Goal: Transaction & Acquisition: Book appointment/travel/reservation

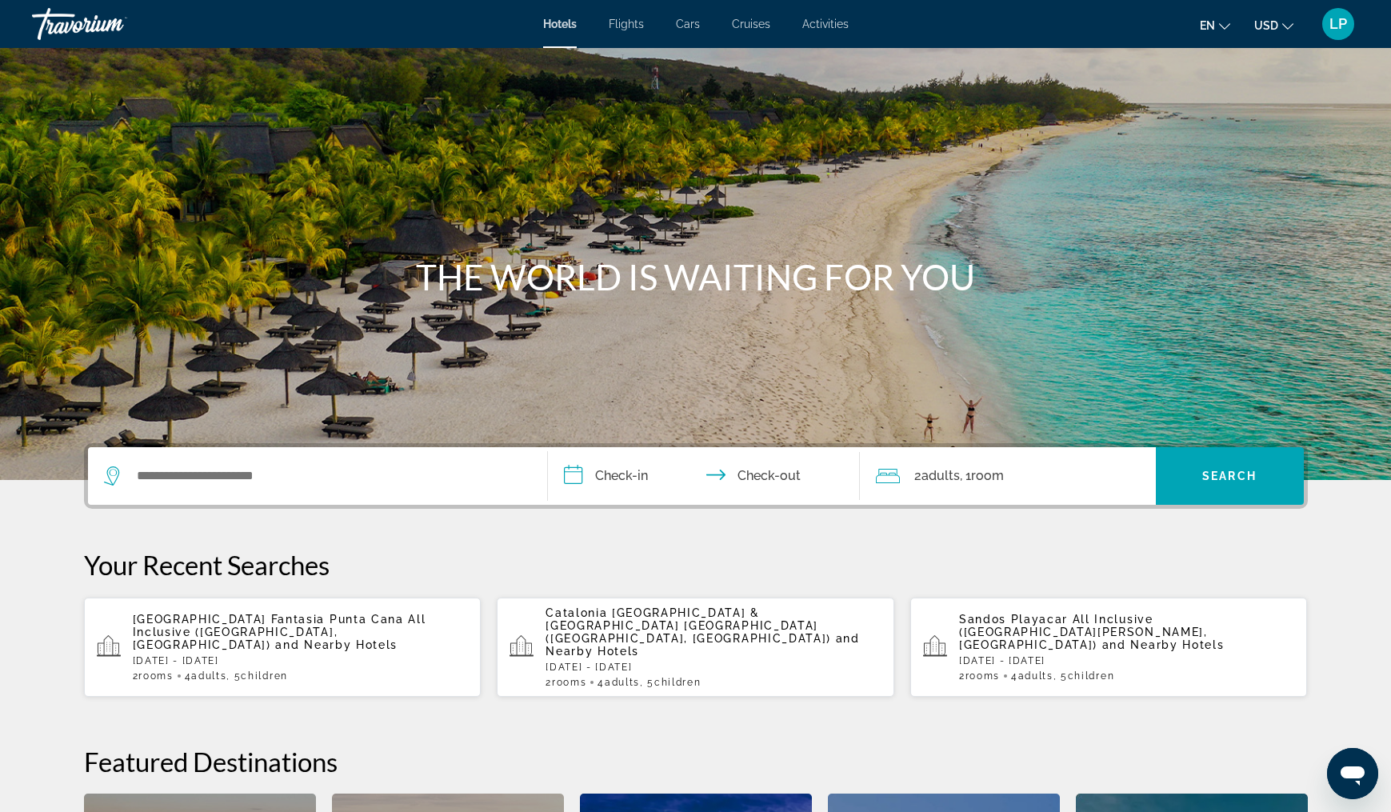
click at [186, 632] on div "[GEOGRAPHIC_DATA] Fantasia Punta Cana All Inclusive ([GEOGRAPHIC_DATA], [GEOGRA…" at bounding box center [301, 647] width 336 height 69
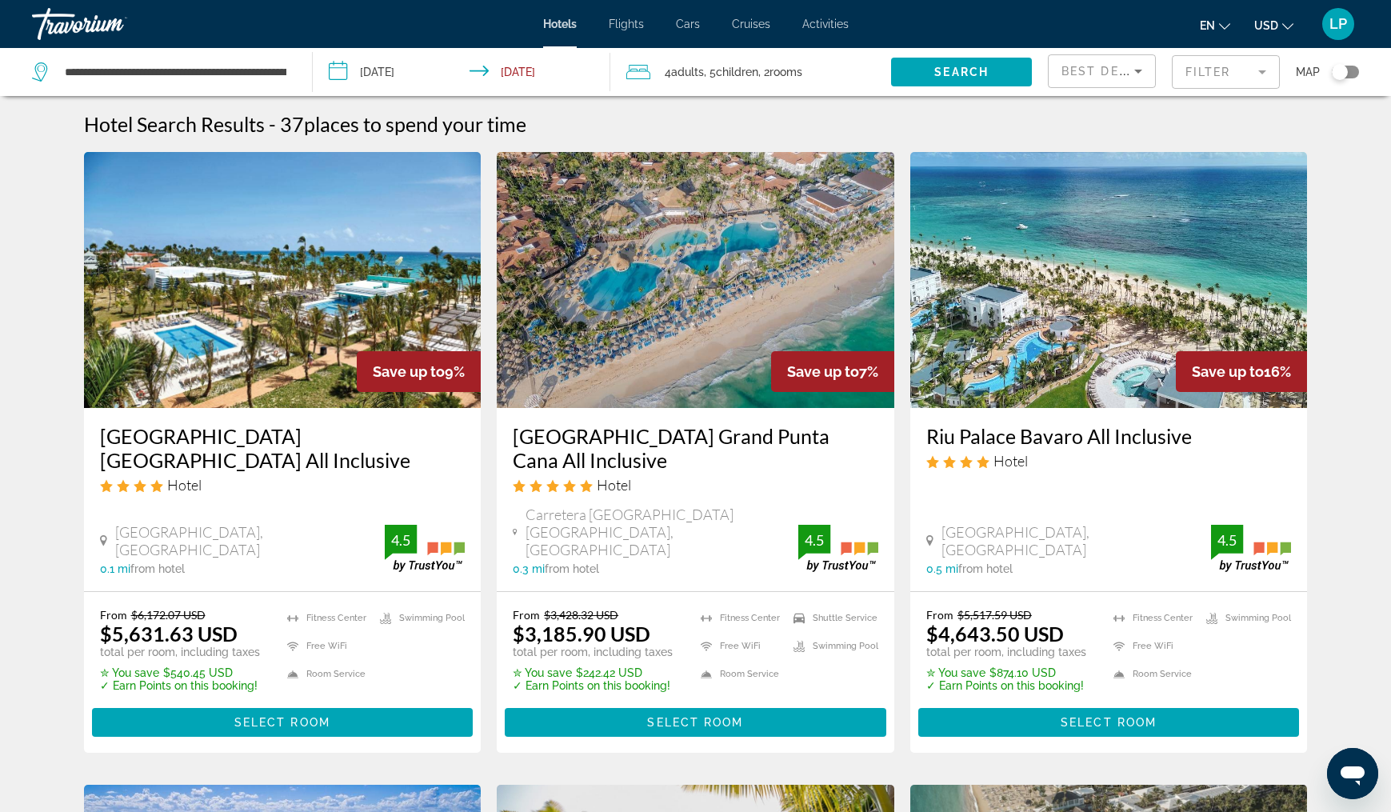
click at [600, 439] on h3 "[GEOGRAPHIC_DATA] Grand Punta Cana All Inclusive" at bounding box center [696, 448] width 366 height 48
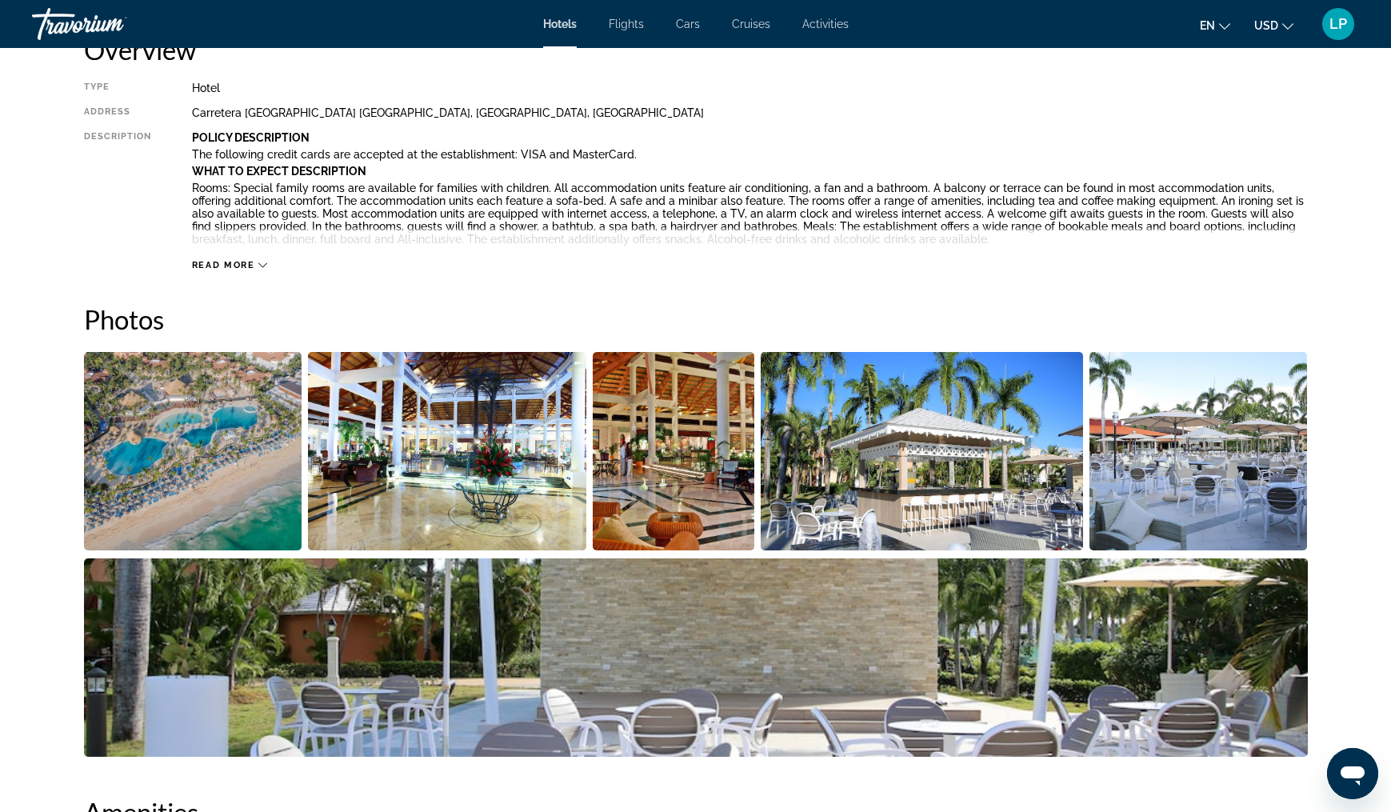
scroll to position [577, 0]
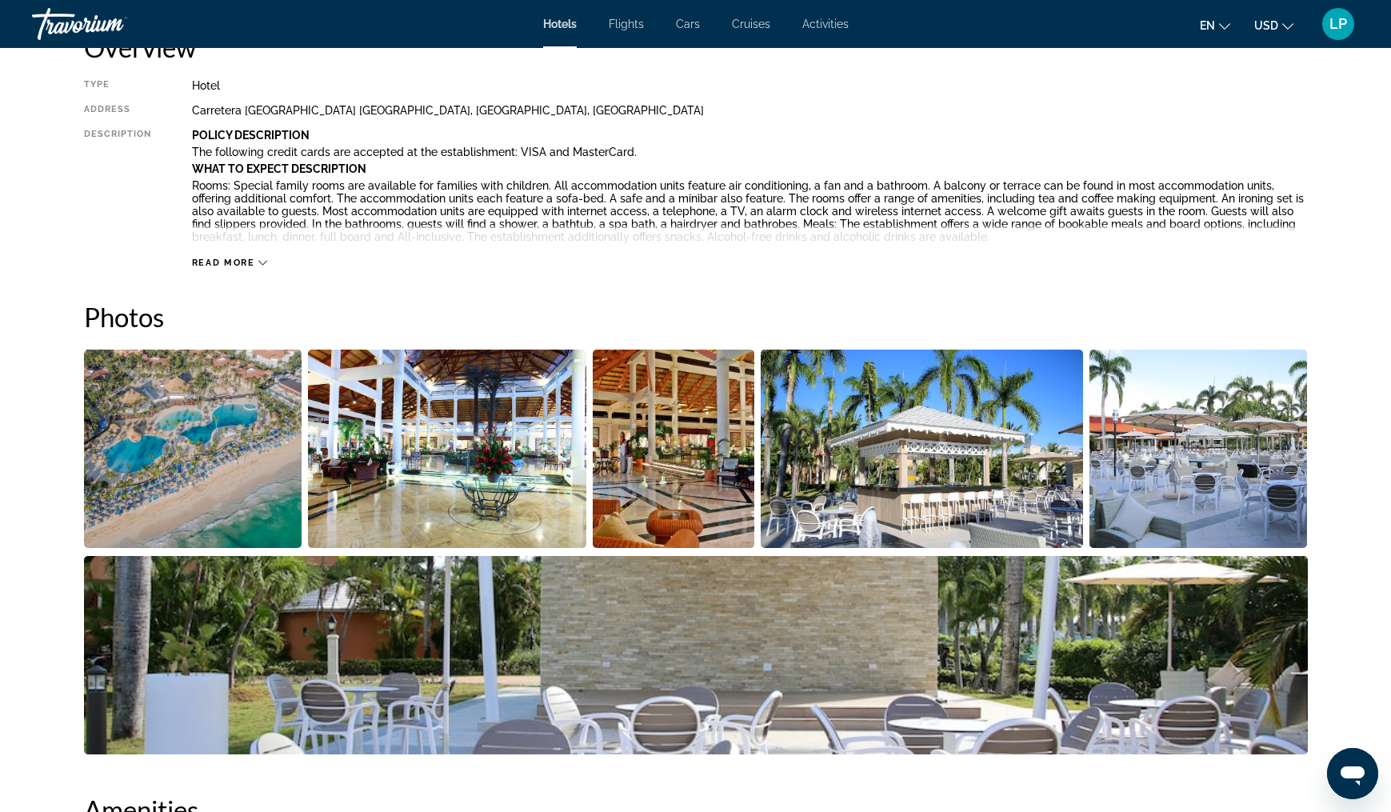
click at [183, 428] on img "Open full-screen image slider" at bounding box center [193, 449] width 218 height 198
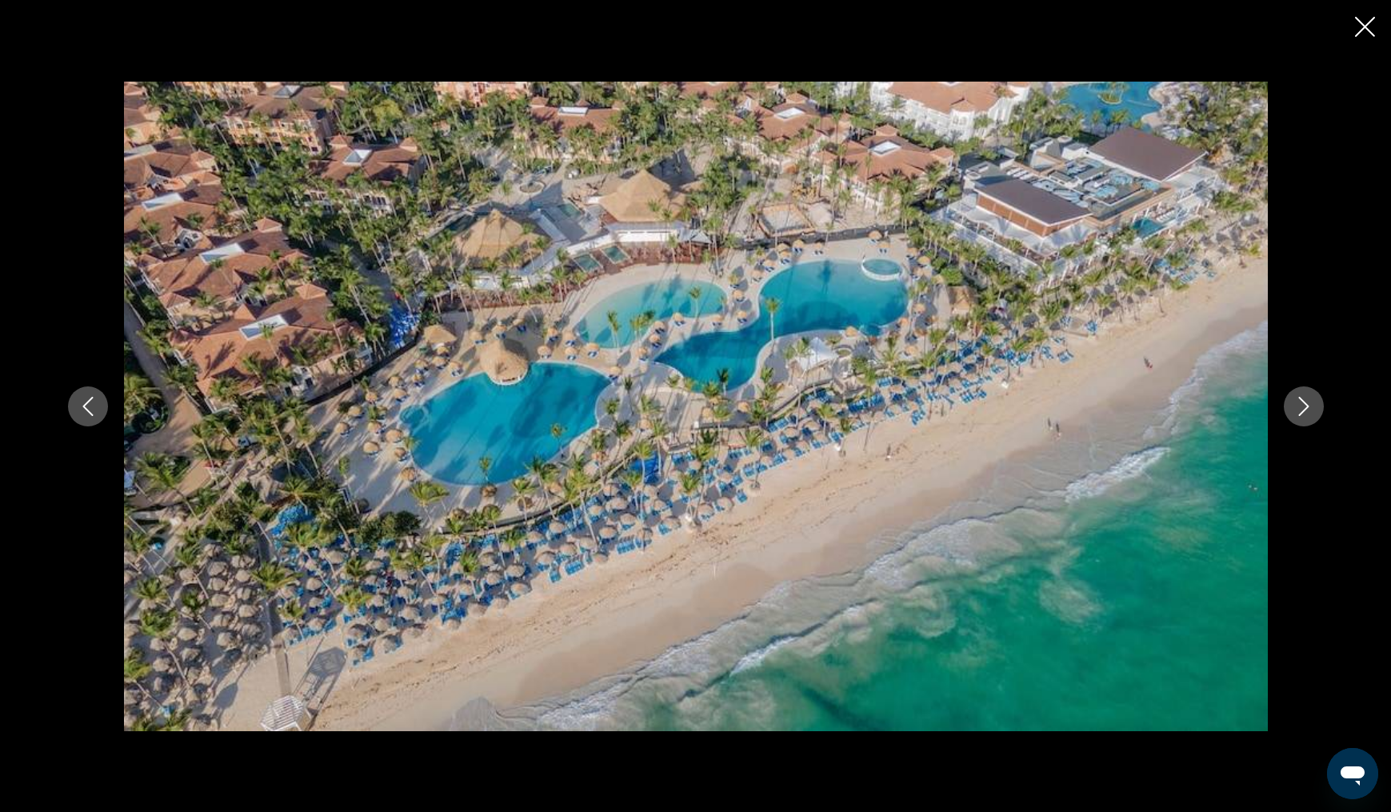
click at [1301, 399] on icon "Next image" at bounding box center [1303, 406] width 10 height 19
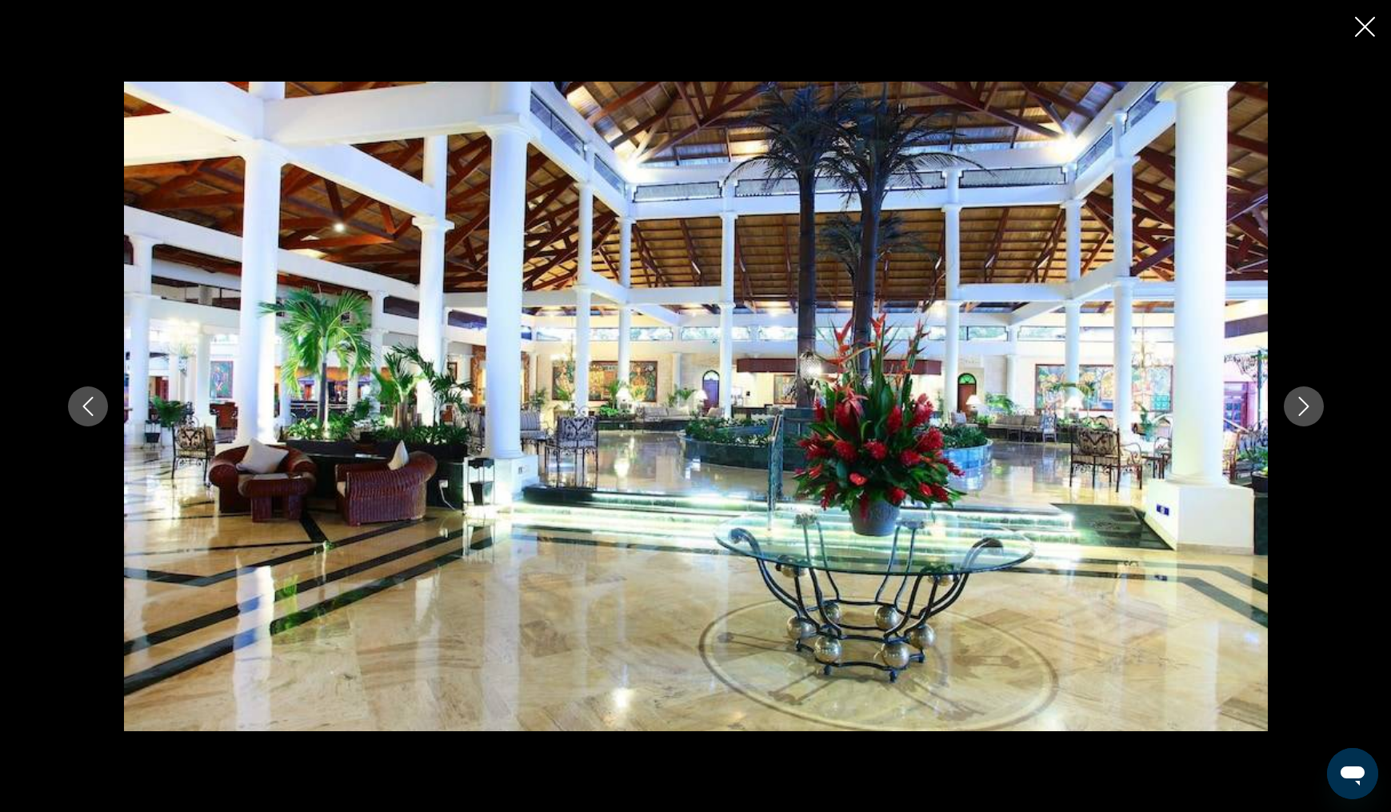
click at [1301, 399] on icon "Next image" at bounding box center [1303, 406] width 10 height 19
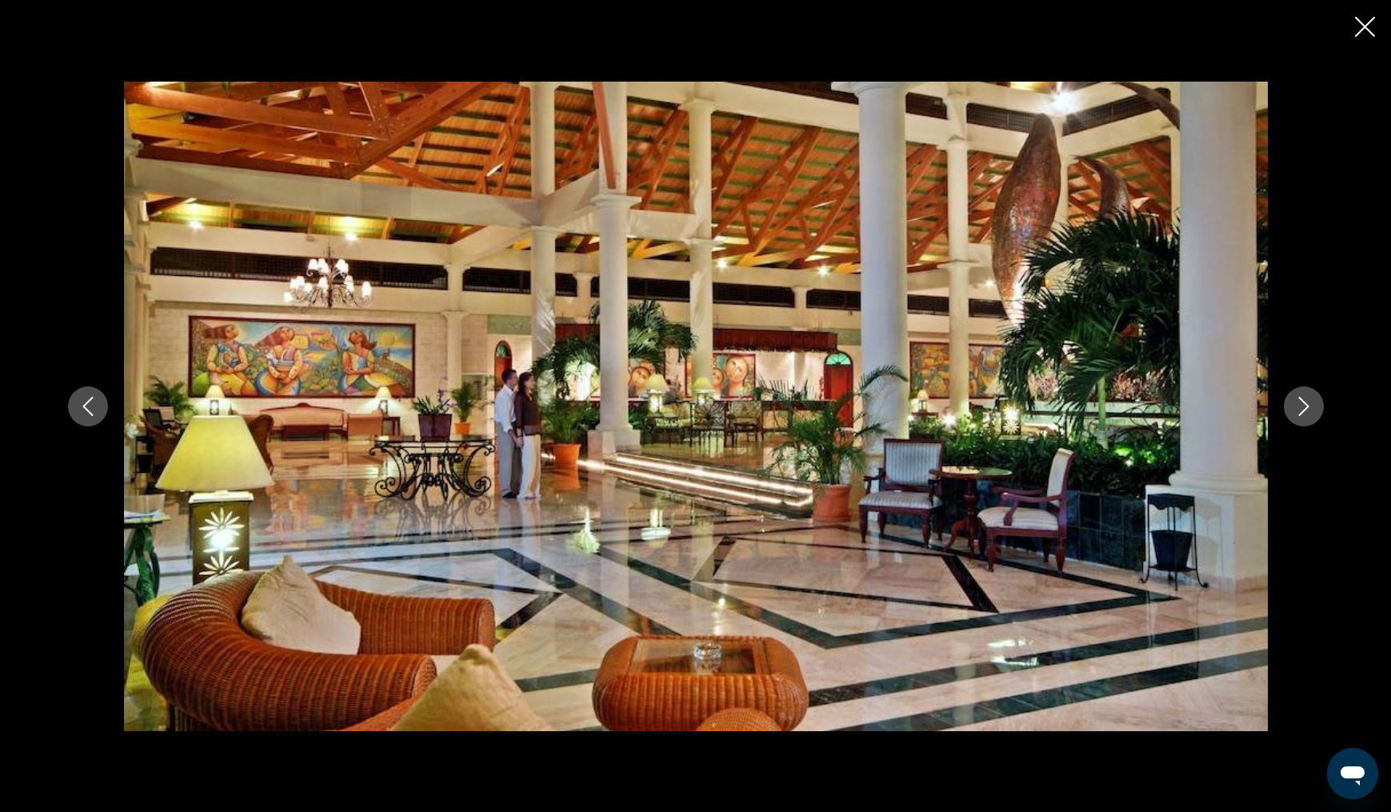
click at [1303, 399] on icon "Next image" at bounding box center [1303, 406] width 19 height 19
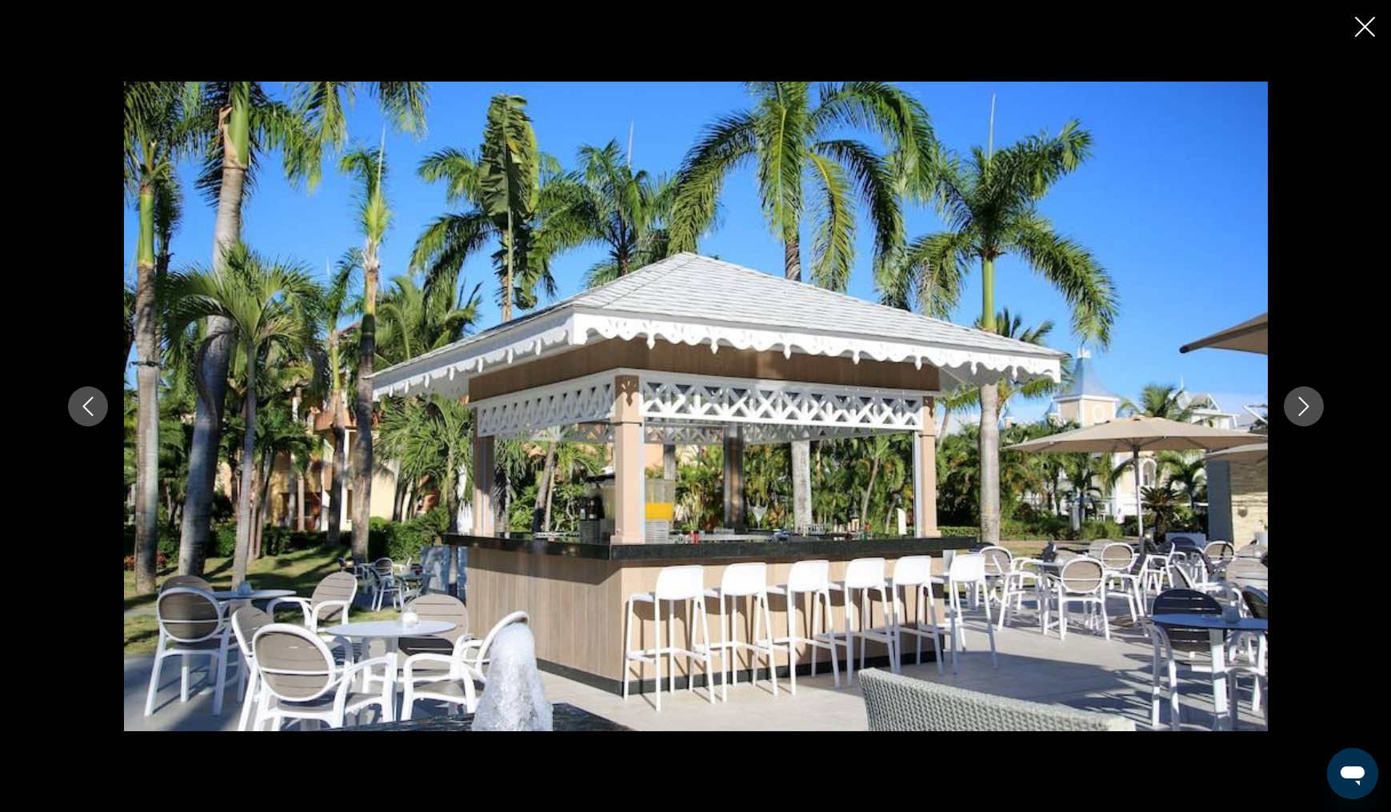
click at [1303, 399] on icon "Next image" at bounding box center [1303, 406] width 19 height 19
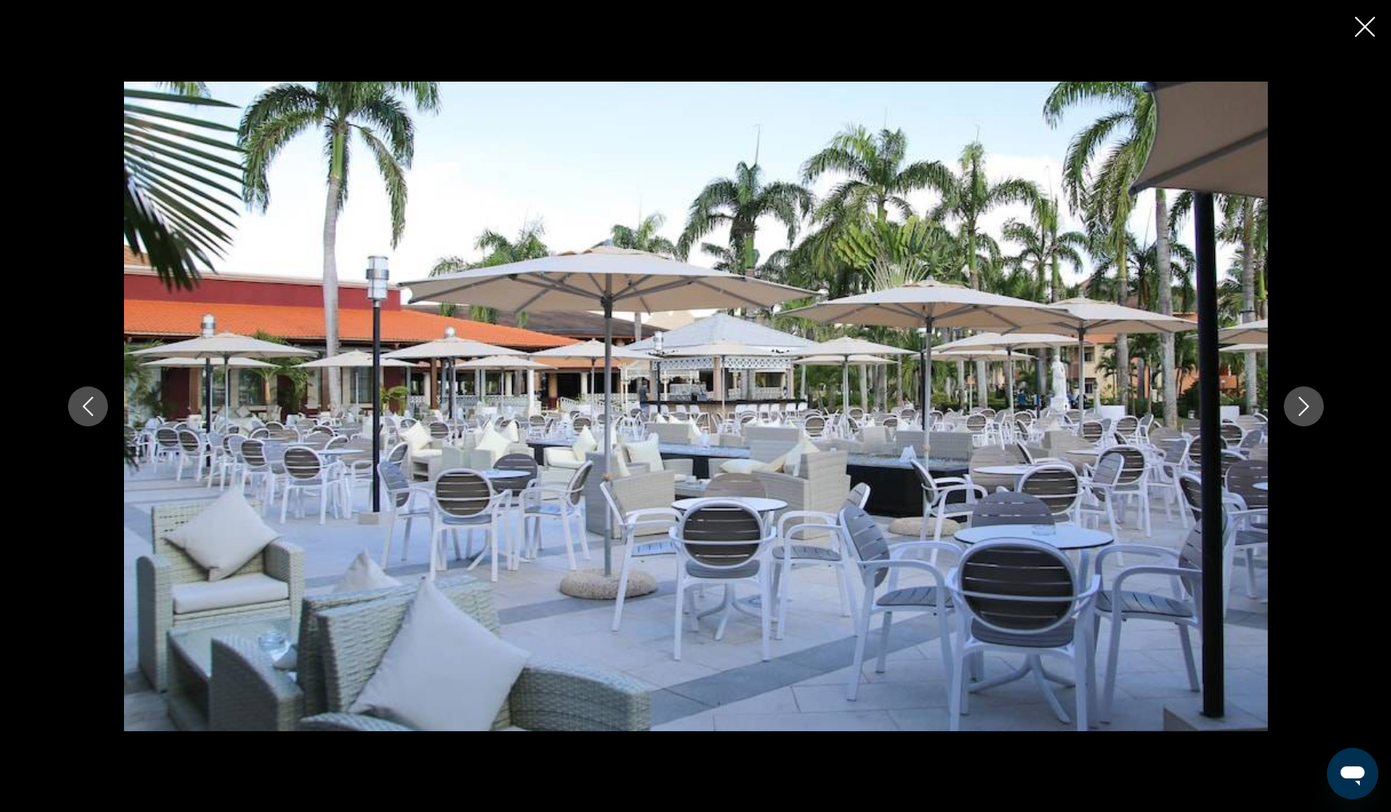
click at [1303, 399] on icon "Next image" at bounding box center [1303, 406] width 19 height 19
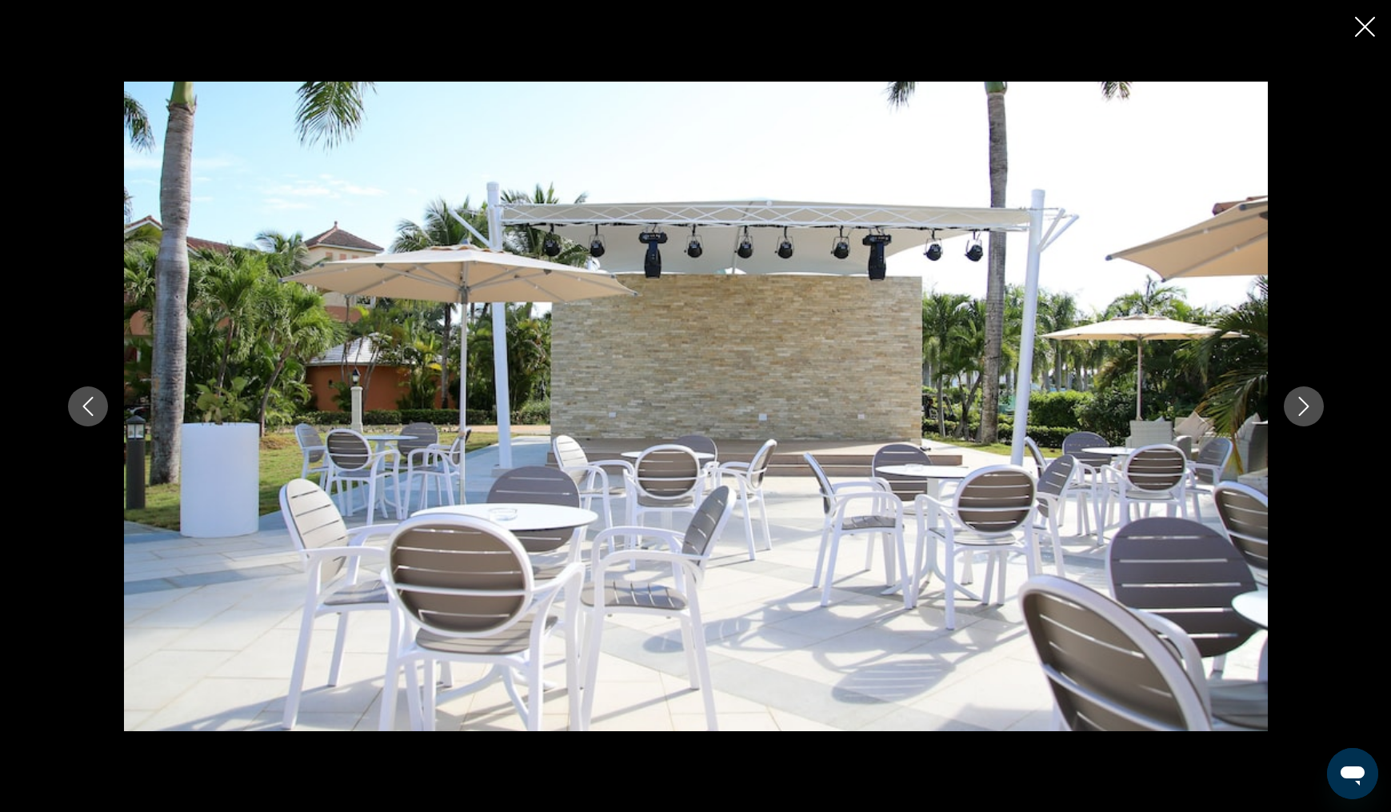
click at [1303, 399] on icon "Next image" at bounding box center [1303, 406] width 19 height 19
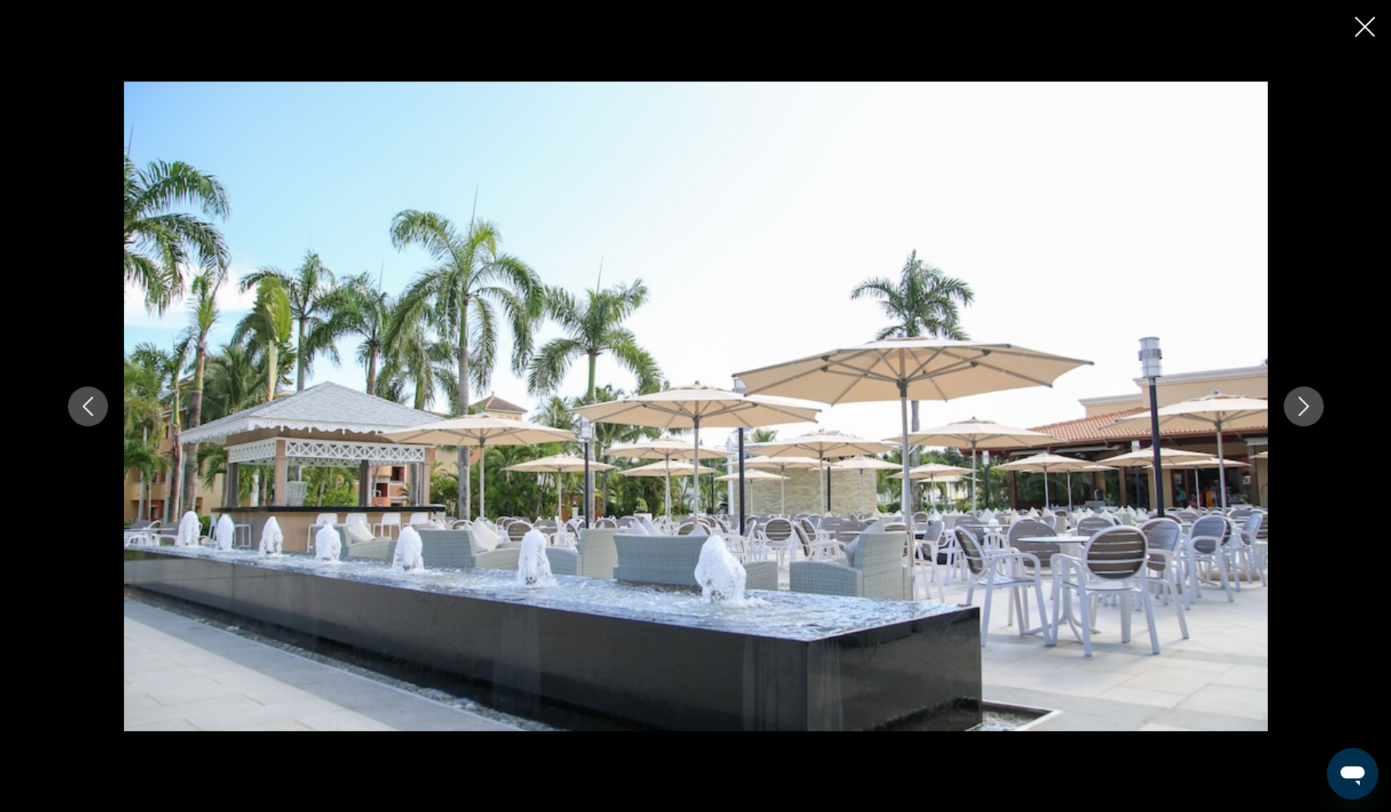
click at [1304, 397] on mat-icon "Next image" at bounding box center [1303, 406] width 19 height 19
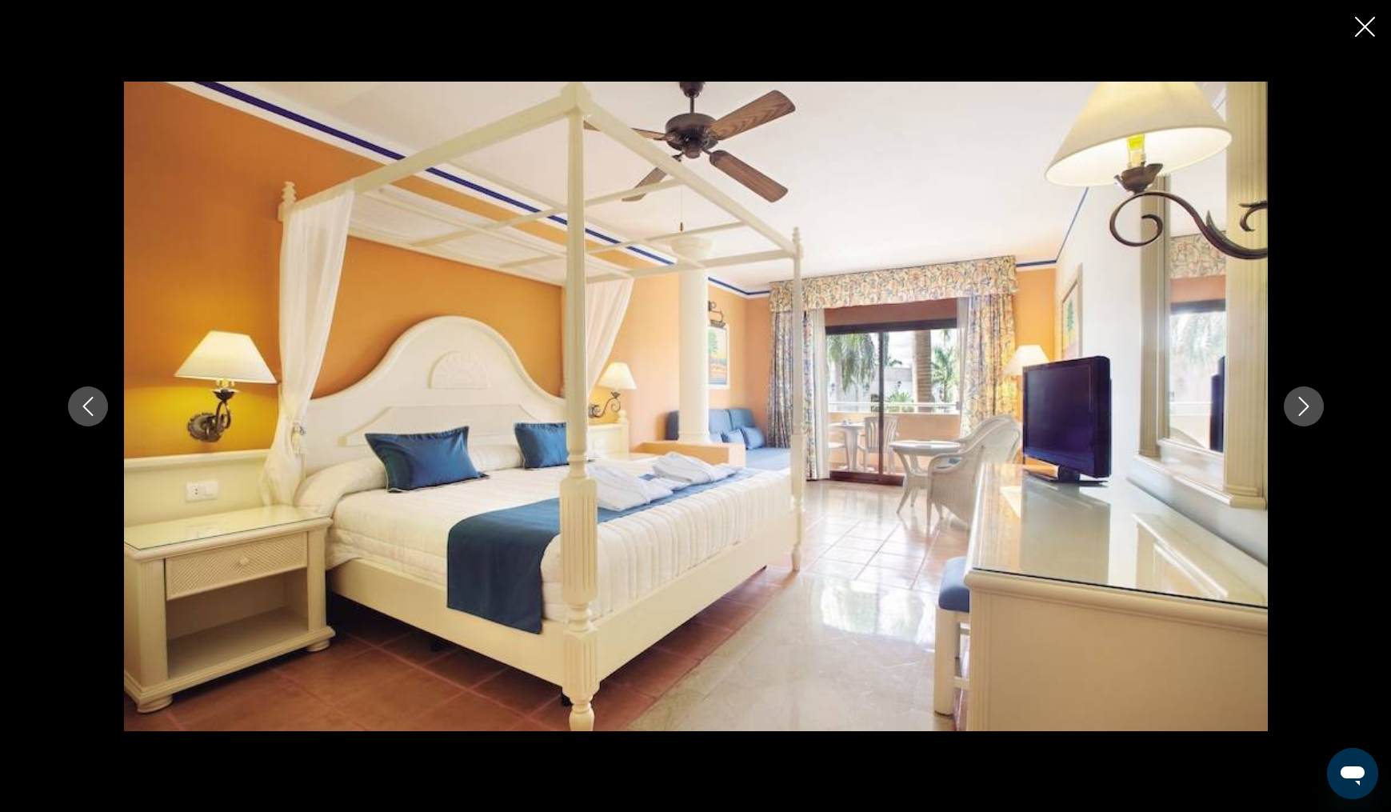
click at [1304, 397] on mat-icon "Next image" at bounding box center [1303, 406] width 19 height 19
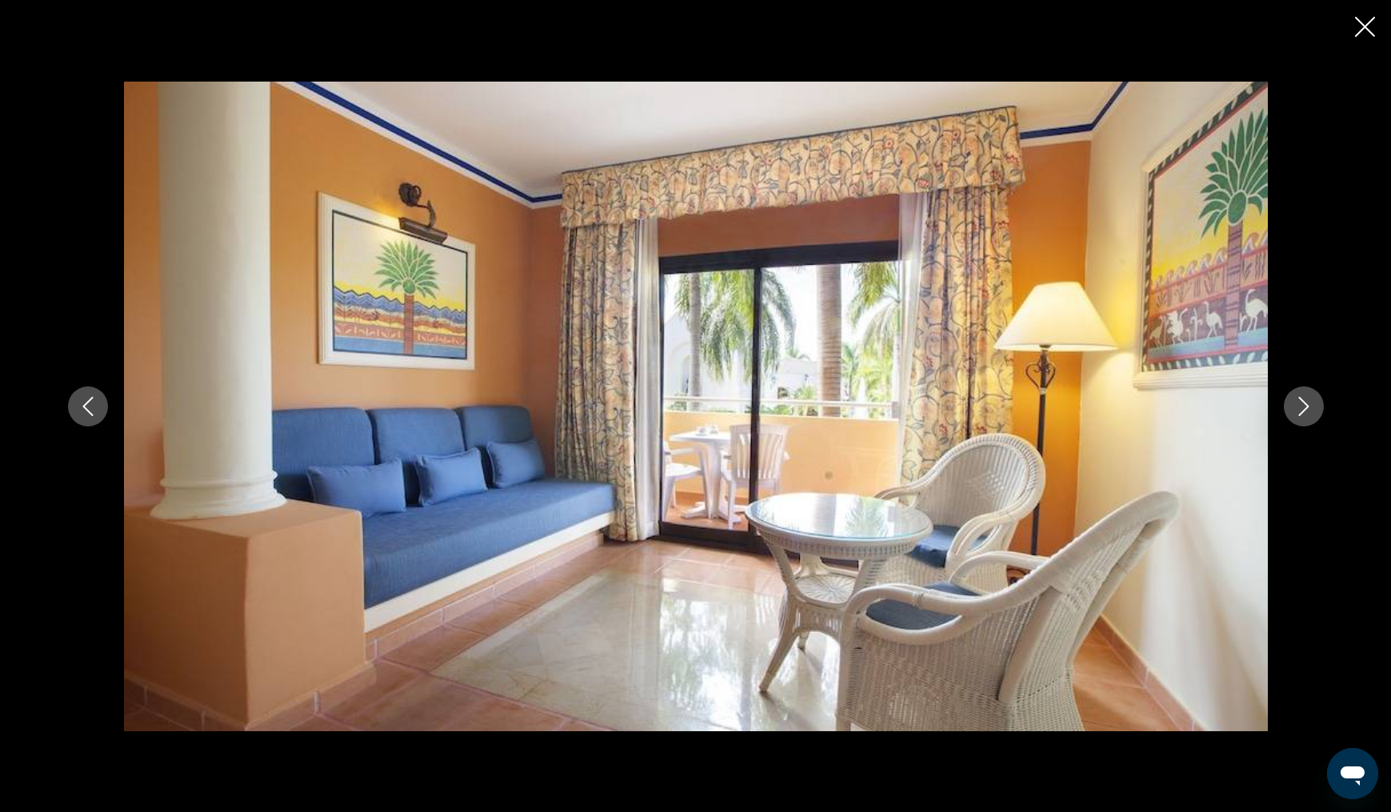
click at [1302, 400] on icon "Next image" at bounding box center [1303, 406] width 10 height 19
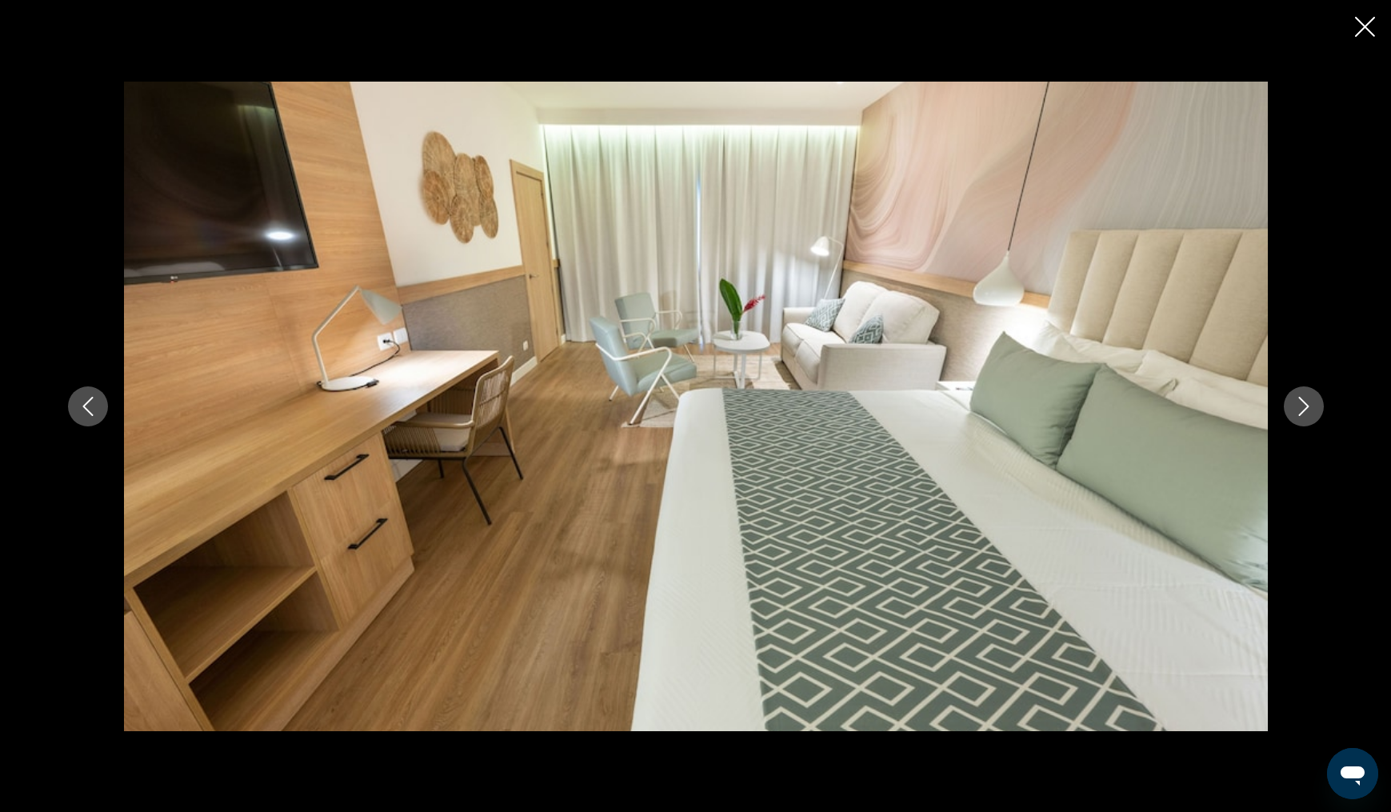
click at [1302, 400] on icon "Next image" at bounding box center [1303, 406] width 10 height 19
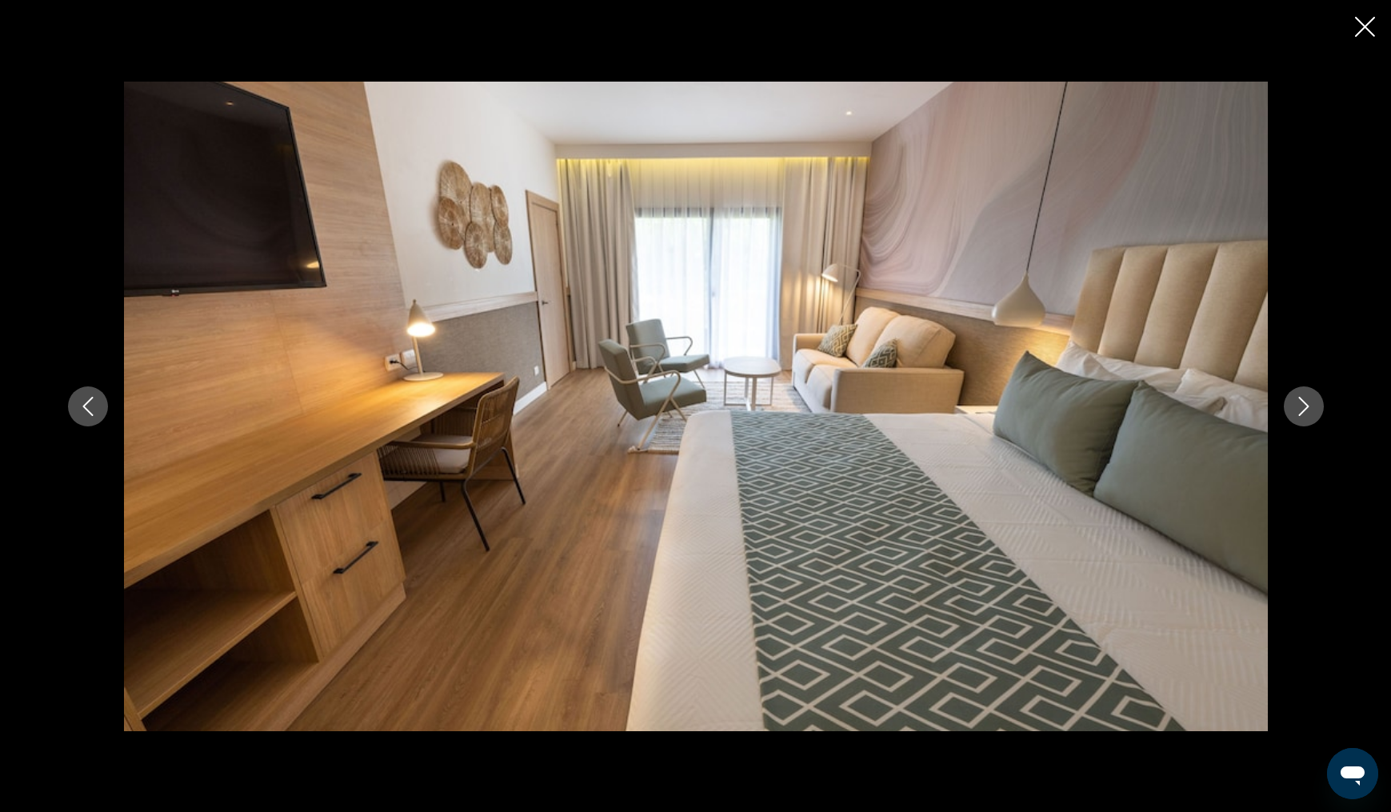
click at [1302, 400] on icon "Next image" at bounding box center [1303, 406] width 10 height 19
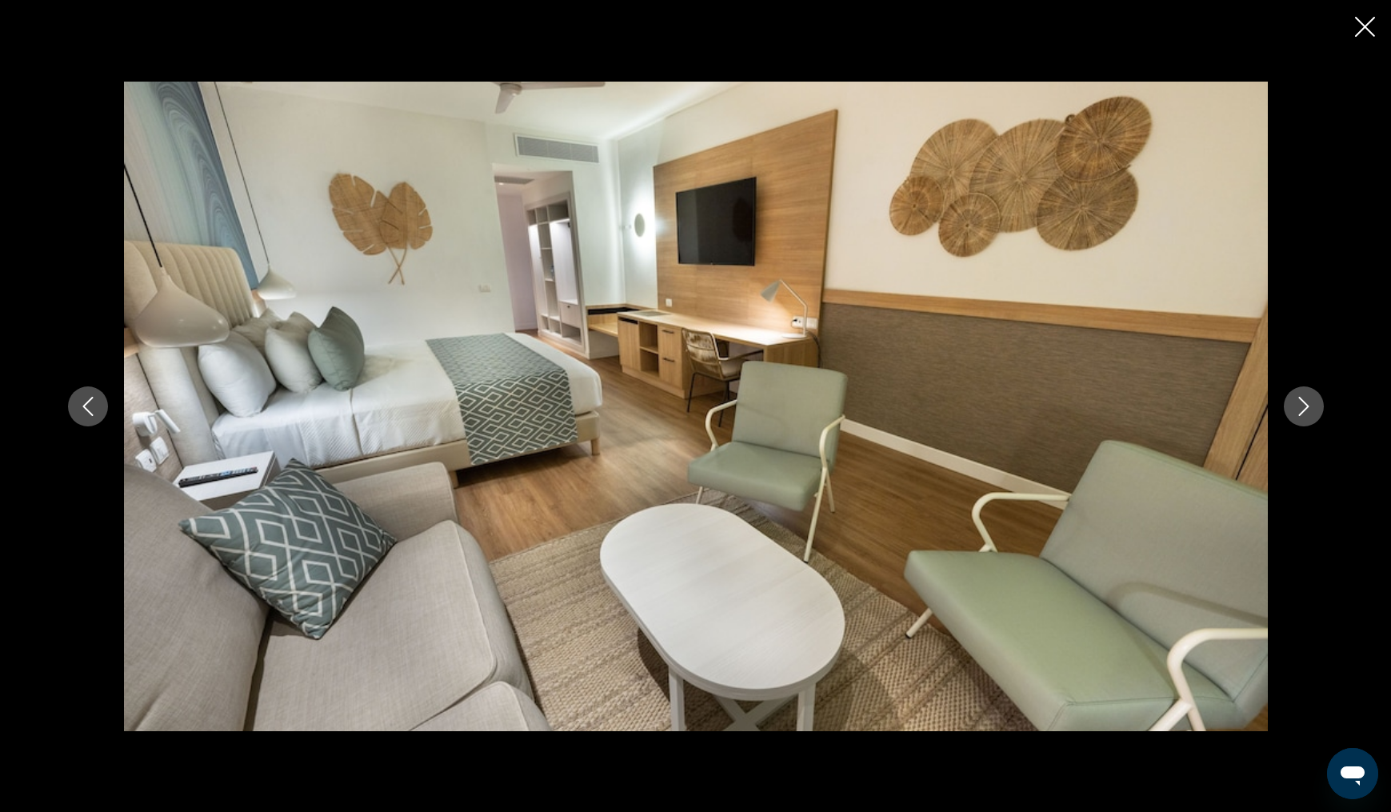
click at [1302, 400] on icon "Next image" at bounding box center [1303, 406] width 10 height 19
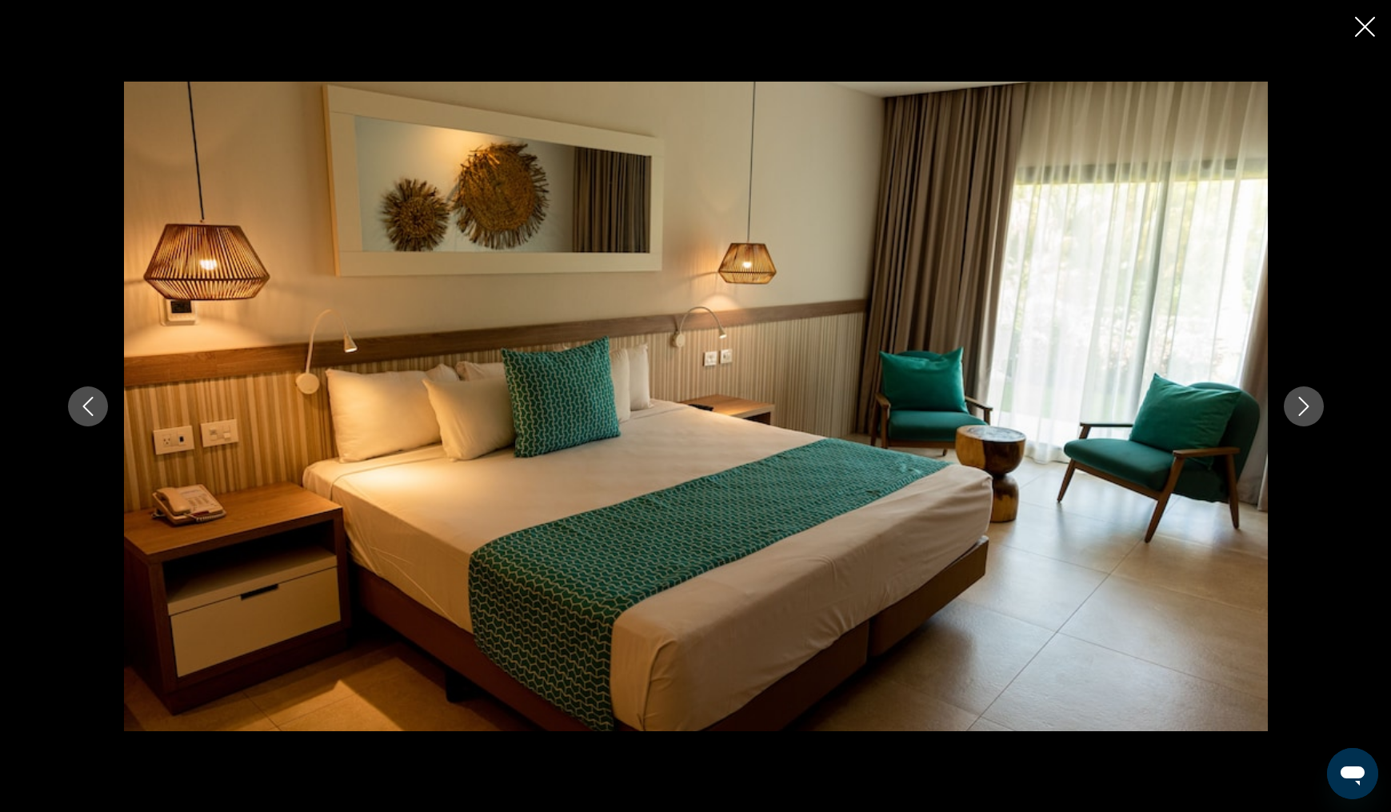
click at [1302, 400] on icon "Next image" at bounding box center [1303, 406] width 10 height 19
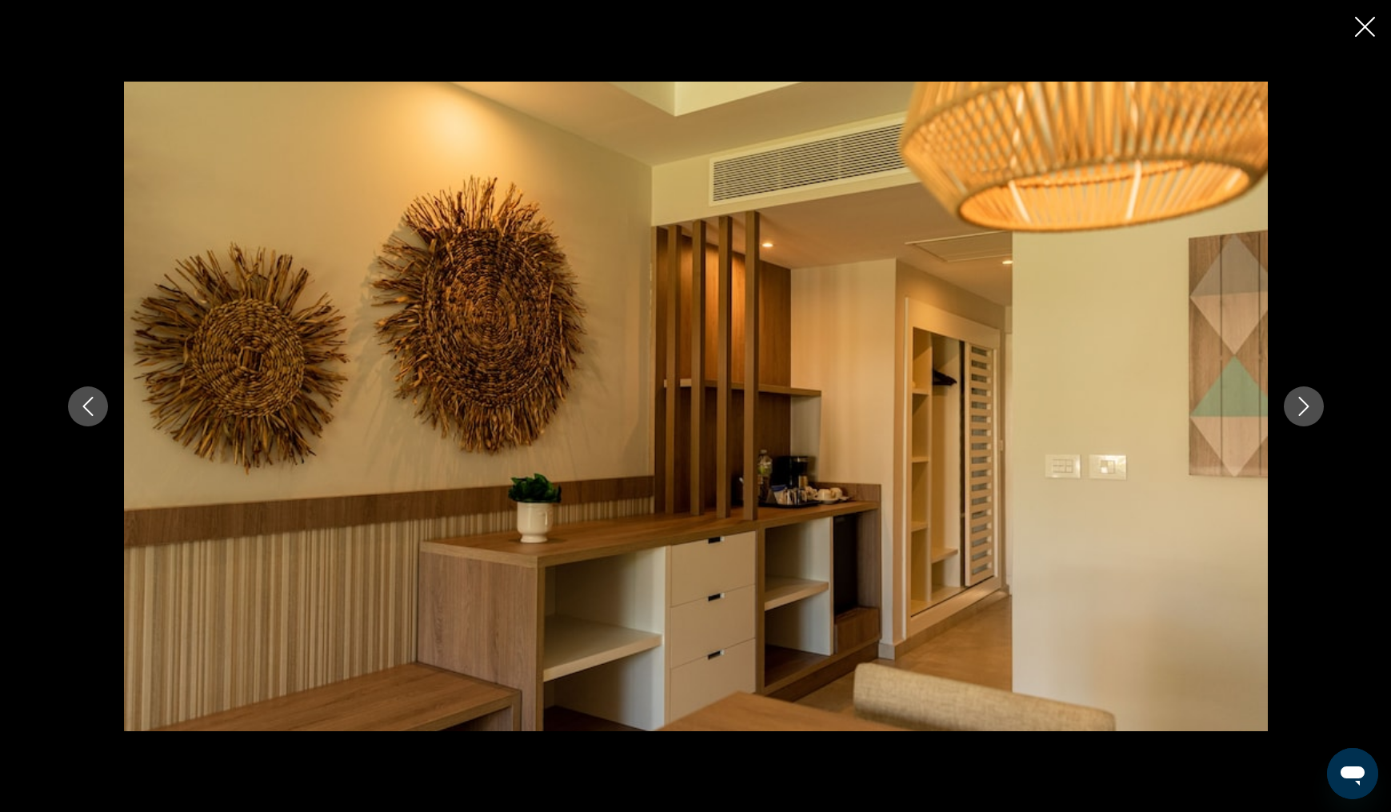
click at [1302, 400] on icon "Next image" at bounding box center [1303, 406] width 10 height 19
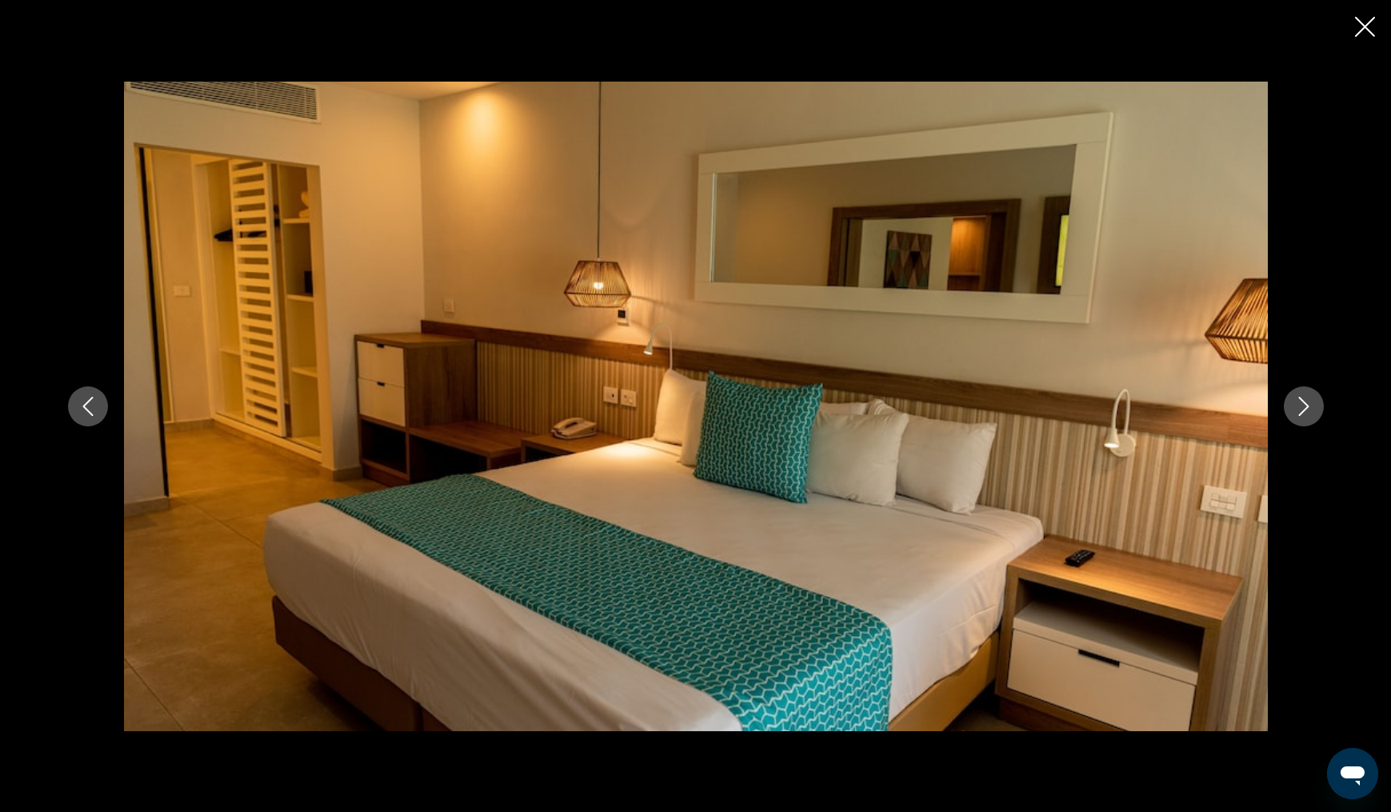
click at [1302, 400] on icon "Next image" at bounding box center [1303, 406] width 10 height 19
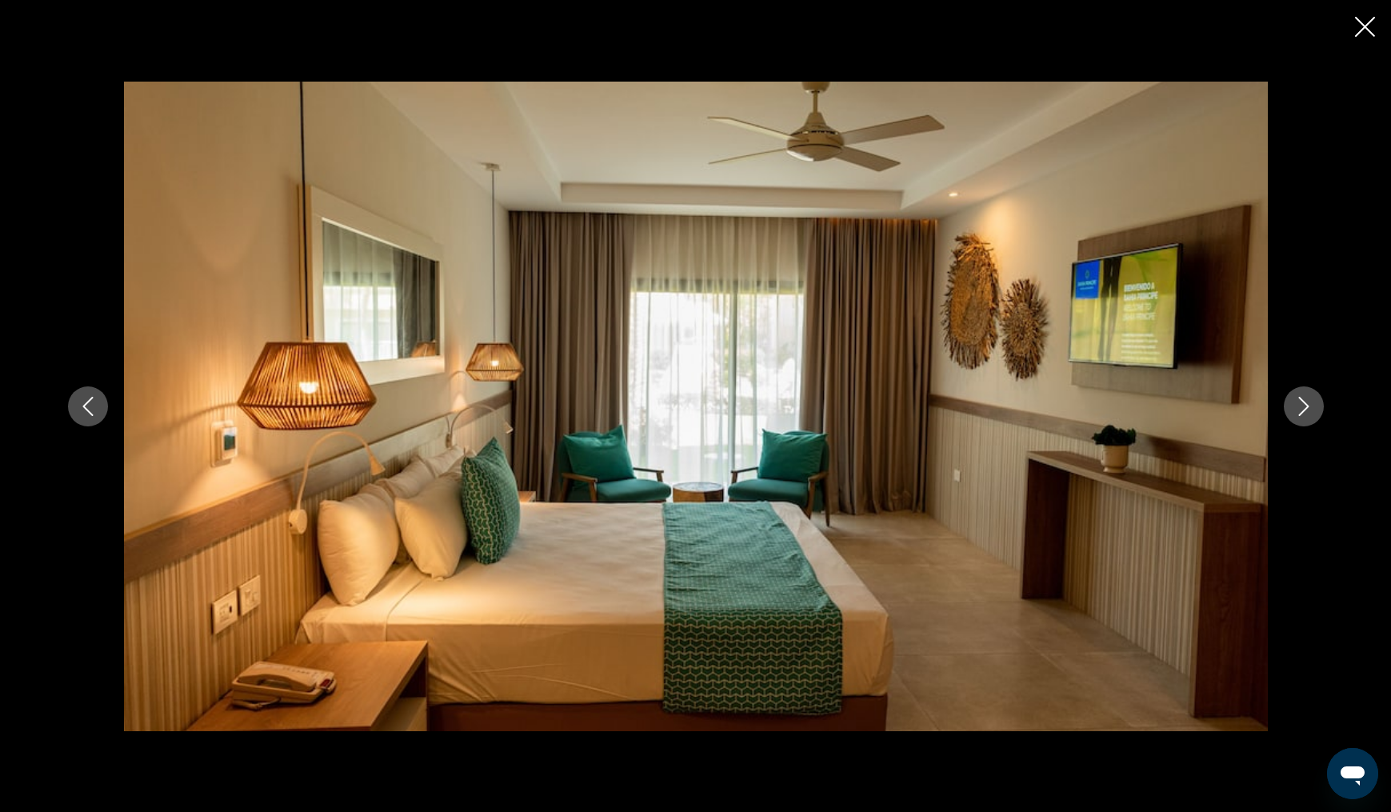
click at [1302, 400] on icon "Next image" at bounding box center [1303, 406] width 10 height 19
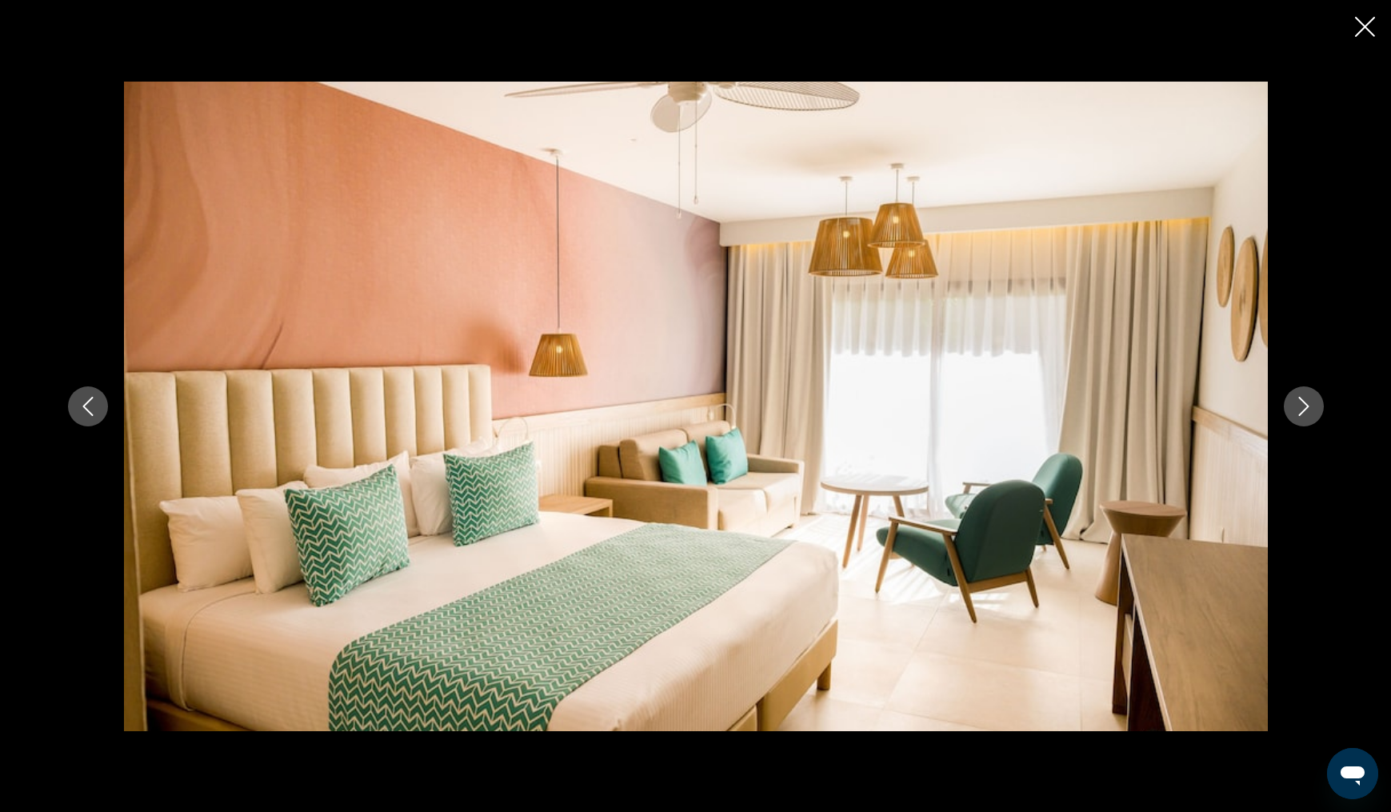
click at [1302, 400] on icon "Next image" at bounding box center [1303, 406] width 10 height 19
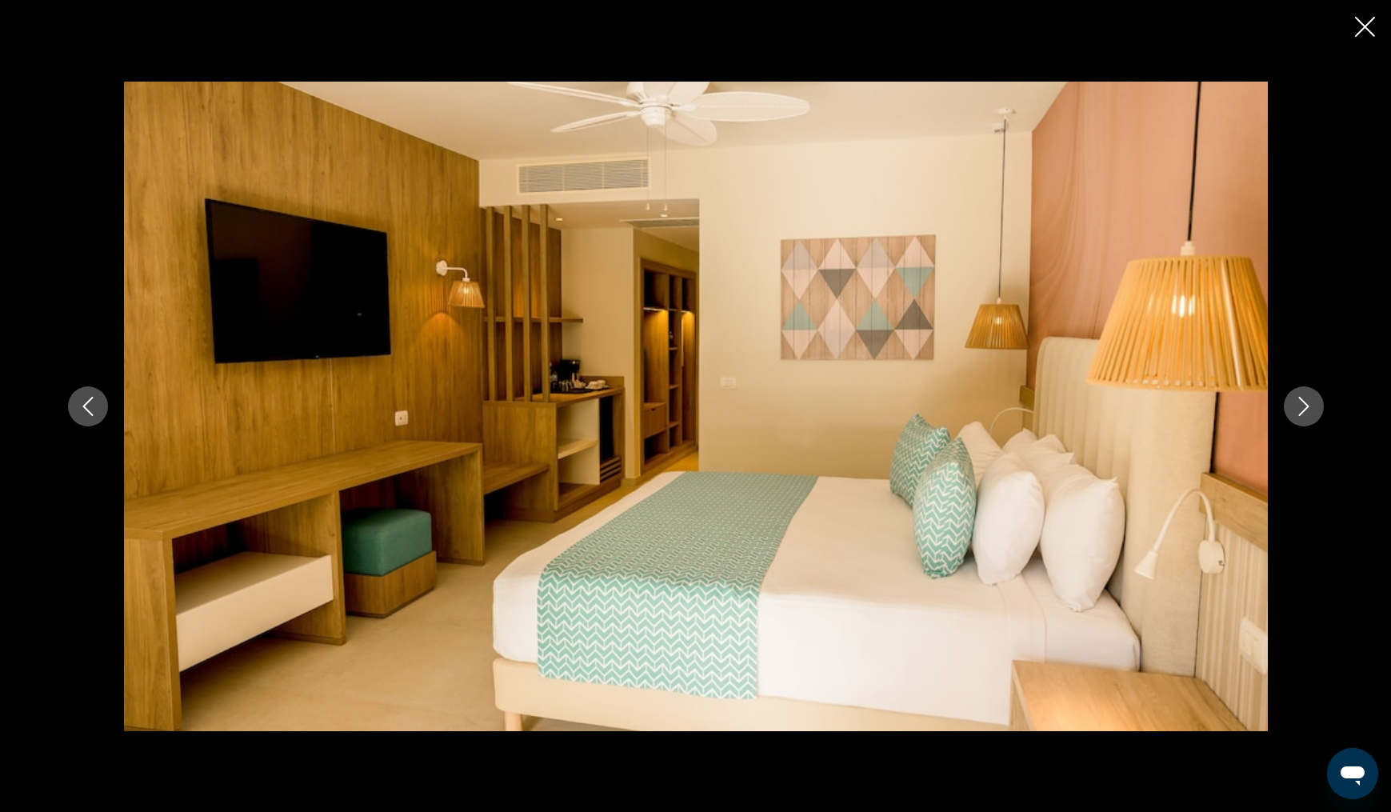
click at [1302, 400] on icon "Next image" at bounding box center [1303, 406] width 10 height 19
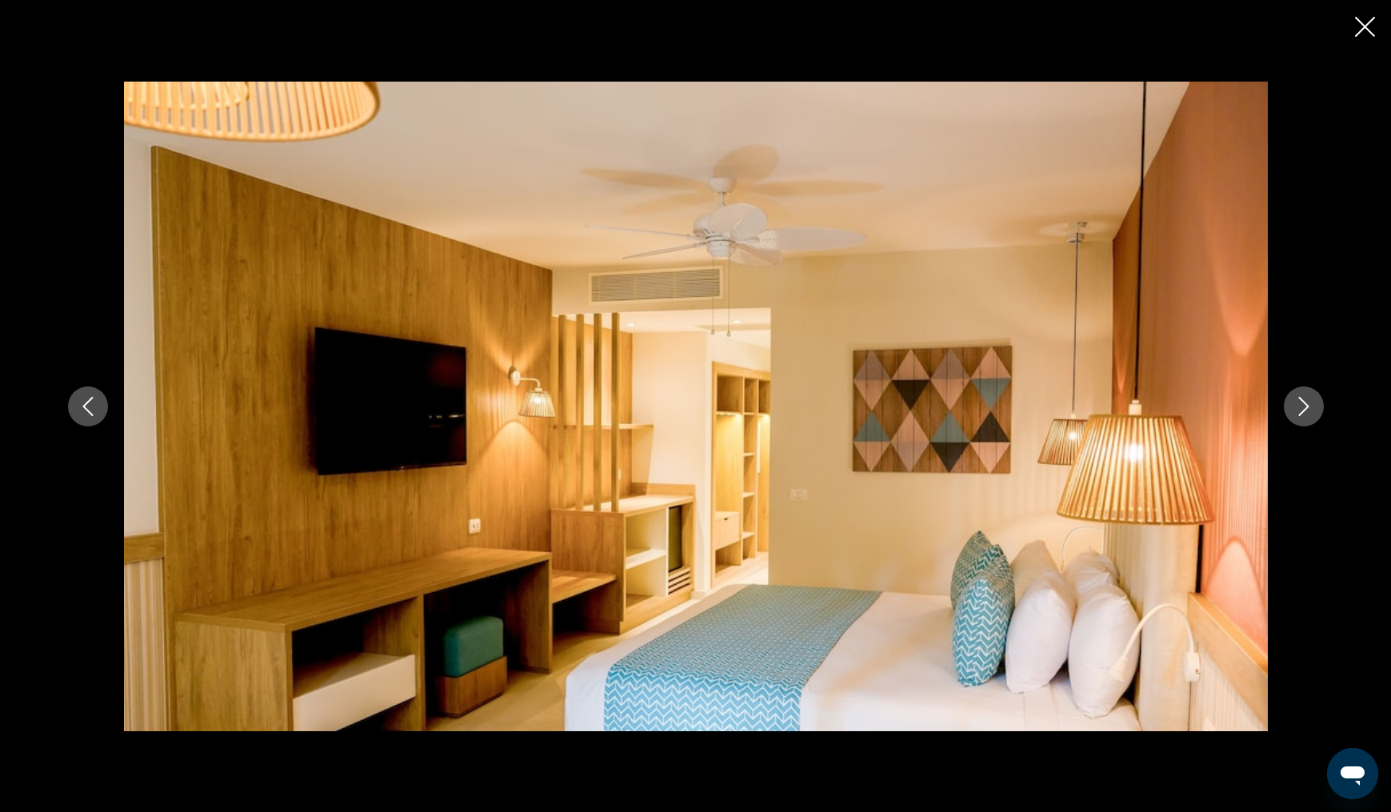
click at [1302, 400] on icon "Next image" at bounding box center [1303, 406] width 10 height 19
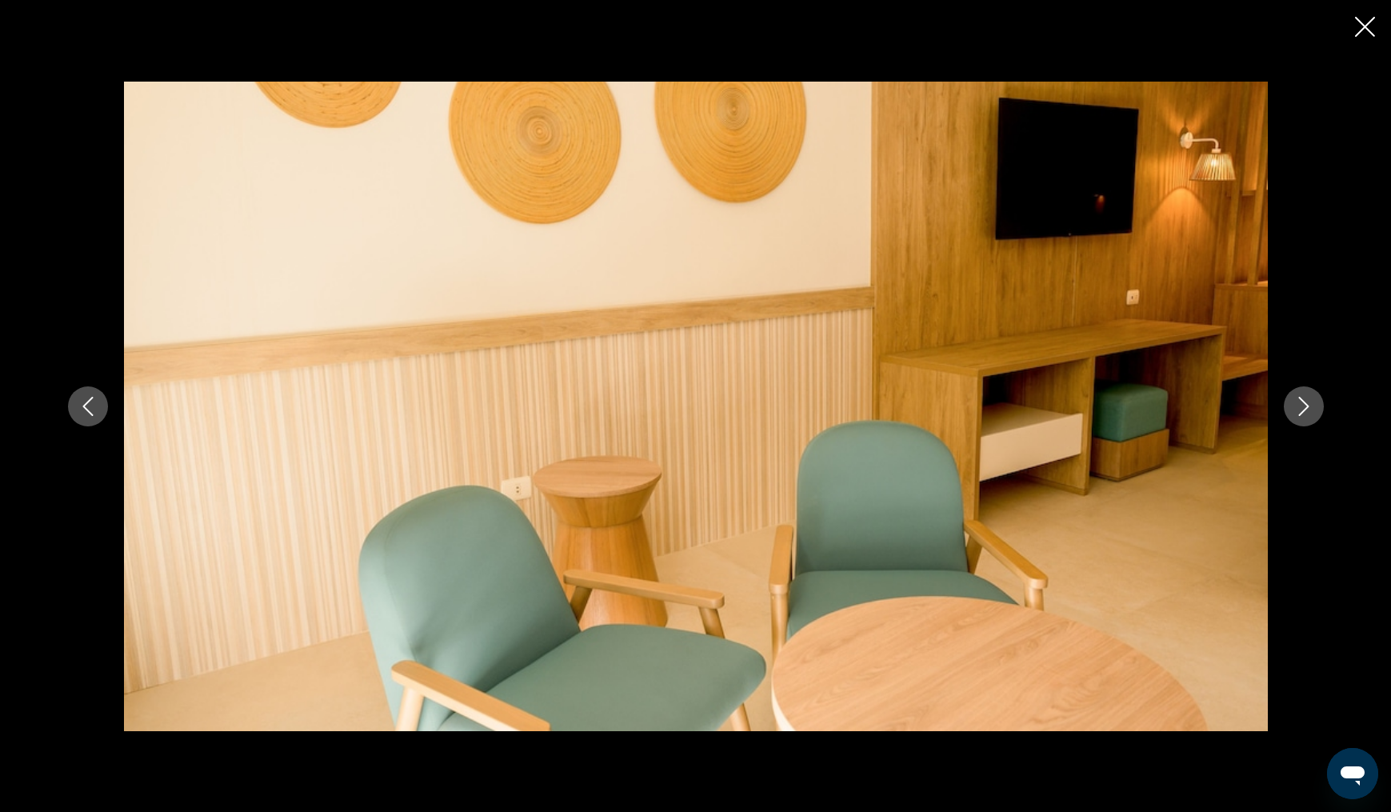
click at [1302, 400] on icon "Next image" at bounding box center [1303, 406] width 10 height 19
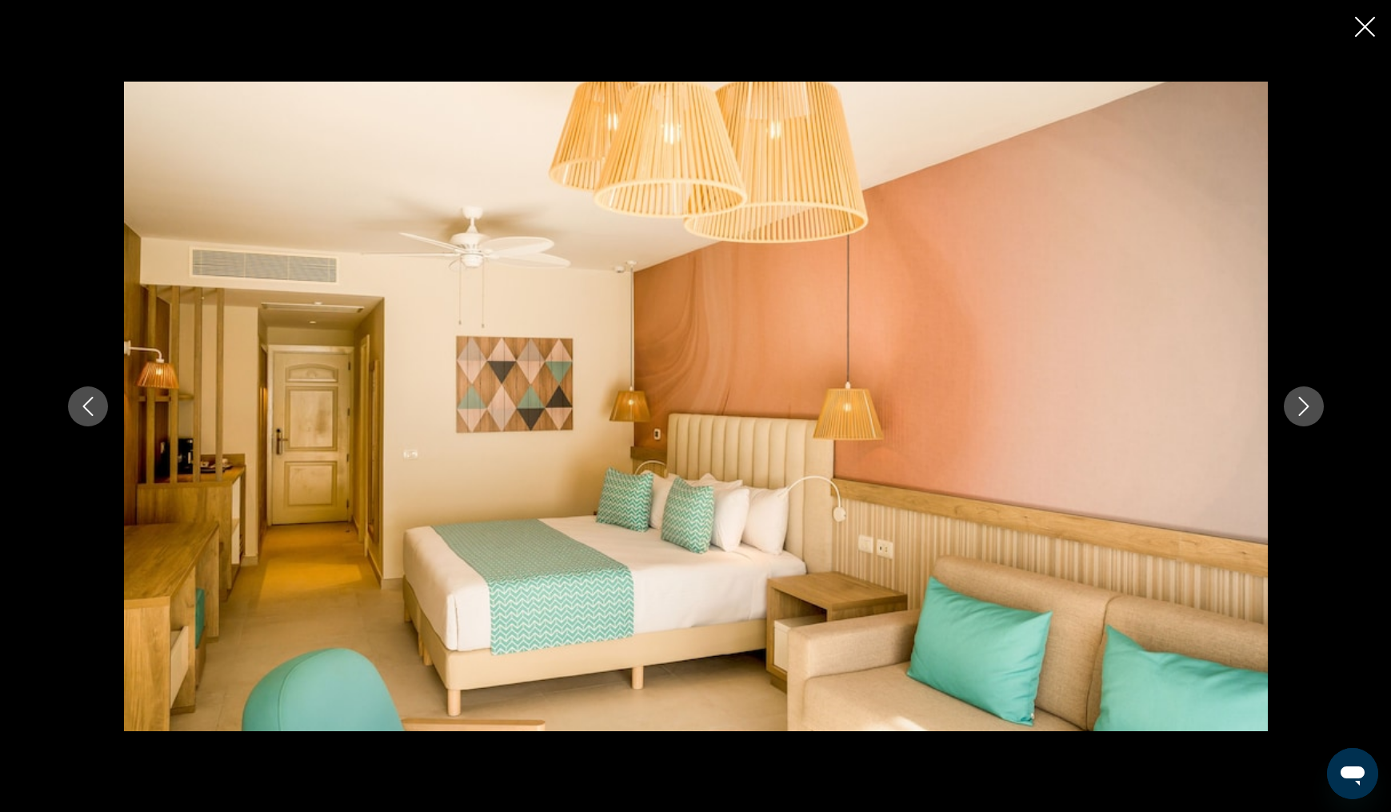
click at [1302, 400] on icon "Next image" at bounding box center [1303, 406] width 10 height 19
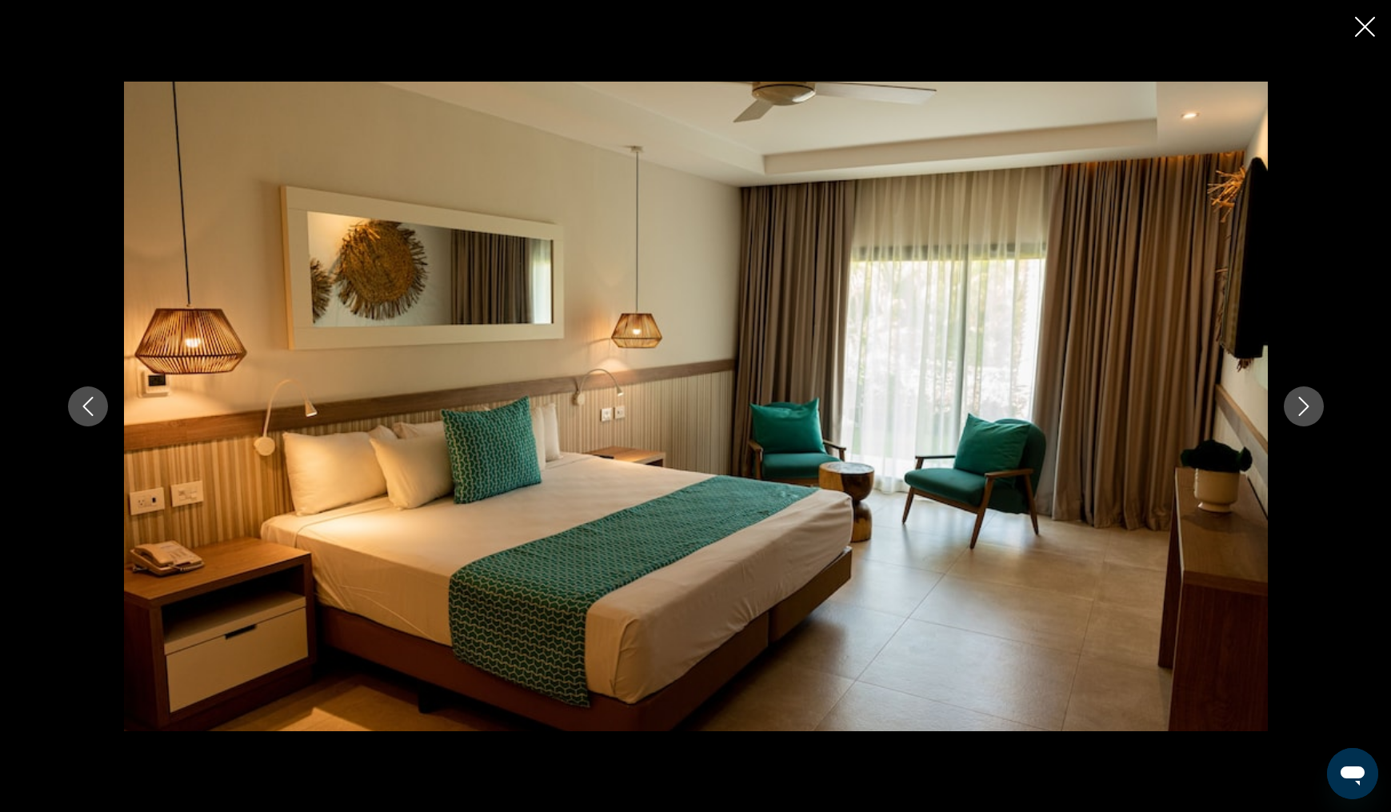
click at [1302, 400] on icon "Next image" at bounding box center [1303, 406] width 10 height 19
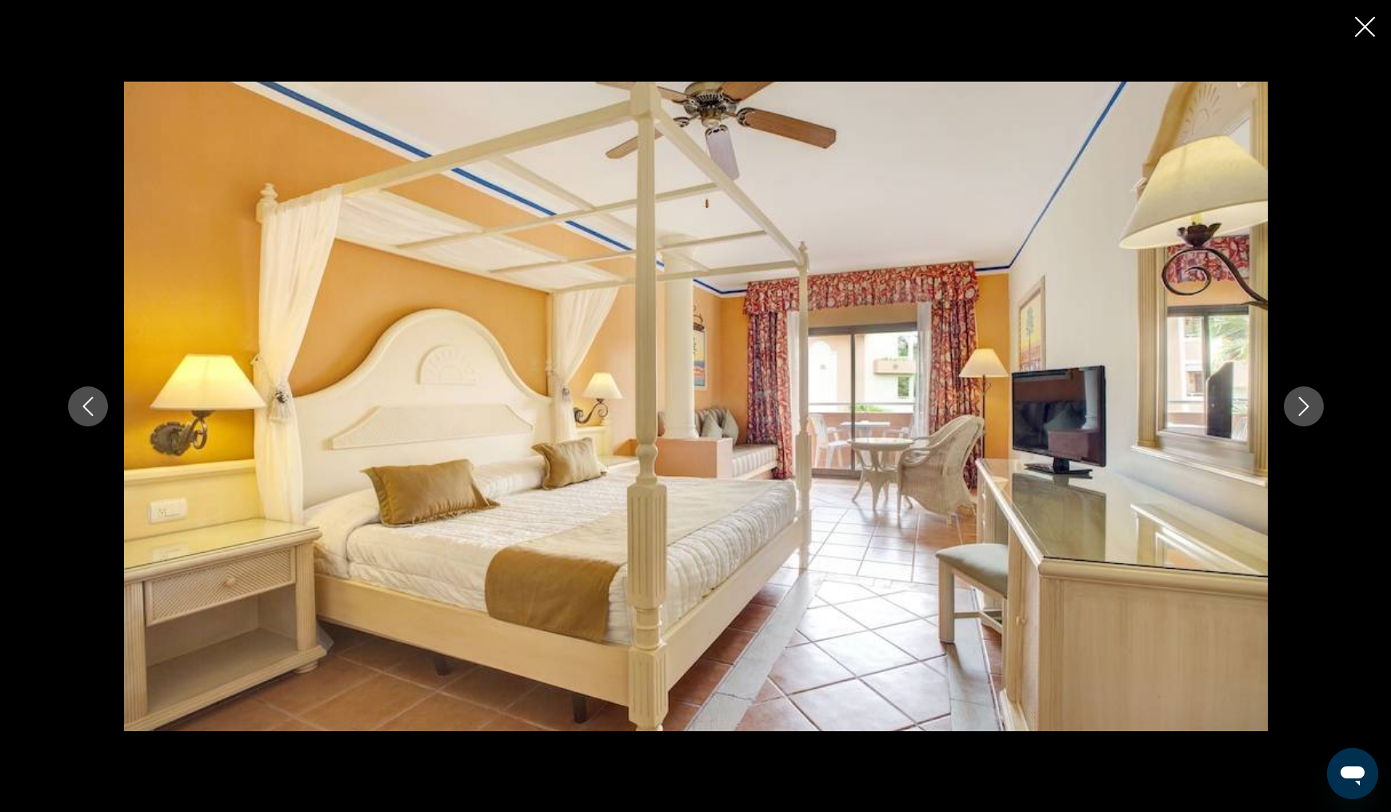
click at [1302, 400] on icon "Next image" at bounding box center [1303, 406] width 10 height 19
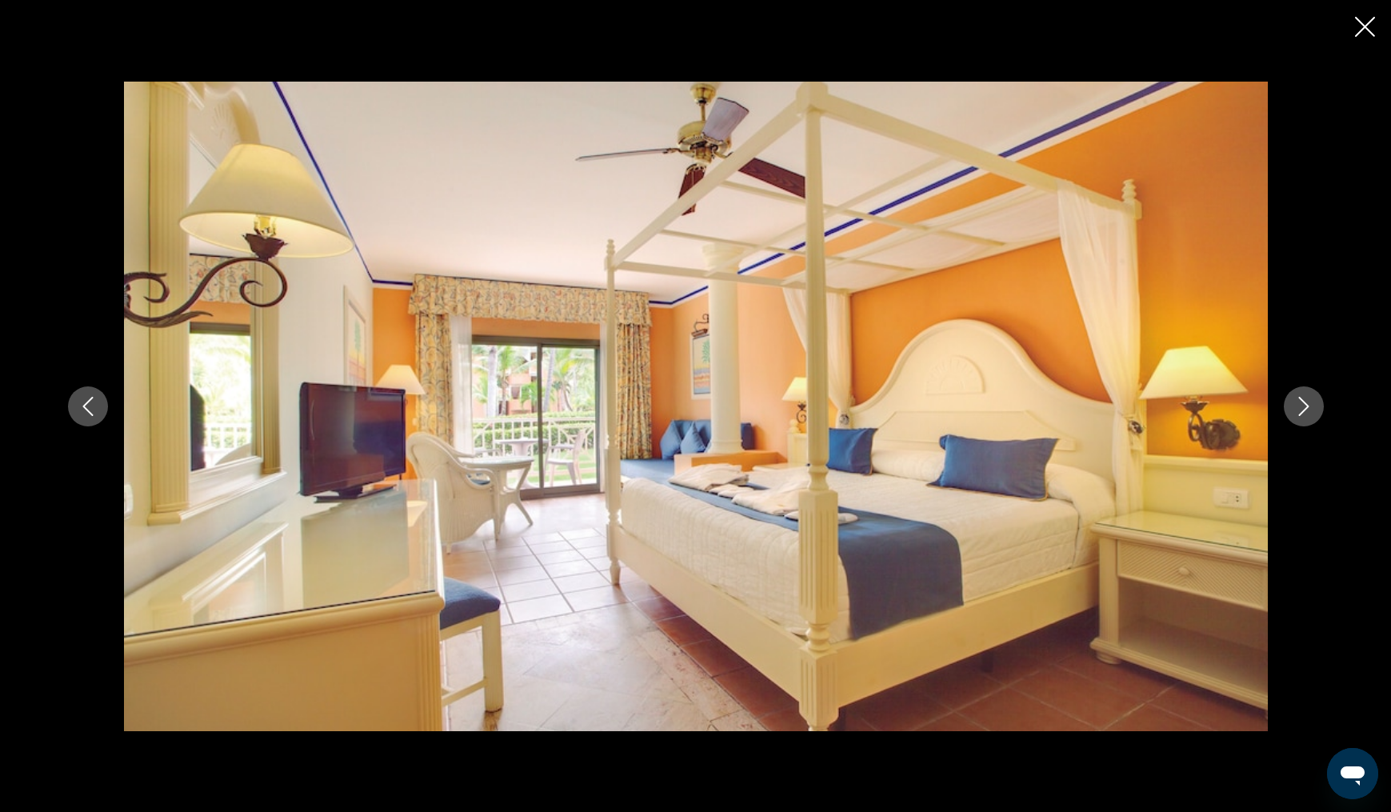
click at [1302, 400] on icon "Next image" at bounding box center [1303, 406] width 10 height 19
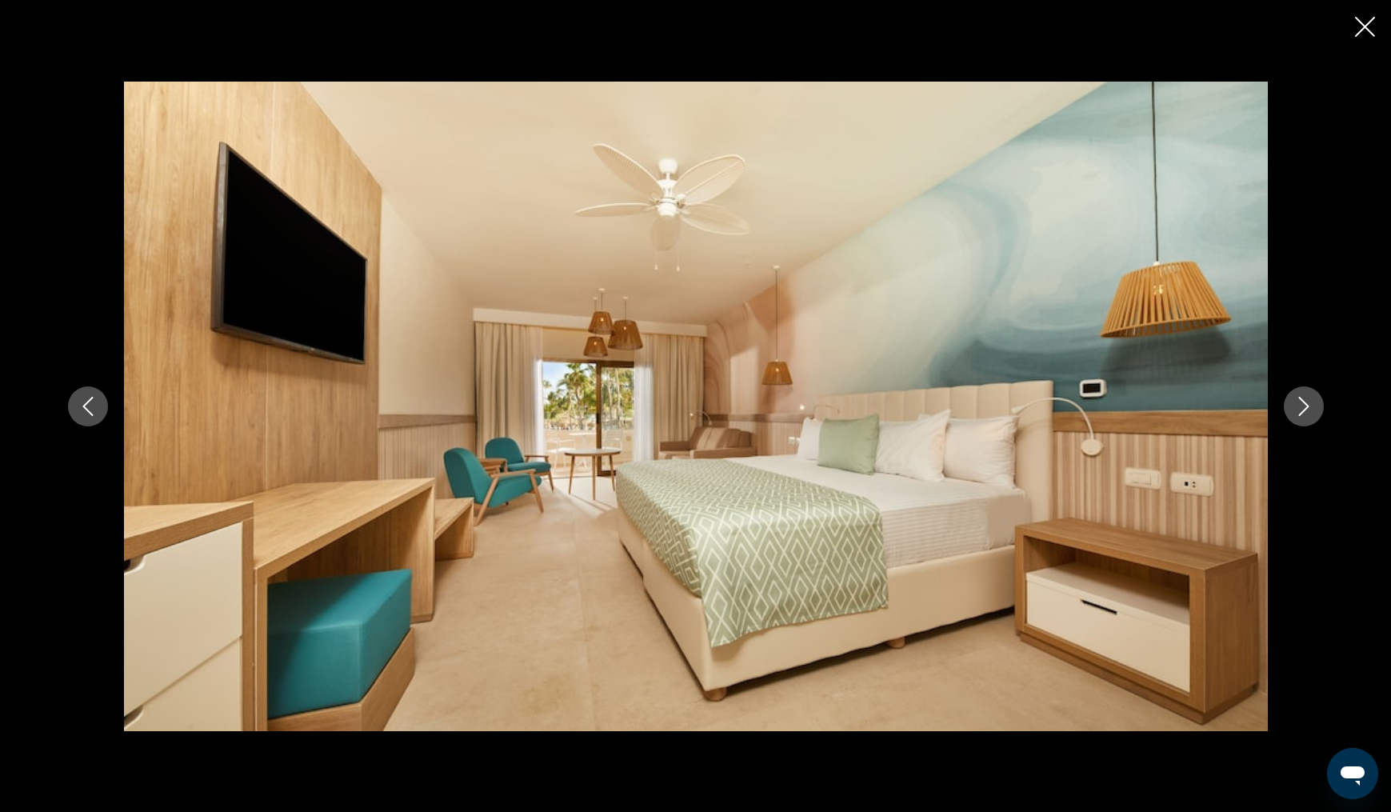
click at [1302, 400] on icon "Next image" at bounding box center [1303, 406] width 10 height 19
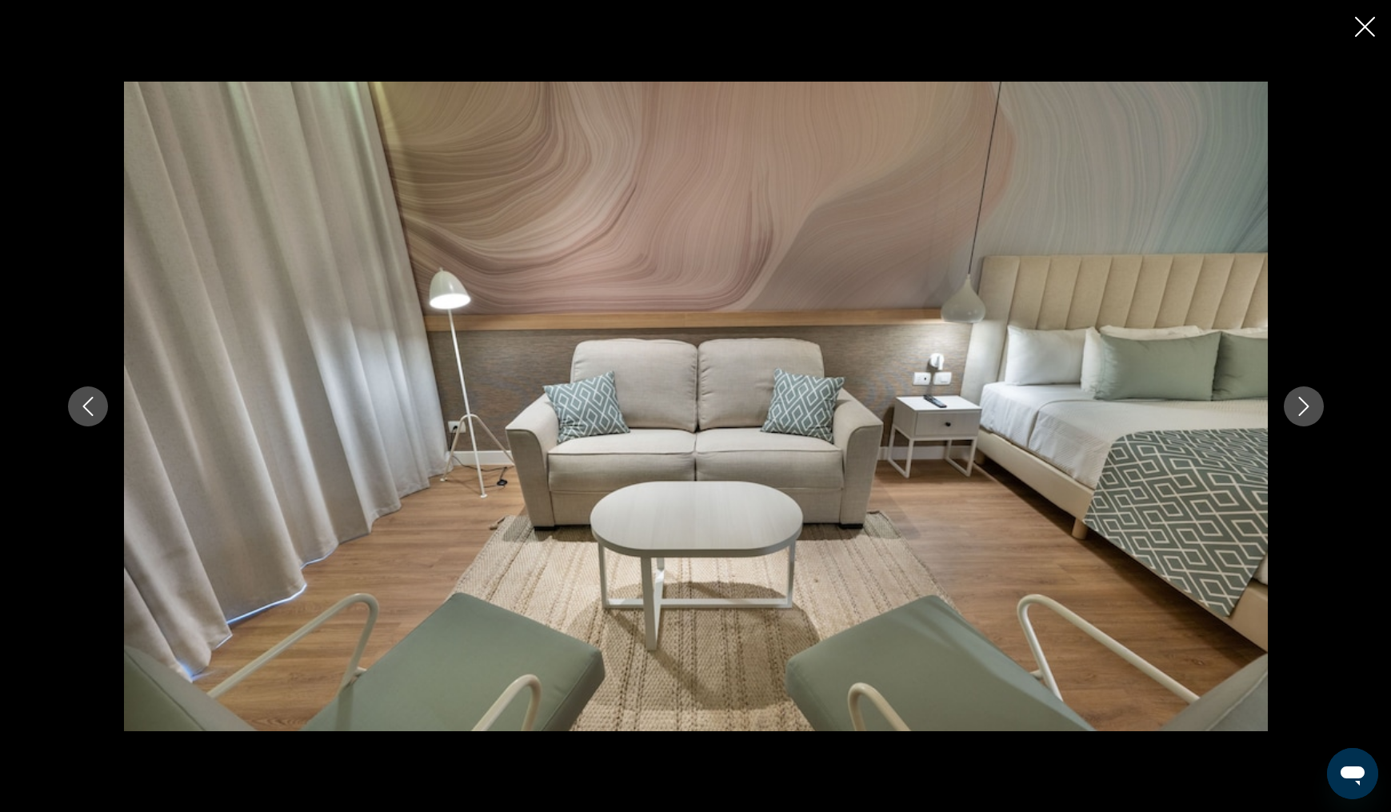
click at [1301, 403] on icon "Next image" at bounding box center [1303, 406] width 19 height 19
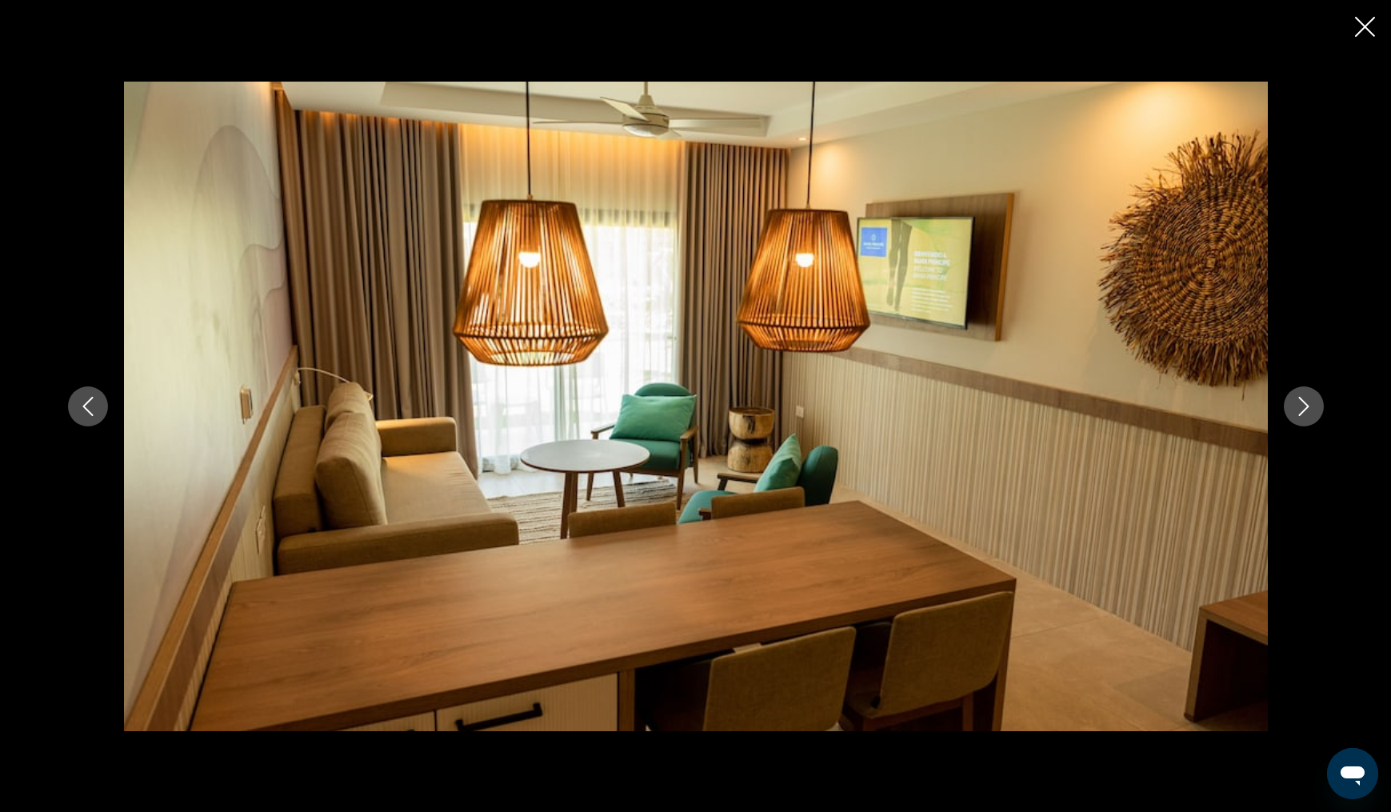
click at [1301, 403] on icon "Next image" at bounding box center [1303, 406] width 19 height 19
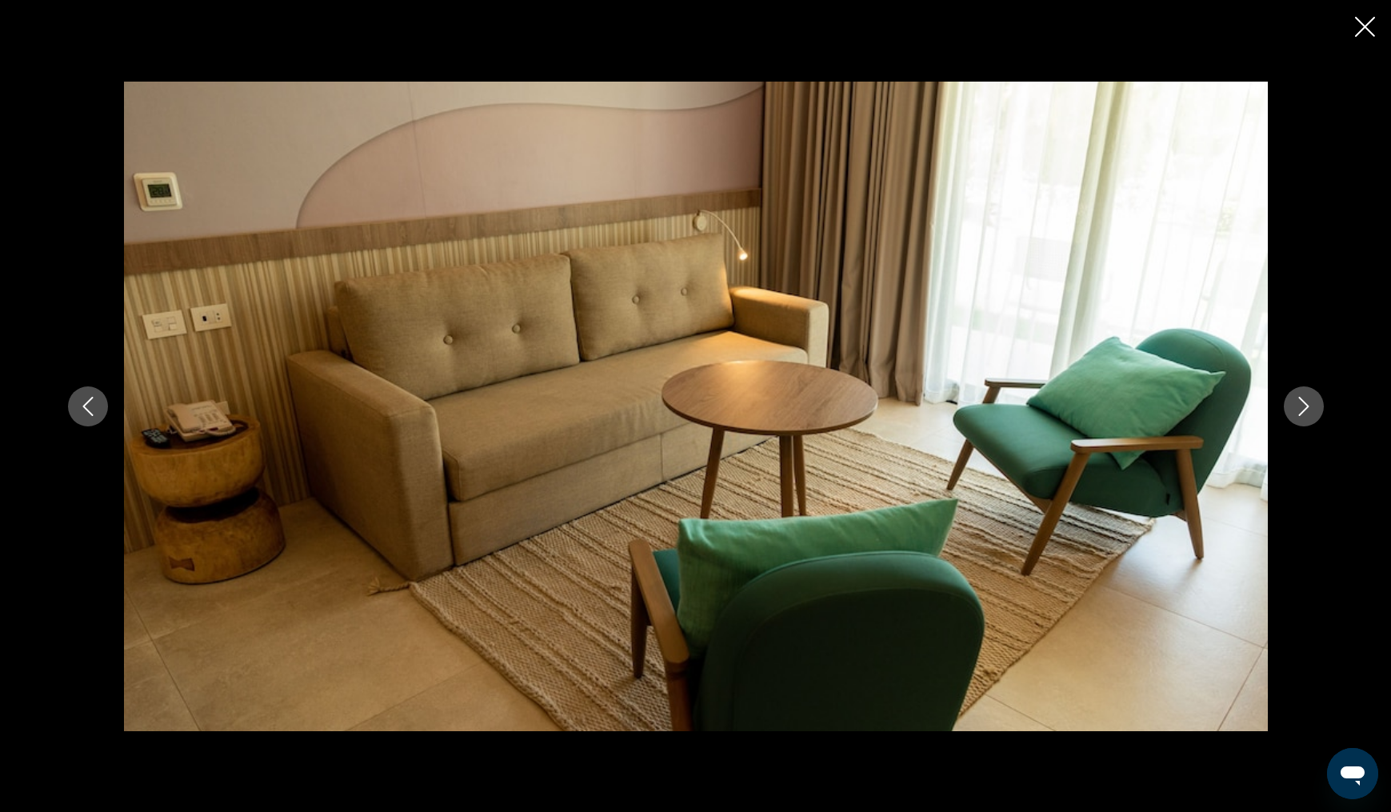
click at [1301, 403] on icon "Next image" at bounding box center [1303, 406] width 19 height 19
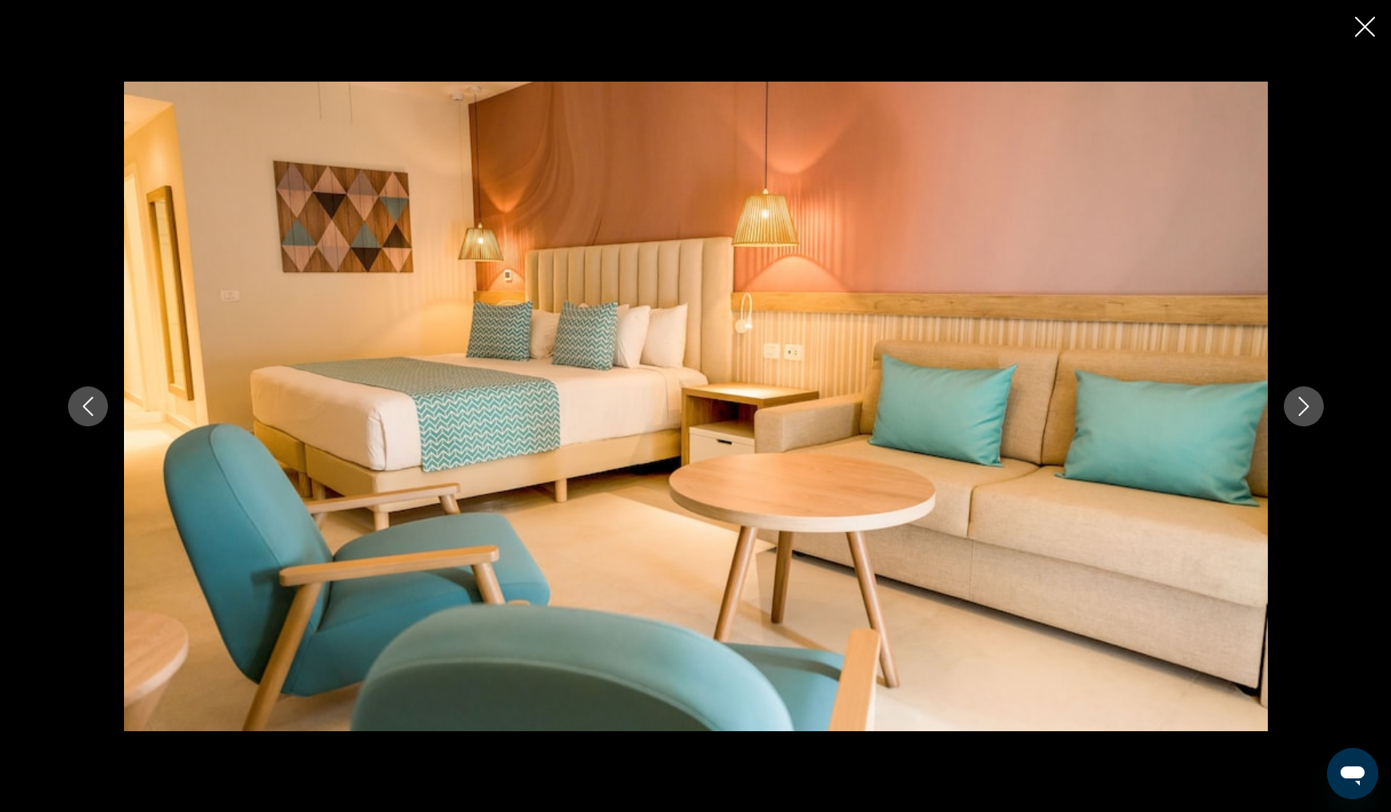
click at [1301, 403] on icon "Next image" at bounding box center [1303, 406] width 19 height 19
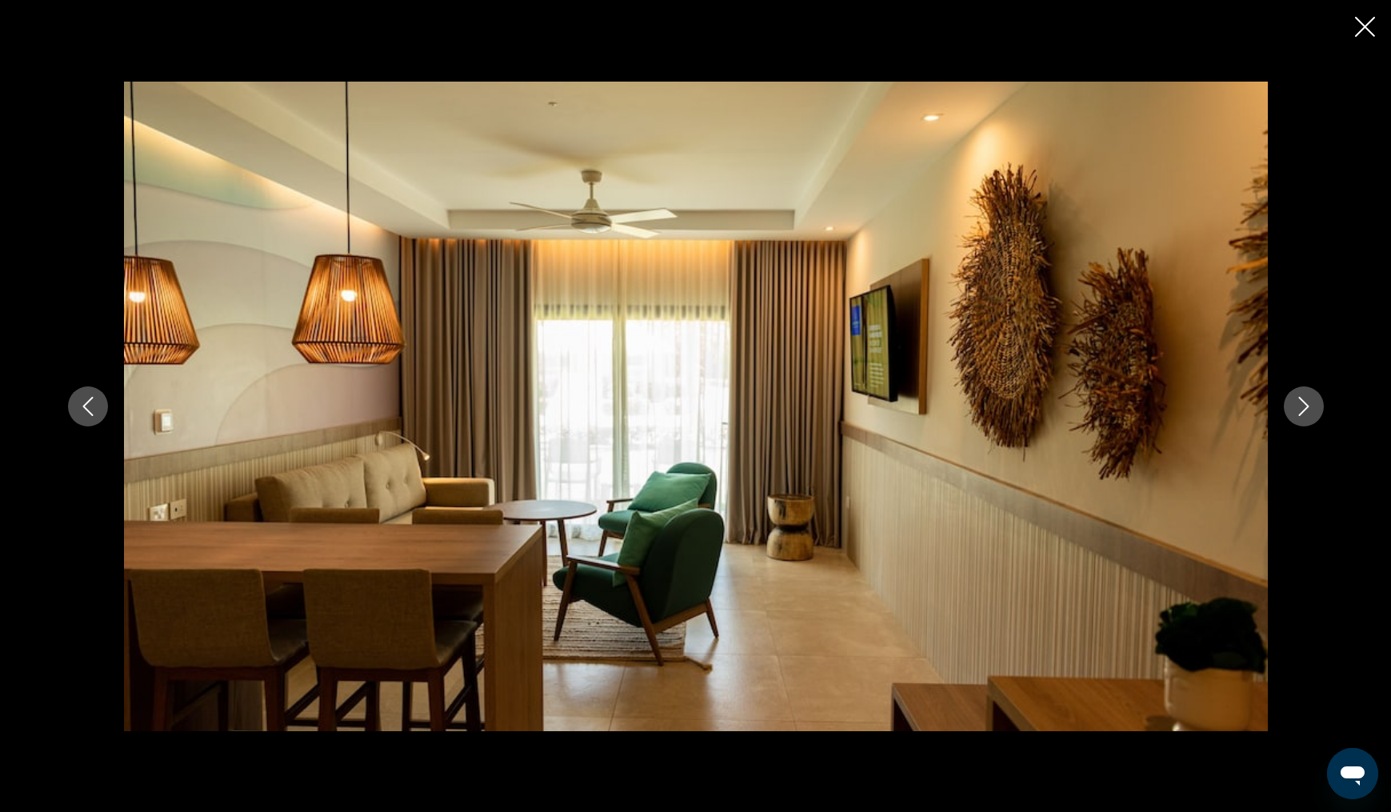
click at [1301, 403] on icon "Next image" at bounding box center [1303, 406] width 19 height 19
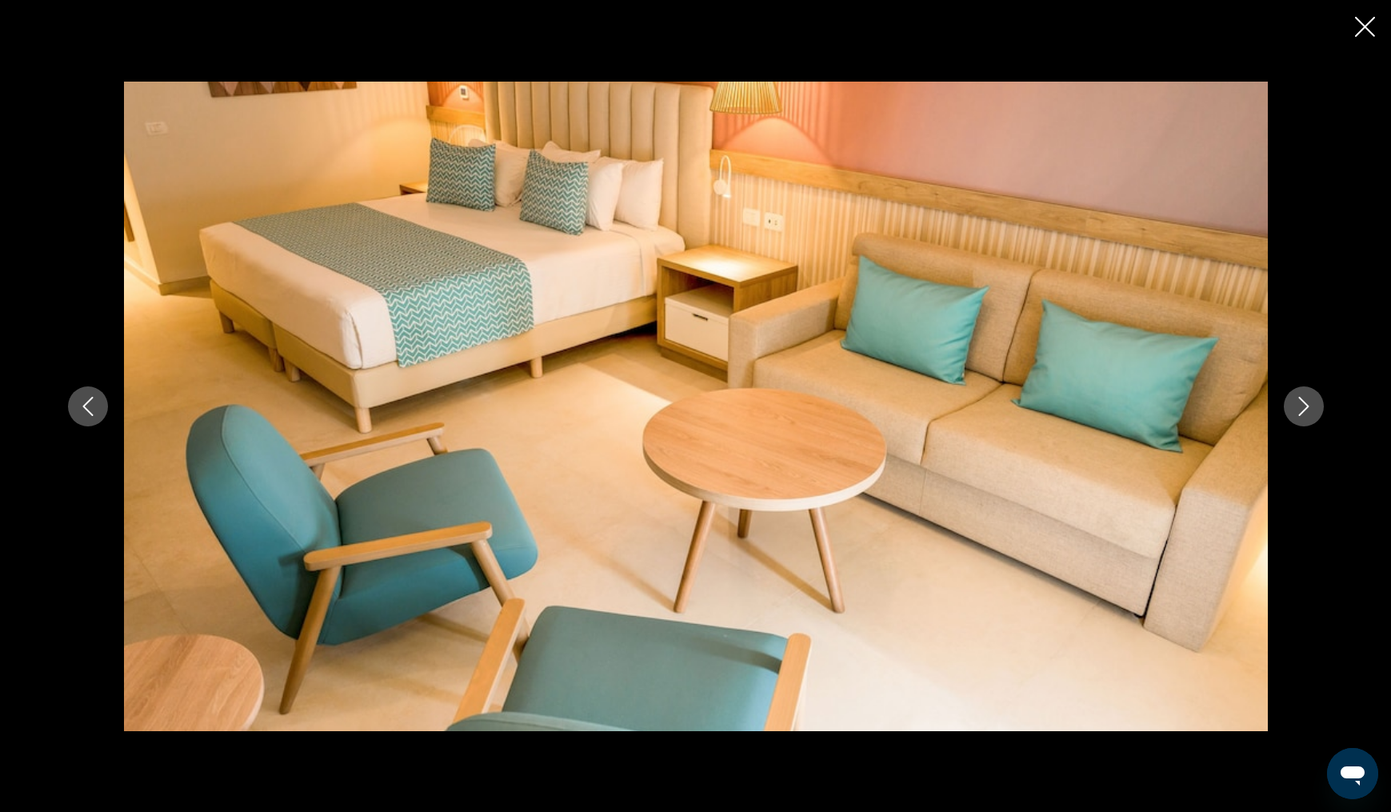
click at [1301, 403] on icon "Next image" at bounding box center [1303, 406] width 19 height 19
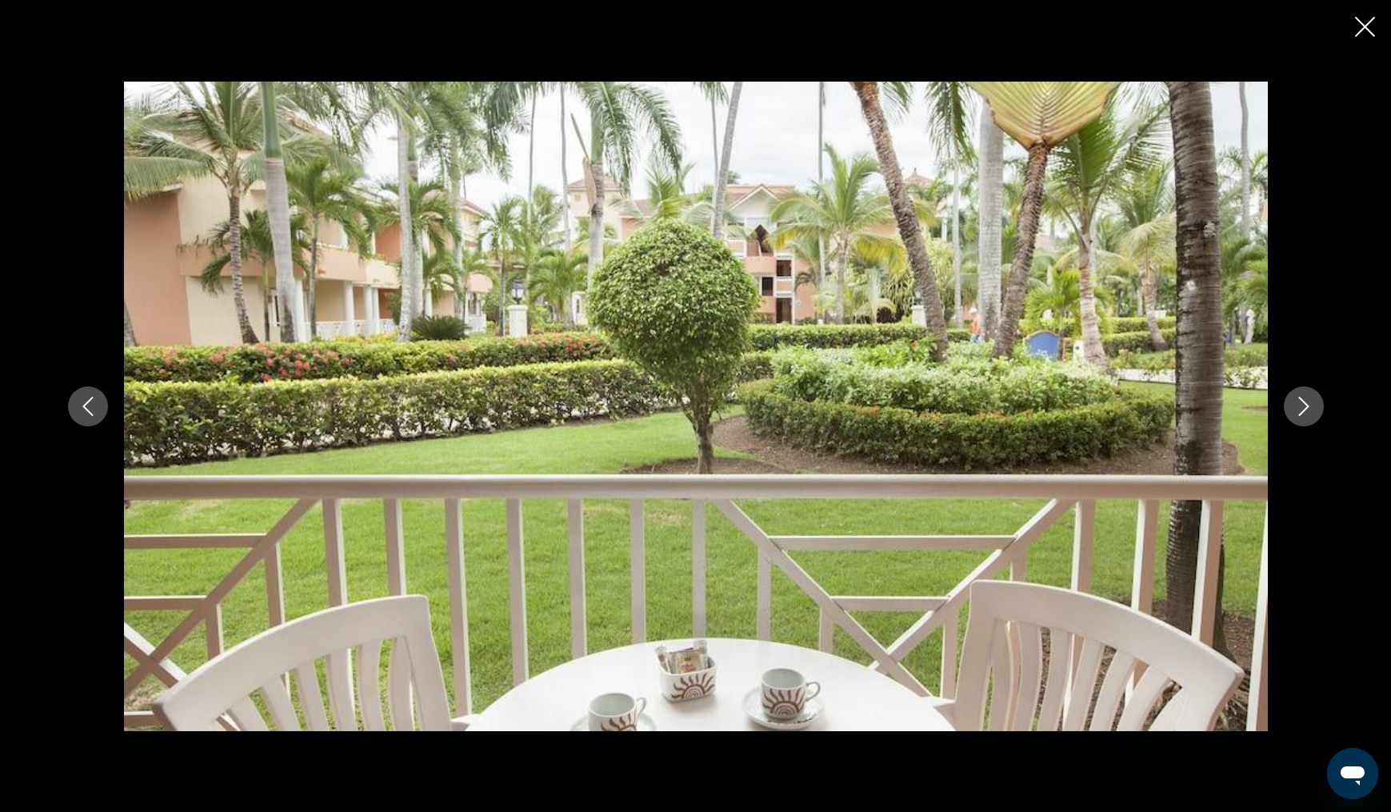
click at [1301, 403] on icon "Next image" at bounding box center [1303, 406] width 19 height 19
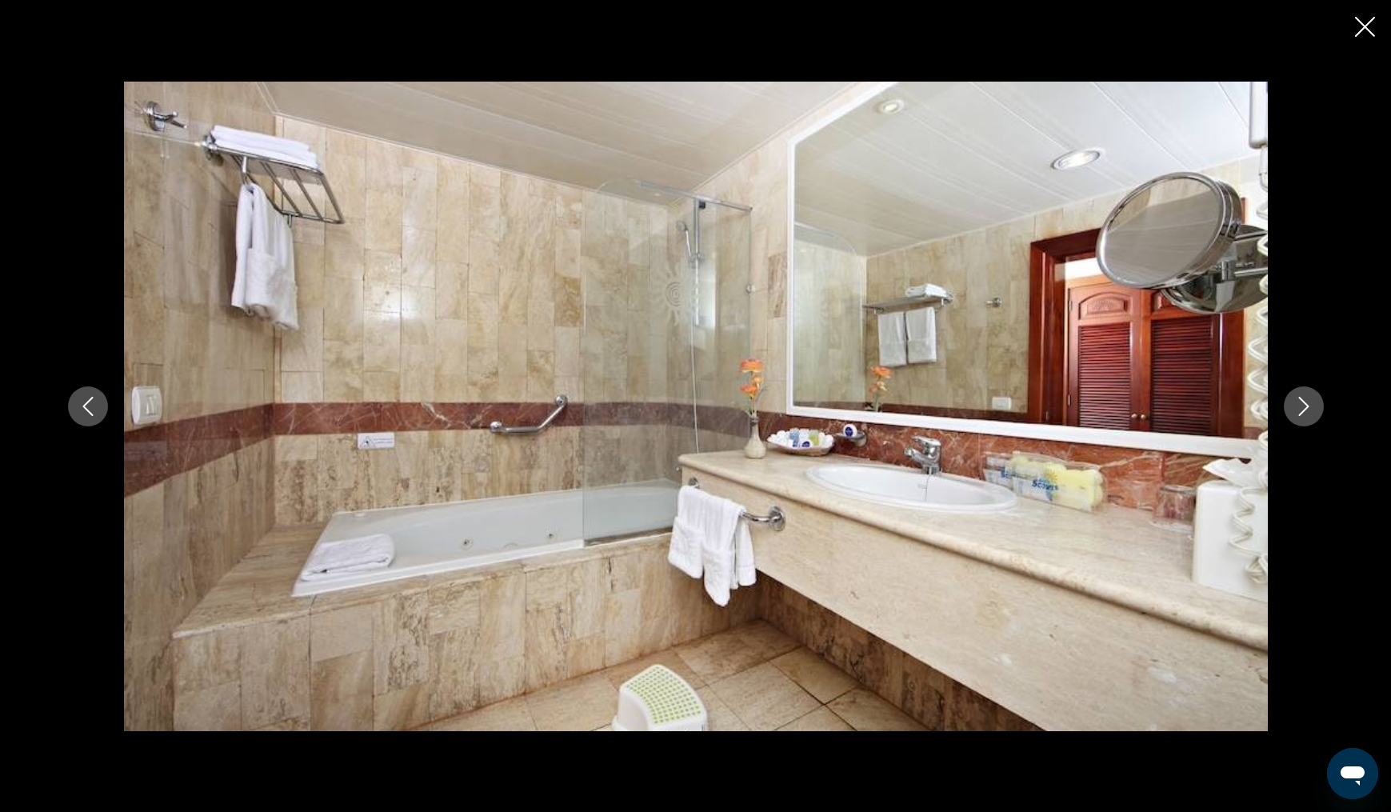
click at [1301, 403] on icon "Next image" at bounding box center [1303, 406] width 19 height 19
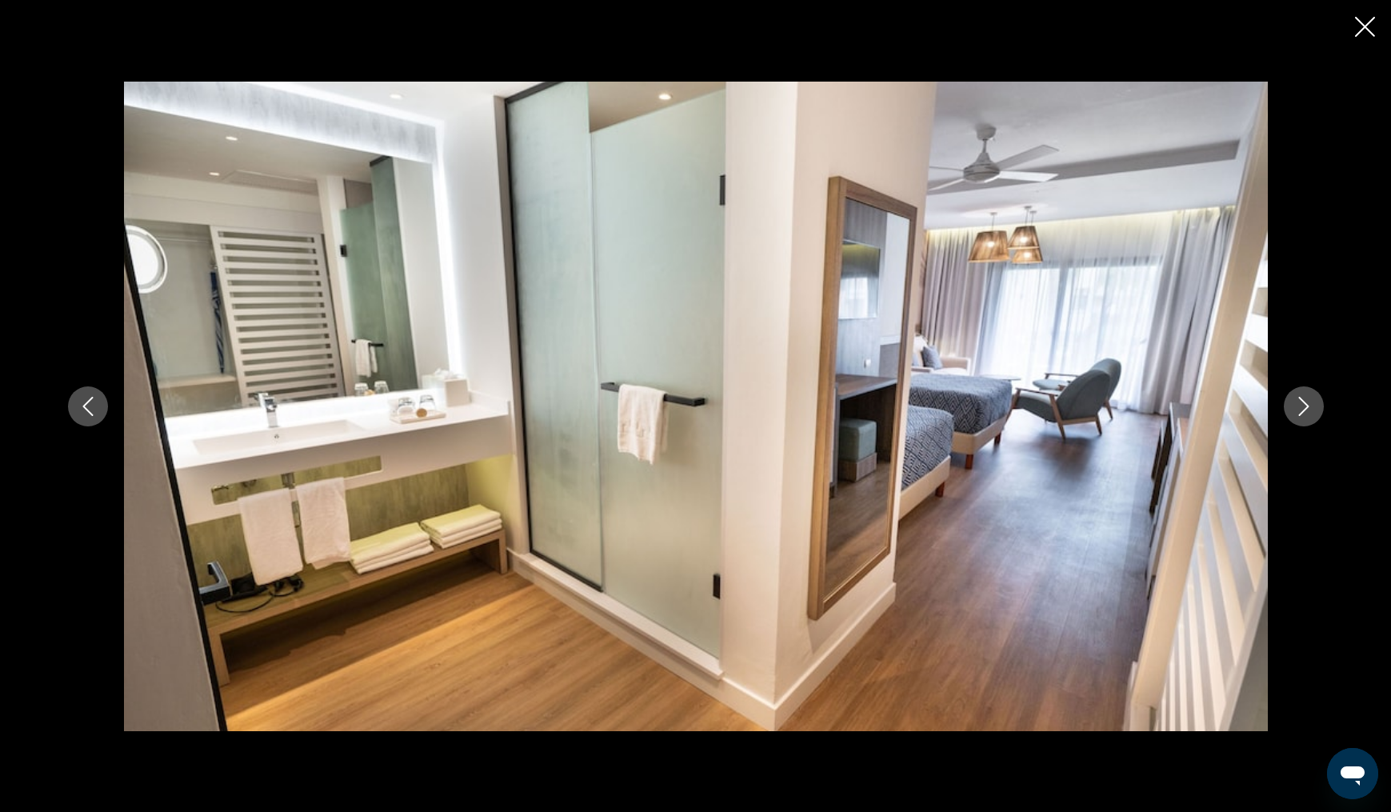
click at [1301, 403] on icon "Next image" at bounding box center [1303, 406] width 19 height 19
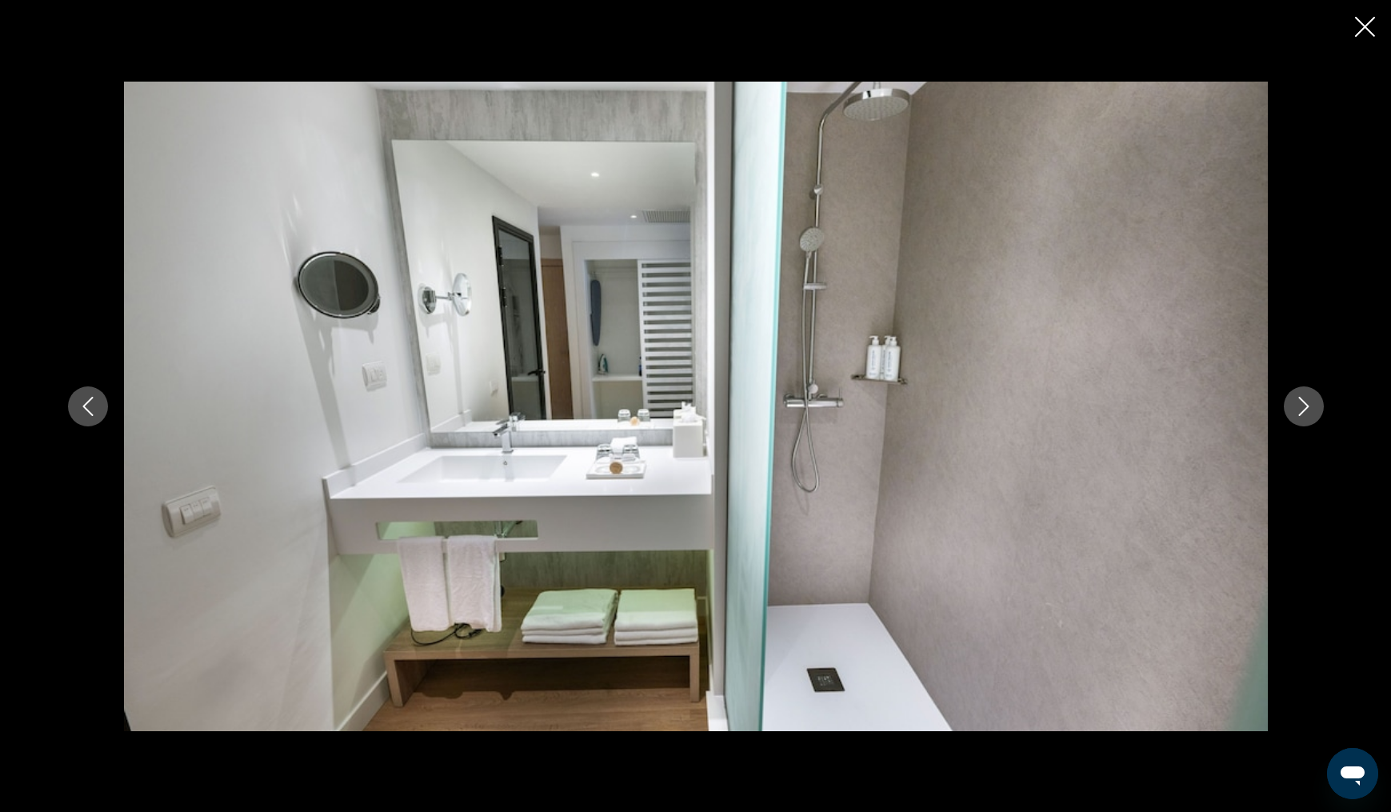
click at [1301, 403] on icon "Next image" at bounding box center [1303, 406] width 19 height 19
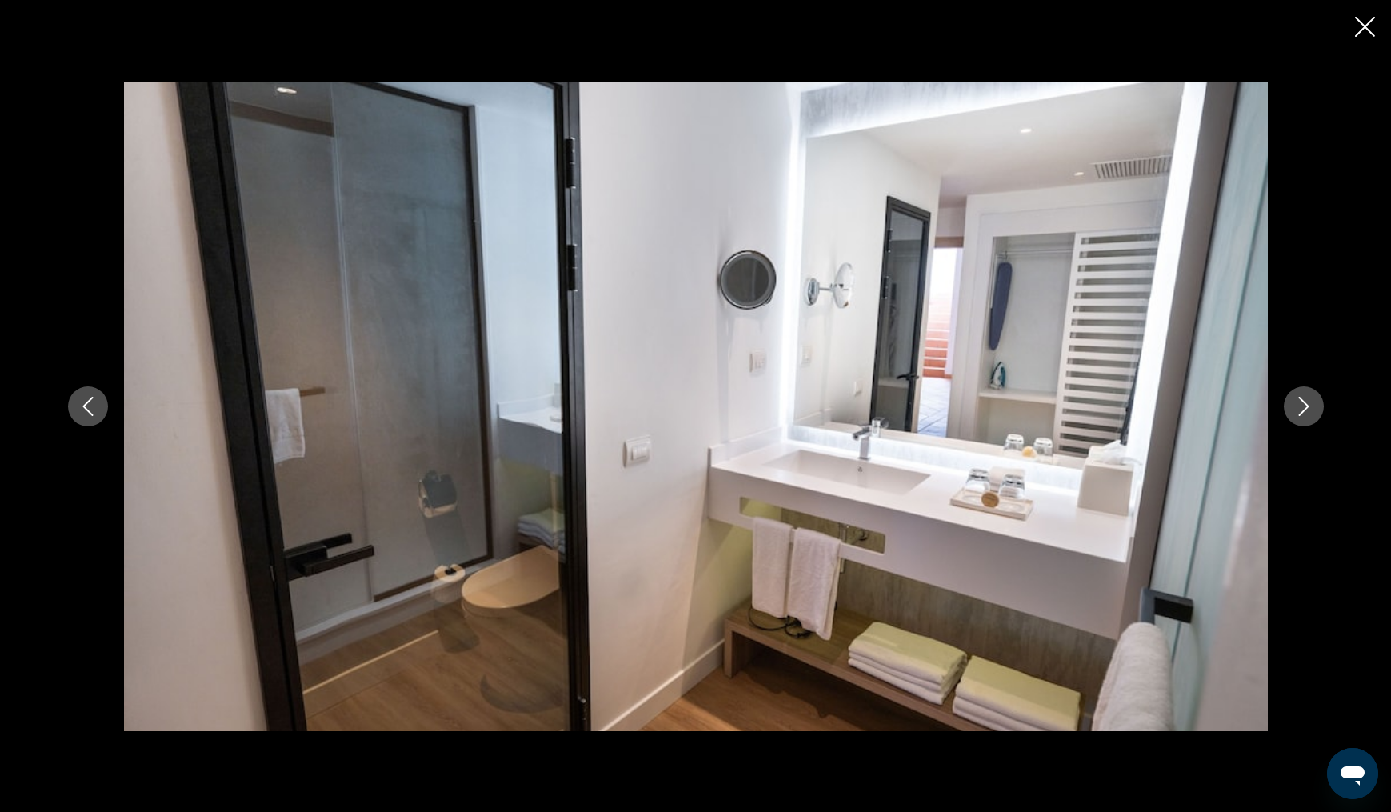
click at [1301, 403] on icon "Next image" at bounding box center [1303, 406] width 19 height 19
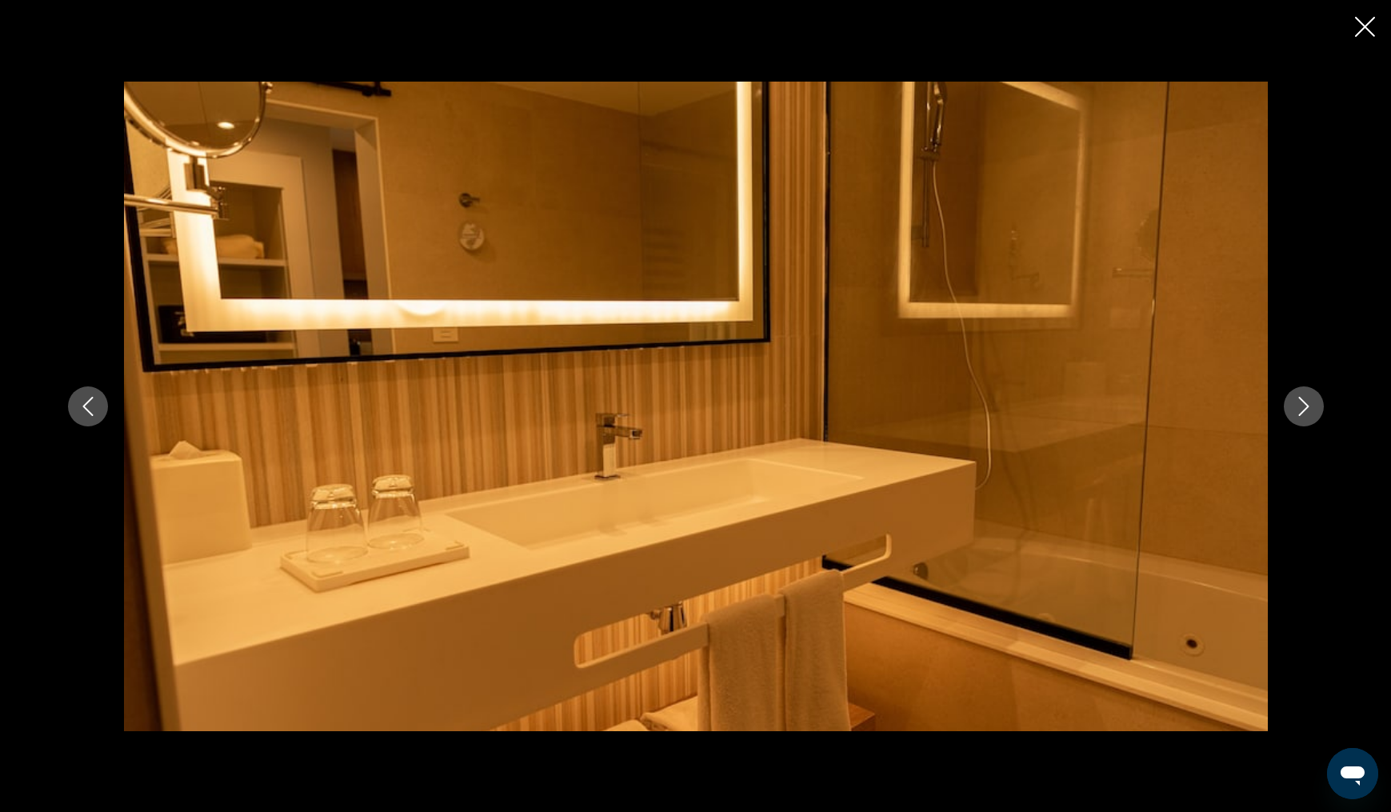
click at [1301, 403] on icon "Next image" at bounding box center [1303, 406] width 19 height 19
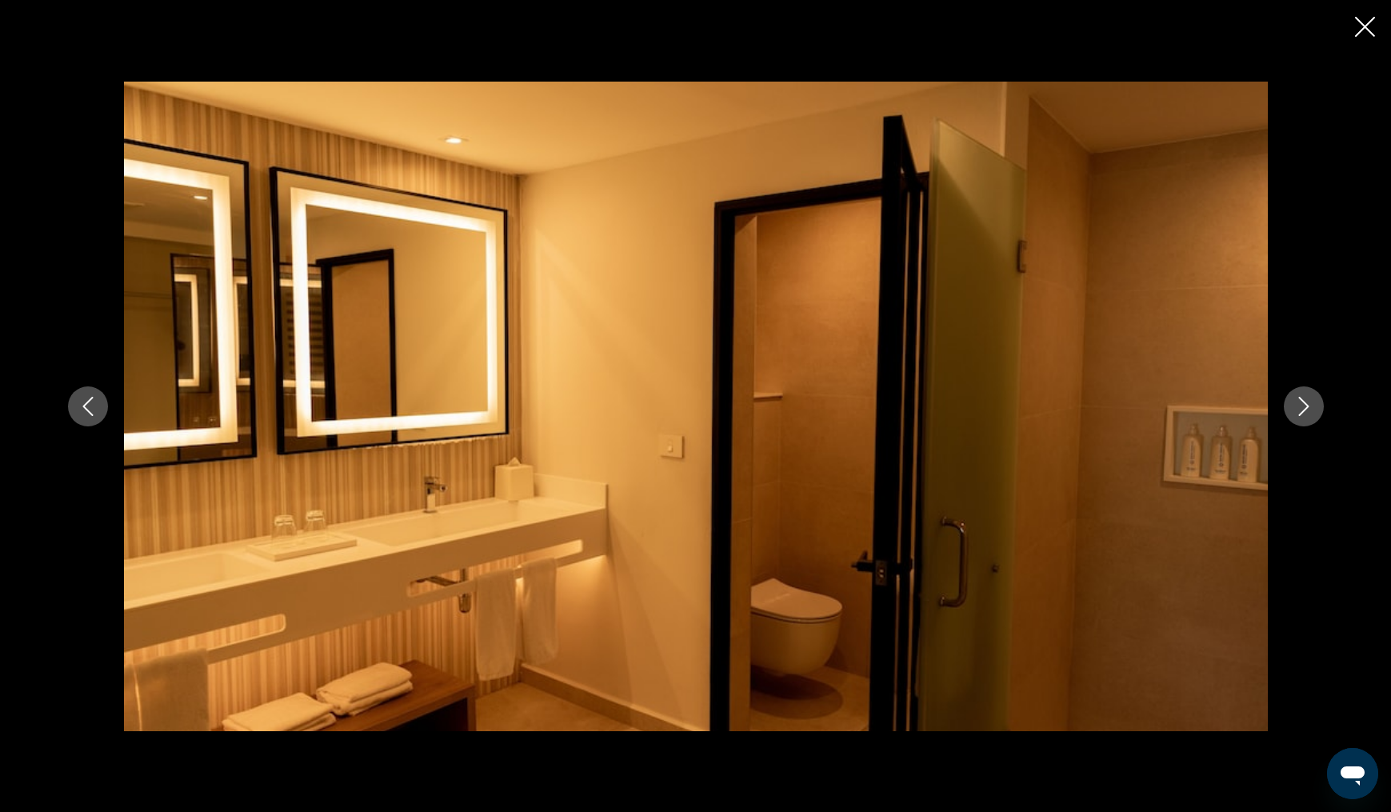
click at [1301, 403] on icon "Next image" at bounding box center [1303, 406] width 19 height 19
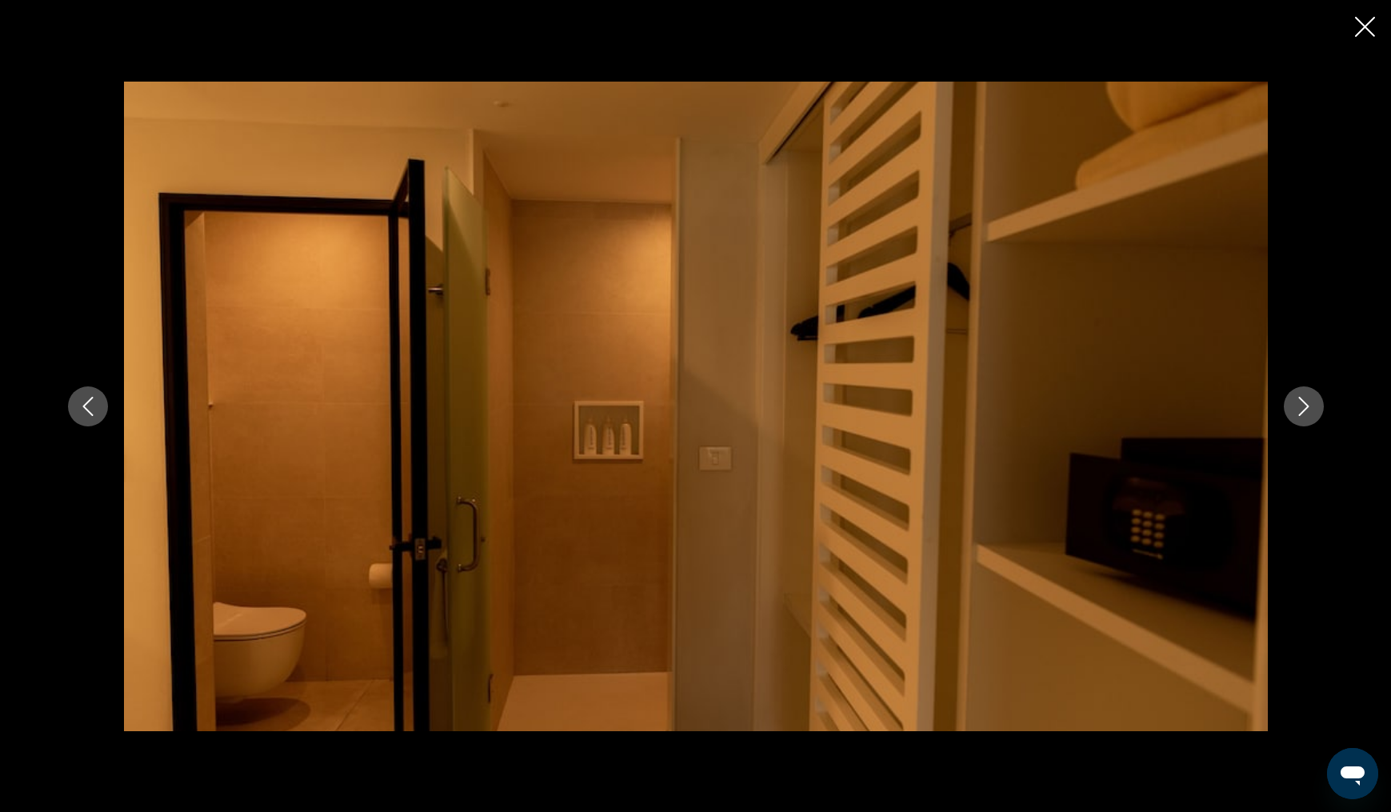
click at [1301, 403] on icon "Next image" at bounding box center [1303, 406] width 19 height 19
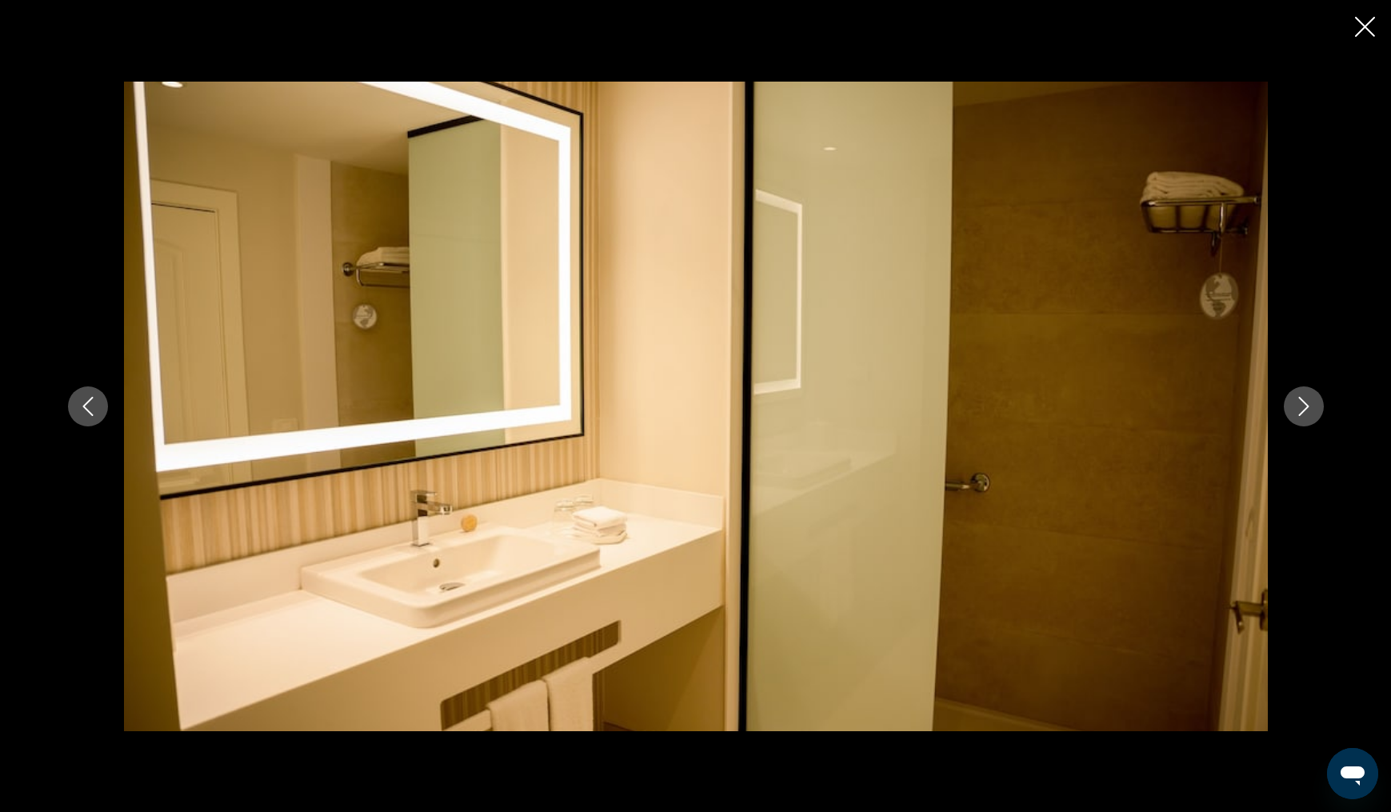
click at [1301, 403] on icon "Next image" at bounding box center [1303, 406] width 19 height 19
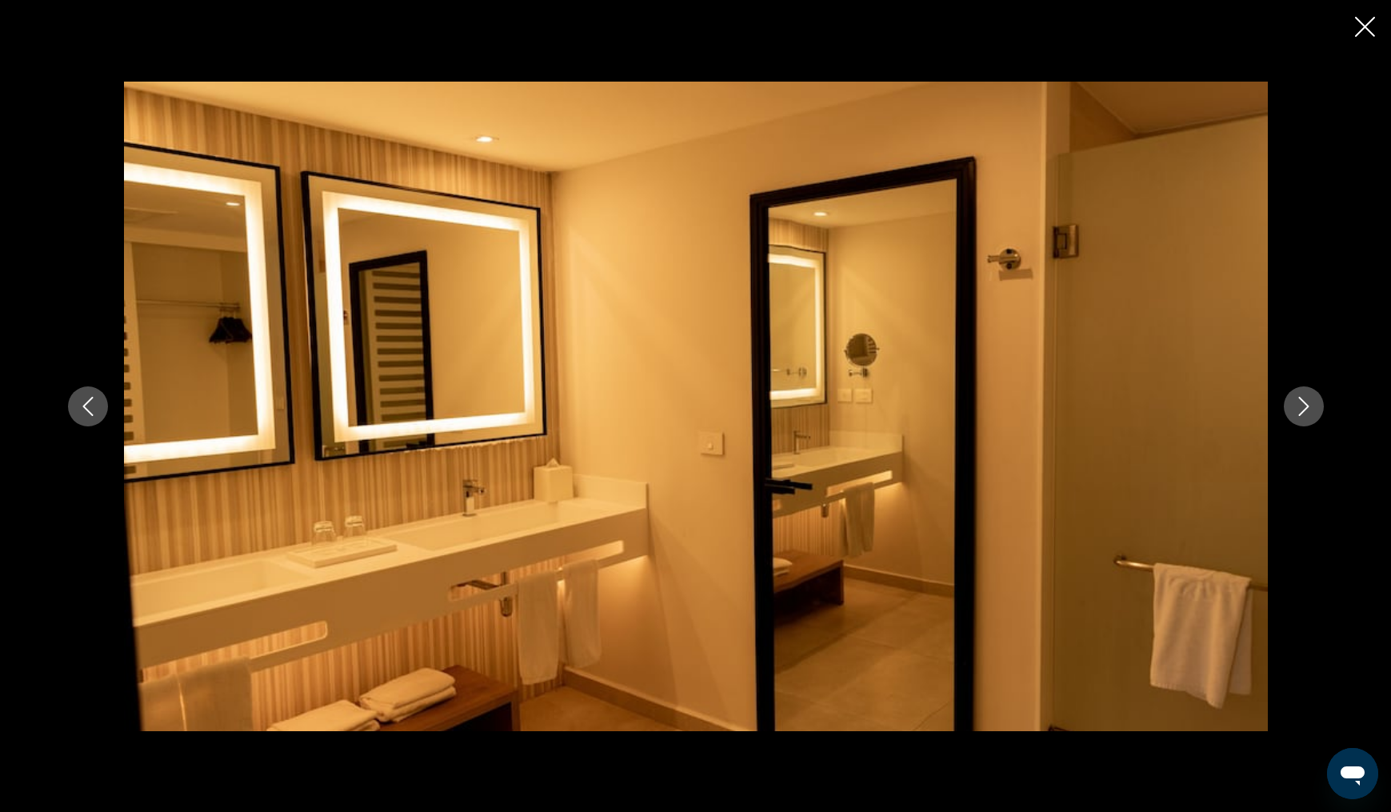
click at [1301, 403] on icon "Next image" at bounding box center [1303, 406] width 19 height 19
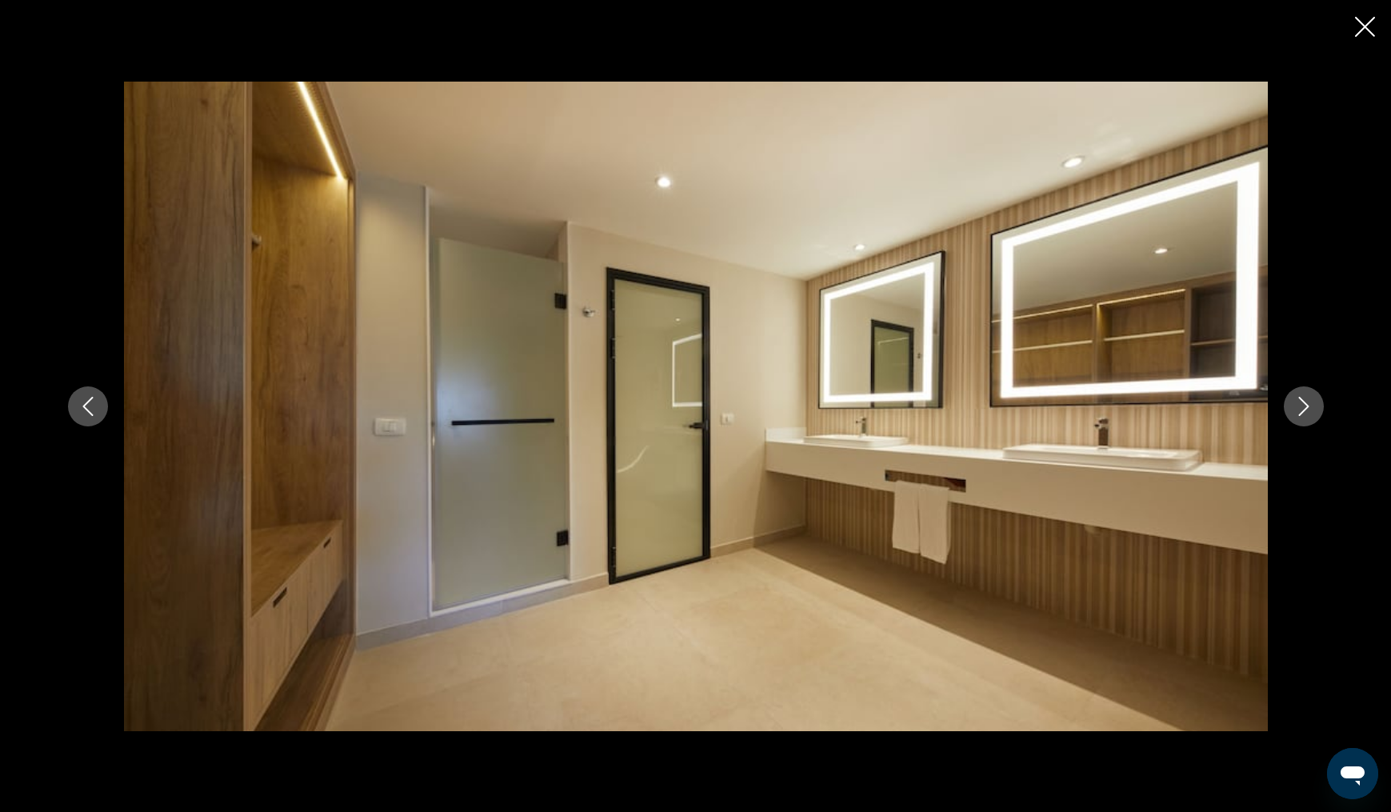
click at [1301, 403] on icon "Next image" at bounding box center [1303, 406] width 19 height 19
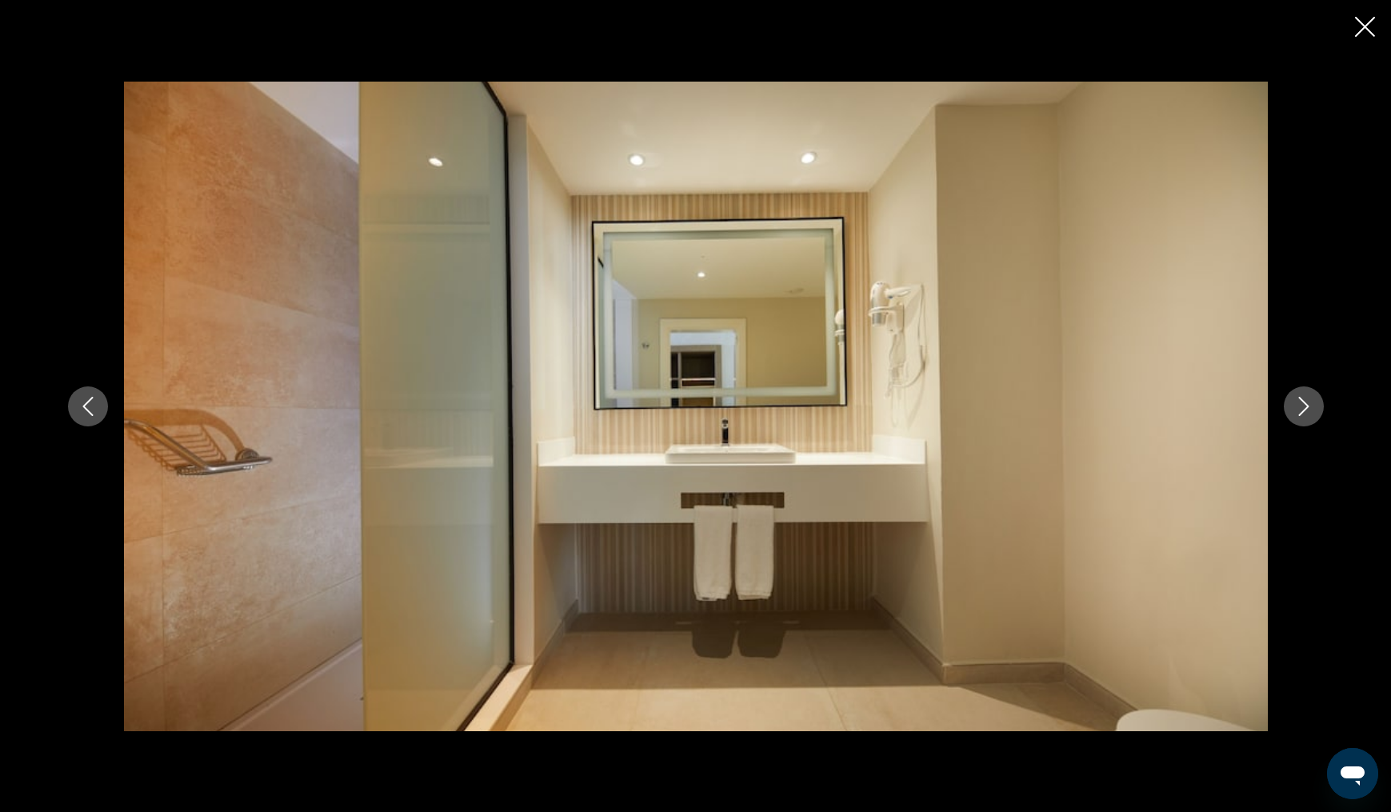
click at [1301, 403] on icon "Next image" at bounding box center [1303, 406] width 19 height 19
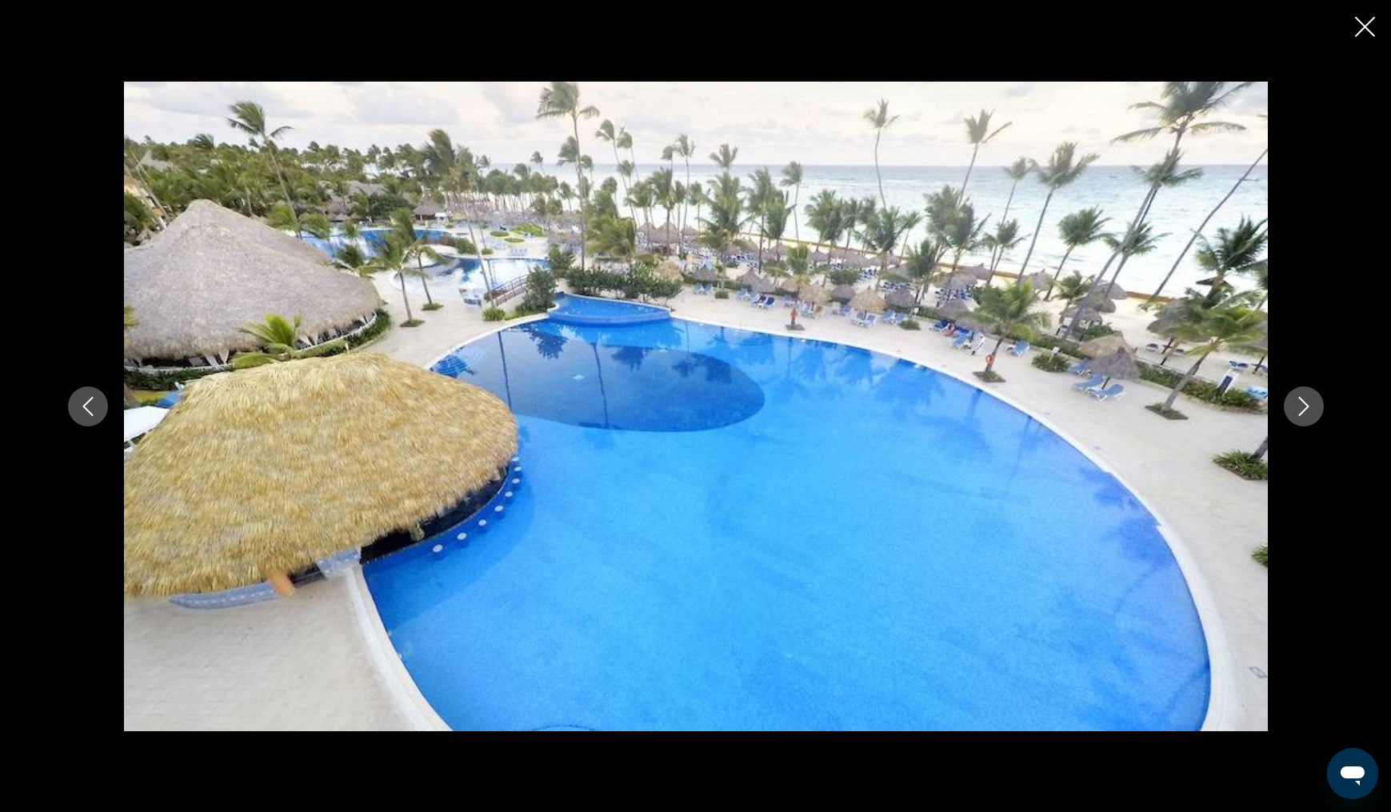
click at [1301, 403] on icon "Next image" at bounding box center [1303, 406] width 19 height 19
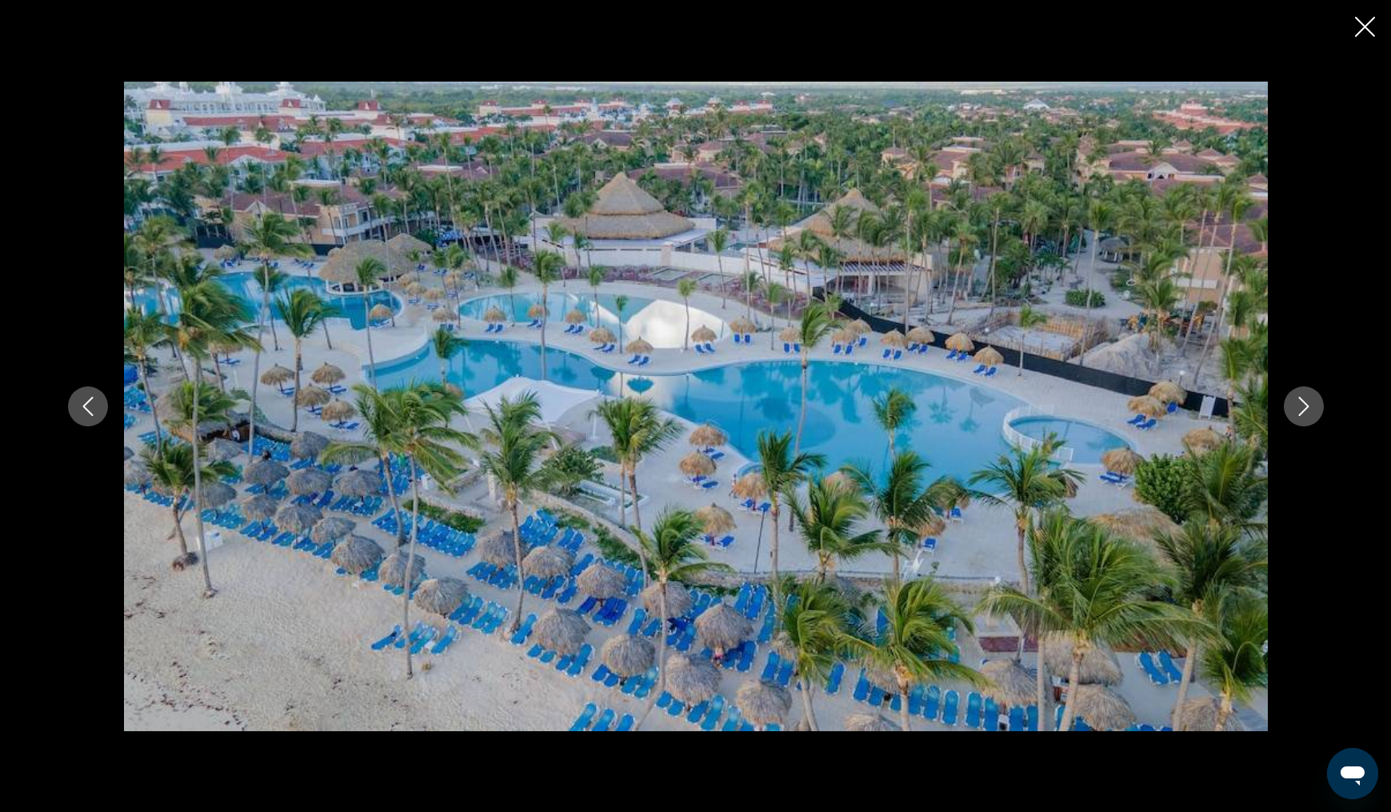
click at [1301, 405] on icon "Next image" at bounding box center [1303, 406] width 19 height 19
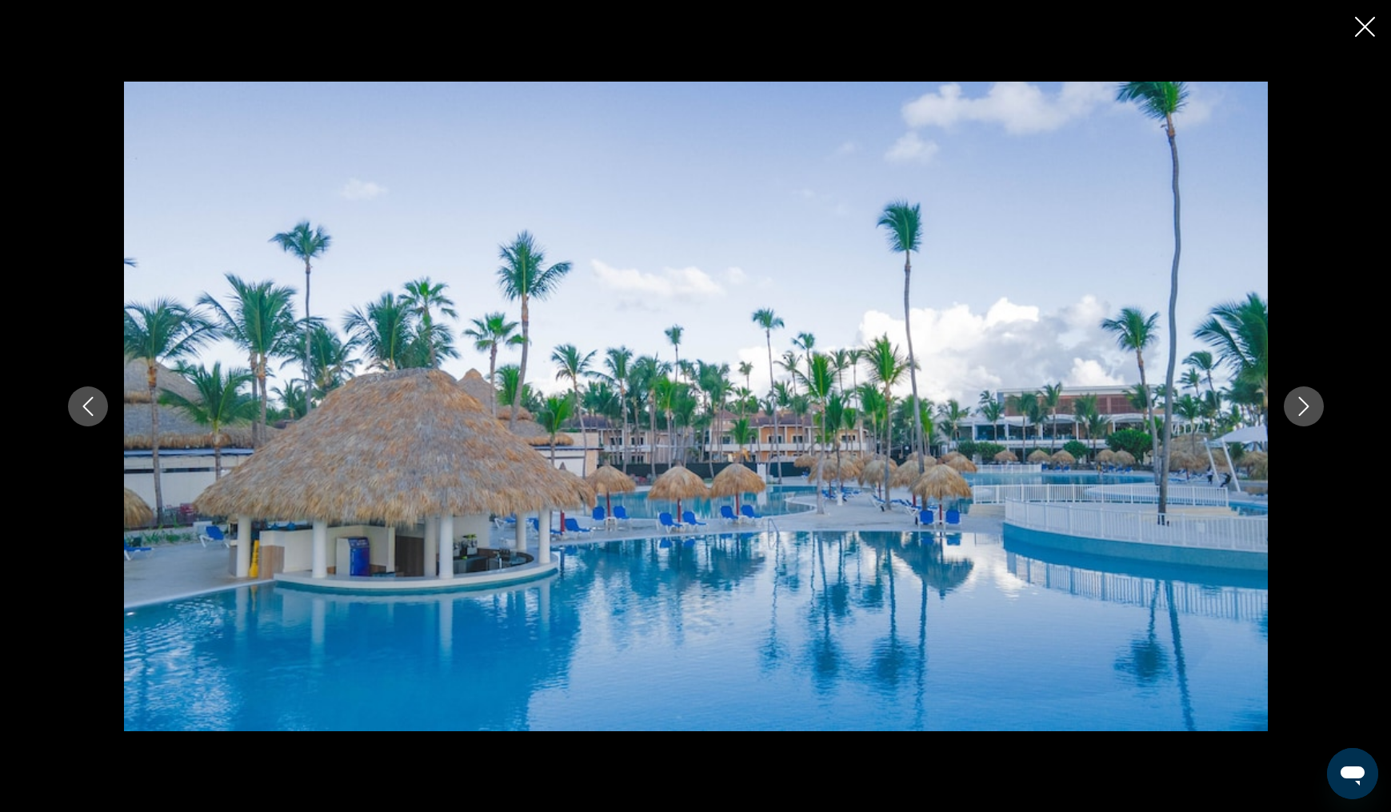
click at [1301, 405] on icon "Next image" at bounding box center [1303, 406] width 19 height 19
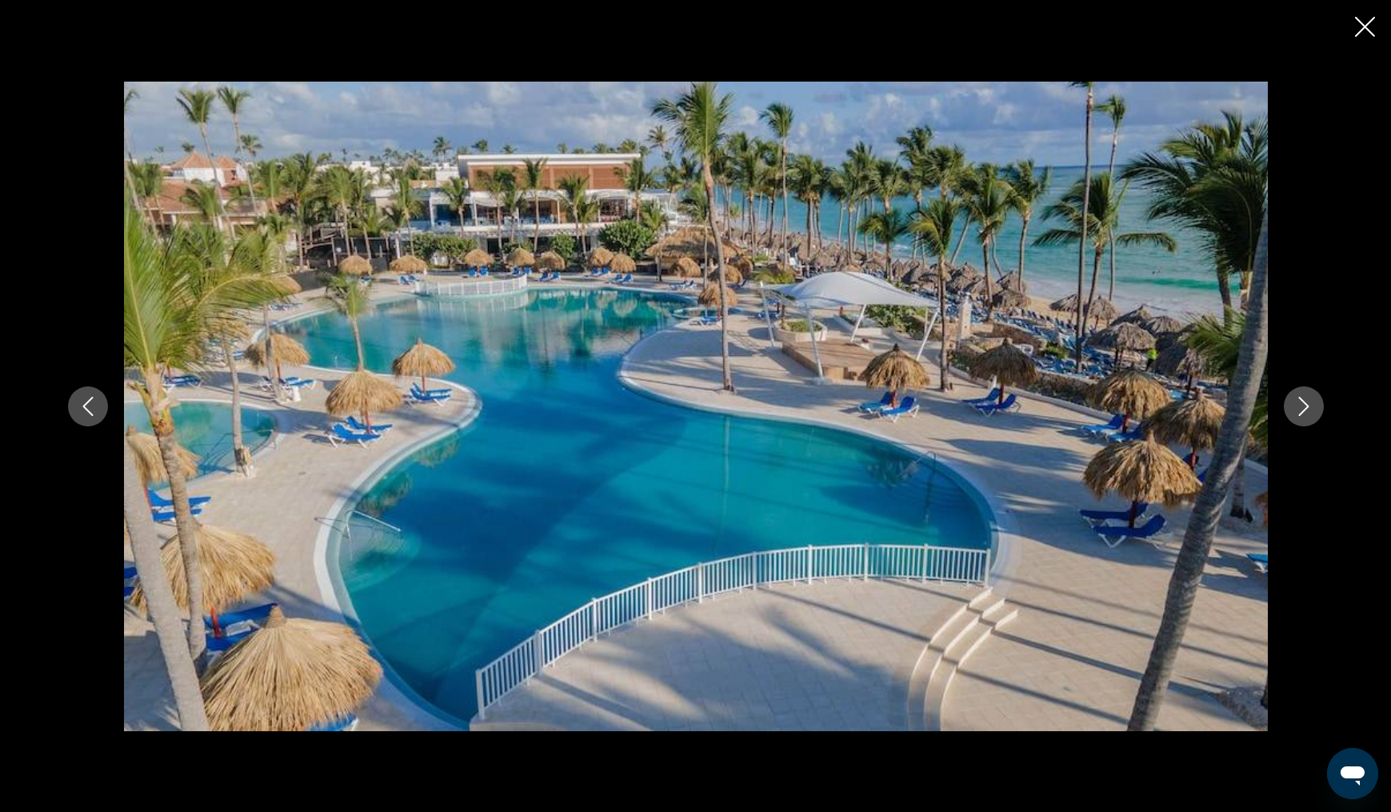
click at [1301, 405] on icon "Next image" at bounding box center [1303, 406] width 19 height 19
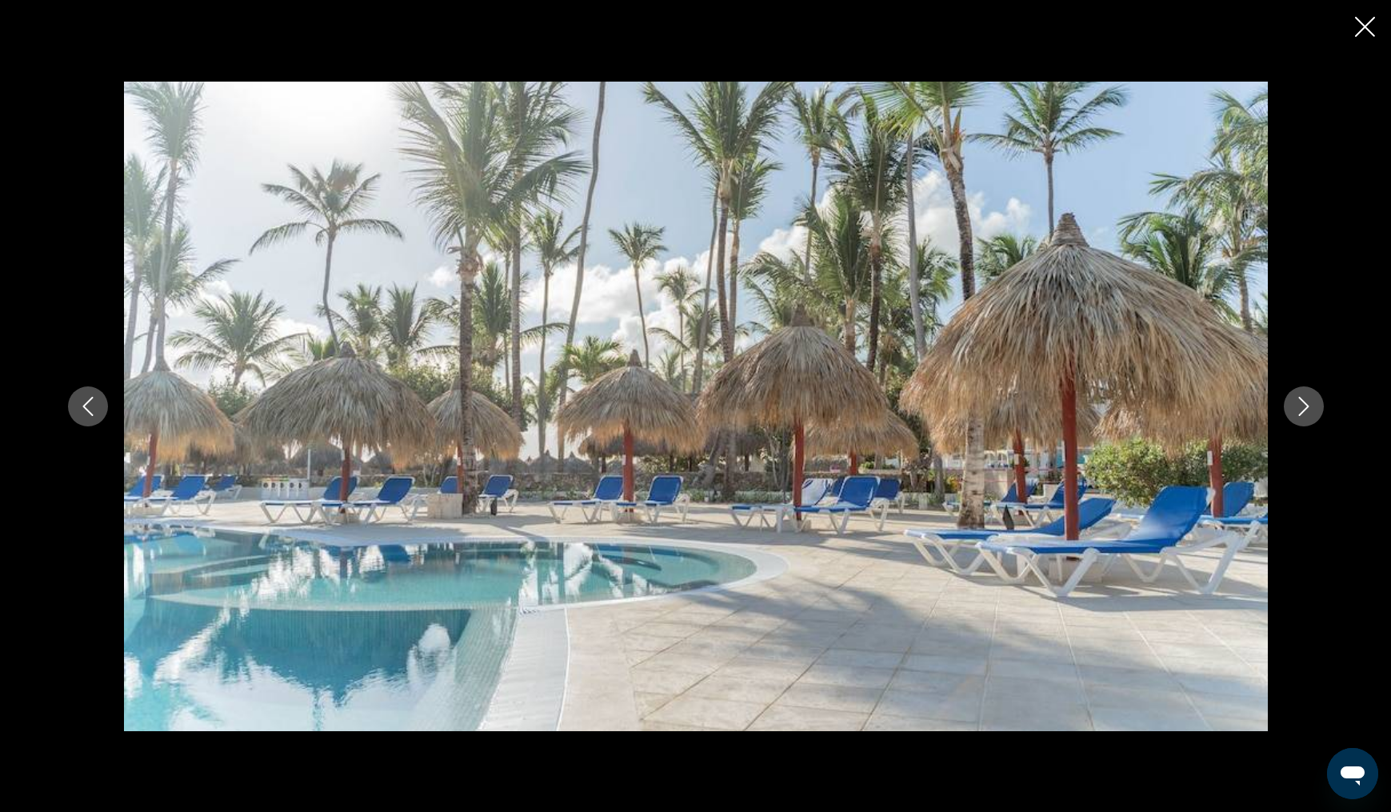
click at [1301, 405] on icon "Next image" at bounding box center [1303, 406] width 19 height 19
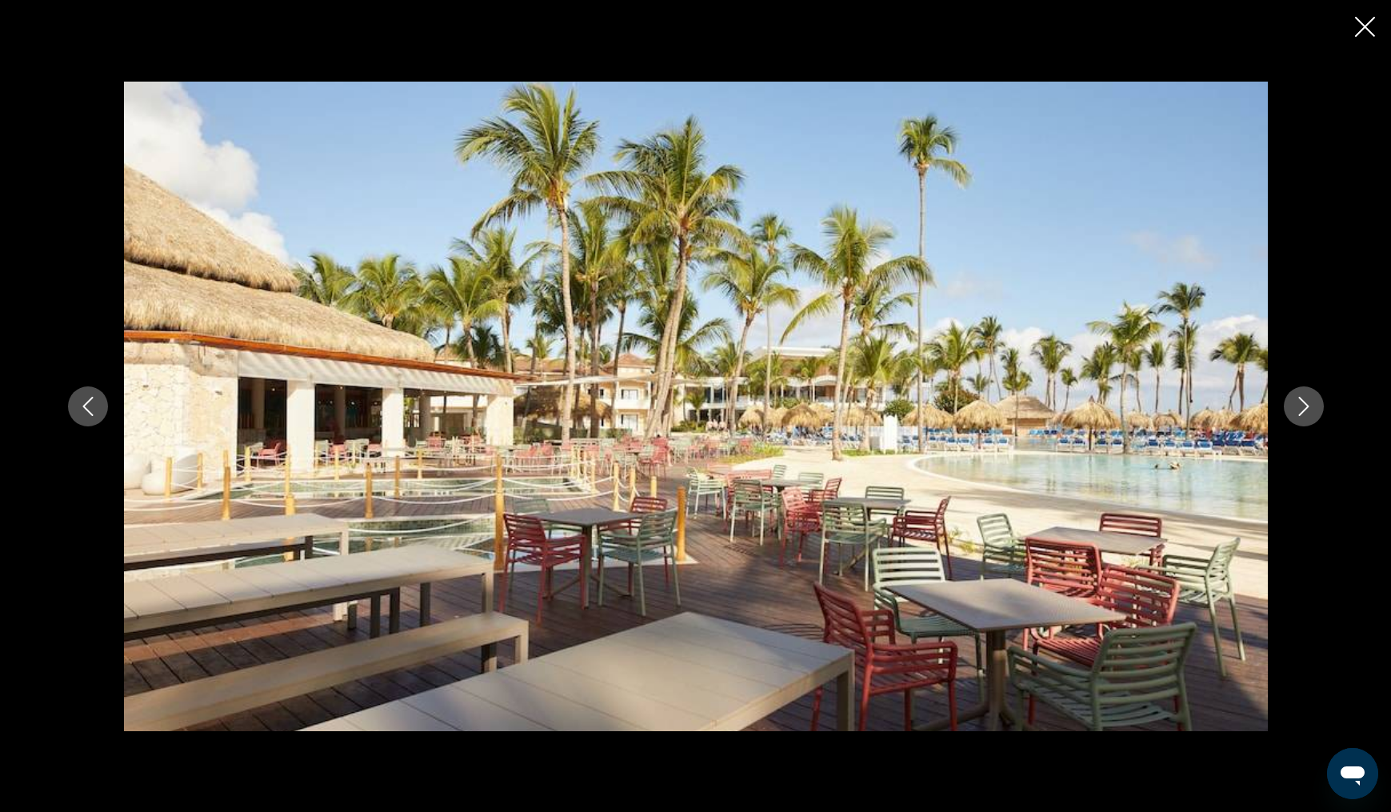
click at [1301, 405] on icon "Next image" at bounding box center [1303, 406] width 19 height 19
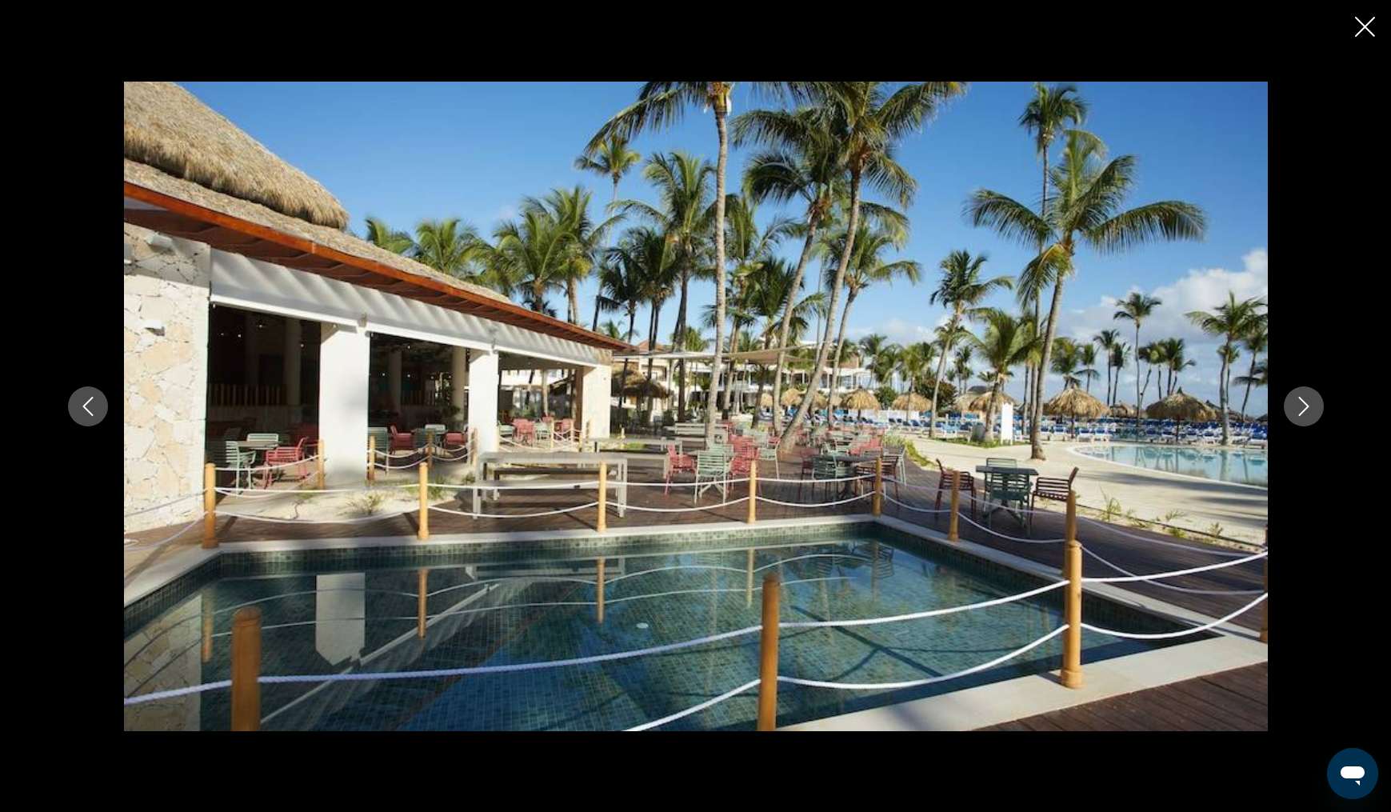
click at [1301, 405] on icon "Next image" at bounding box center [1303, 406] width 19 height 19
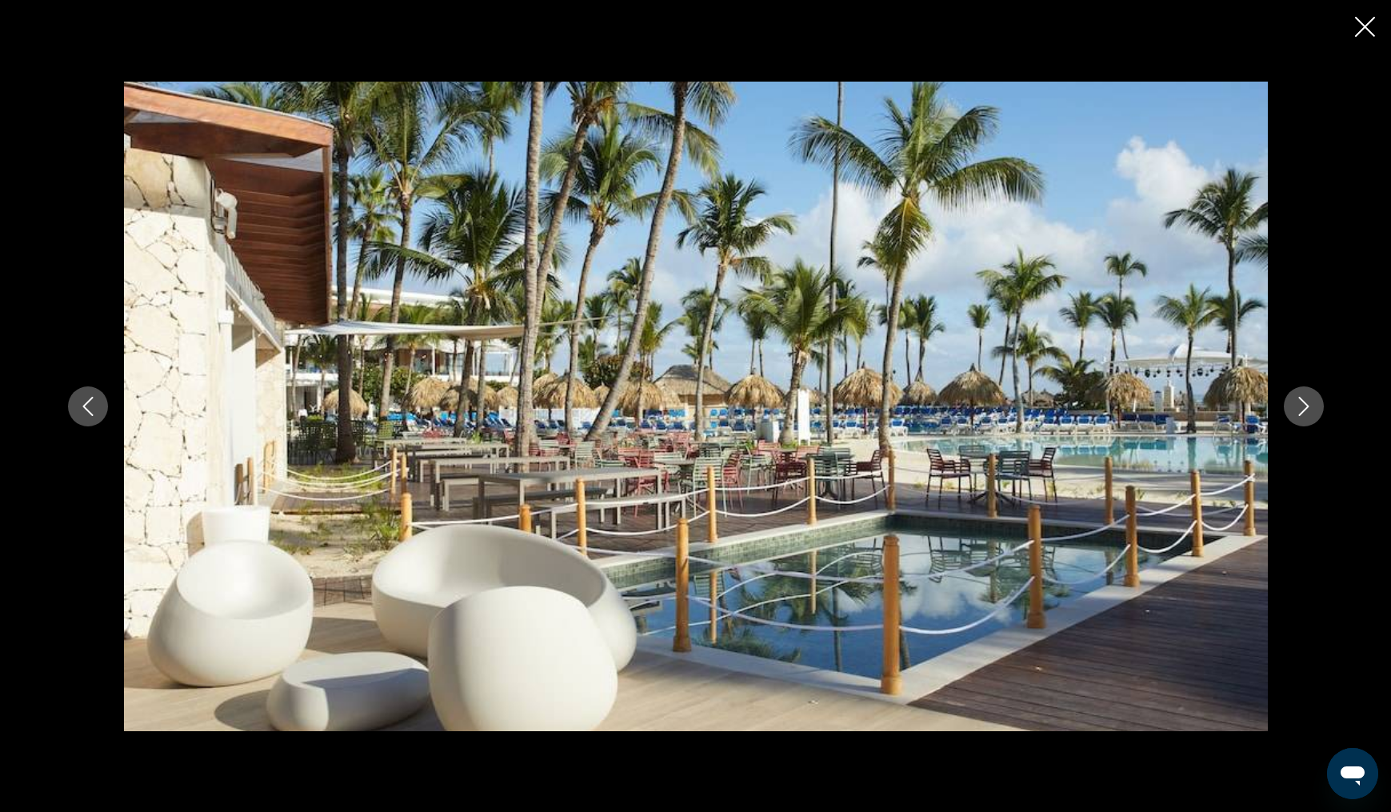
click at [1301, 405] on icon "Next image" at bounding box center [1303, 406] width 19 height 19
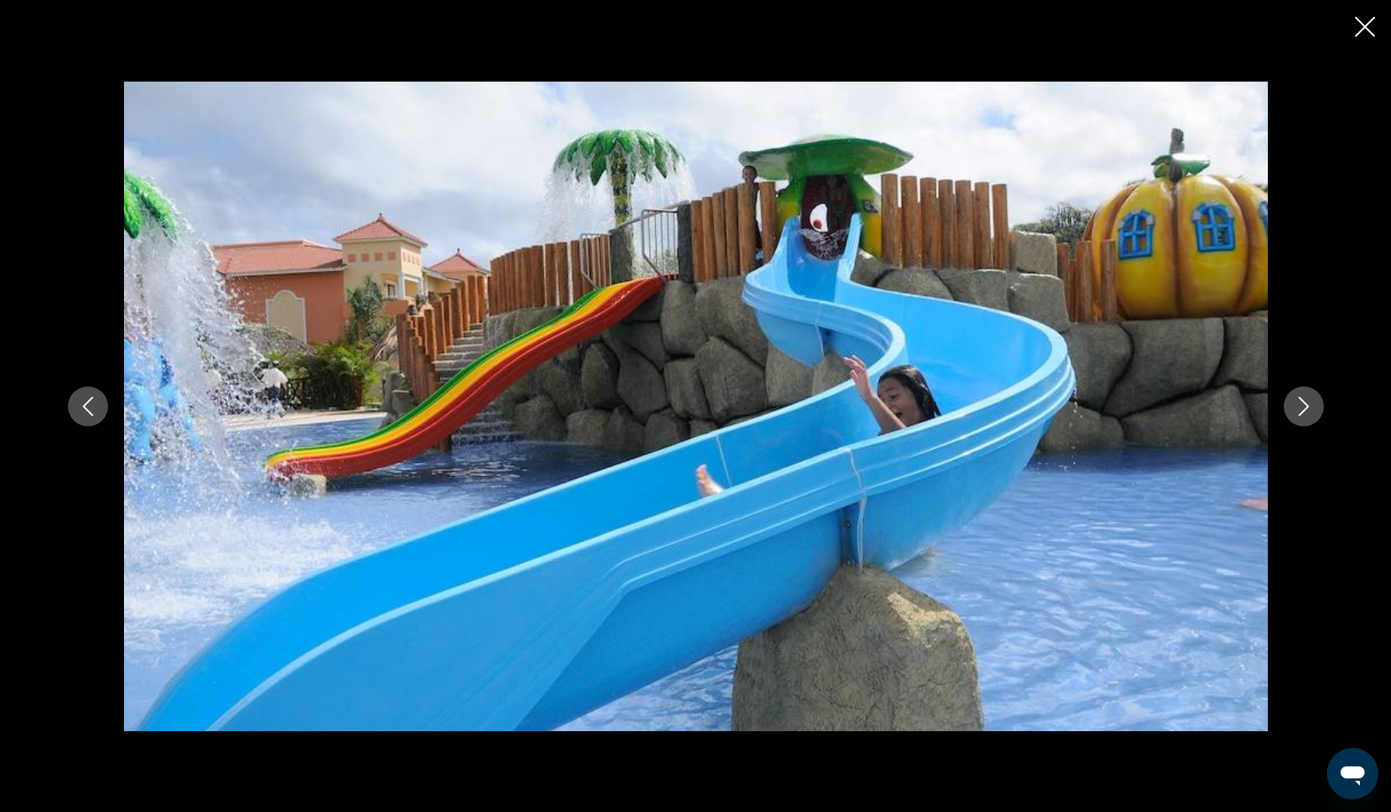
click at [1301, 405] on icon "Next image" at bounding box center [1303, 406] width 19 height 19
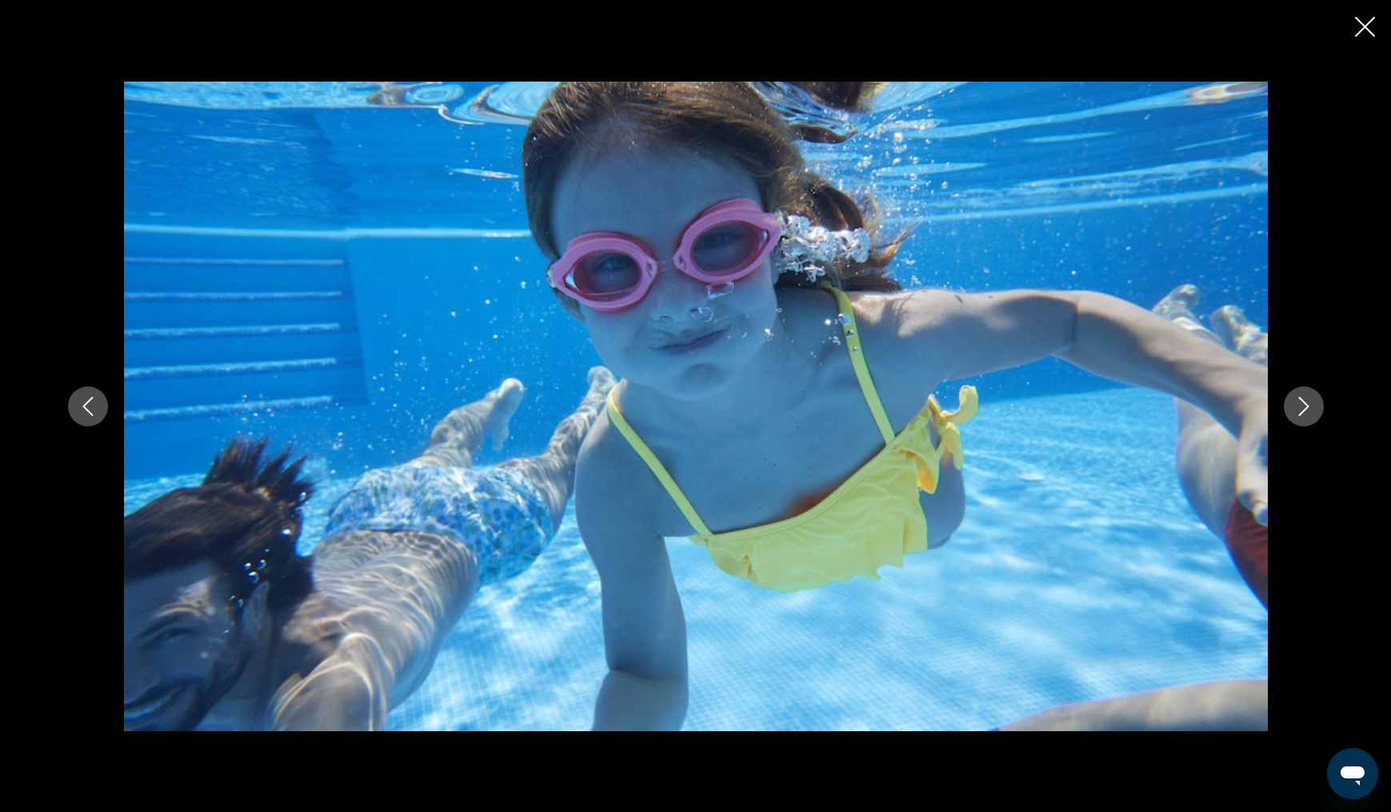
click at [1301, 405] on icon "Next image" at bounding box center [1303, 406] width 19 height 19
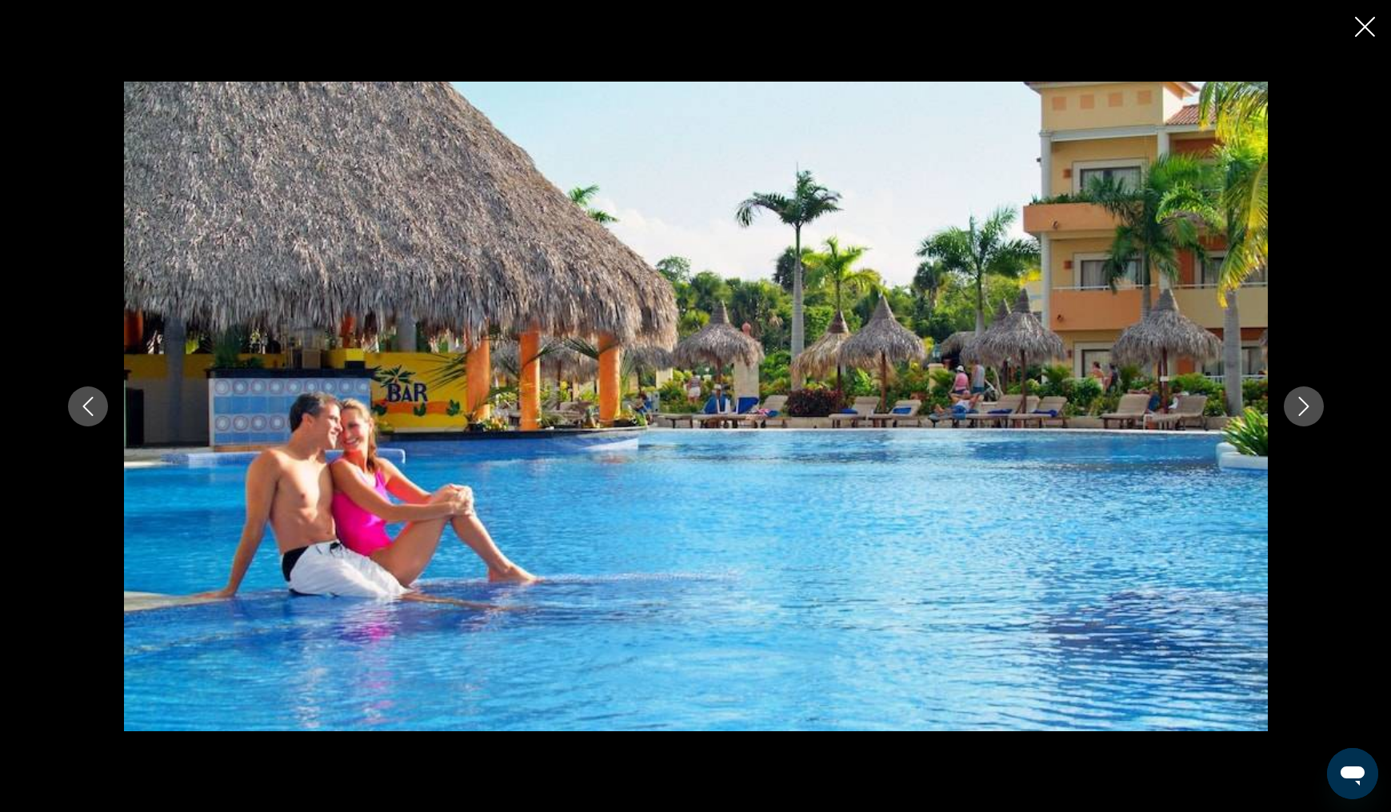
click at [1301, 405] on icon "Next image" at bounding box center [1303, 406] width 19 height 19
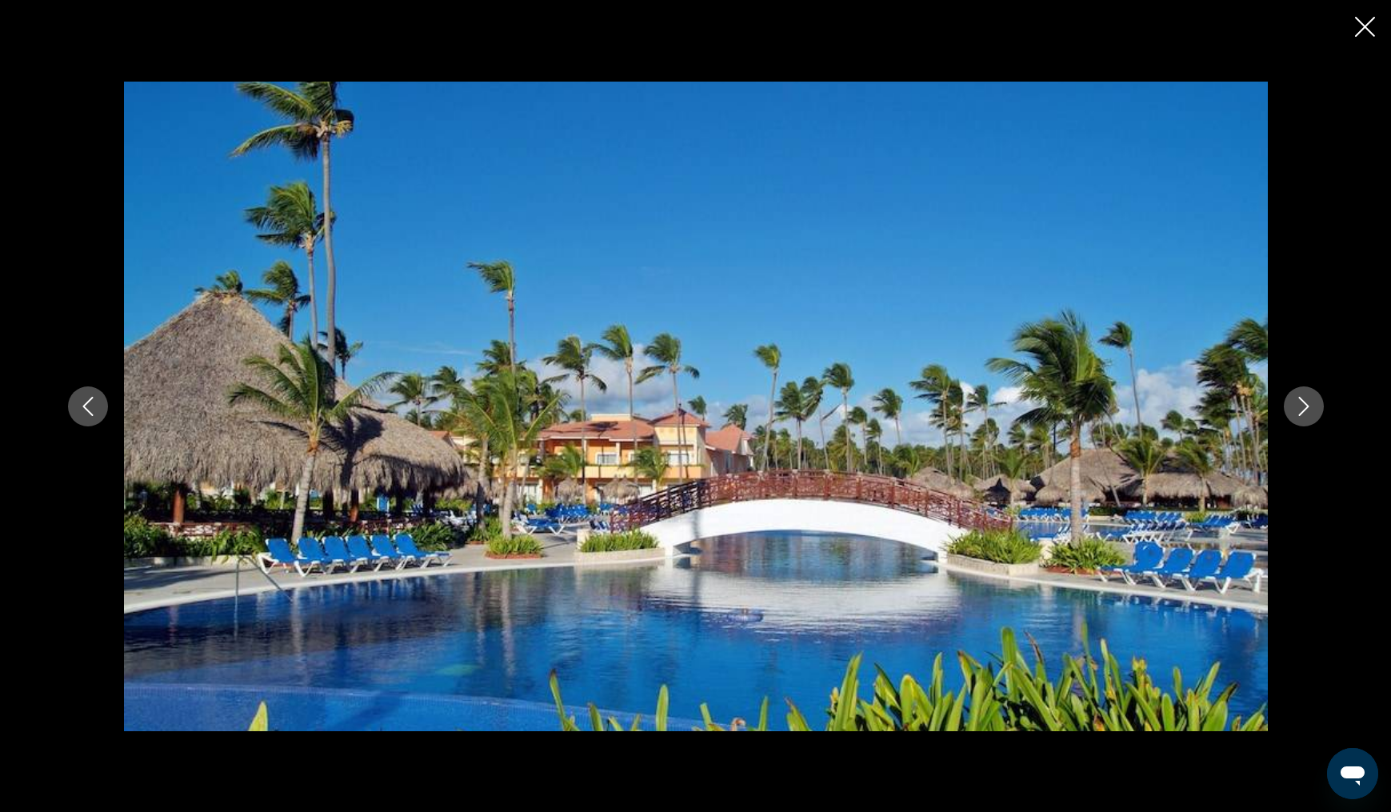
click at [1301, 405] on icon "Next image" at bounding box center [1303, 406] width 19 height 19
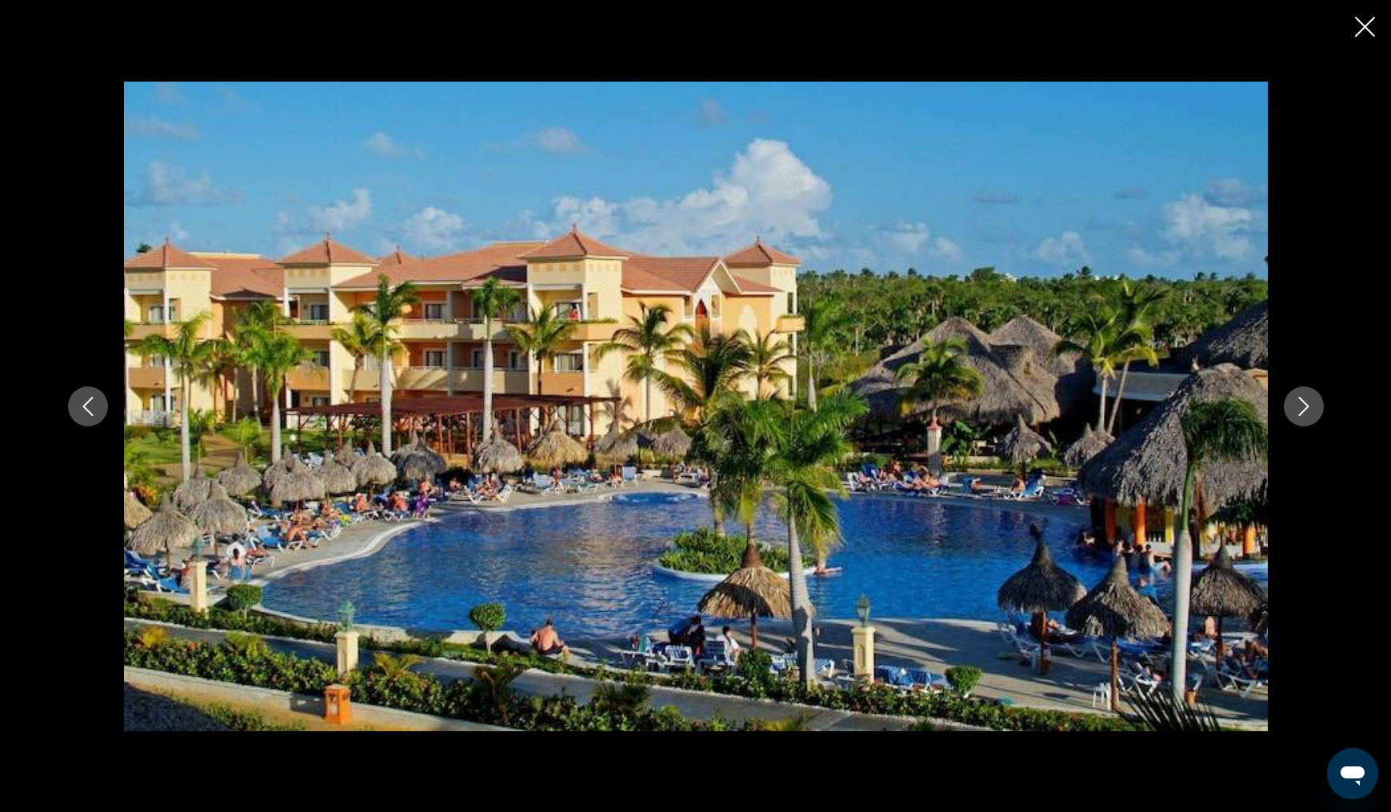
click at [1298, 405] on icon "Next image" at bounding box center [1303, 406] width 19 height 19
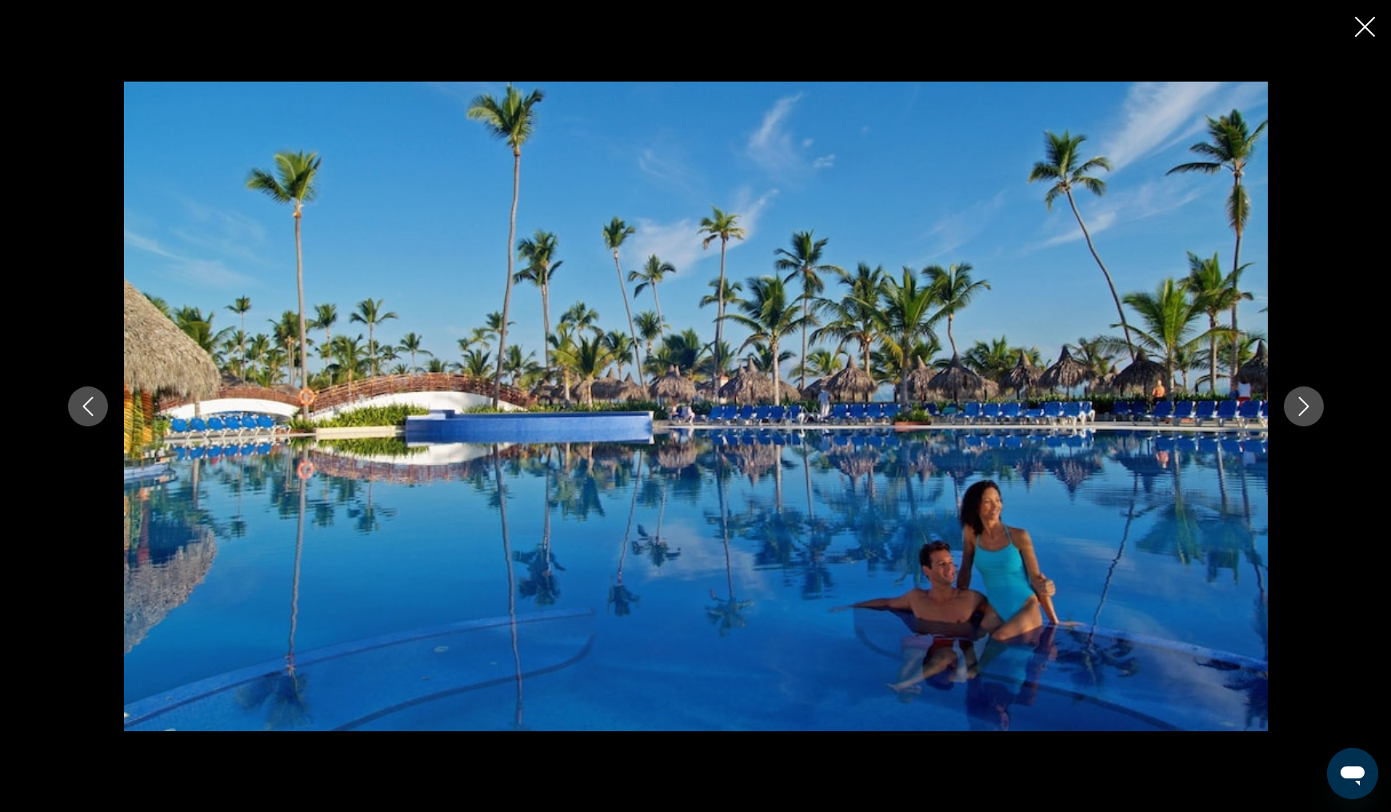
click at [1298, 405] on icon "Next image" at bounding box center [1303, 406] width 19 height 19
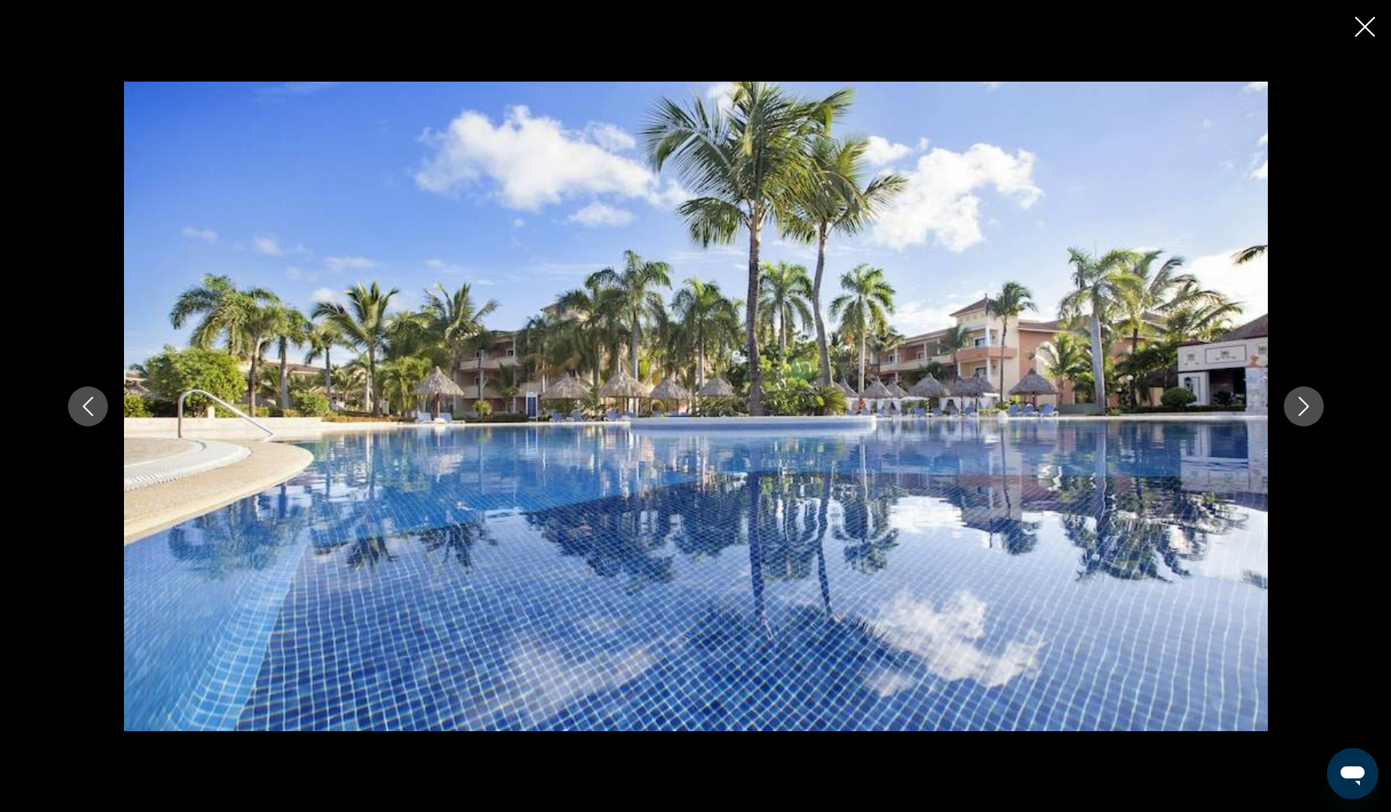
click at [1298, 405] on icon "Next image" at bounding box center [1303, 406] width 19 height 19
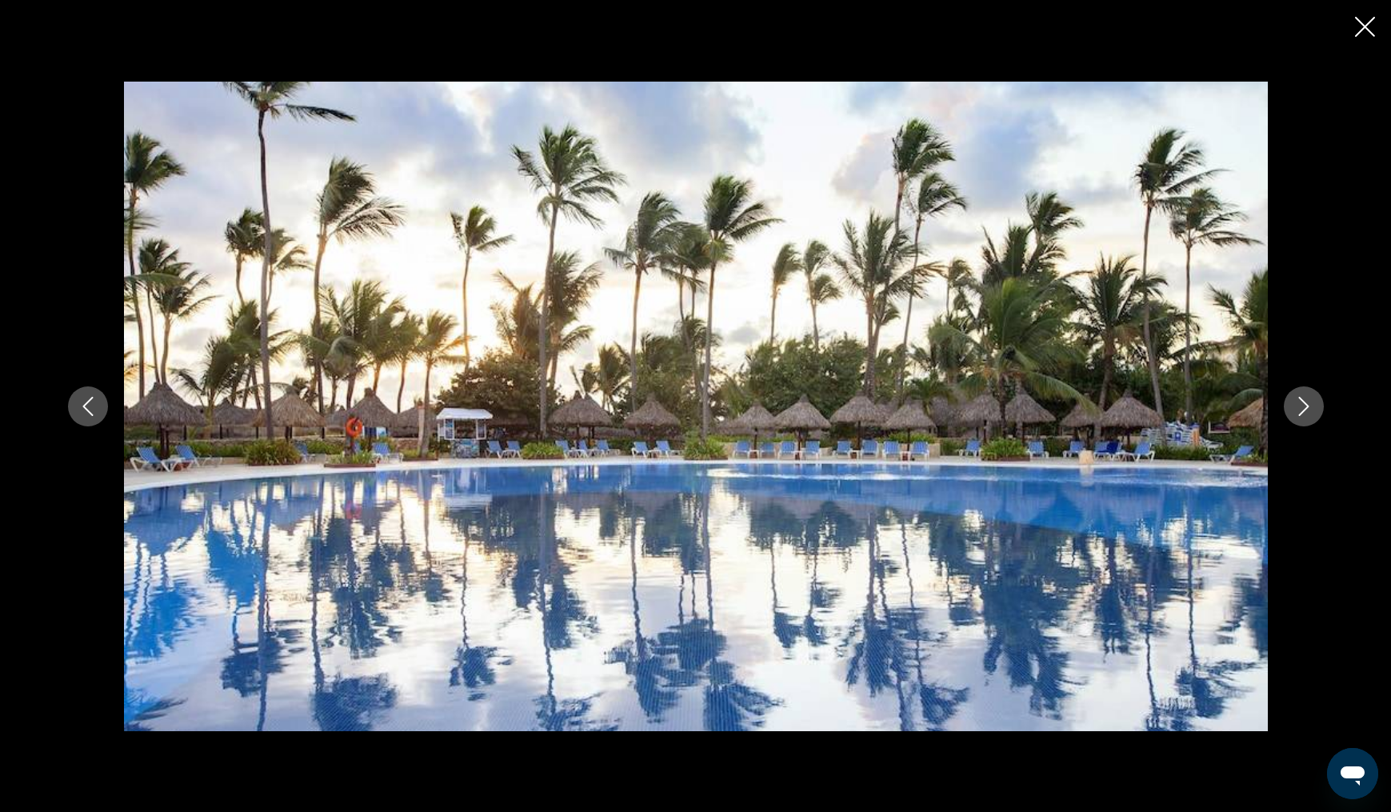
click at [1298, 405] on icon "Next image" at bounding box center [1303, 406] width 19 height 19
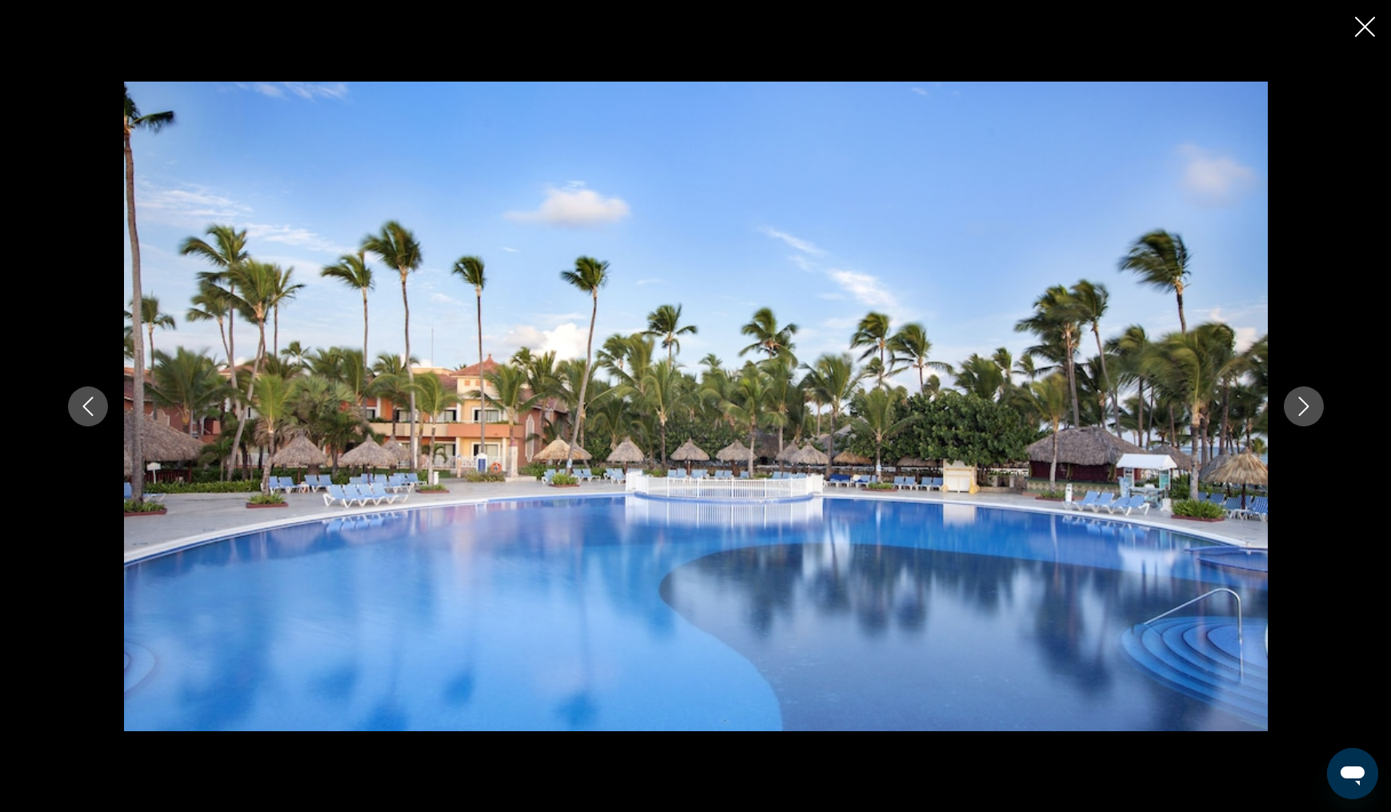
click at [1298, 405] on icon "Next image" at bounding box center [1303, 406] width 19 height 19
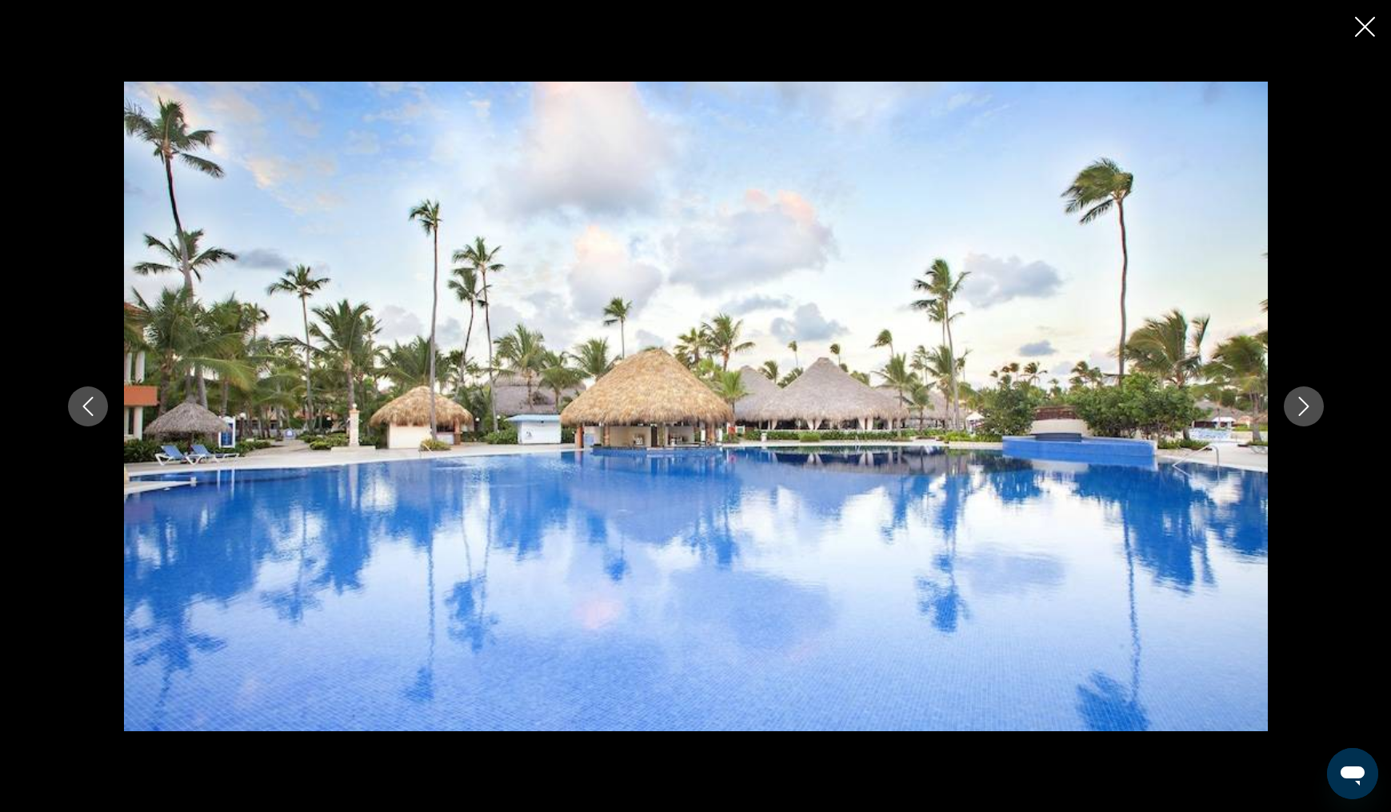
click at [1298, 405] on icon "Next image" at bounding box center [1303, 406] width 19 height 19
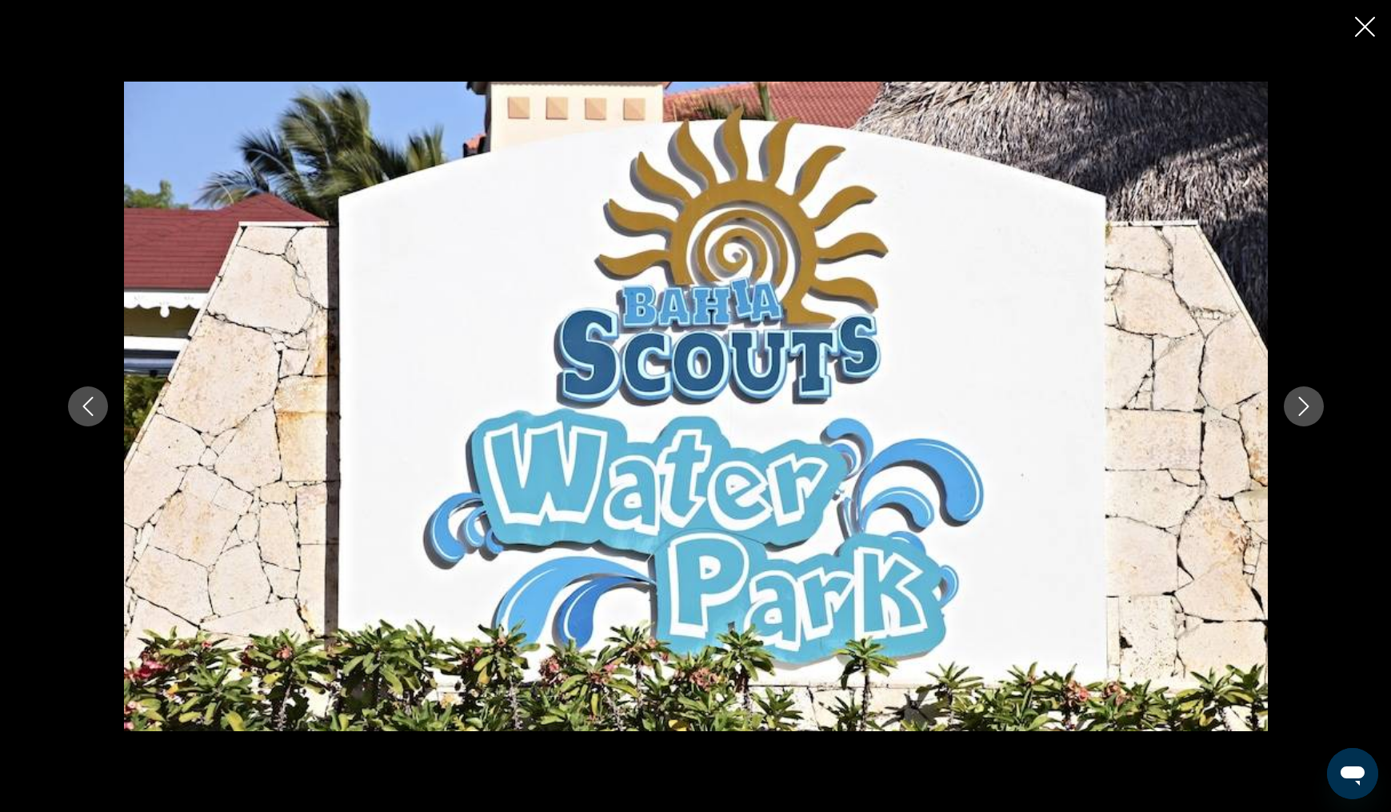
click at [1298, 405] on icon "Next image" at bounding box center [1303, 406] width 19 height 19
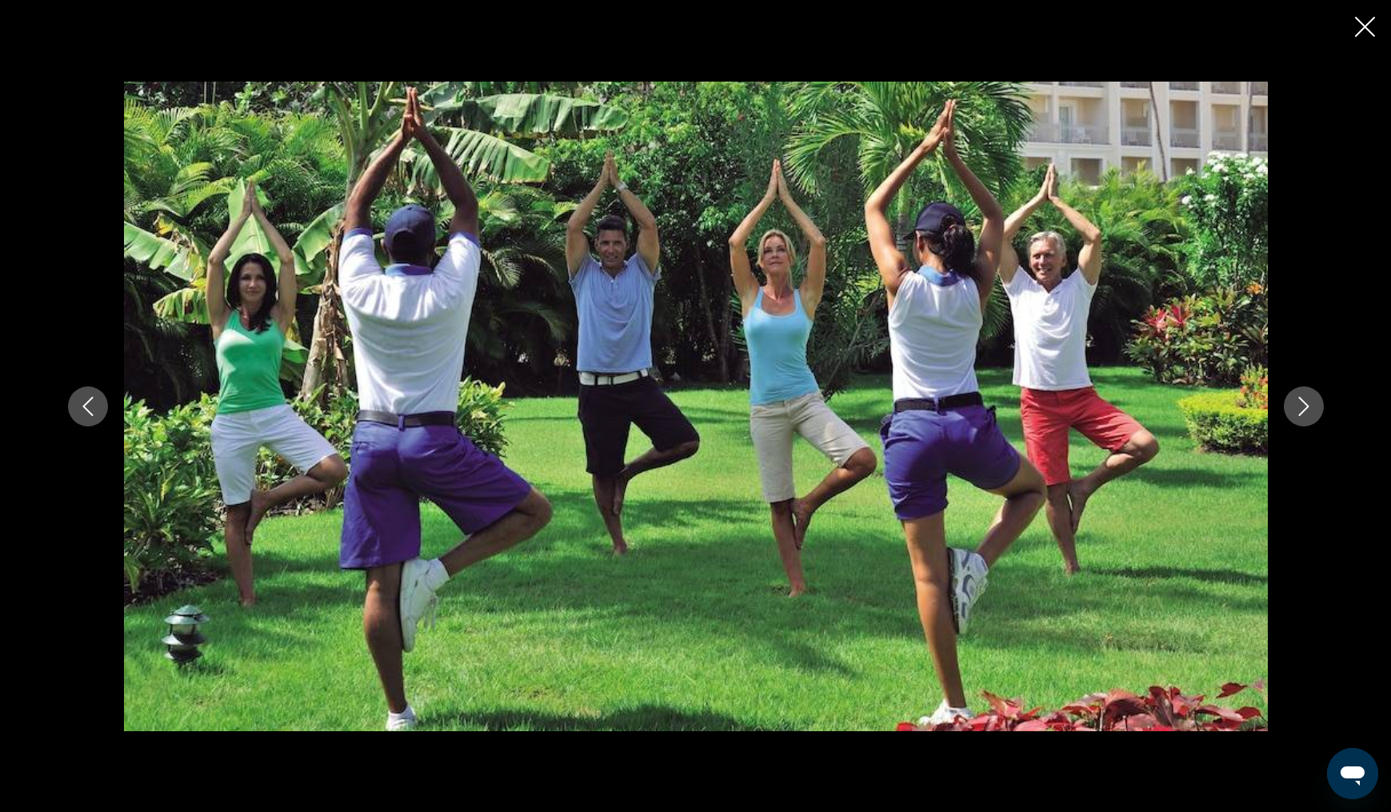
click at [1298, 405] on icon "Next image" at bounding box center [1303, 406] width 19 height 19
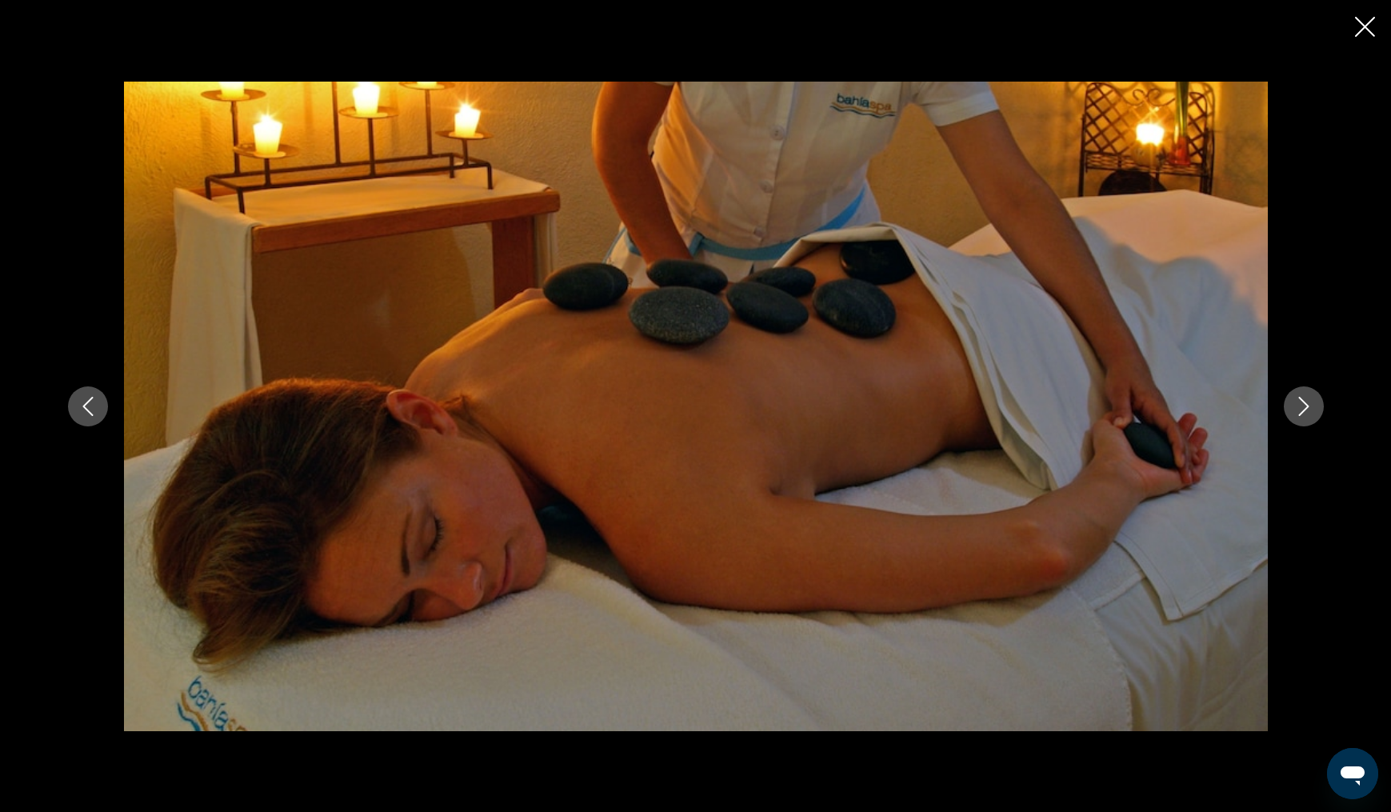
click at [1298, 405] on icon "Next image" at bounding box center [1303, 406] width 19 height 19
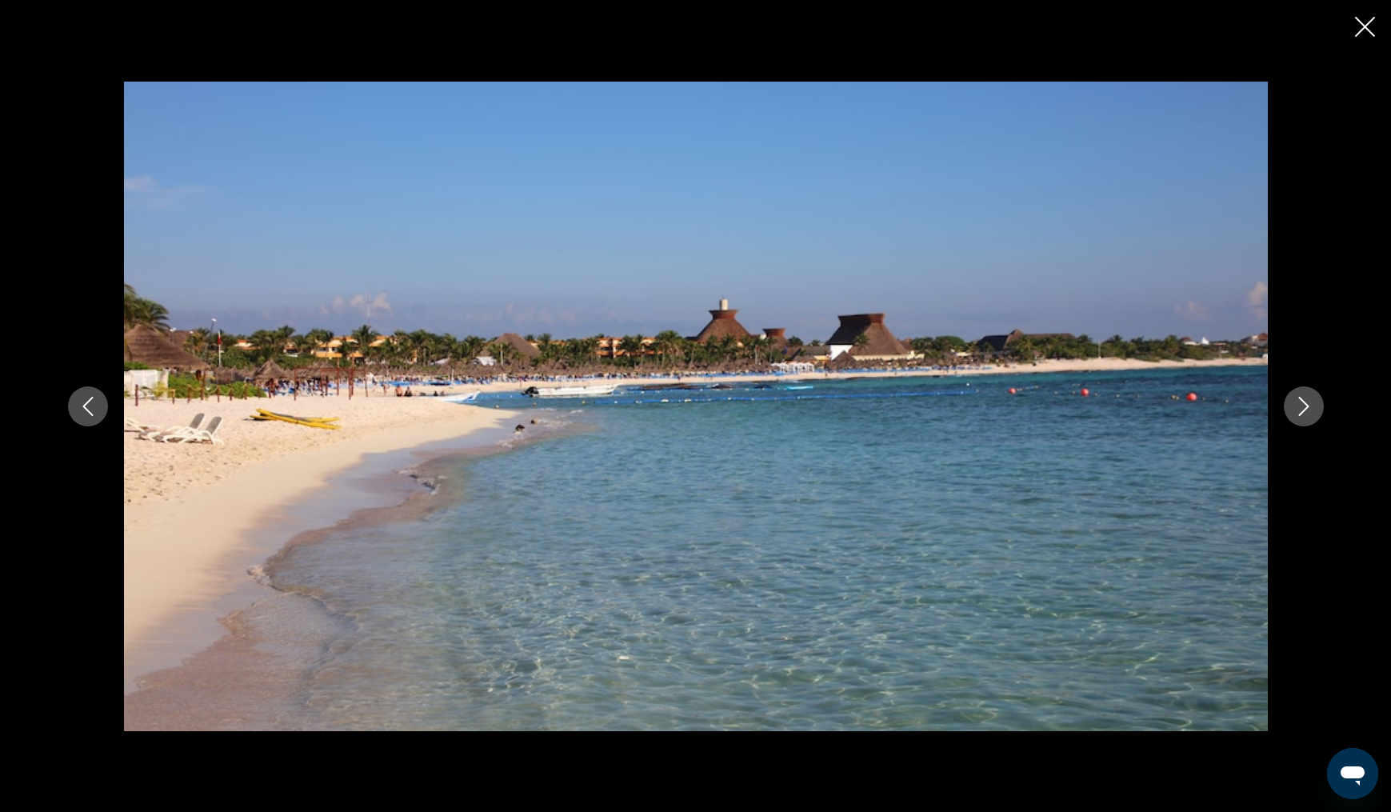
click at [1298, 405] on icon "Next image" at bounding box center [1303, 406] width 19 height 19
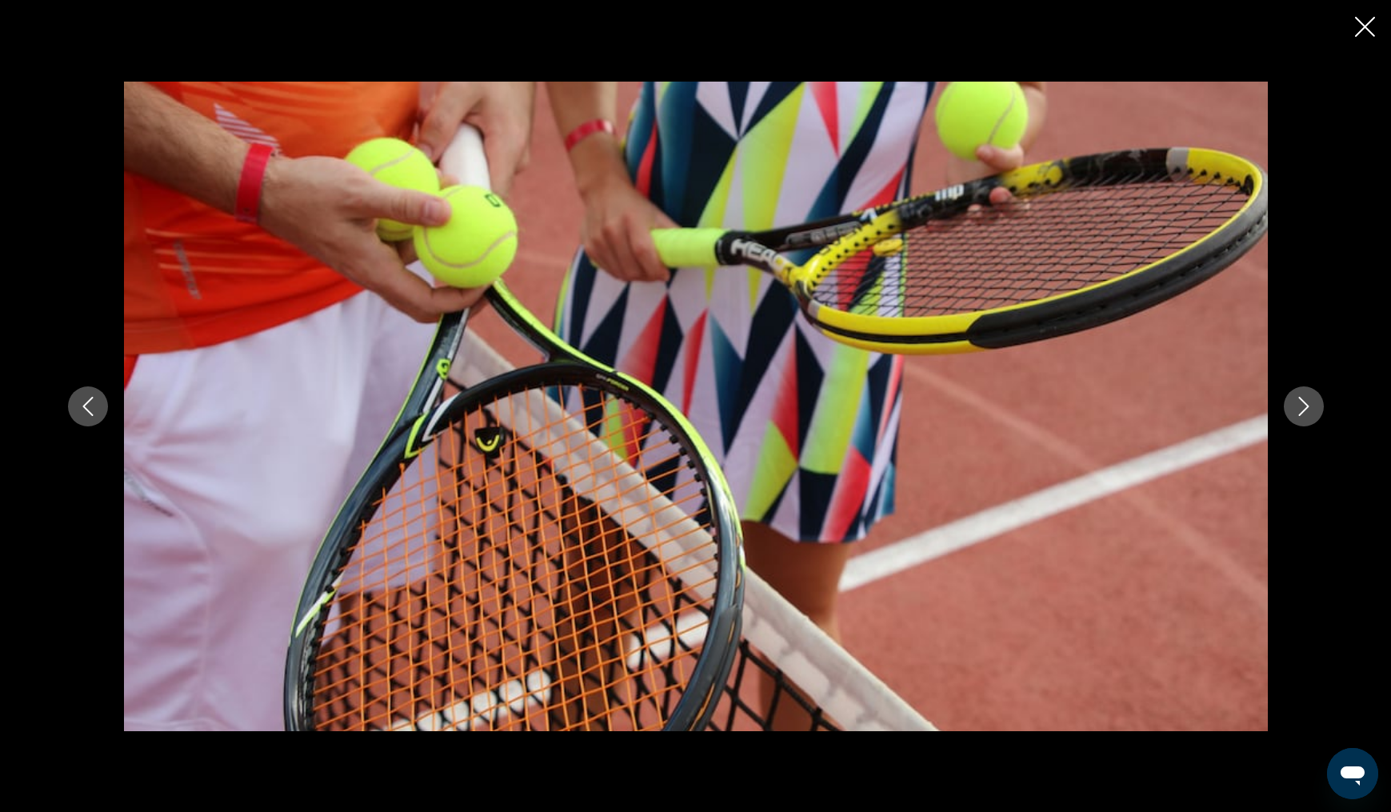
click at [1298, 405] on icon "Next image" at bounding box center [1303, 406] width 19 height 19
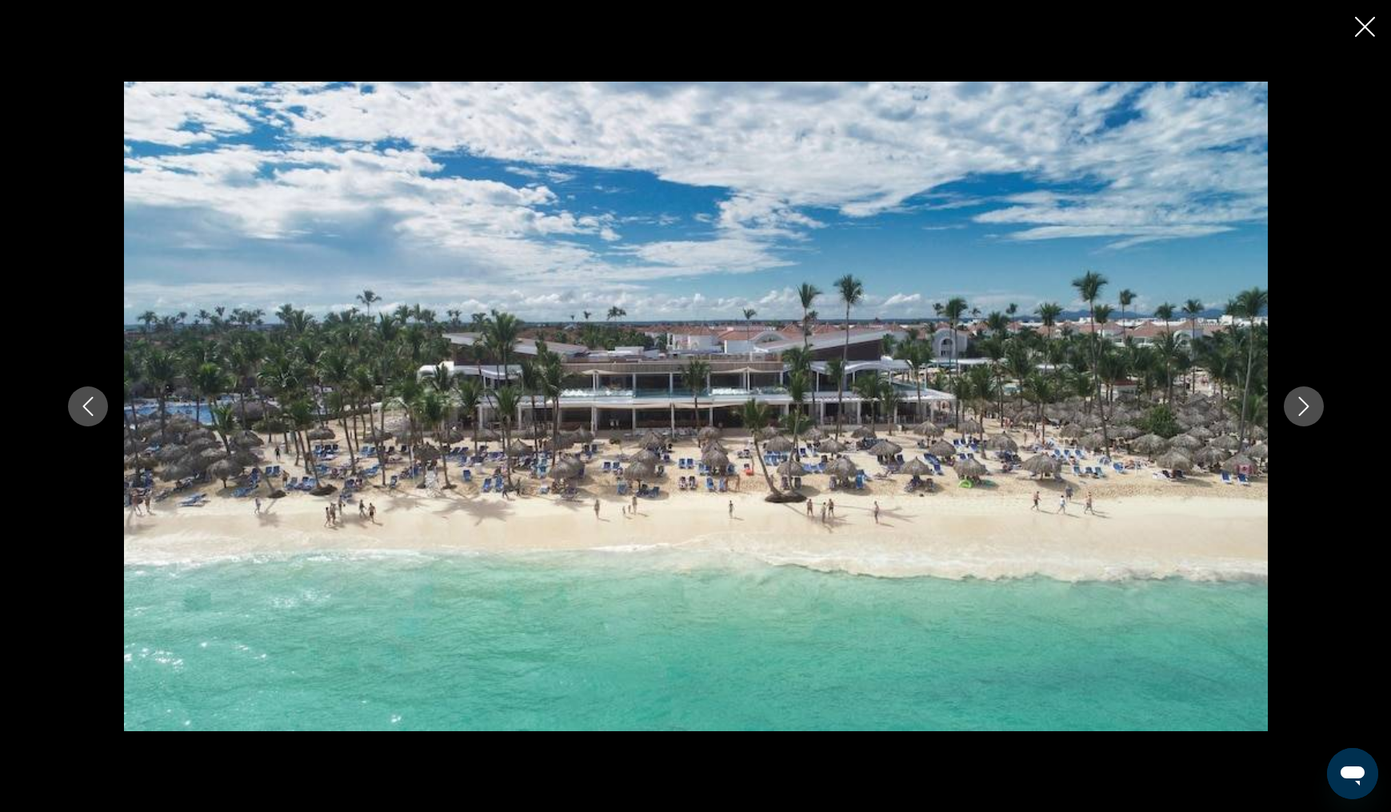
click at [1298, 405] on icon "Next image" at bounding box center [1303, 406] width 19 height 19
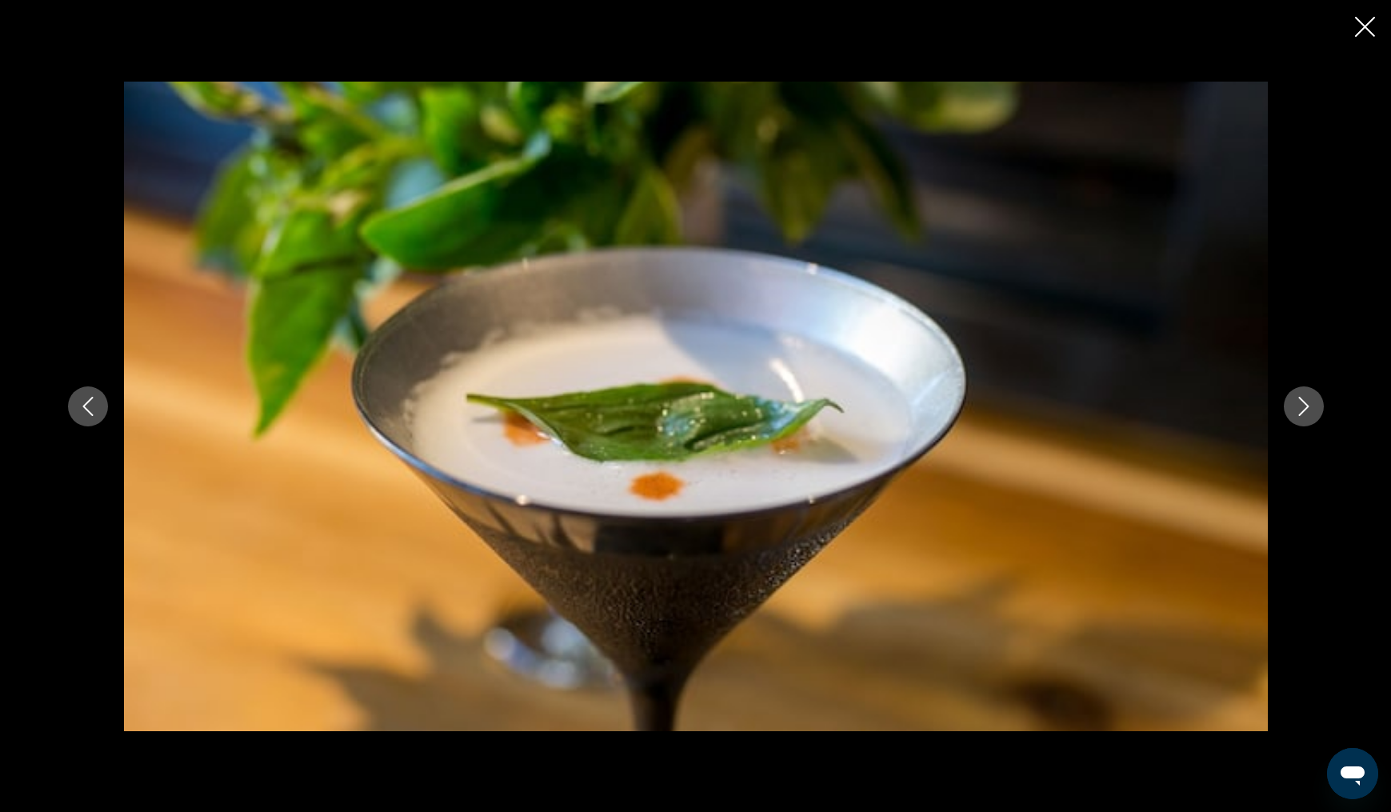
click at [1298, 405] on icon "Next image" at bounding box center [1303, 406] width 19 height 19
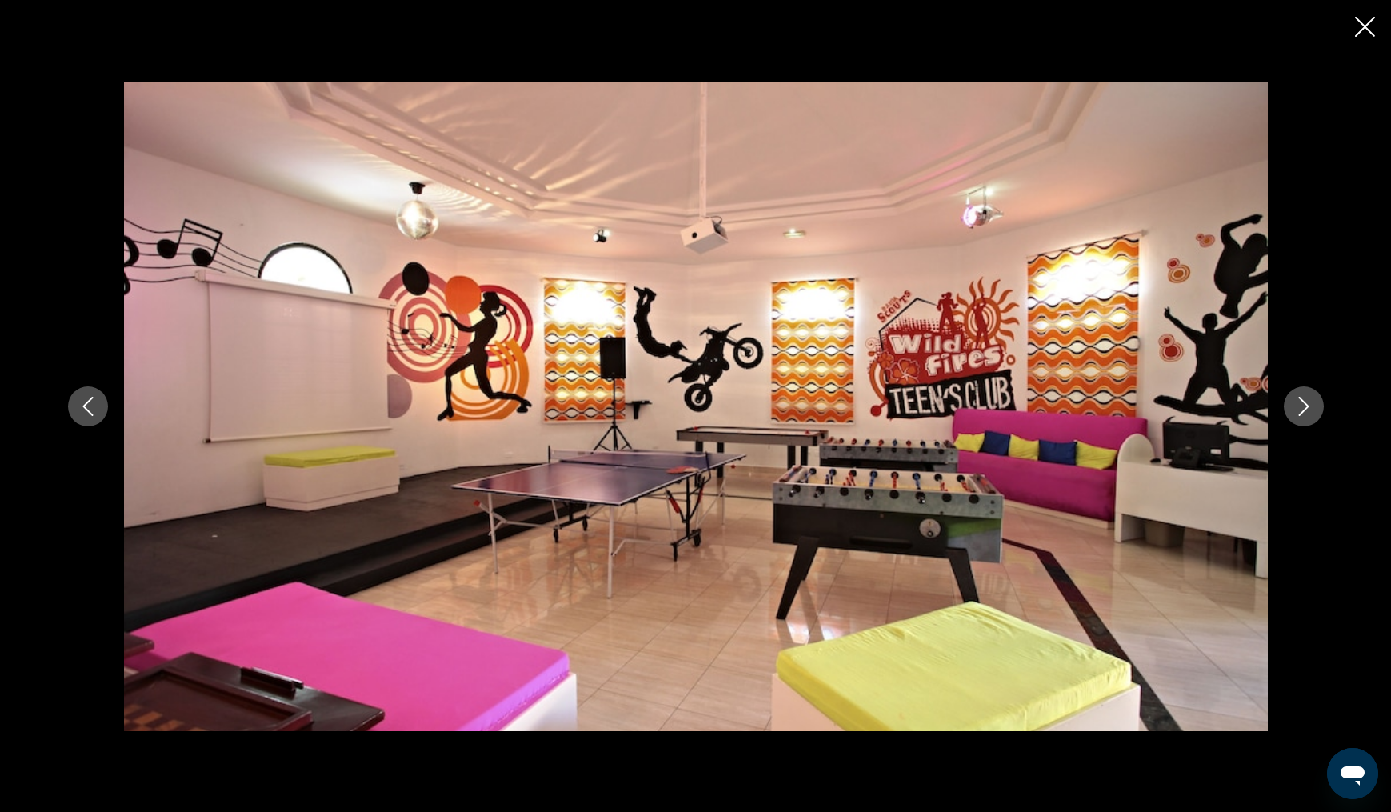
click at [1298, 405] on icon "Next image" at bounding box center [1303, 406] width 19 height 19
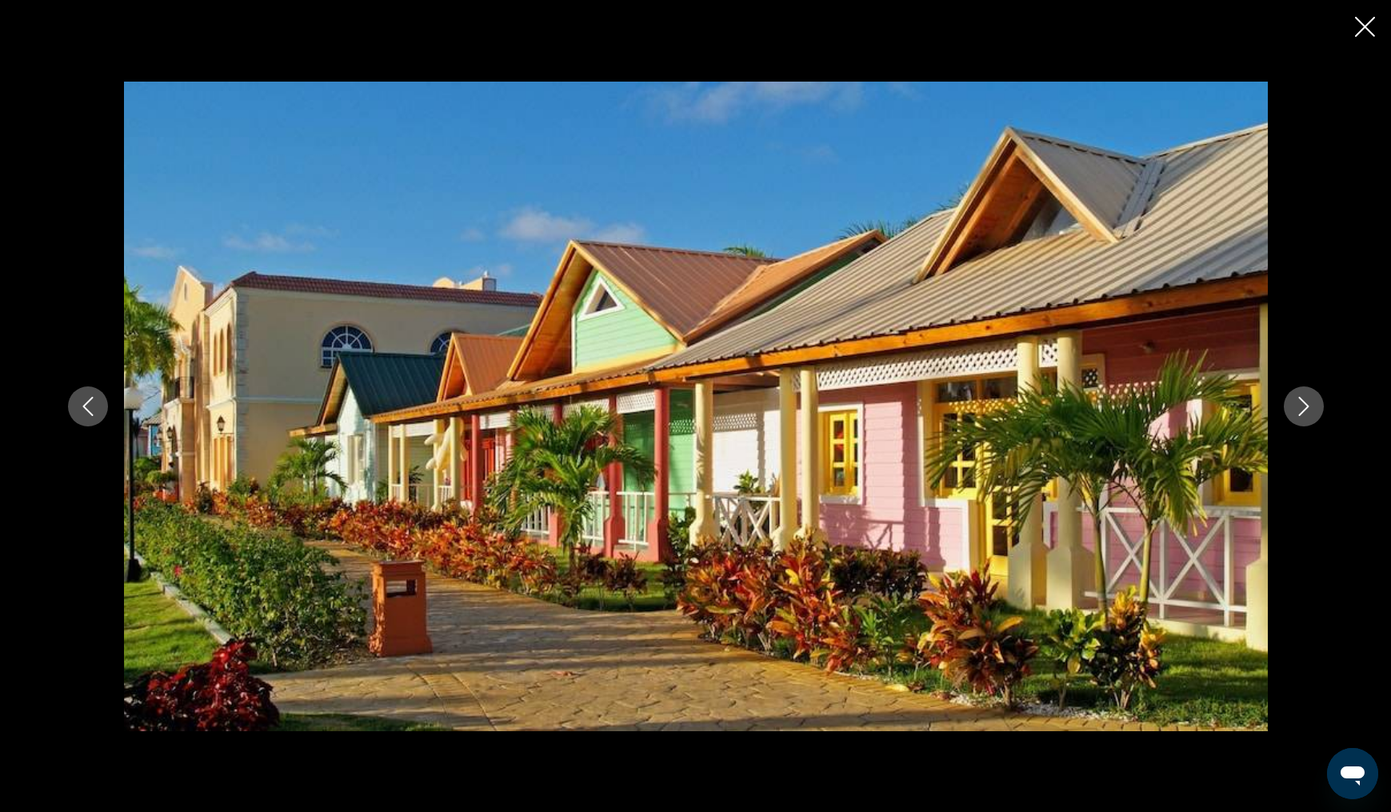
click at [1298, 405] on icon "Next image" at bounding box center [1303, 406] width 19 height 19
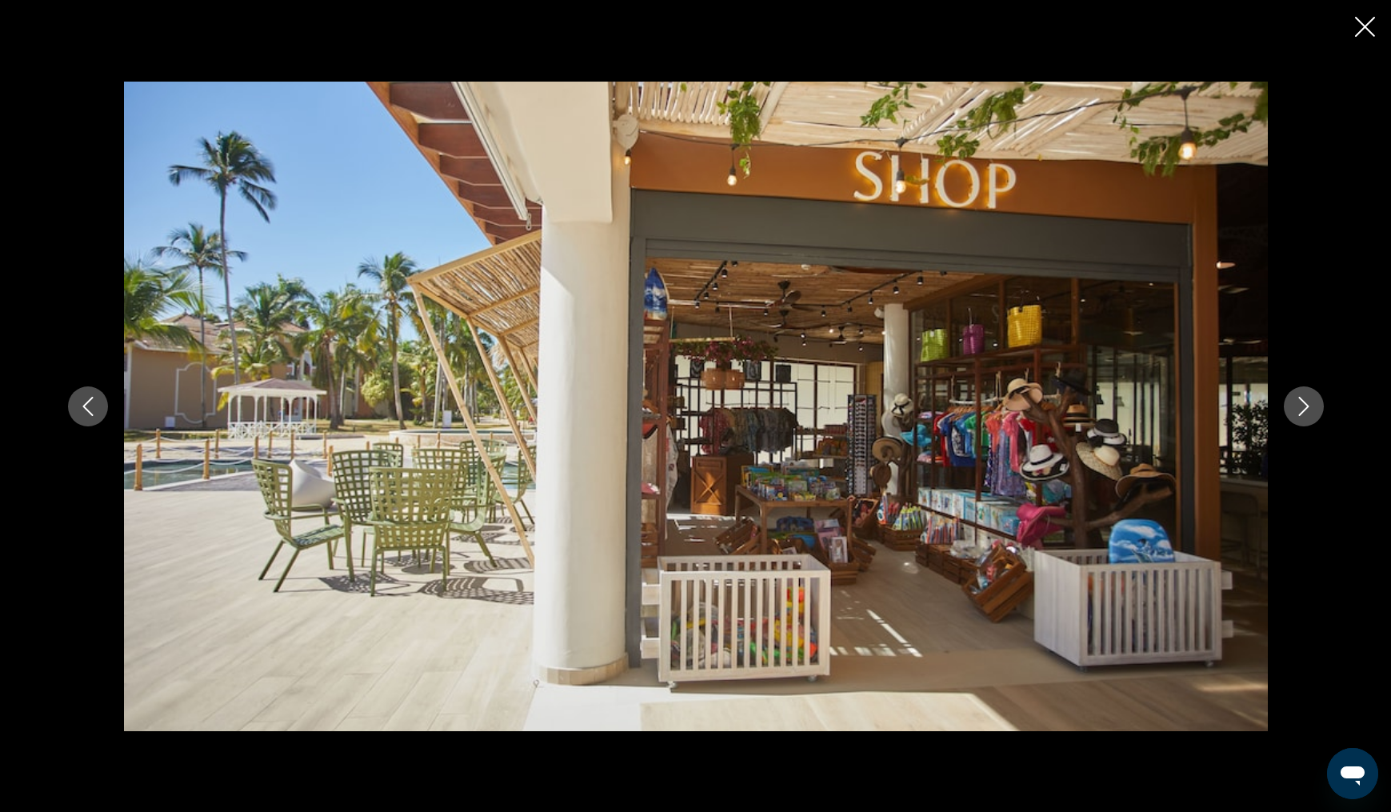
click at [1298, 405] on icon "Next image" at bounding box center [1303, 406] width 19 height 19
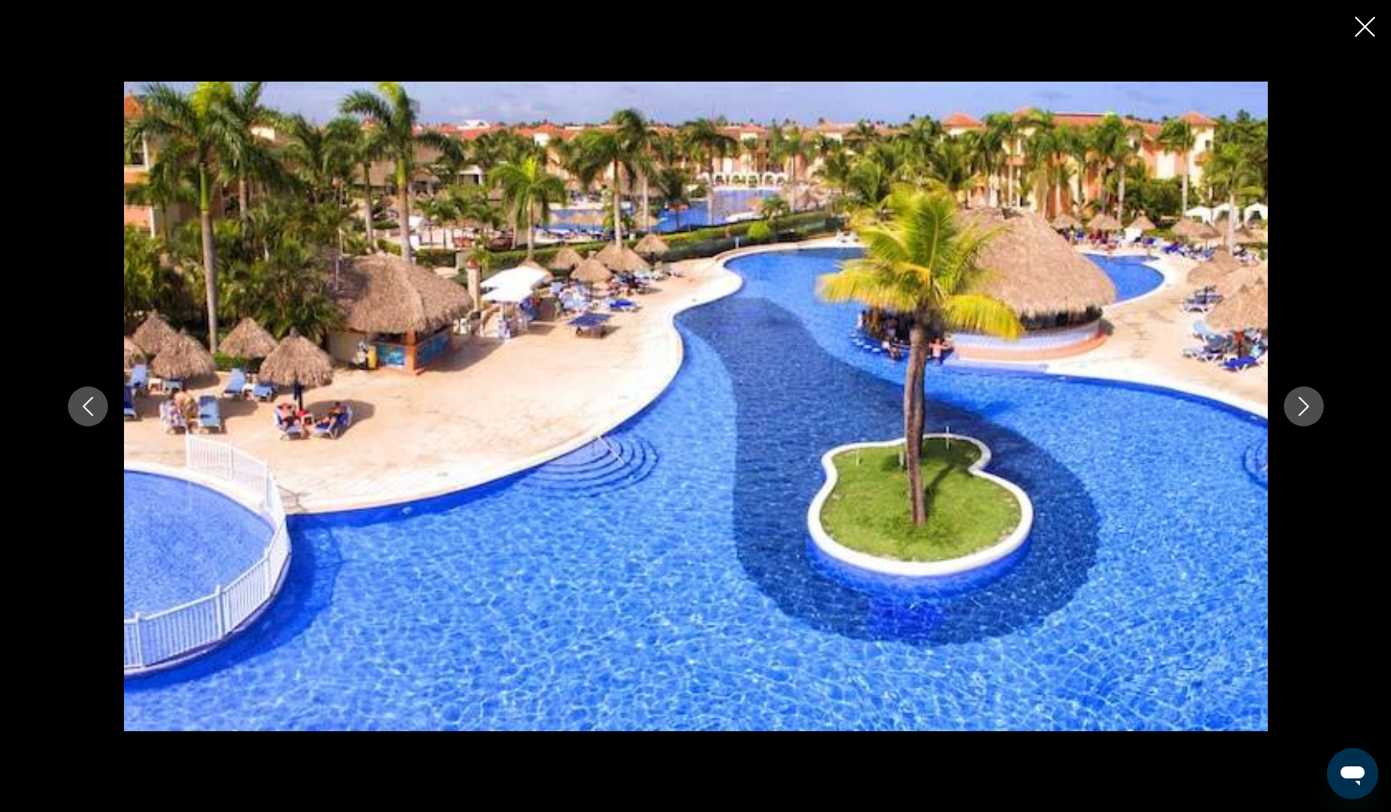
click at [1298, 405] on icon "Next image" at bounding box center [1303, 406] width 19 height 19
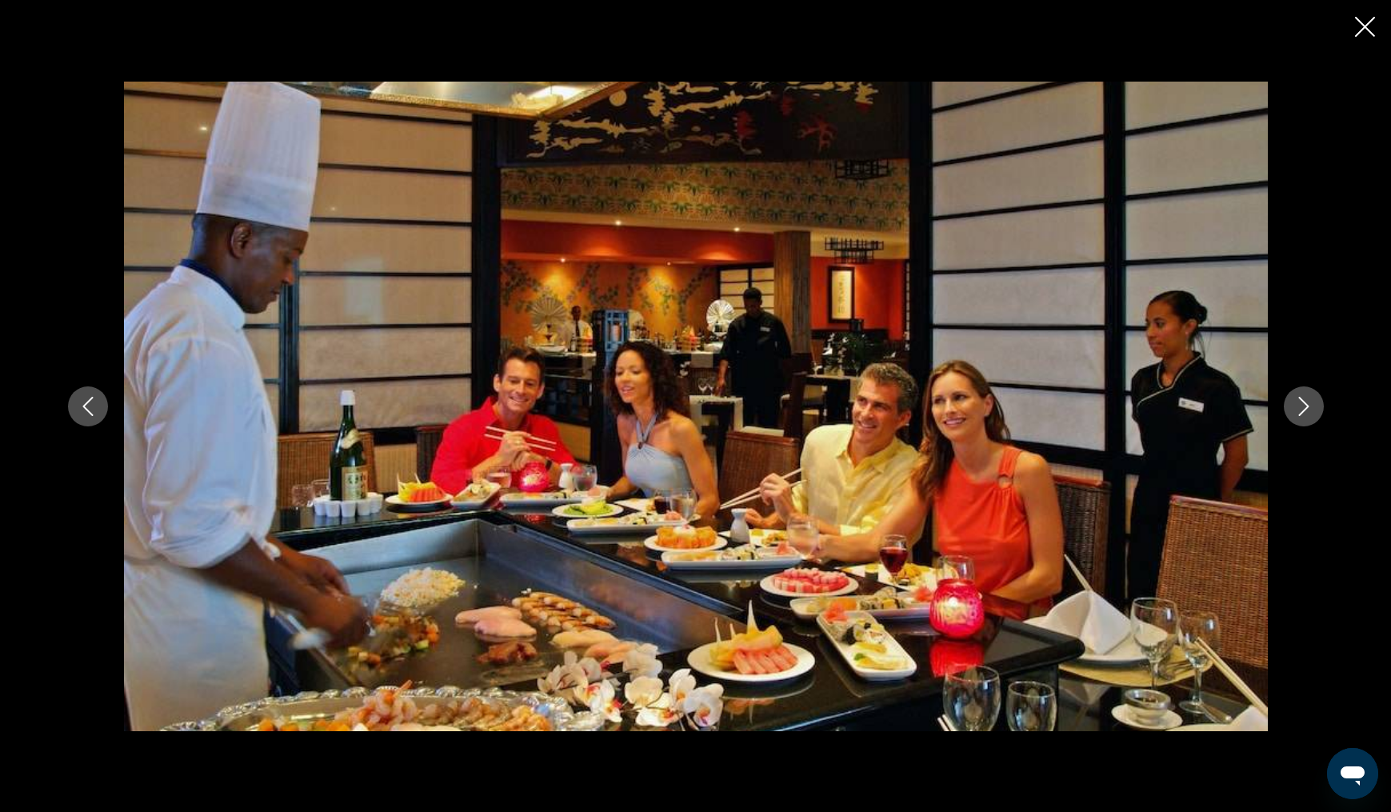
click at [1298, 405] on icon "Next image" at bounding box center [1303, 406] width 19 height 19
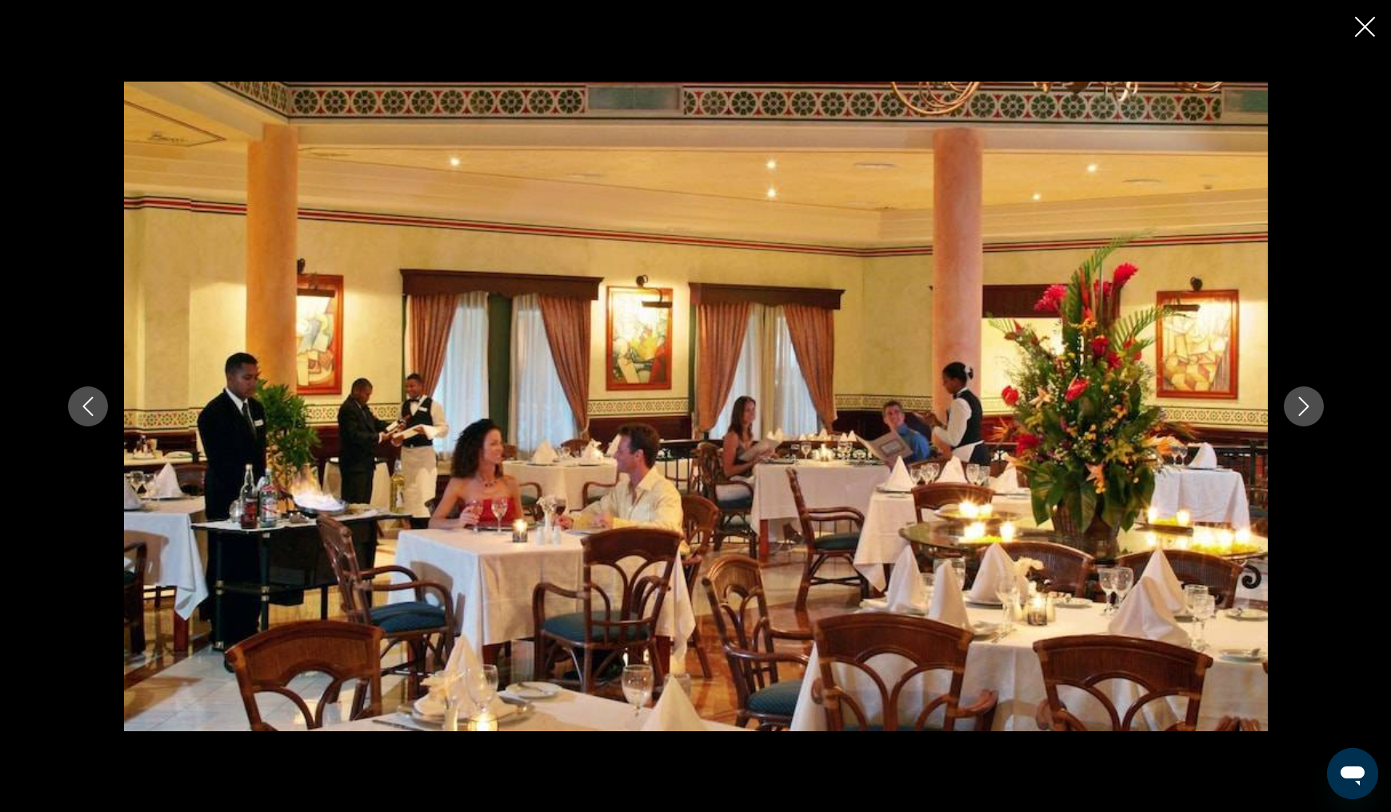
click at [1298, 405] on icon "Next image" at bounding box center [1303, 406] width 19 height 19
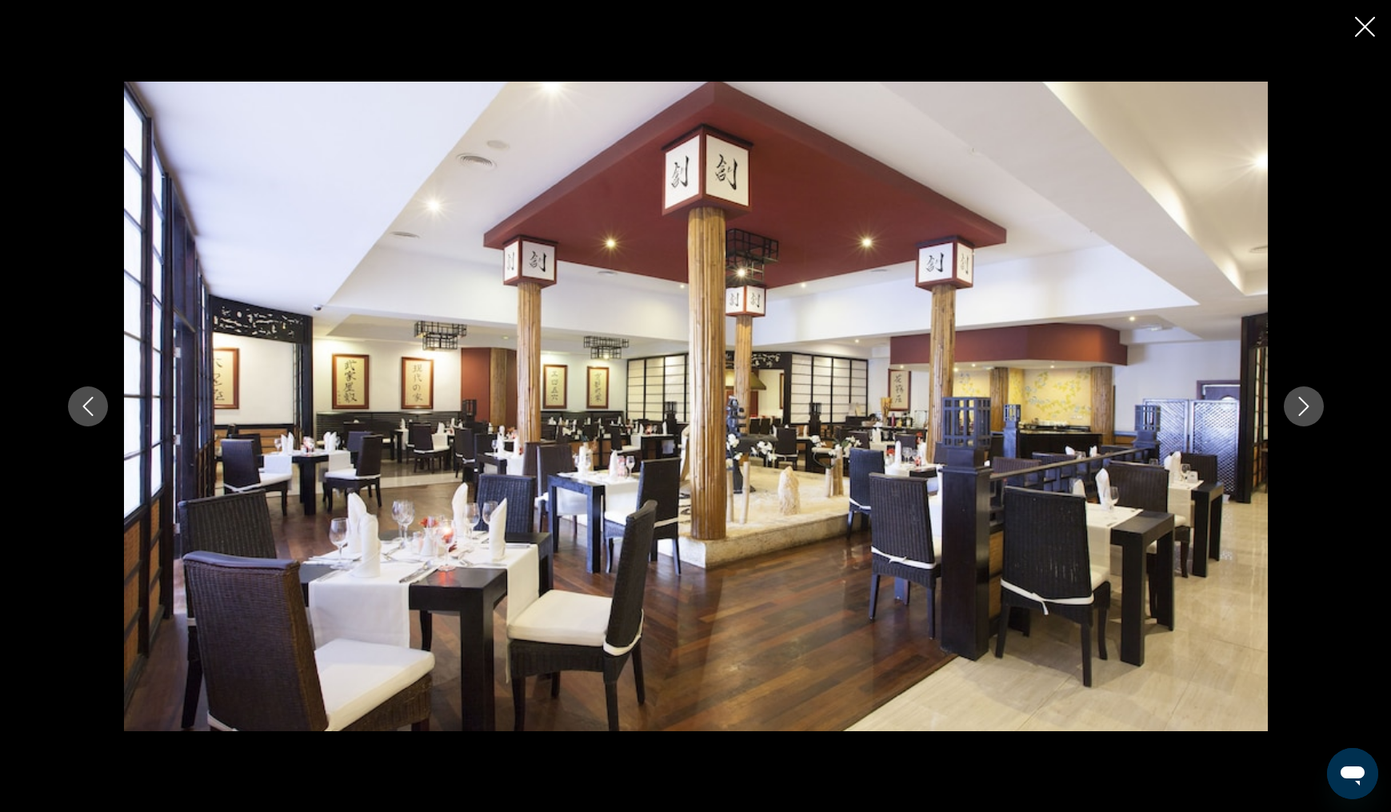
click at [1298, 405] on icon "Next image" at bounding box center [1303, 406] width 19 height 19
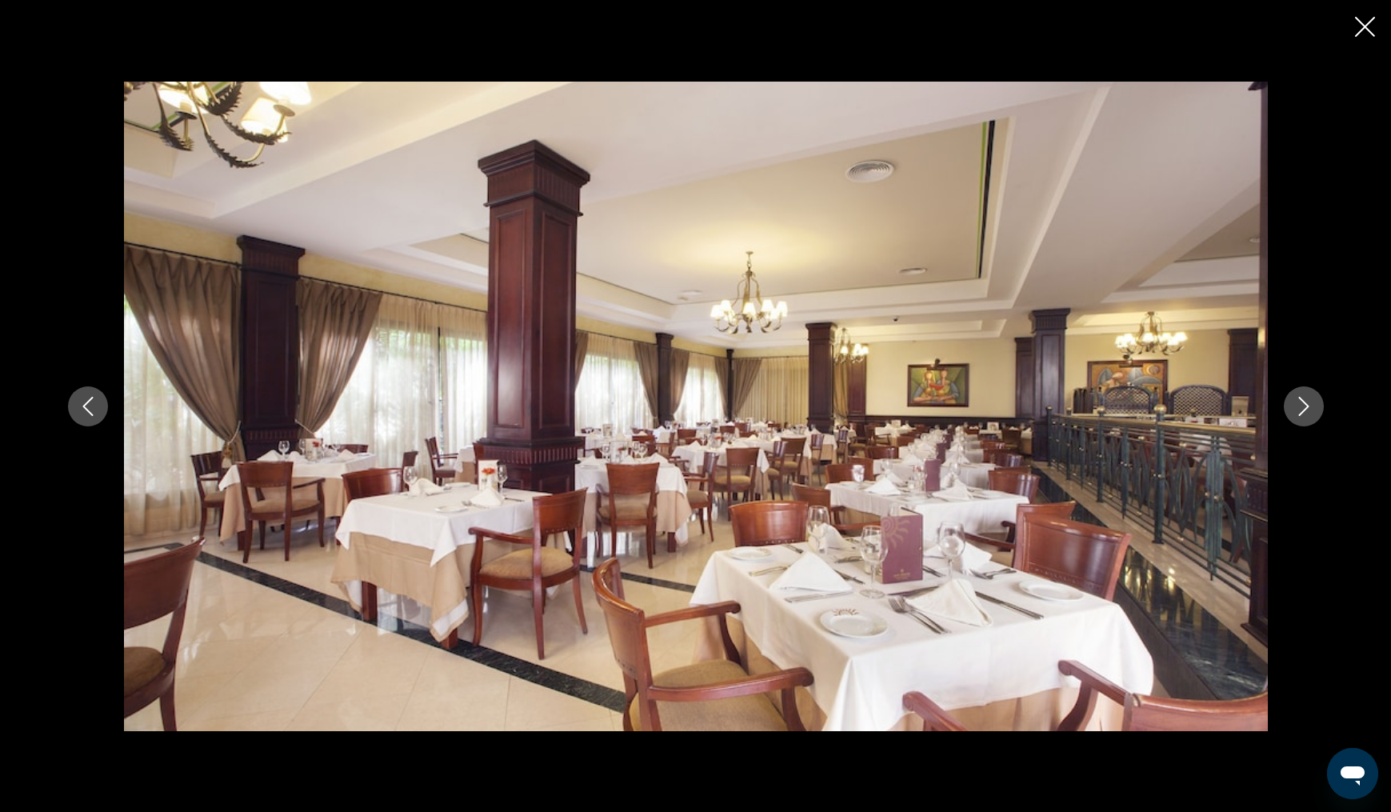
click at [1298, 405] on icon "Next image" at bounding box center [1303, 406] width 19 height 19
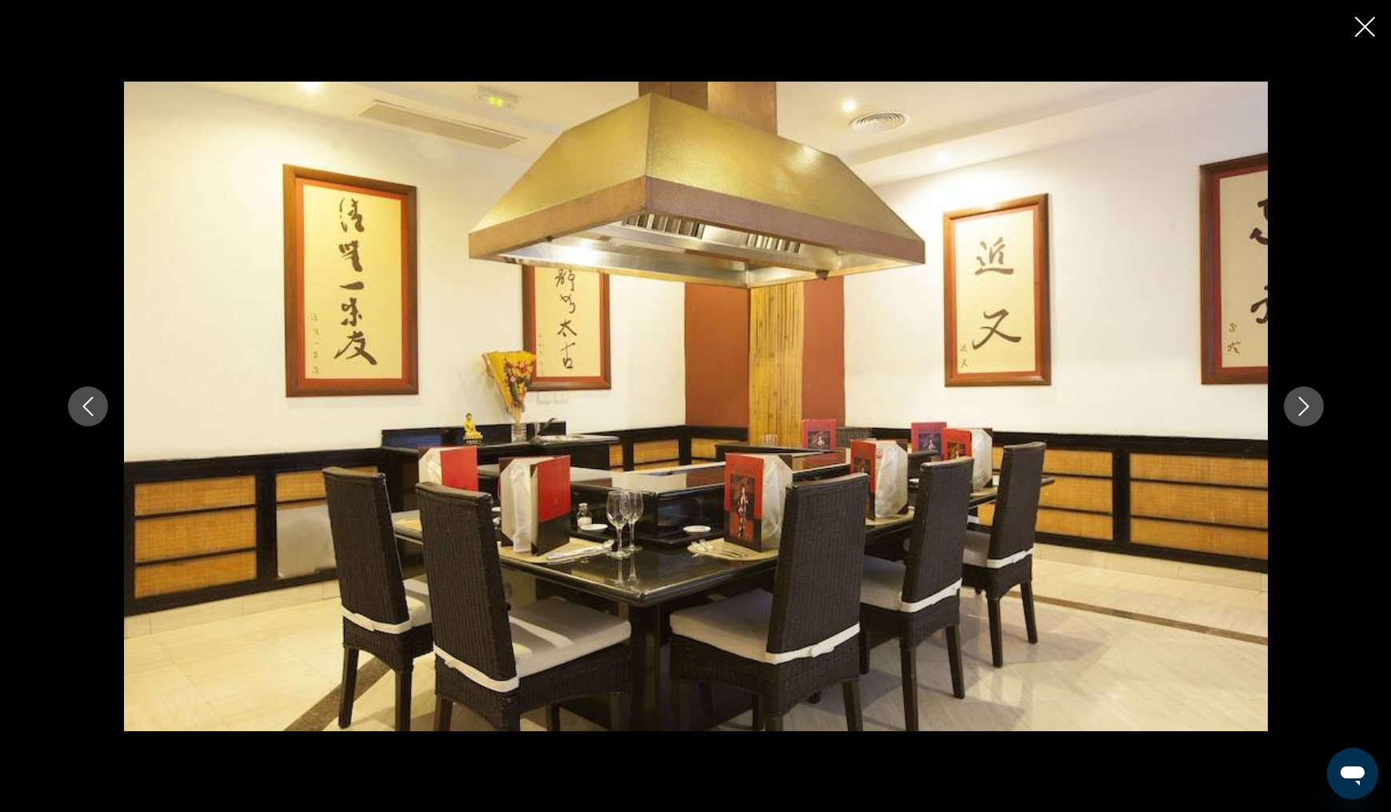
click at [1298, 405] on icon "Next image" at bounding box center [1303, 406] width 19 height 19
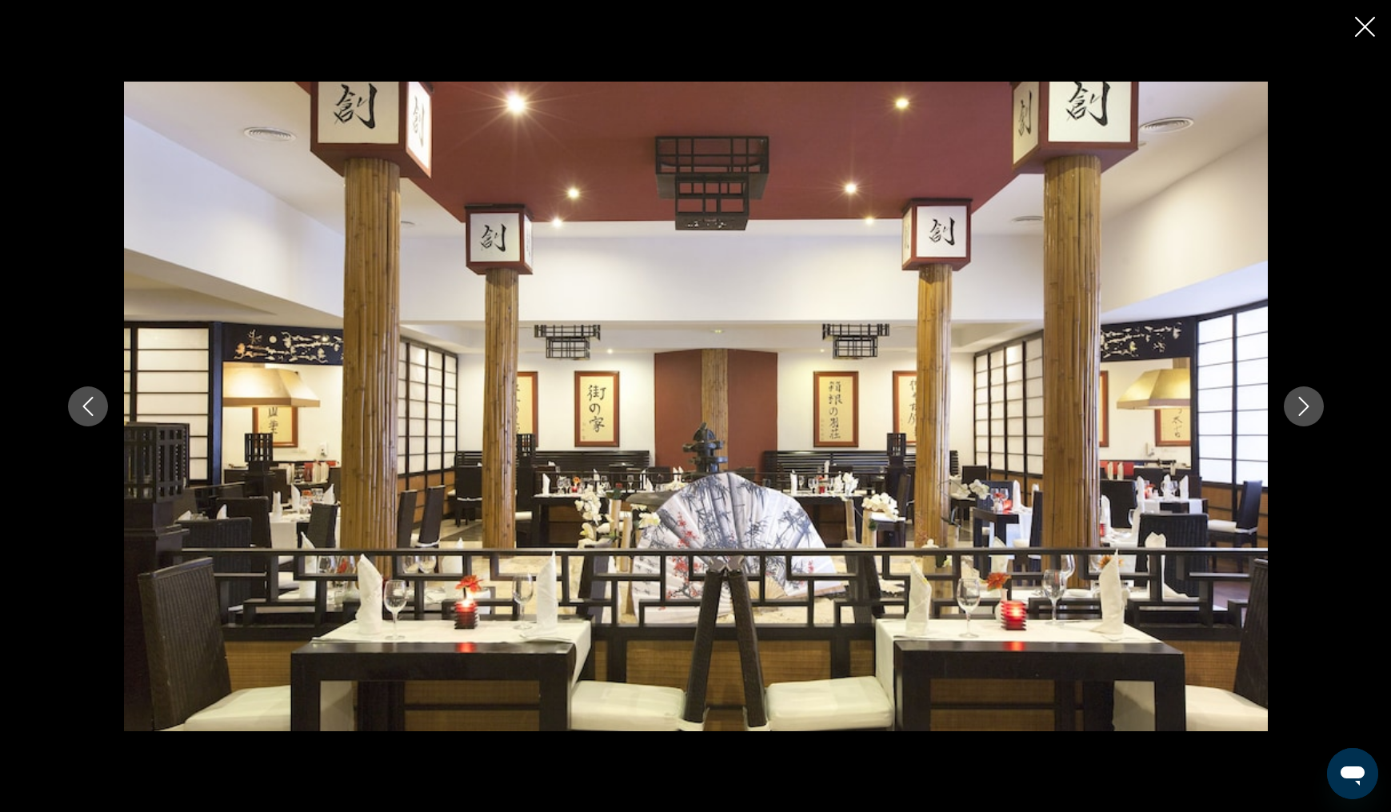
click at [1298, 405] on icon "Next image" at bounding box center [1303, 406] width 19 height 19
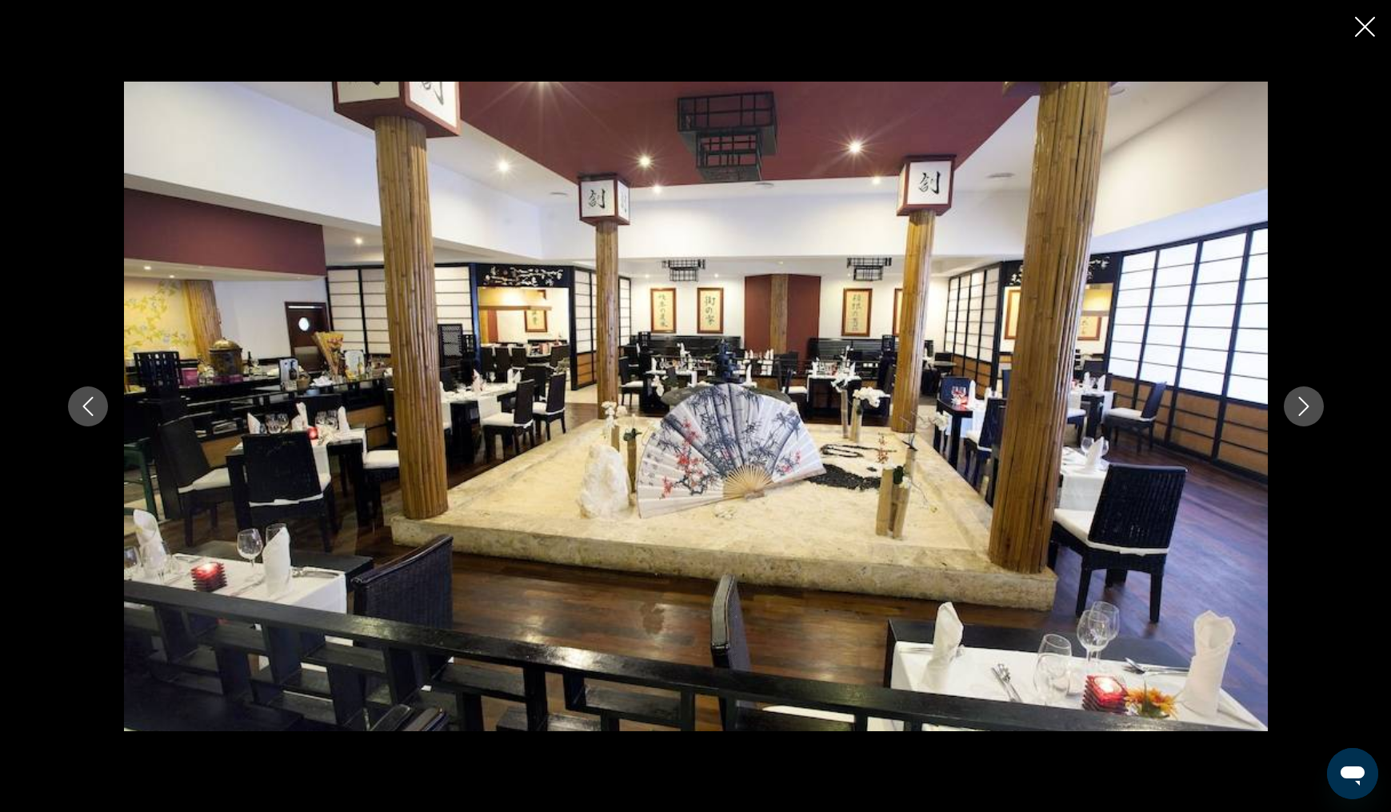
click at [1298, 405] on icon "Next image" at bounding box center [1303, 406] width 19 height 19
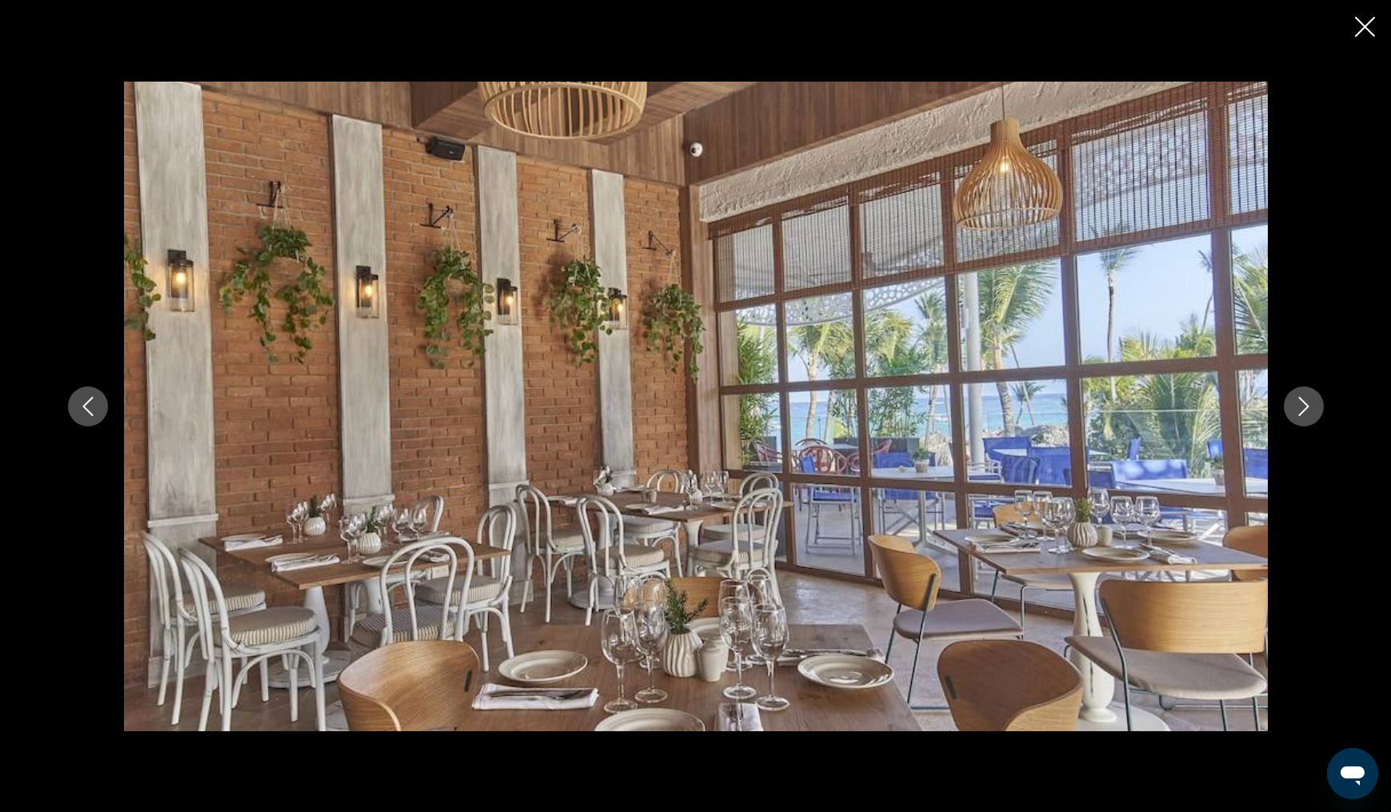
click at [1298, 405] on icon "Next image" at bounding box center [1303, 406] width 19 height 19
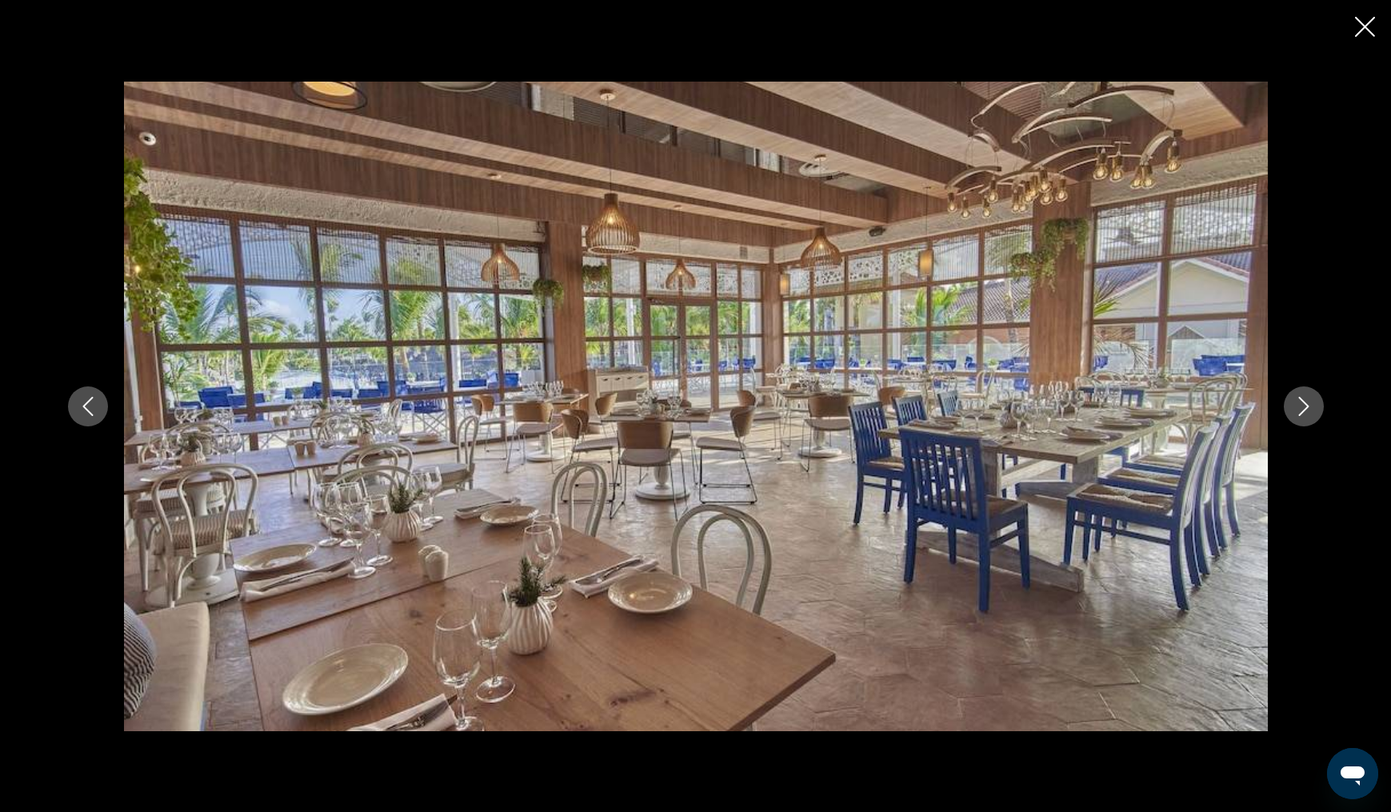
click at [1298, 405] on icon "Next image" at bounding box center [1303, 406] width 19 height 19
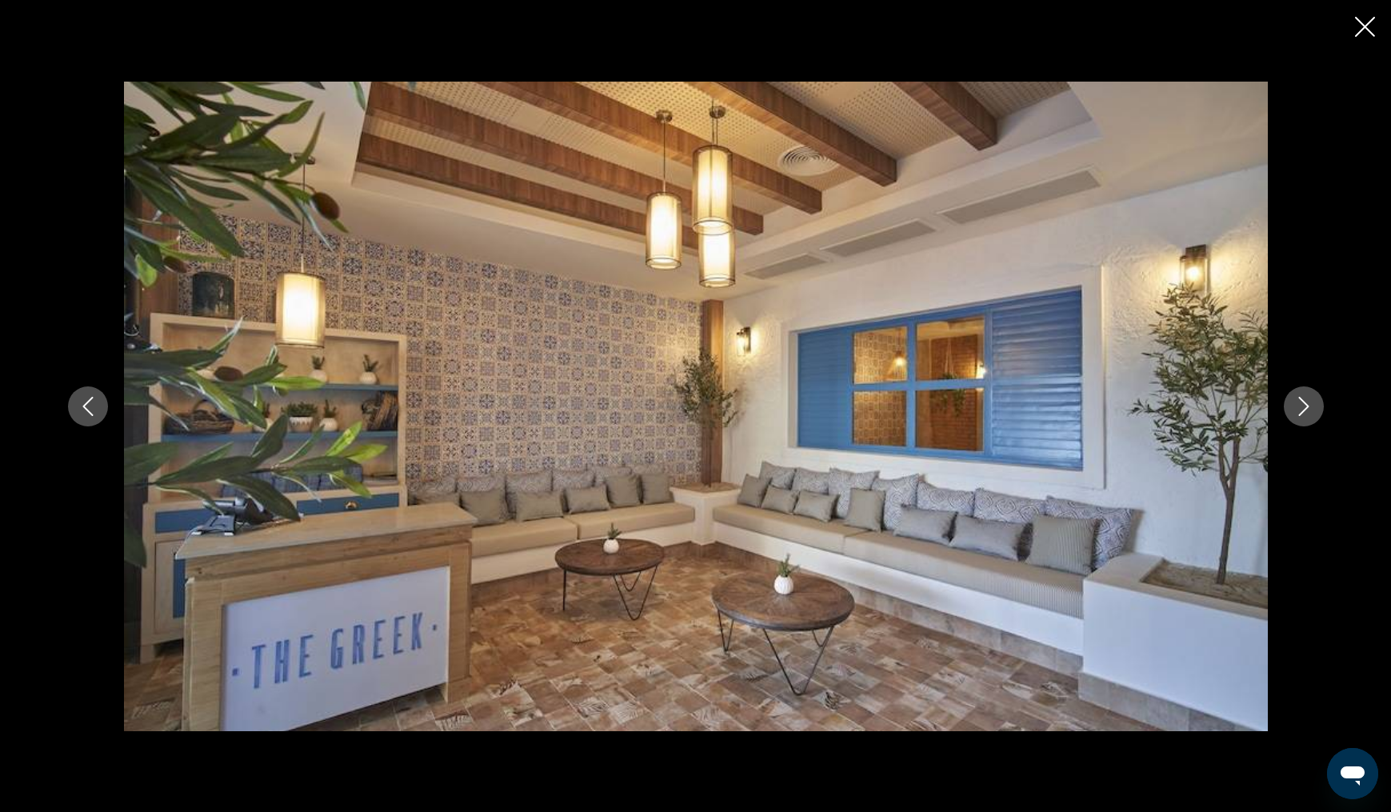
click at [1298, 405] on icon "Next image" at bounding box center [1303, 406] width 19 height 19
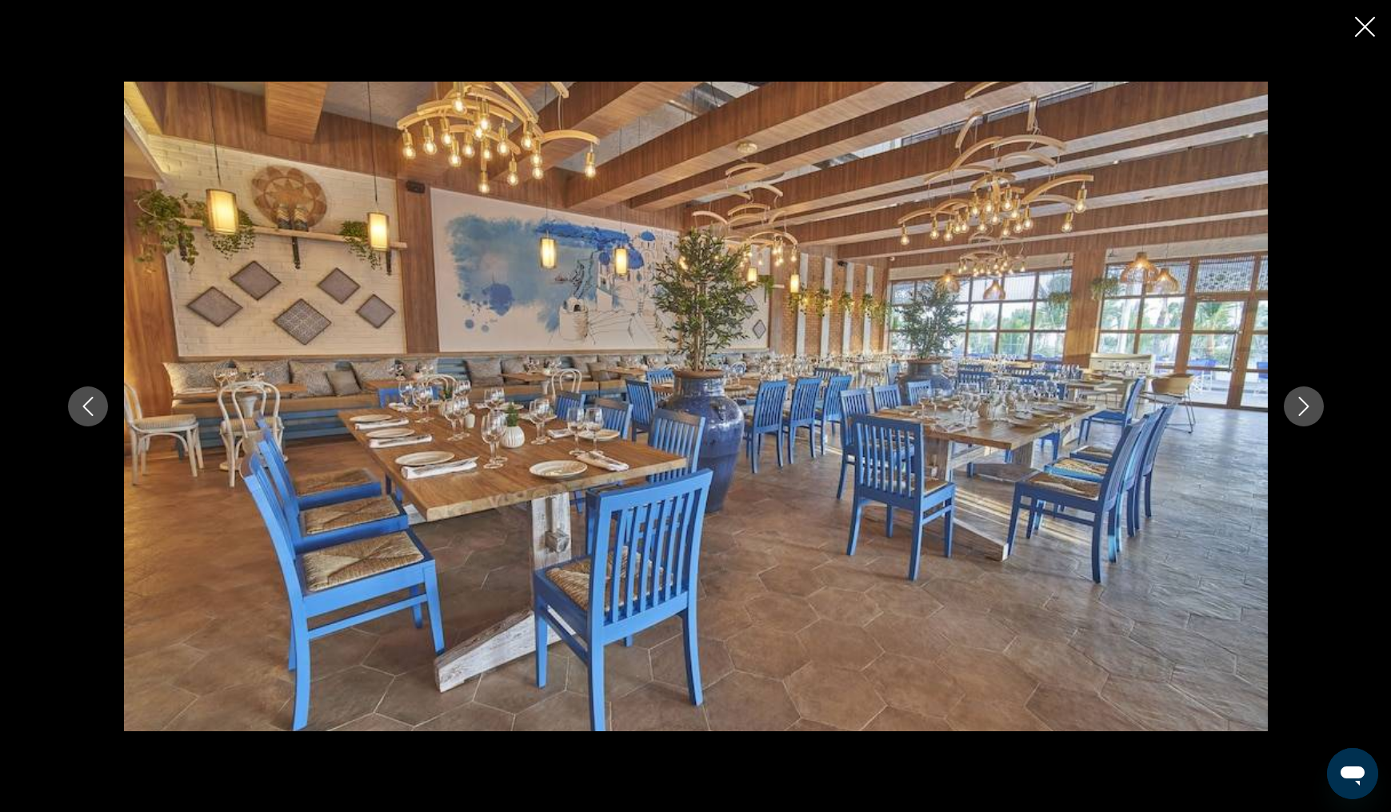
click at [1298, 405] on icon "Next image" at bounding box center [1303, 406] width 19 height 19
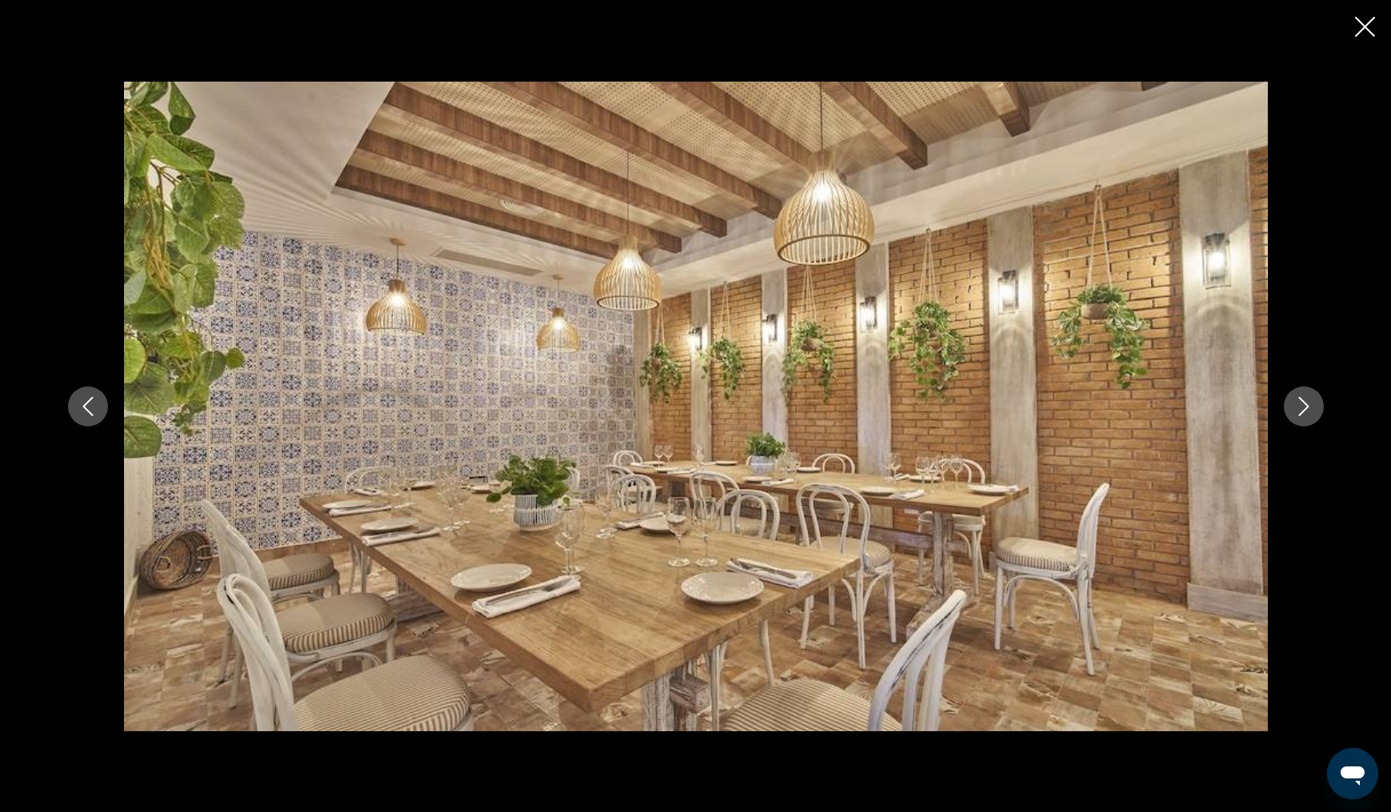
click at [1298, 405] on icon "Next image" at bounding box center [1303, 406] width 19 height 19
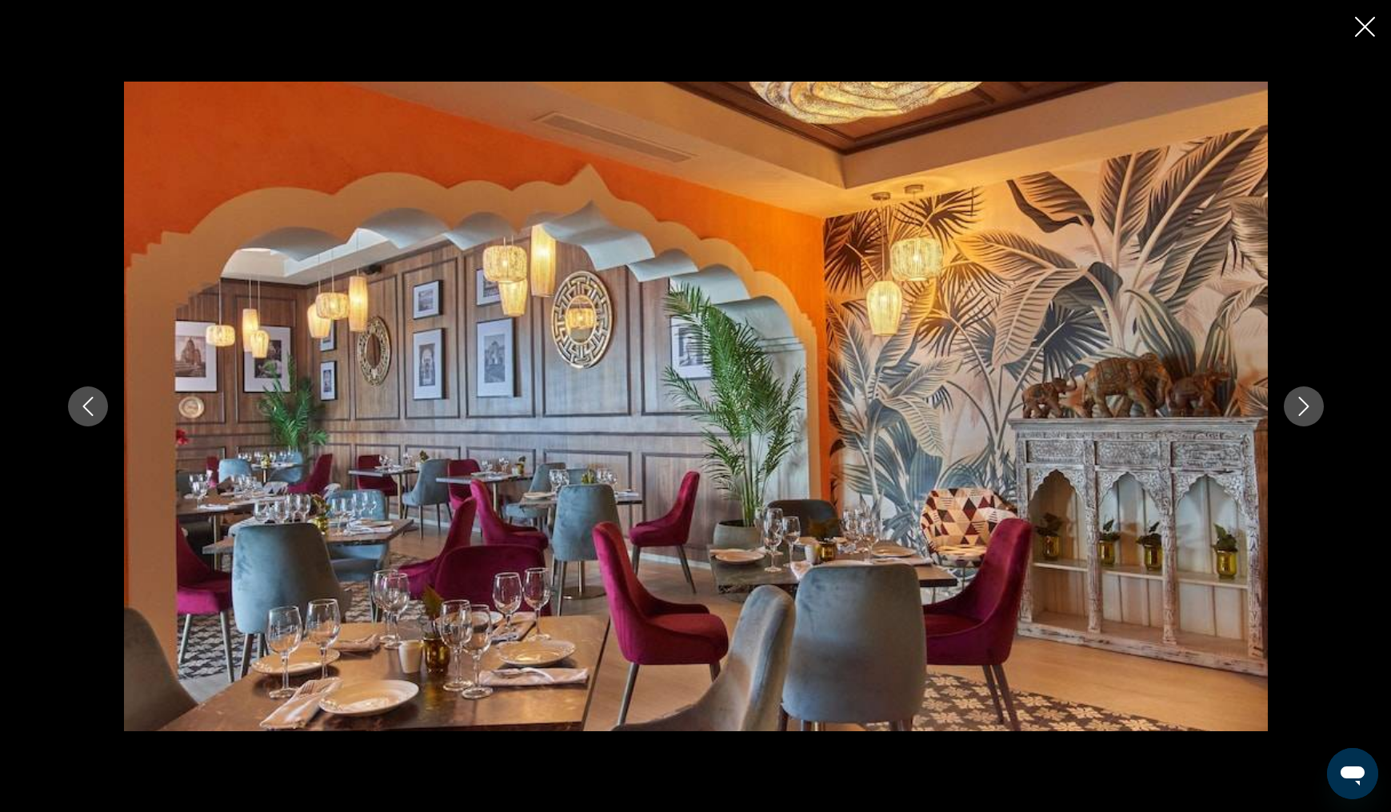
click at [1298, 405] on icon "Next image" at bounding box center [1303, 406] width 19 height 19
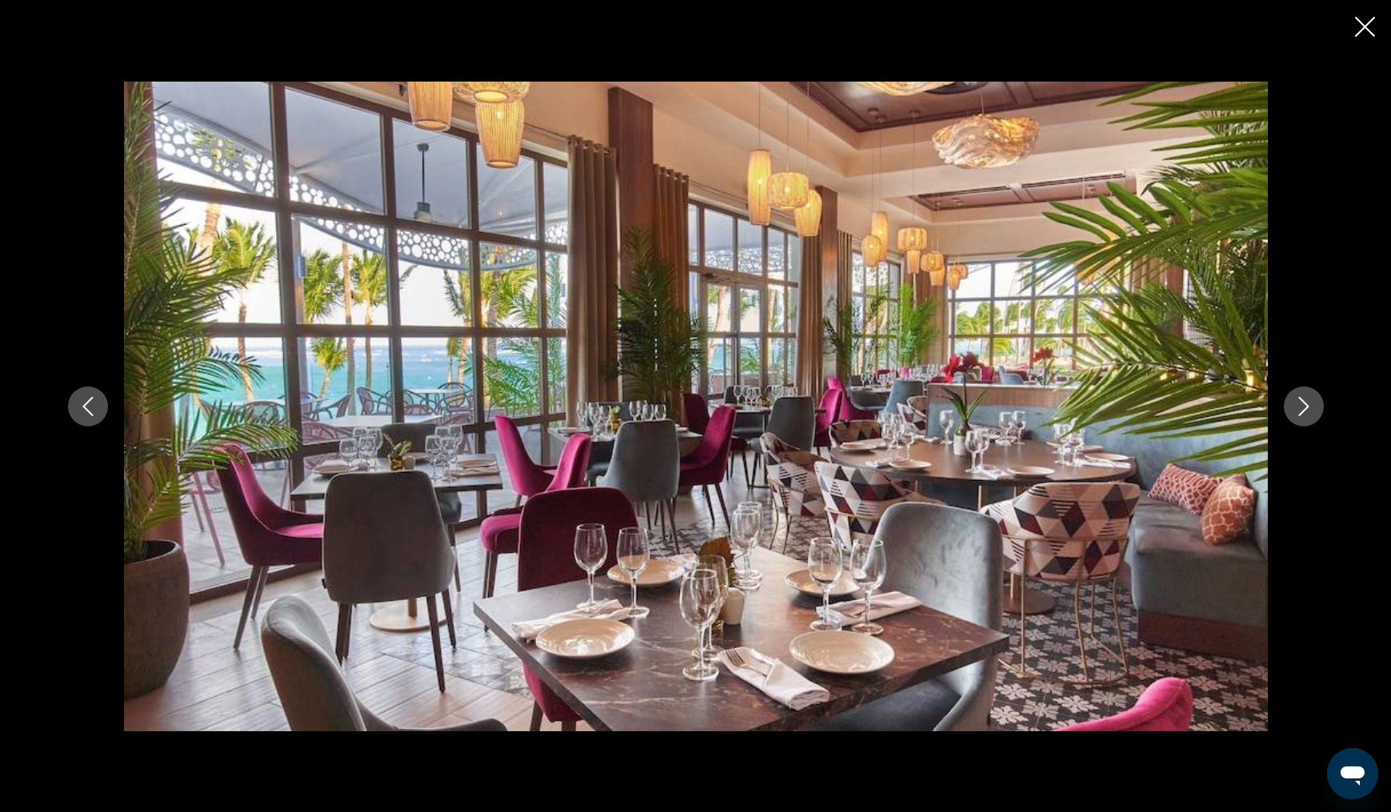
click at [1298, 405] on icon "Next image" at bounding box center [1303, 406] width 19 height 19
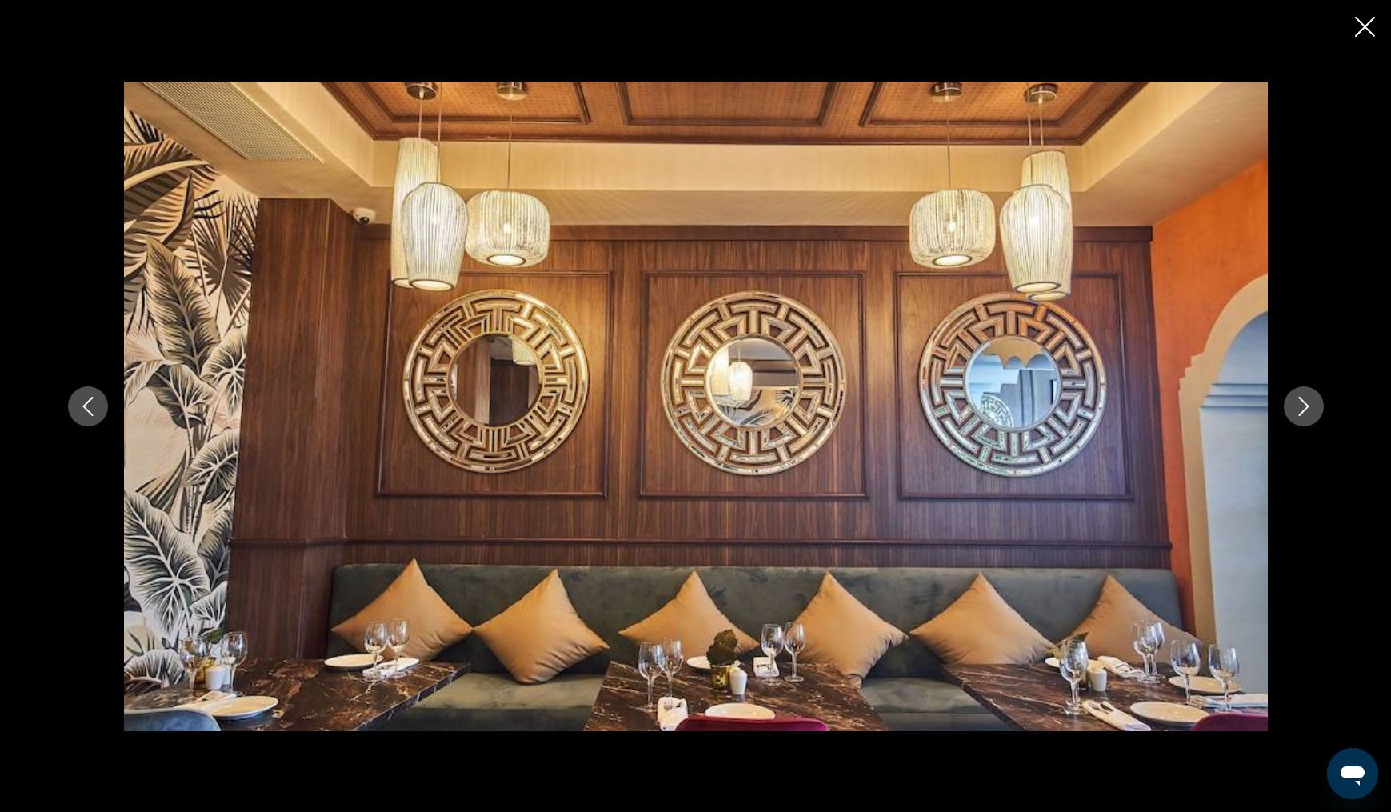
click at [1298, 405] on icon "Next image" at bounding box center [1303, 406] width 19 height 19
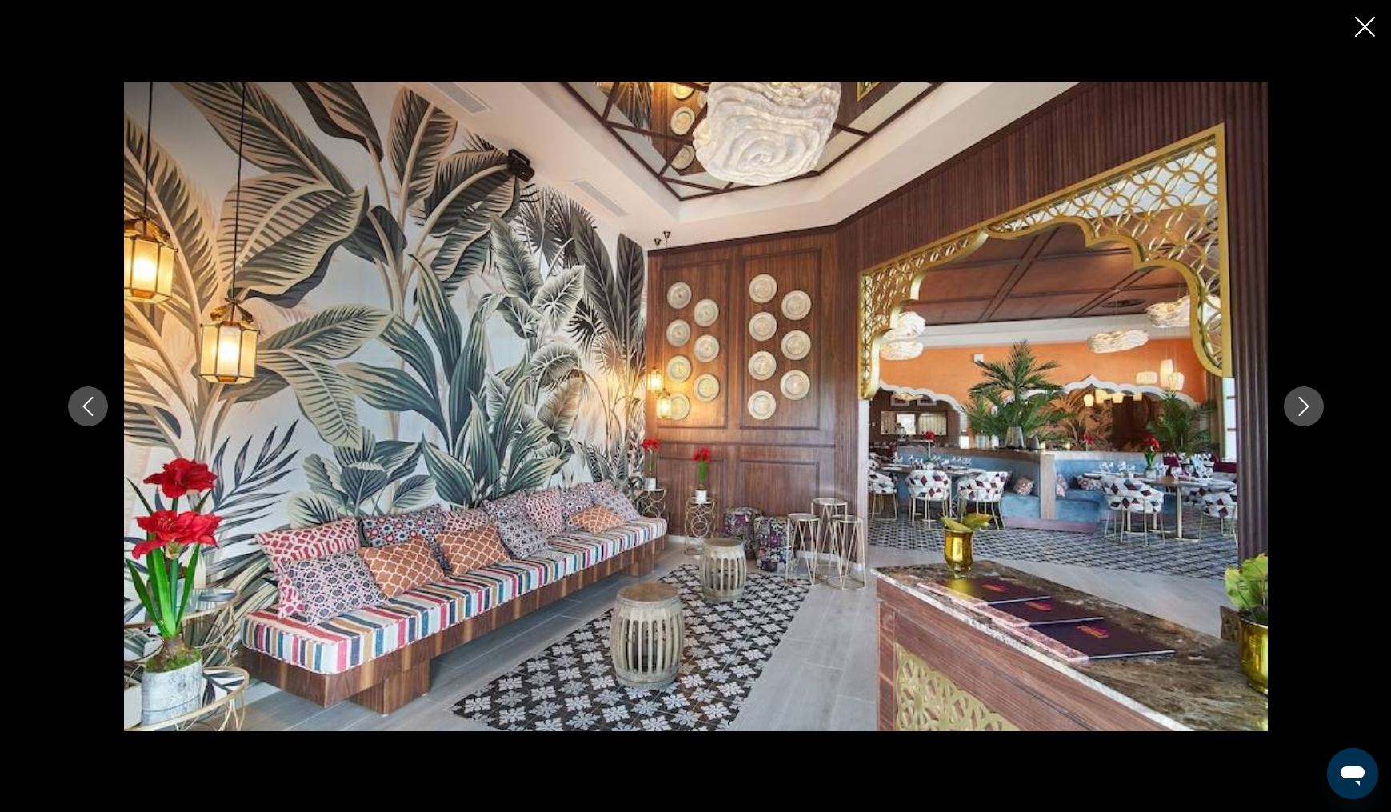
click at [1298, 405] on icon "Next image" at bounding box center [1303, 406] width 19 height 19
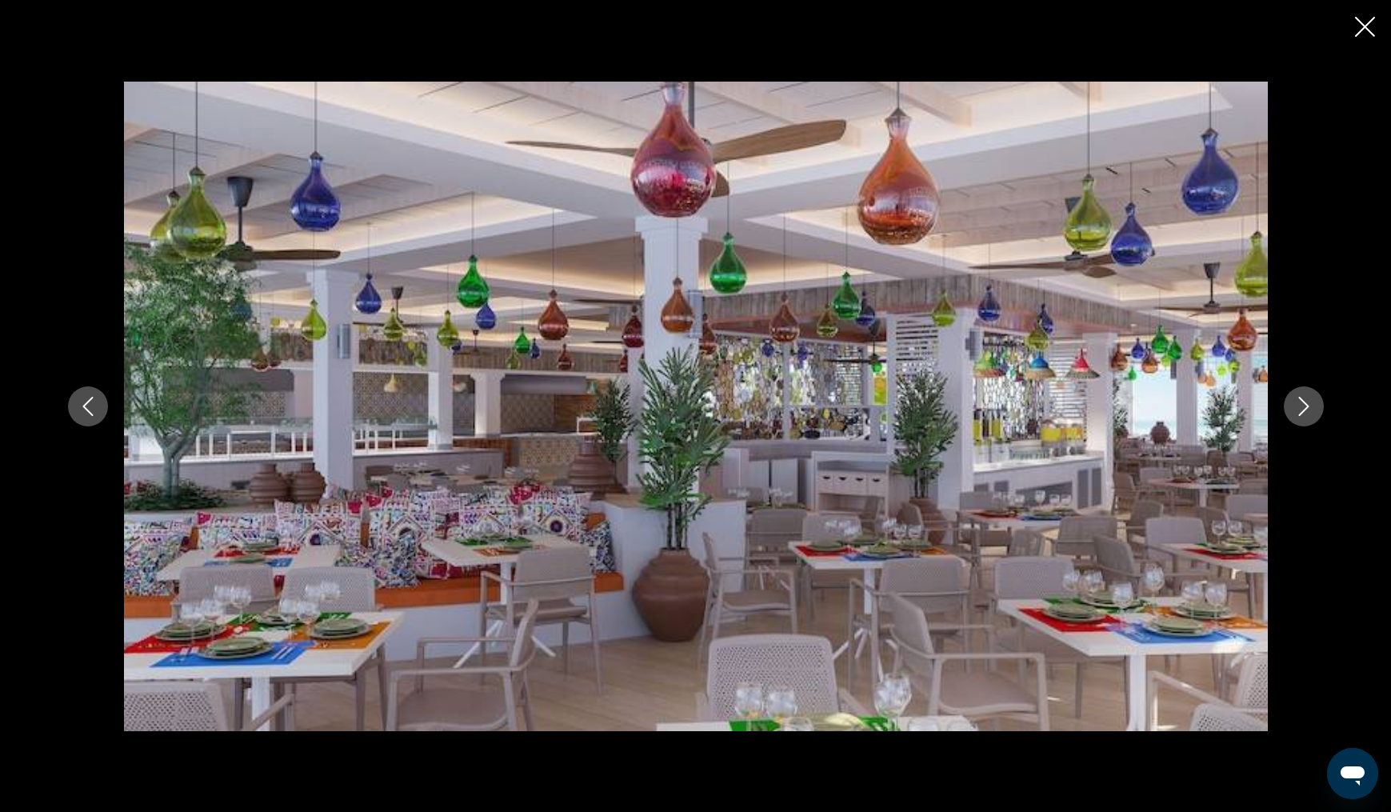
click at [1298, 405] on icon "Next image" at bounding box center [1303, 406] width 19 height 19
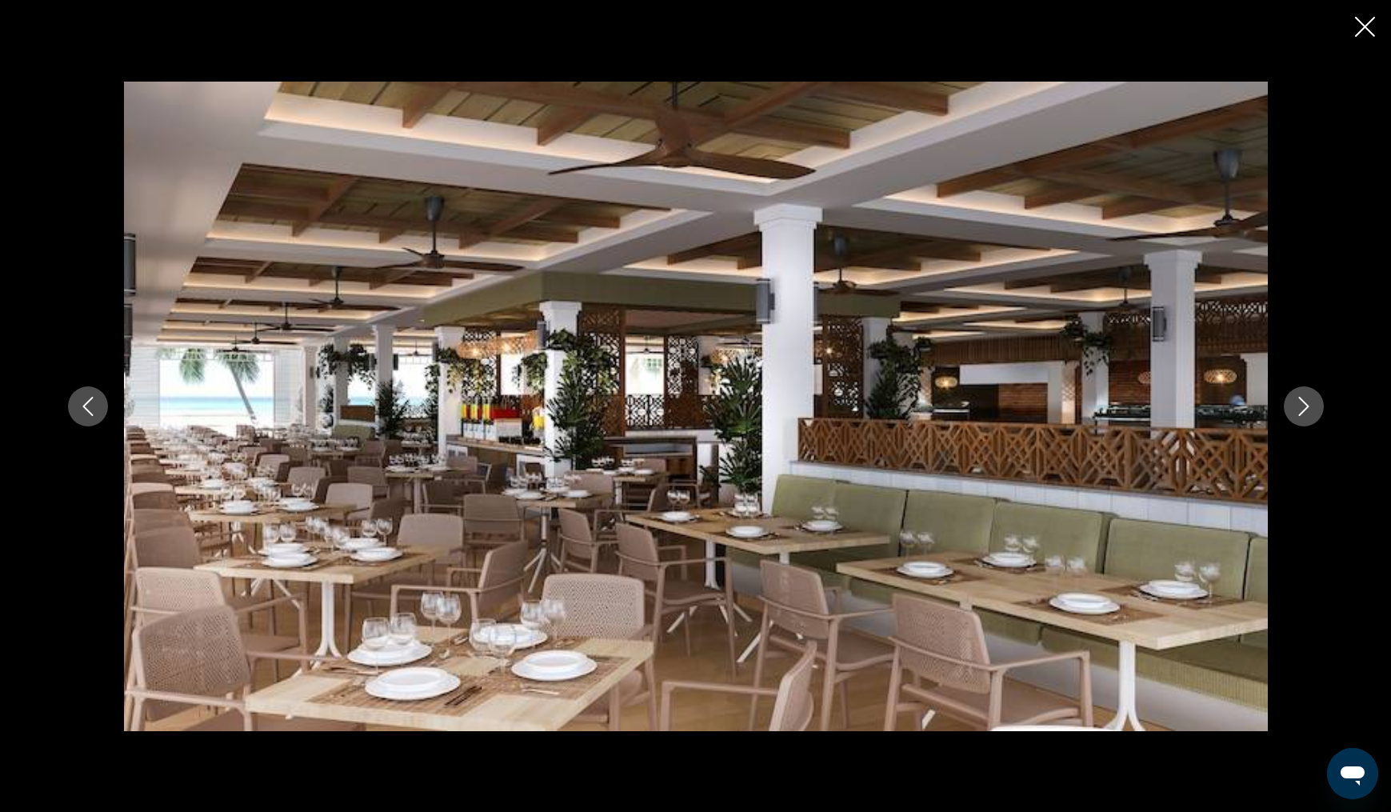
click at [1298, 405] on icon "Next image" at bounding box center [1303, 406] width 19 height 19
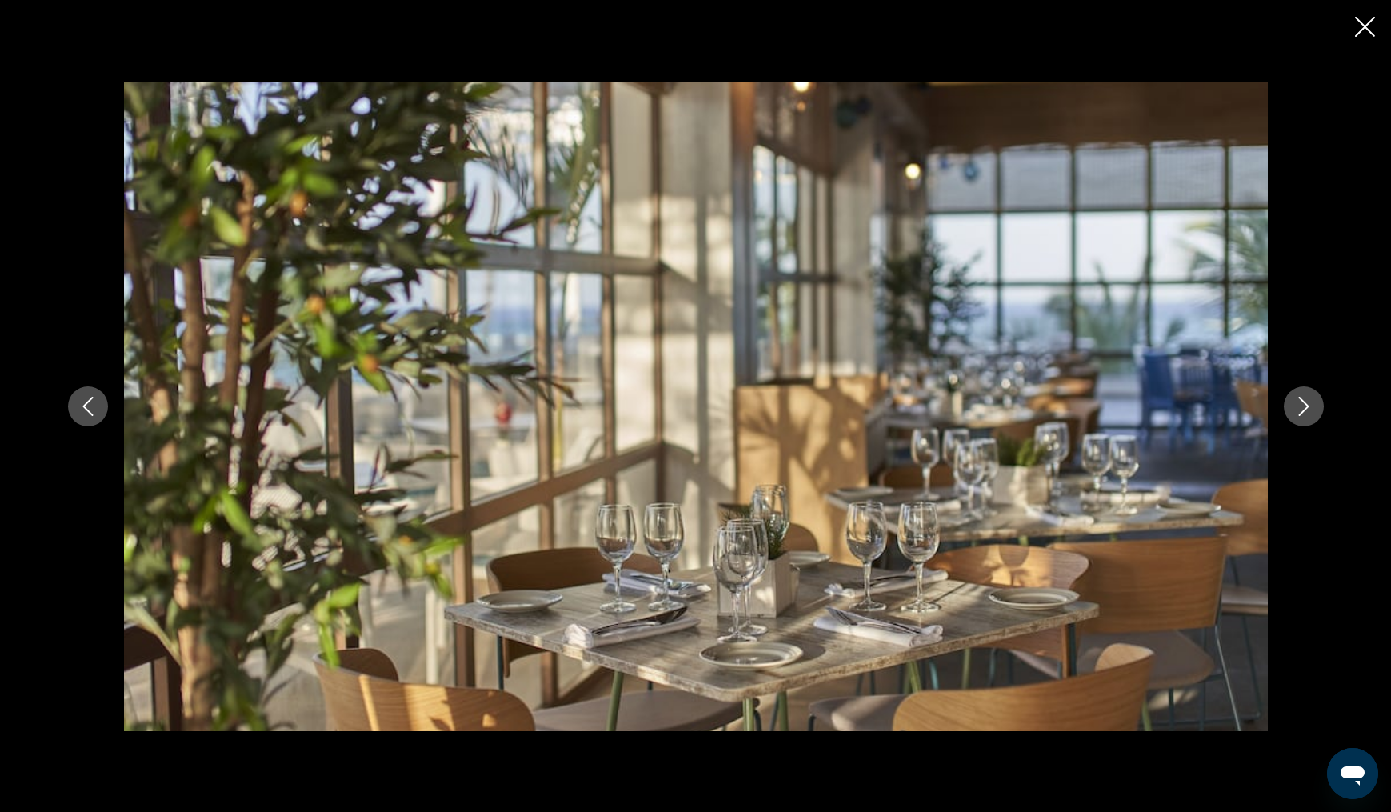
click at [1298, 405] on icon "Next image" at bounding box center [1303, 406] width 19 height 19
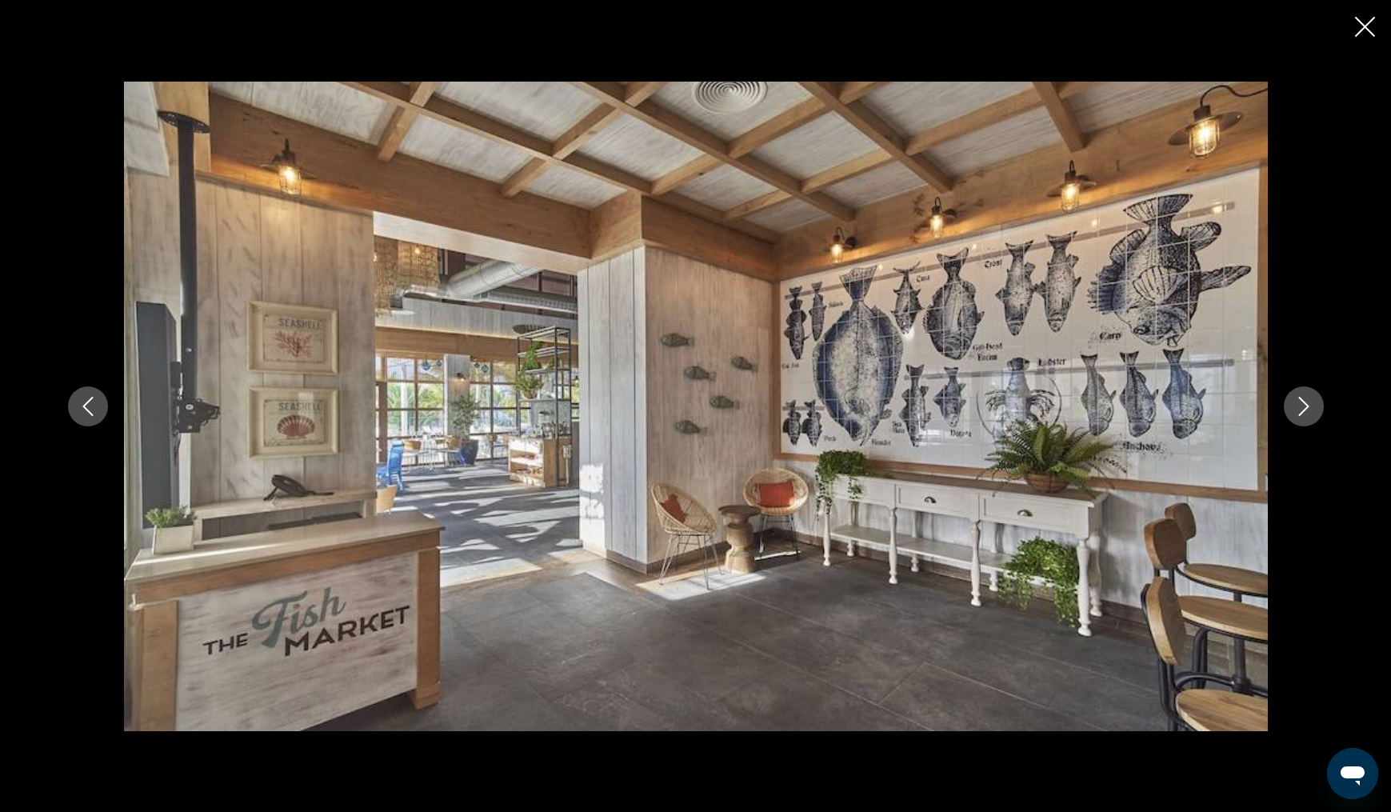
click at [1298, 405] on icon "Next image" at bounding box center [1303, 406] width 19 height 19
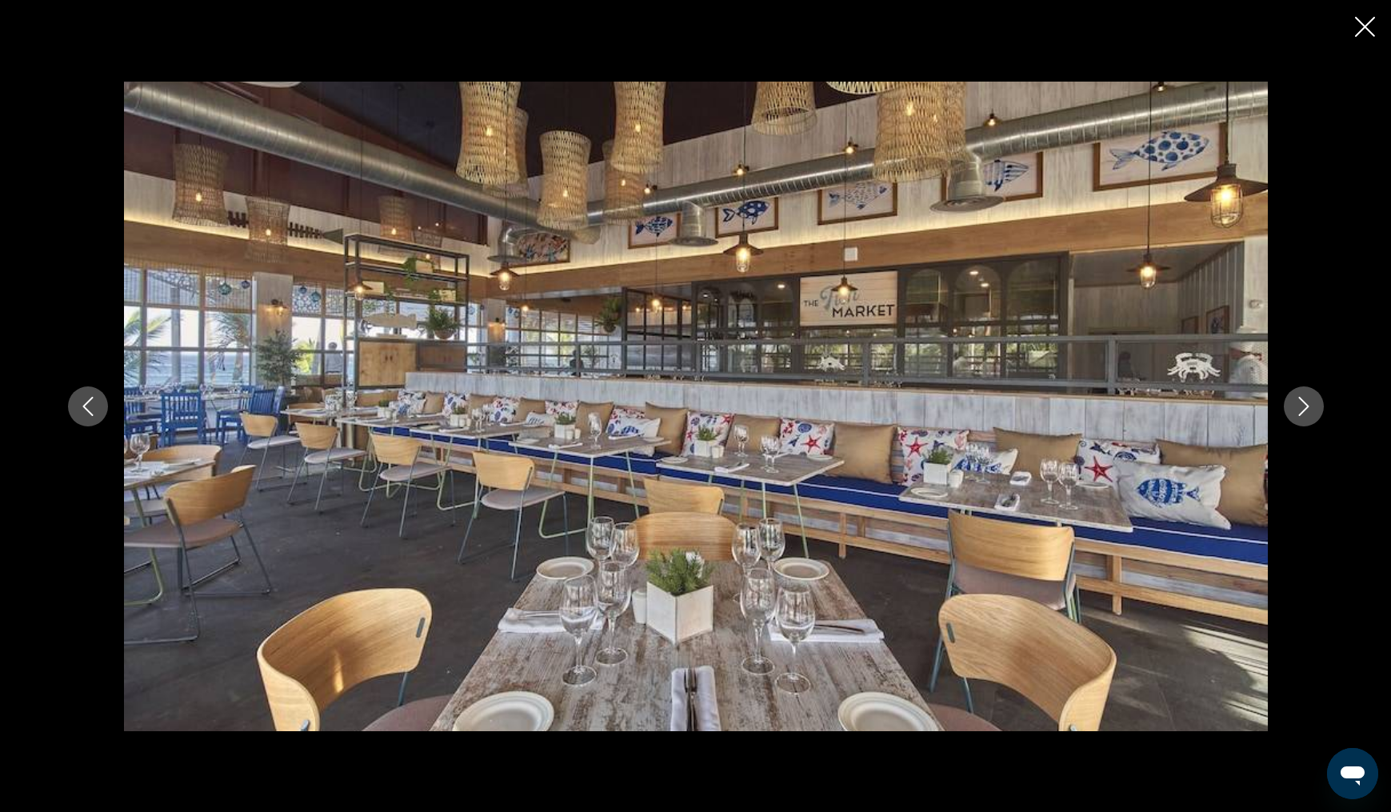
click at [1298, 405] on icon "Next image" at bounding box center [1303, 406] width 19 height 19
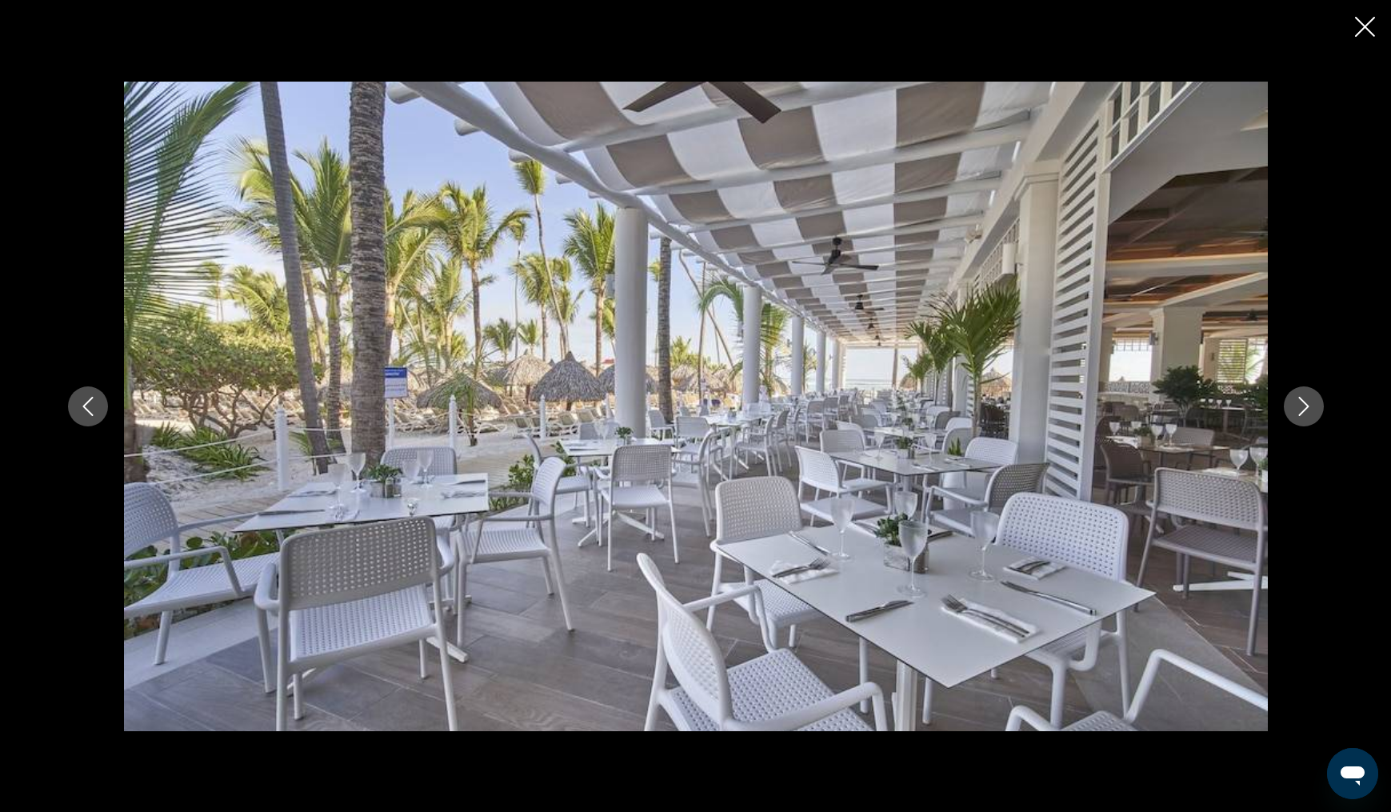
click at [1298, 404] on icon "Next image" at bounding box center [1303, 406] width 19 height 19
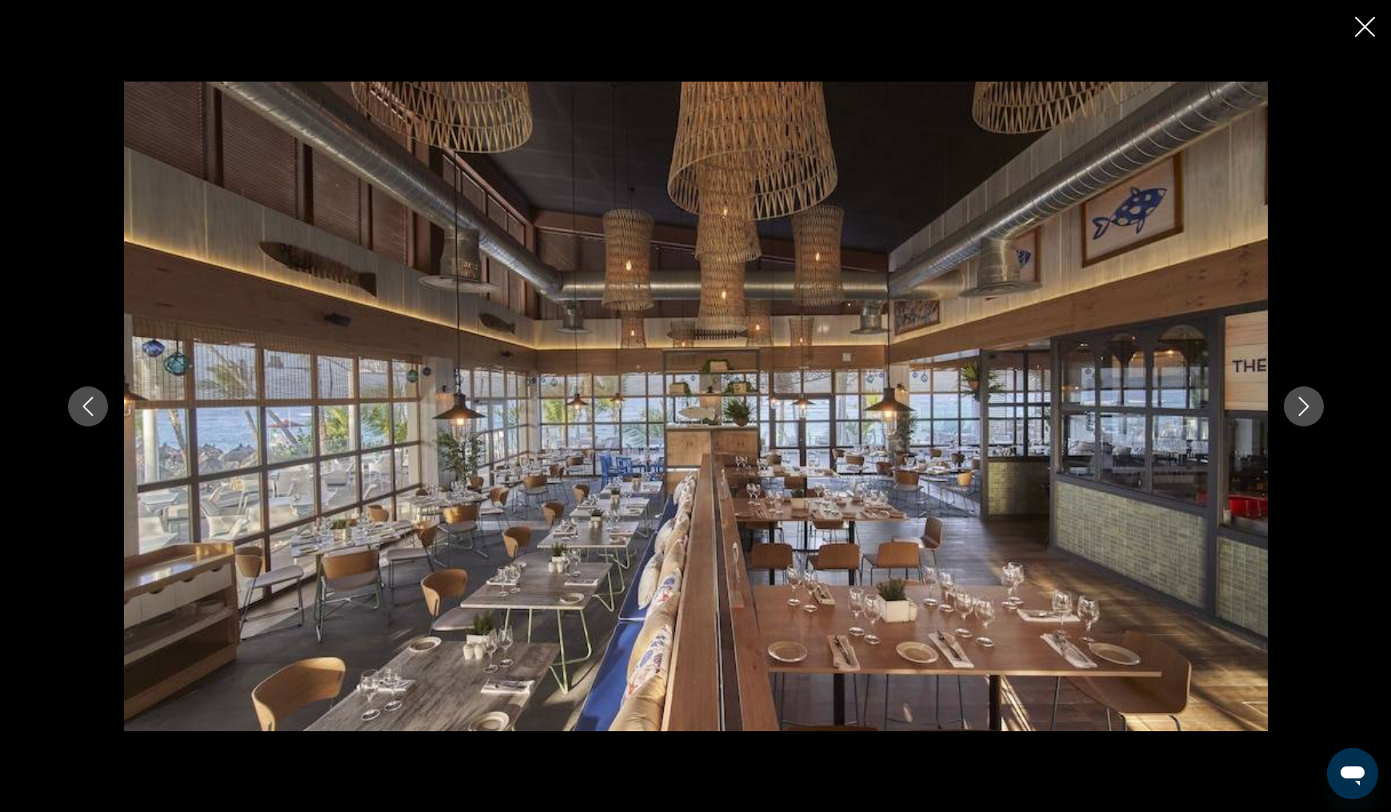
click at [1298, 404] on icon "Next image" at bounding box center [1303, 406] width 19 height 19
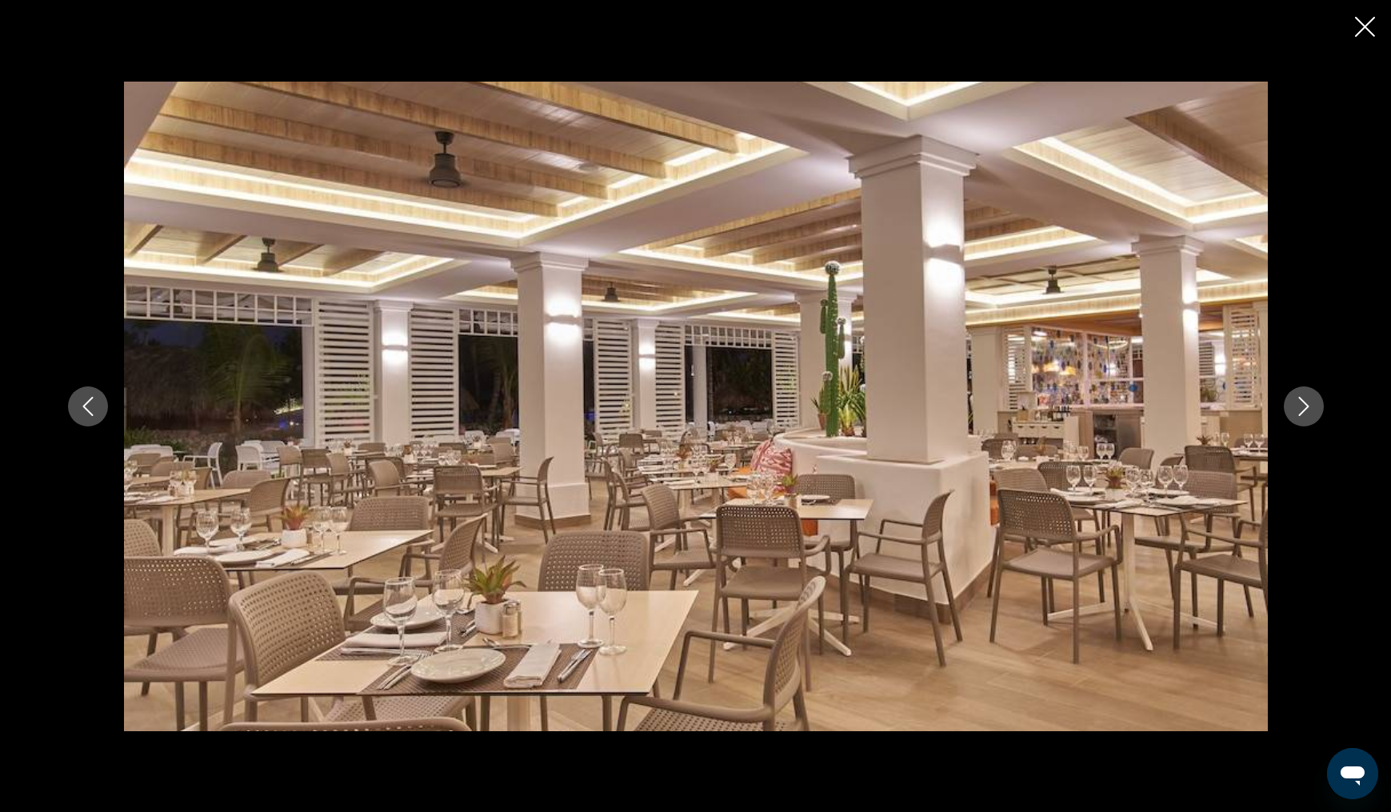
click at [1298, 404] on icon "Next image" at bounding box center [1303, 406] width 19 height 19
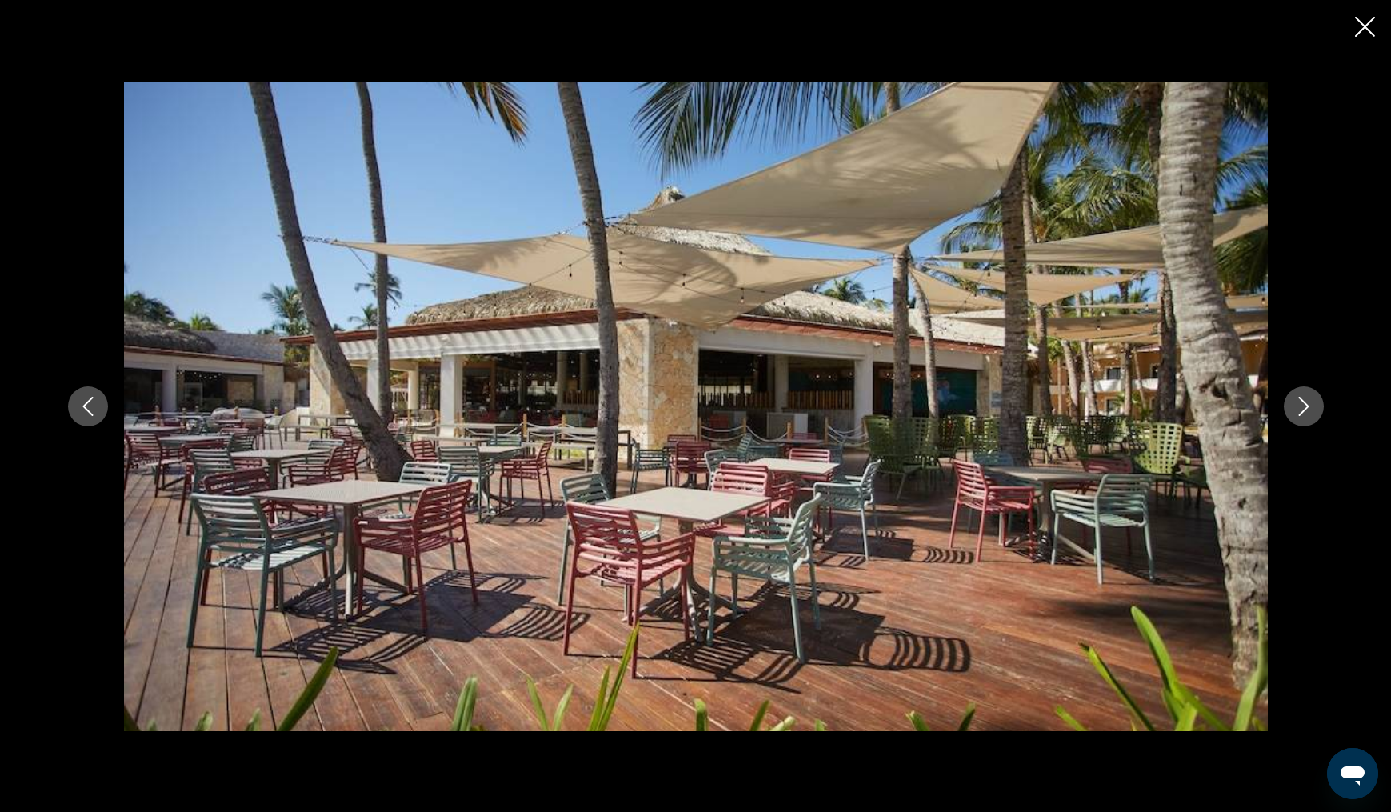
click at [1298, 404] on icon "Next image" at bounding box center [1303, 406] width 19 height 19
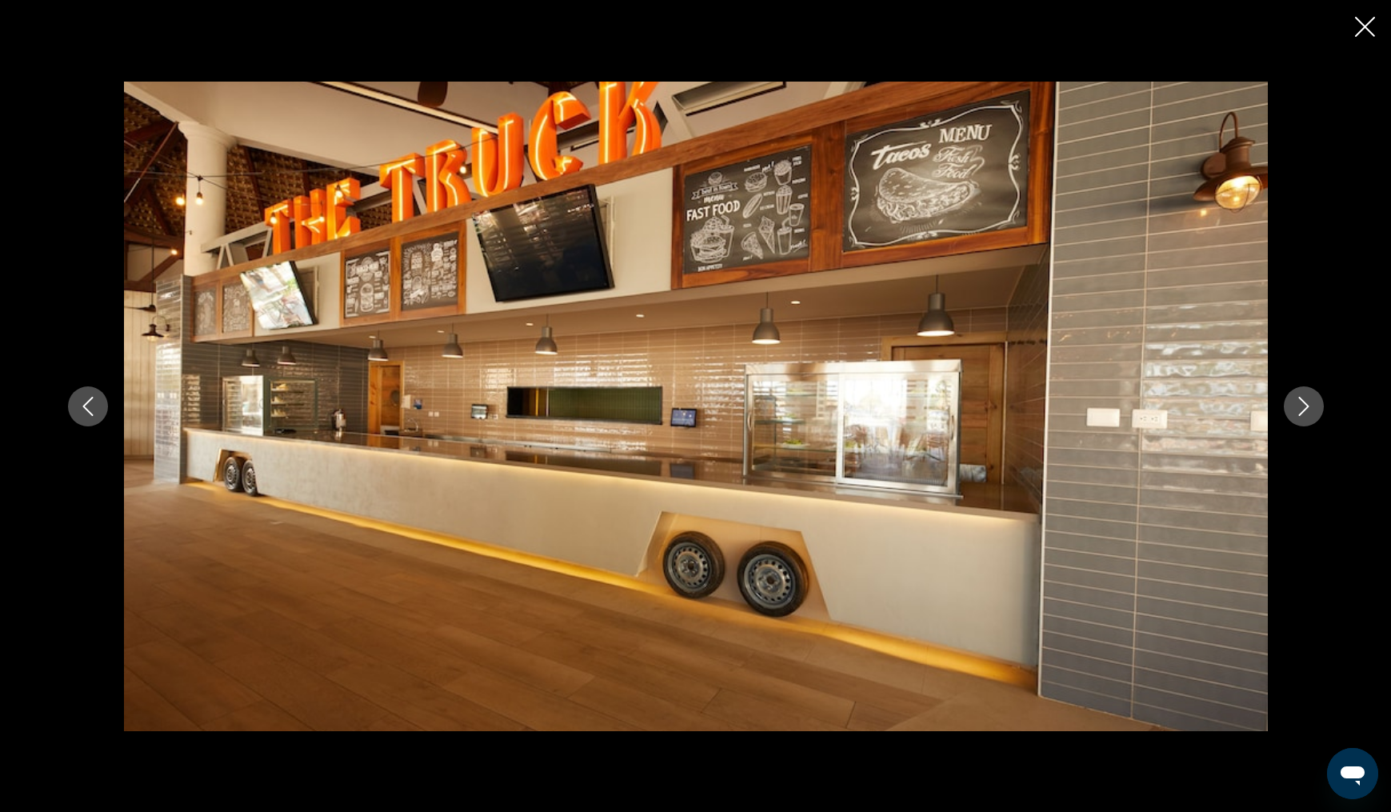
click at [1298, 404] on icon "Next image" at bounding box center [1303, 406] width 19 height 19
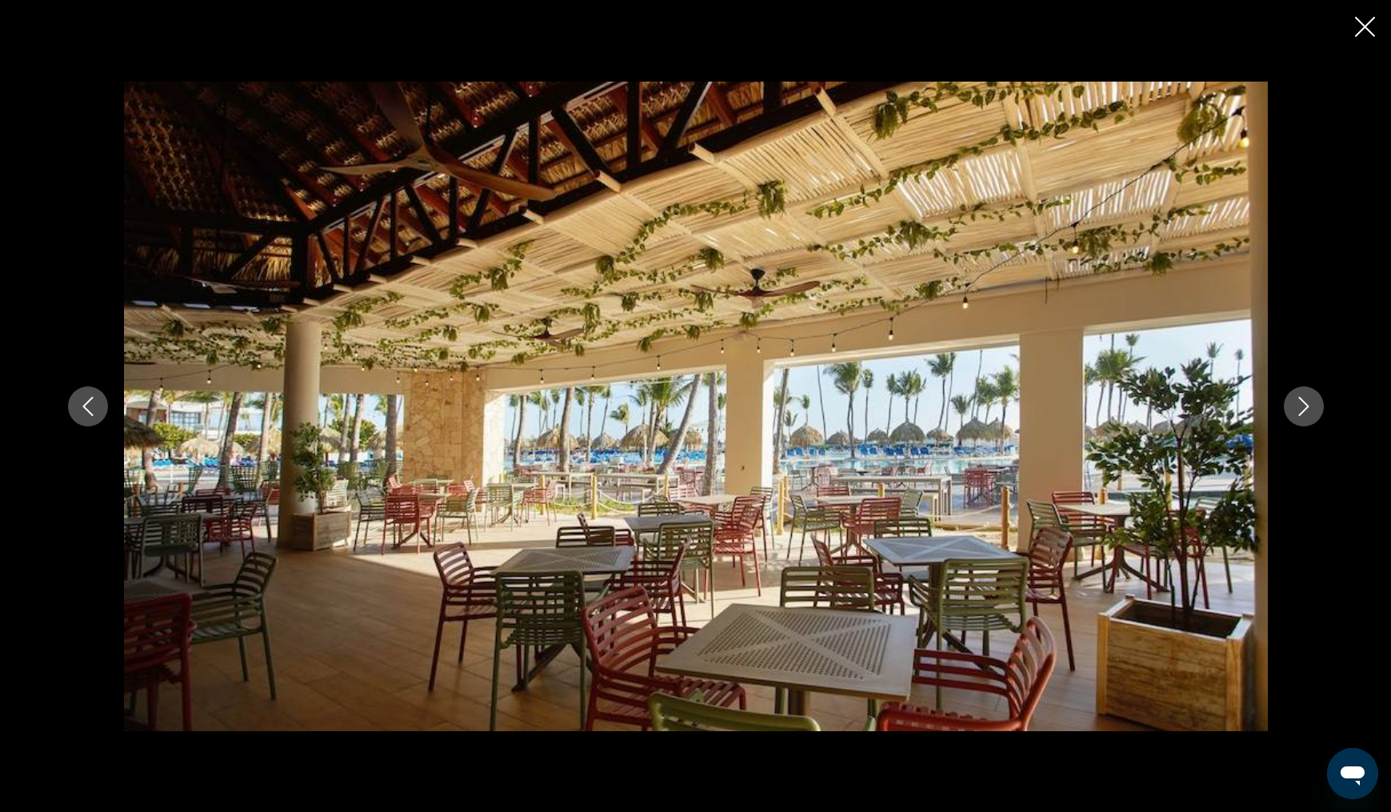
click at [1298, 404] on icon "Next image" at bounding box center [1303, 406] width 19 height 19
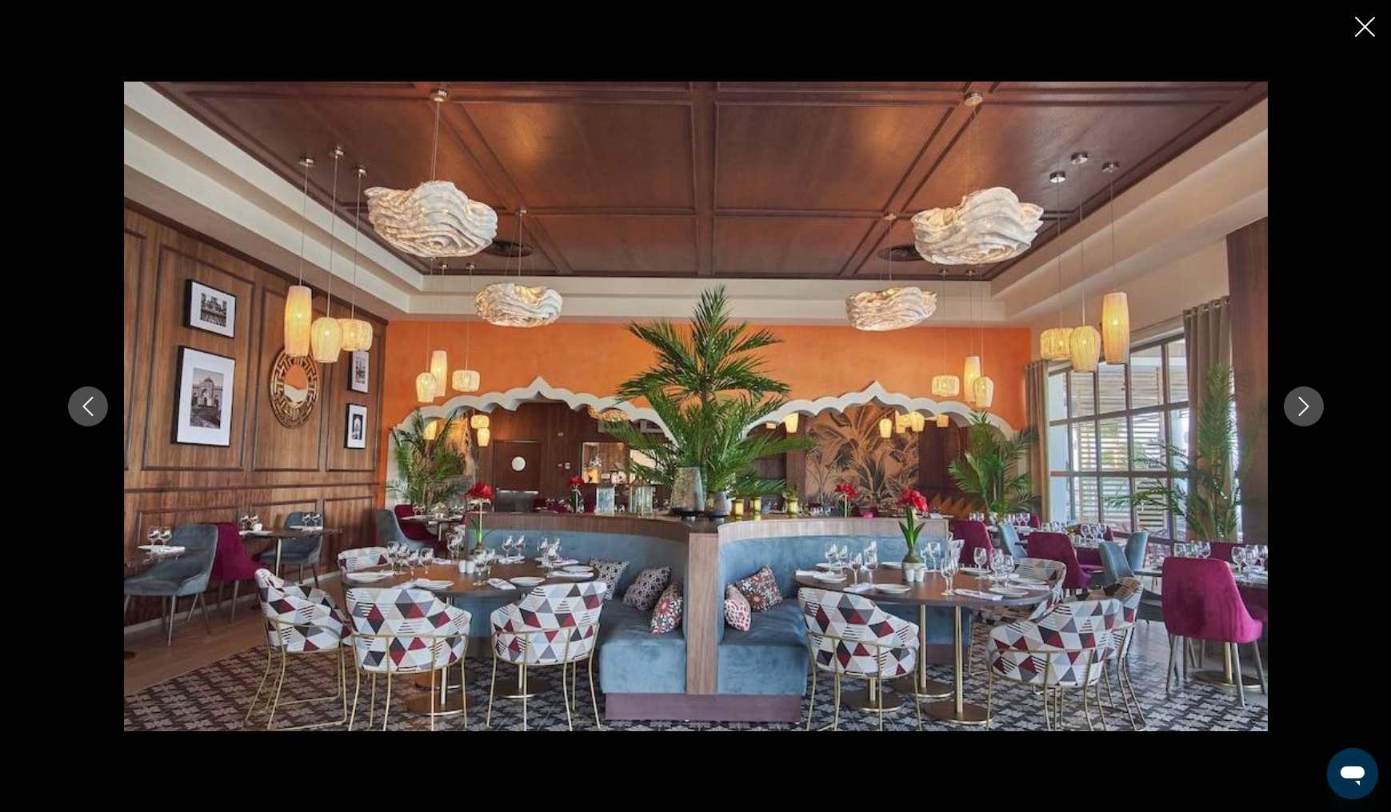
click at [1298, 404] on icon "Next image" at bounding box center [1303, 406] width 19 height 19
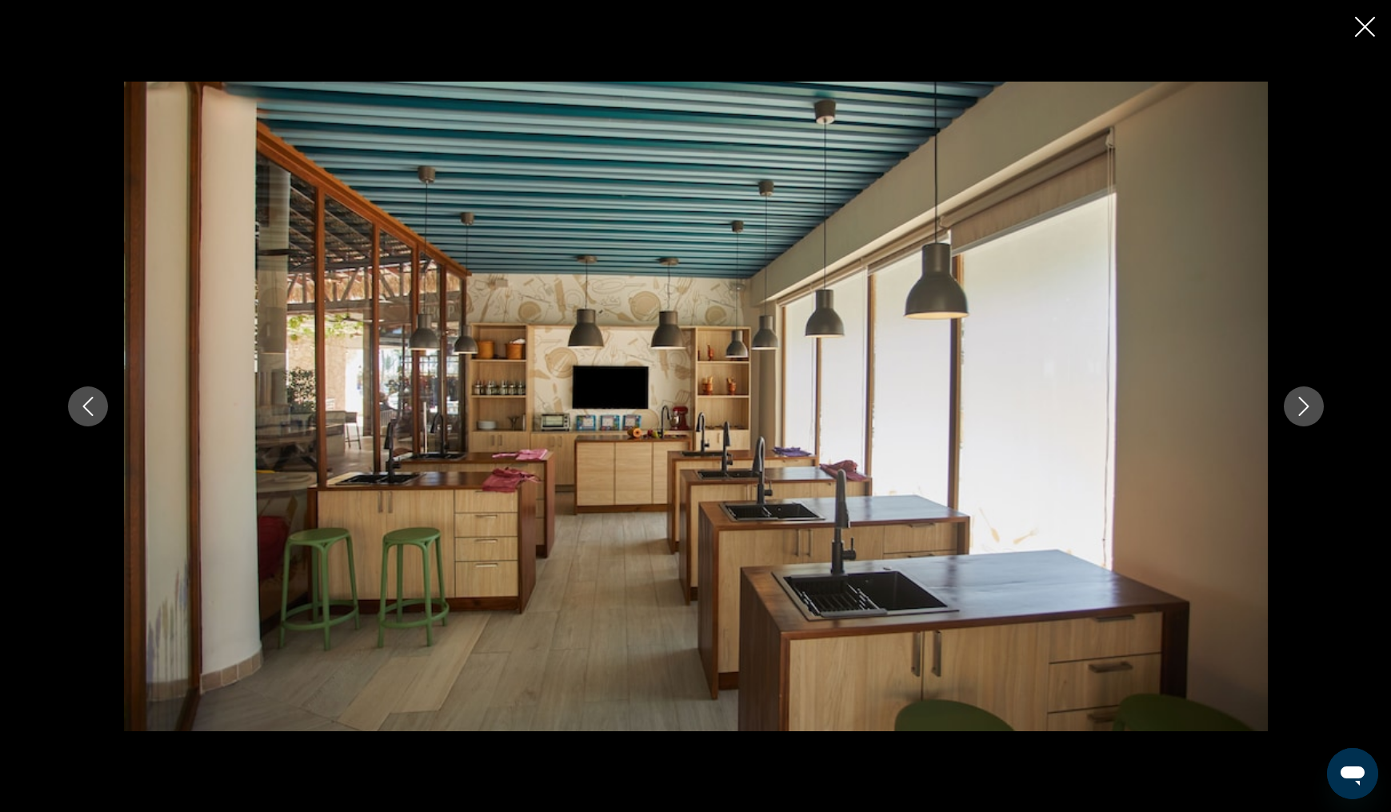
click at [1298, 404] on icon "Next image" at bounding box center [1303, 406] width 19 height 19
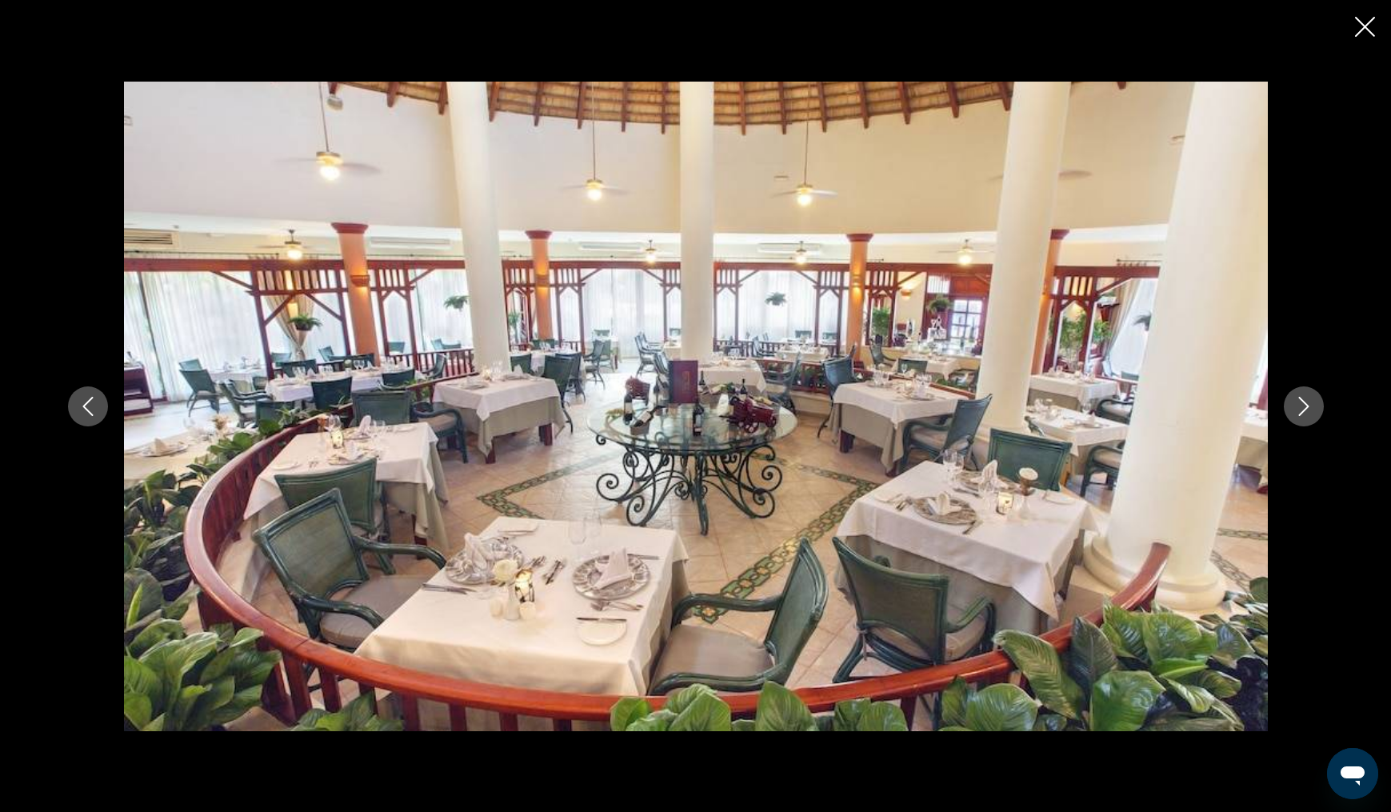
click at [1298, 404] on icon "Next image" at bounding box center [1303, 406] width 19 height 19
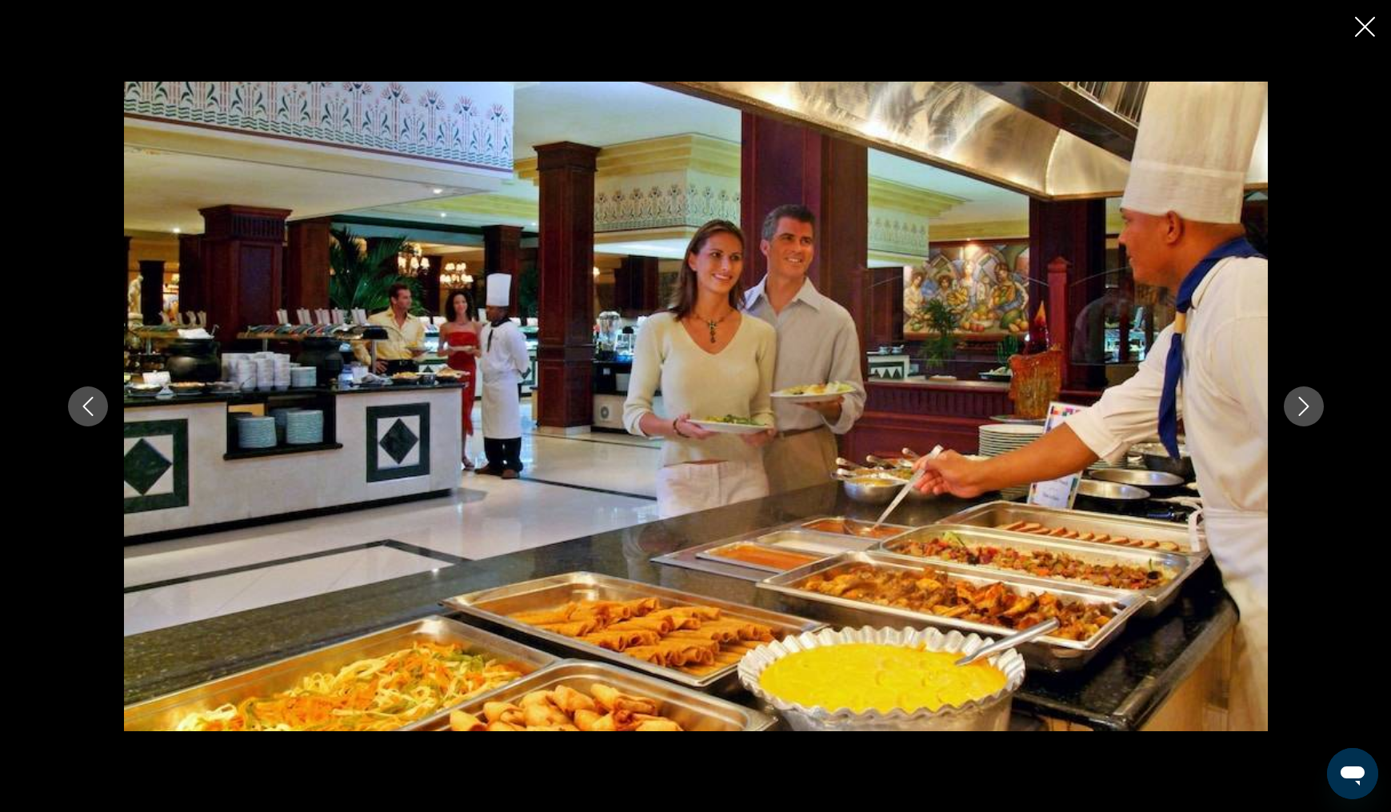
click at [1298, 404] on icon "Next image" at bounding box center [1303, 406] width 19 height 19
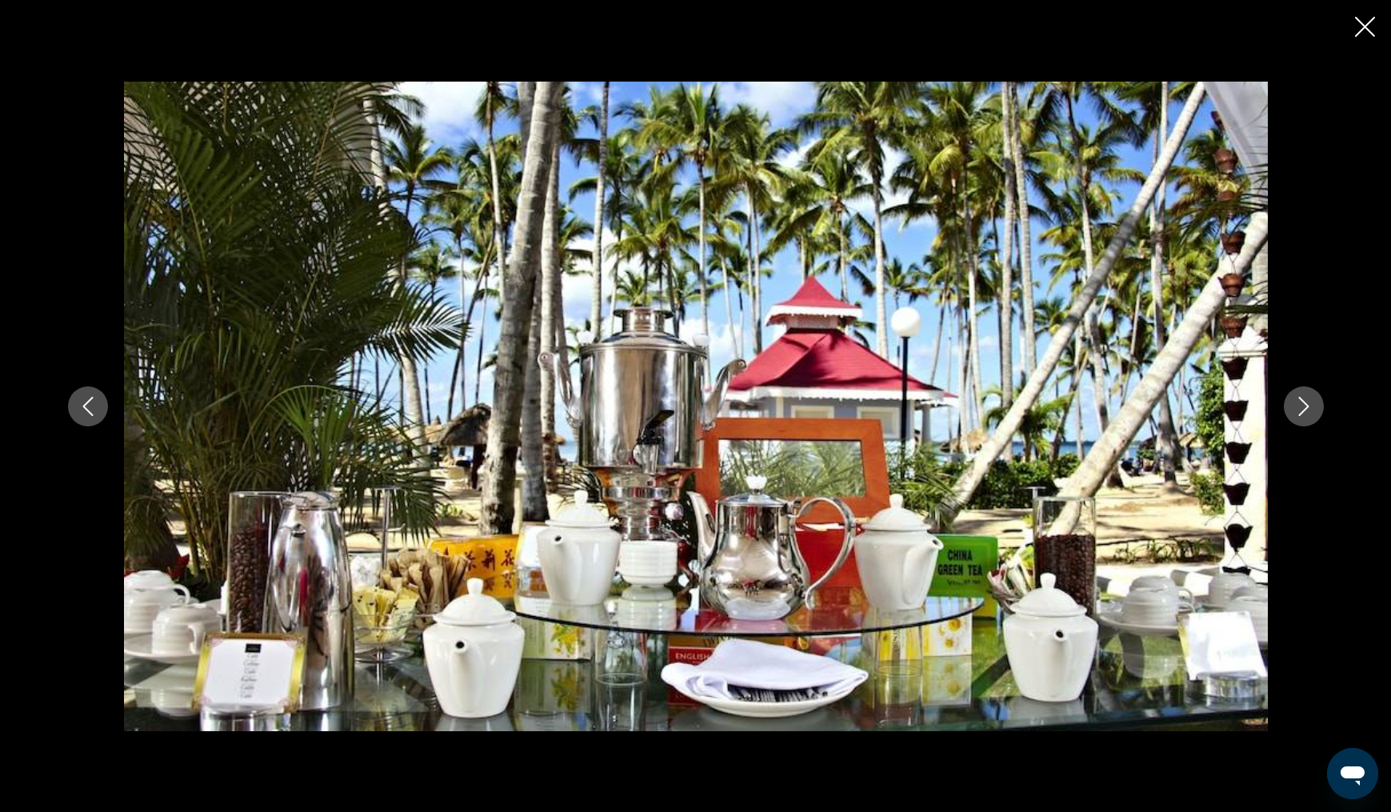
click at [1298, 404] on icon "Next image" at bounding box center [1303, 406] width 19 height 19
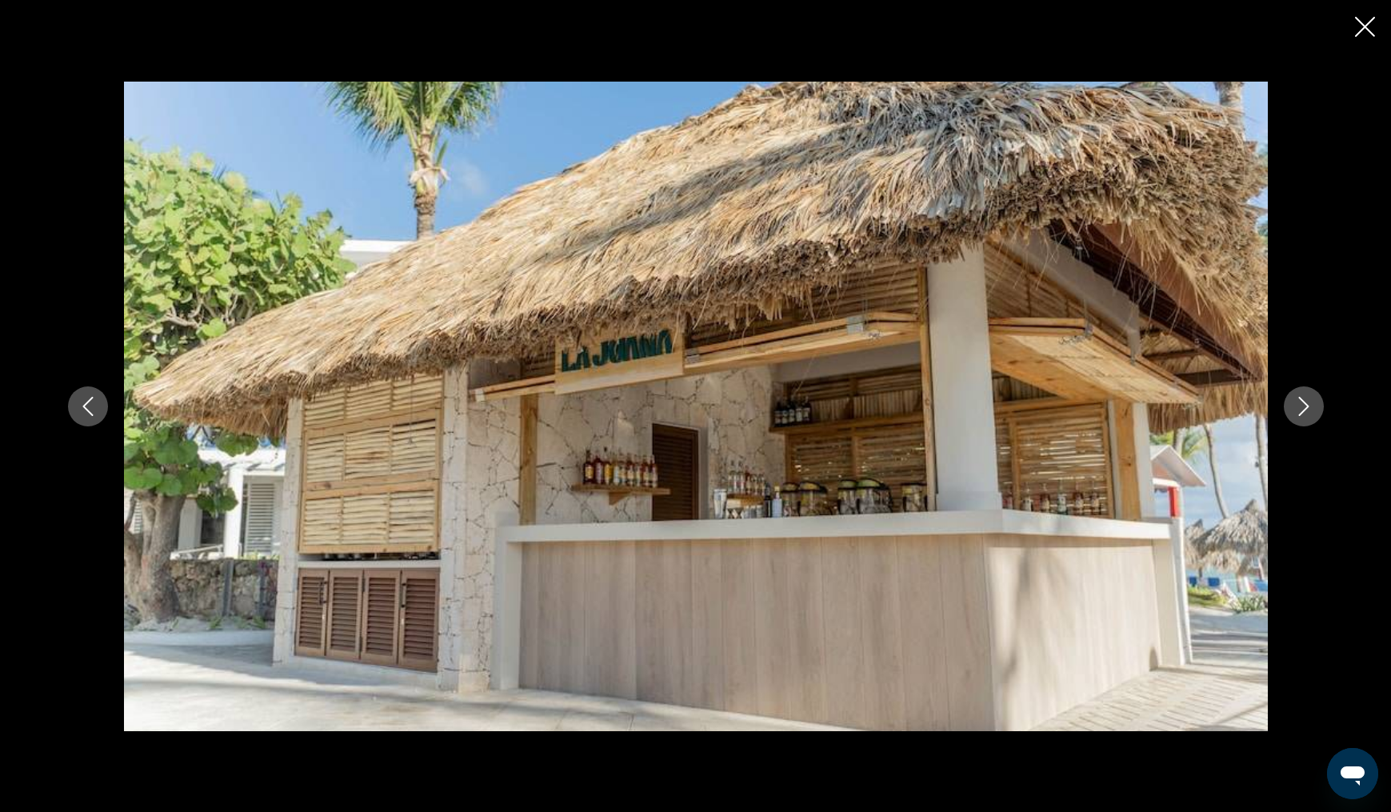
click at [1298, 404] on icon "Next image" at bounding box center [1303, 406] width 19 height 19
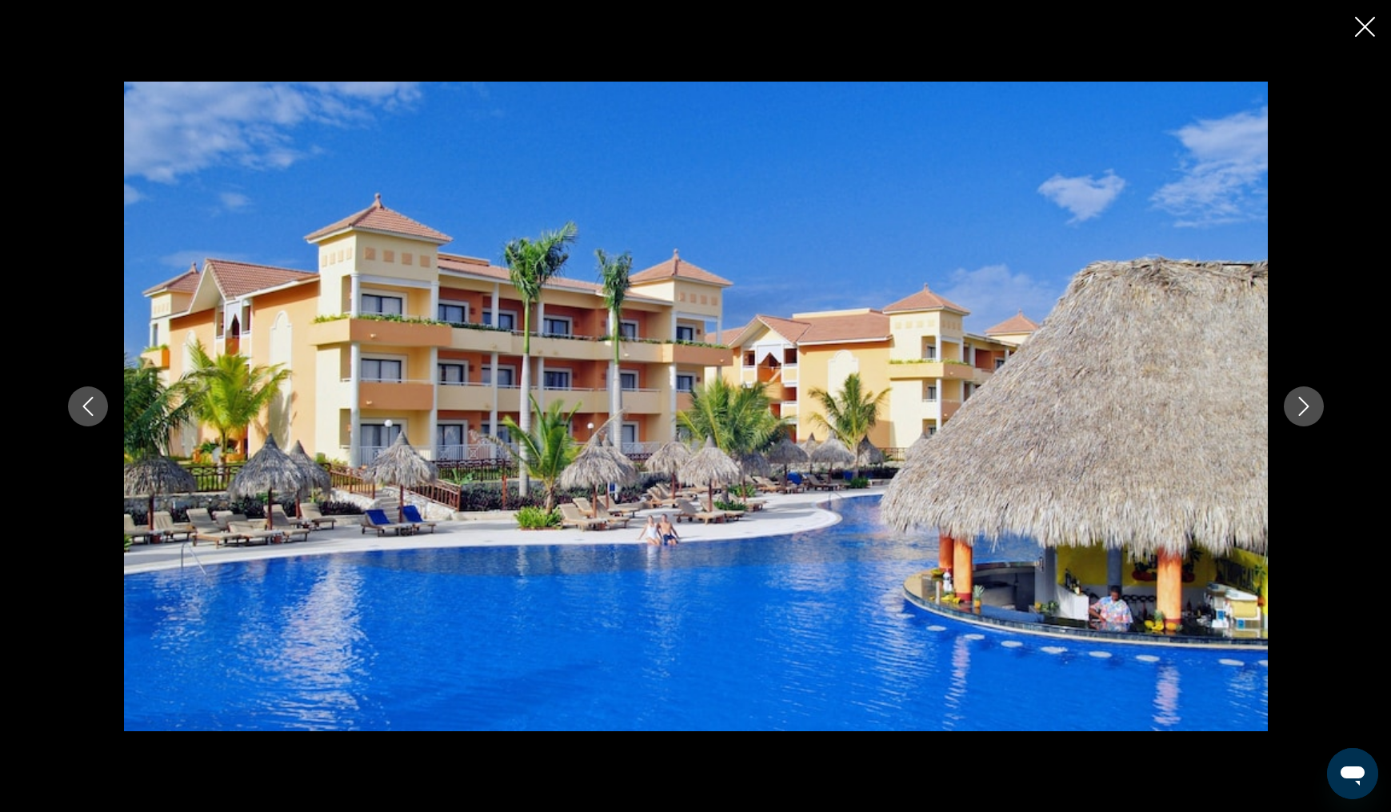
click at [1298, 404] on icon "Next image" at bounding box center [1303, 406] width 19 height 19
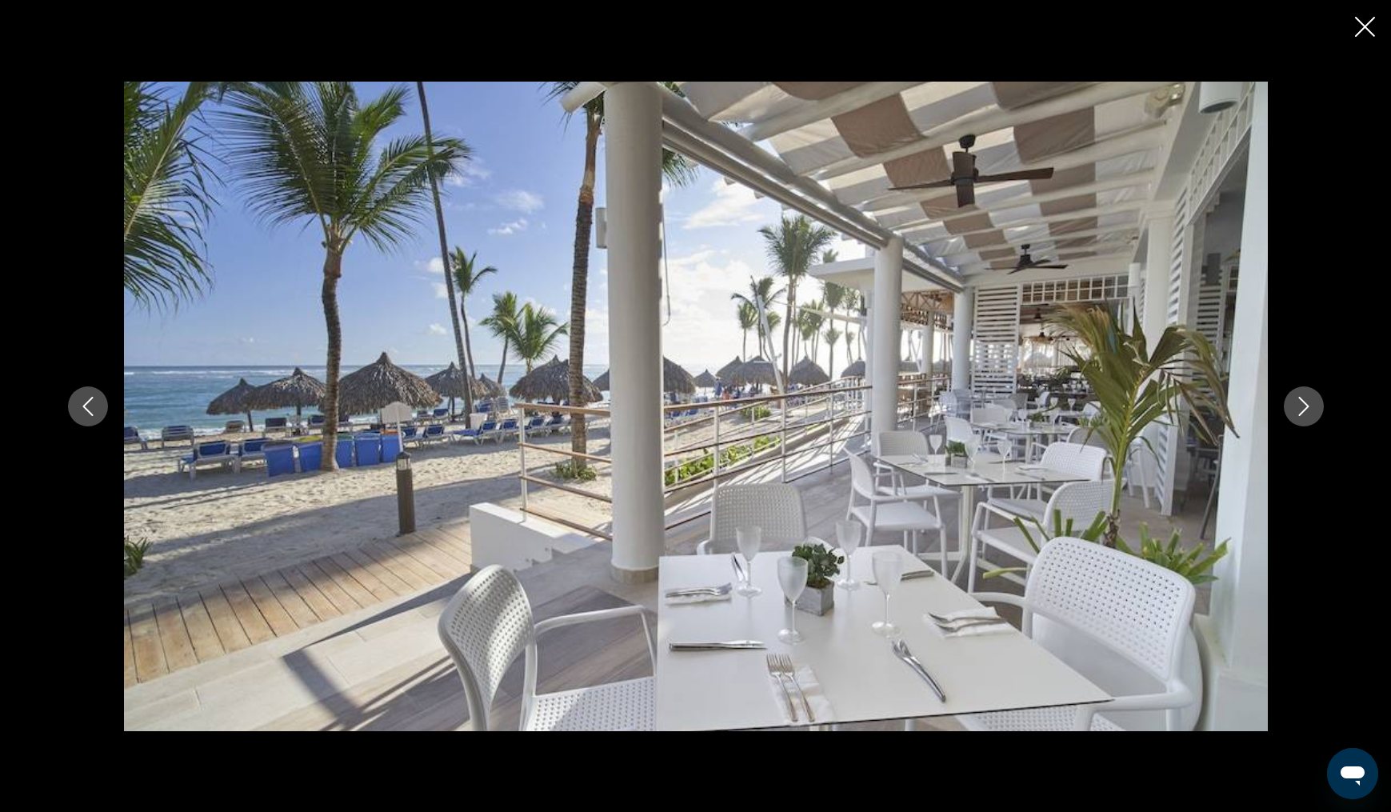
click at [1298, 404] on icon "Next image" at bounding box center [1303, 406] width 19 height 19
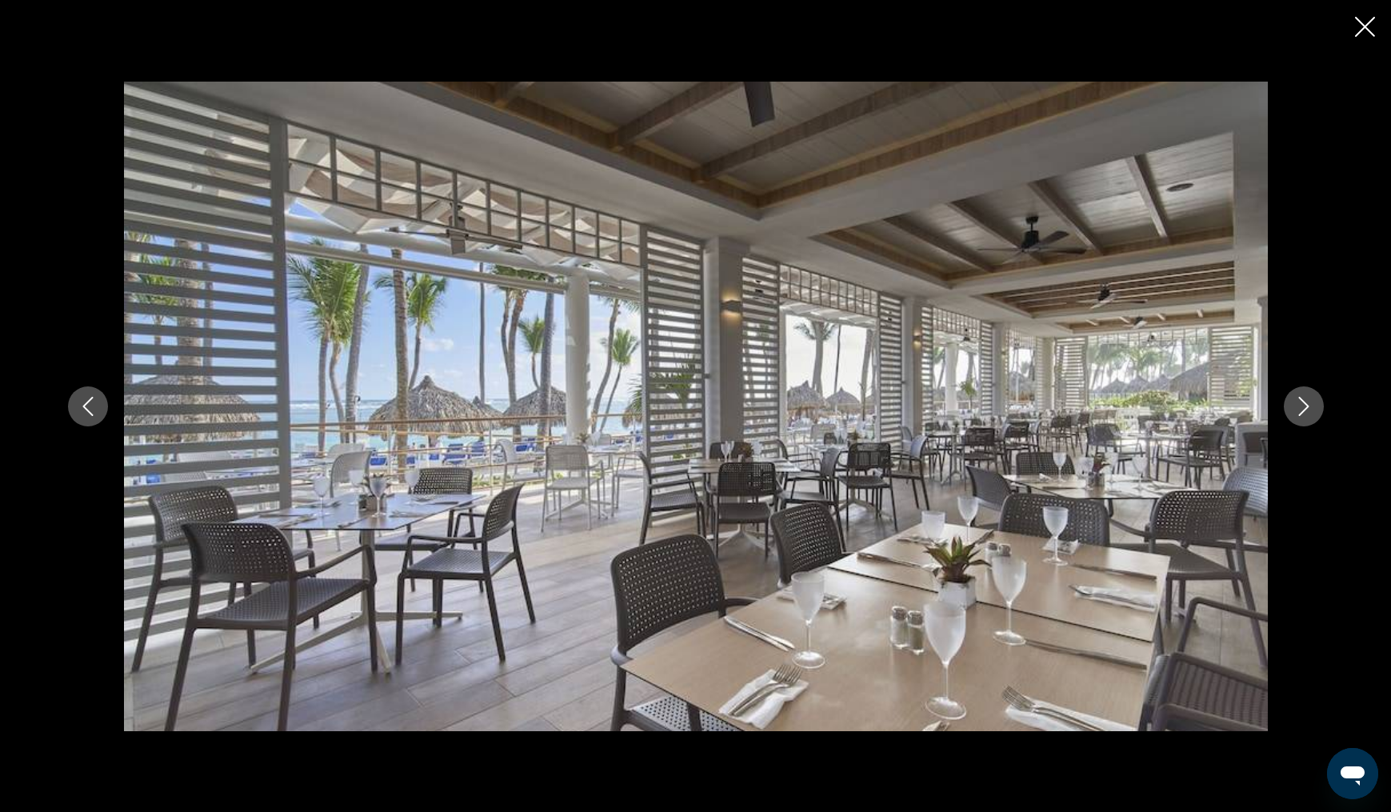
click at [1298, 404] on icon "Next image" at bounding box center [1303, 406] width 19 height 19
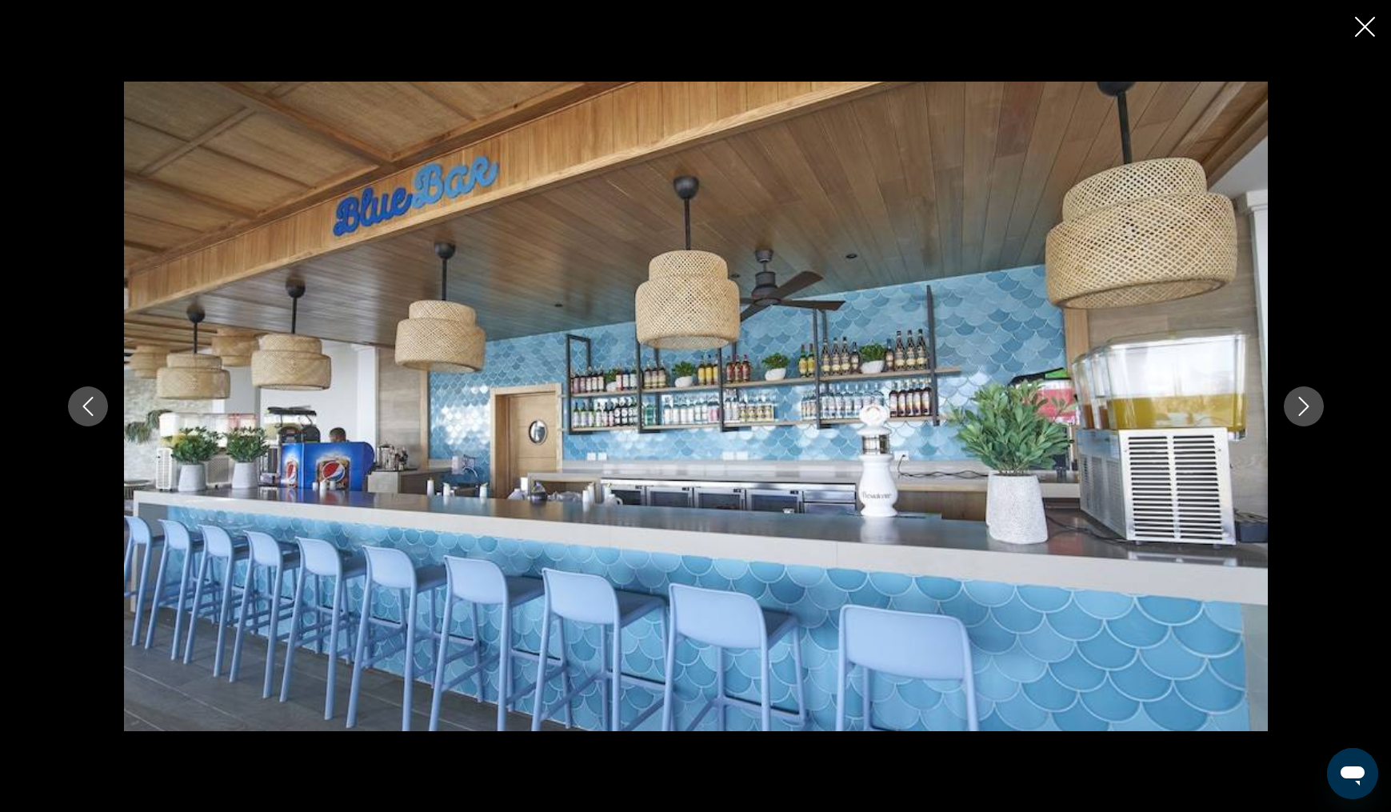
click at [1298, 404] on icon "Next image" at bounding box center [1303, 406] width 19 height 19
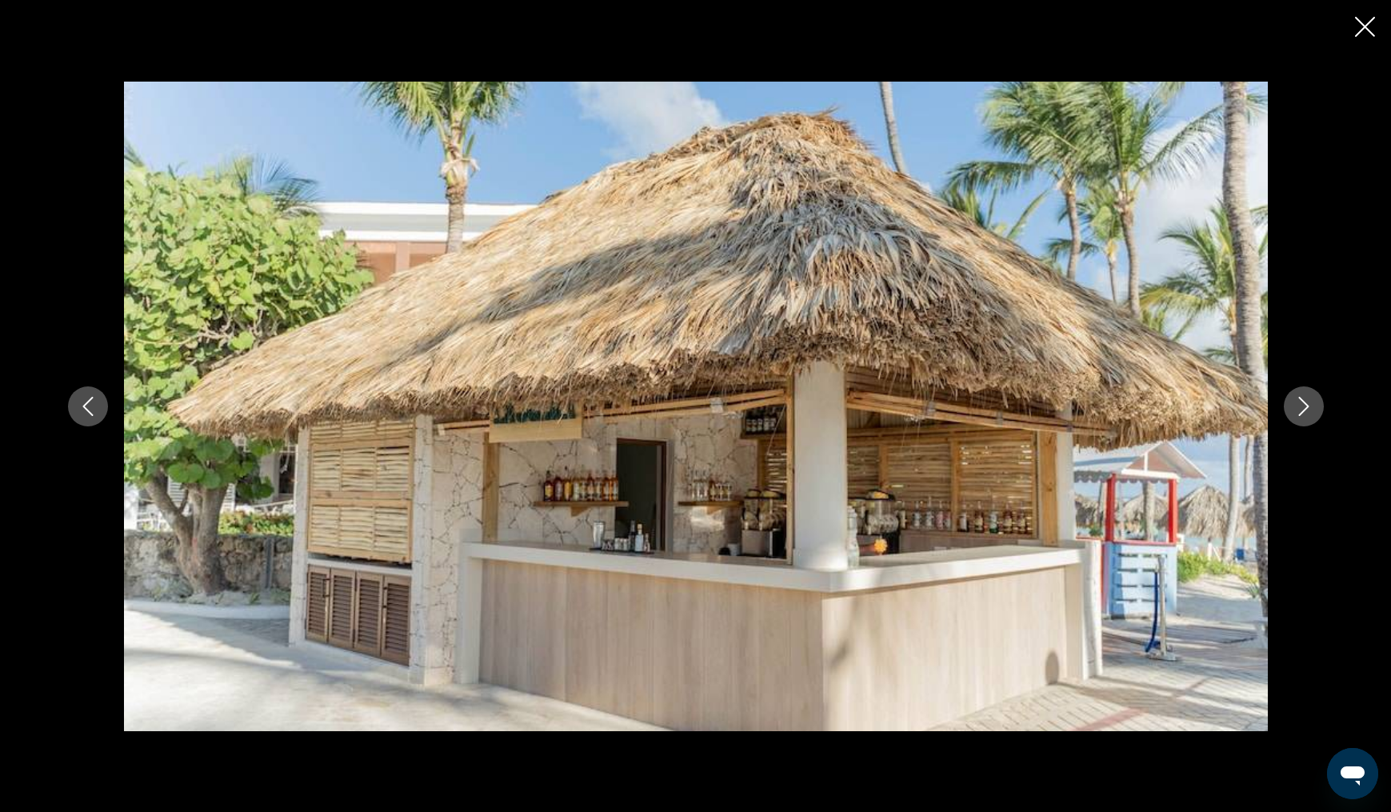
click at [1298, 404] on icon "Next image" at bounding box center [1303, 406] width 19 height 19
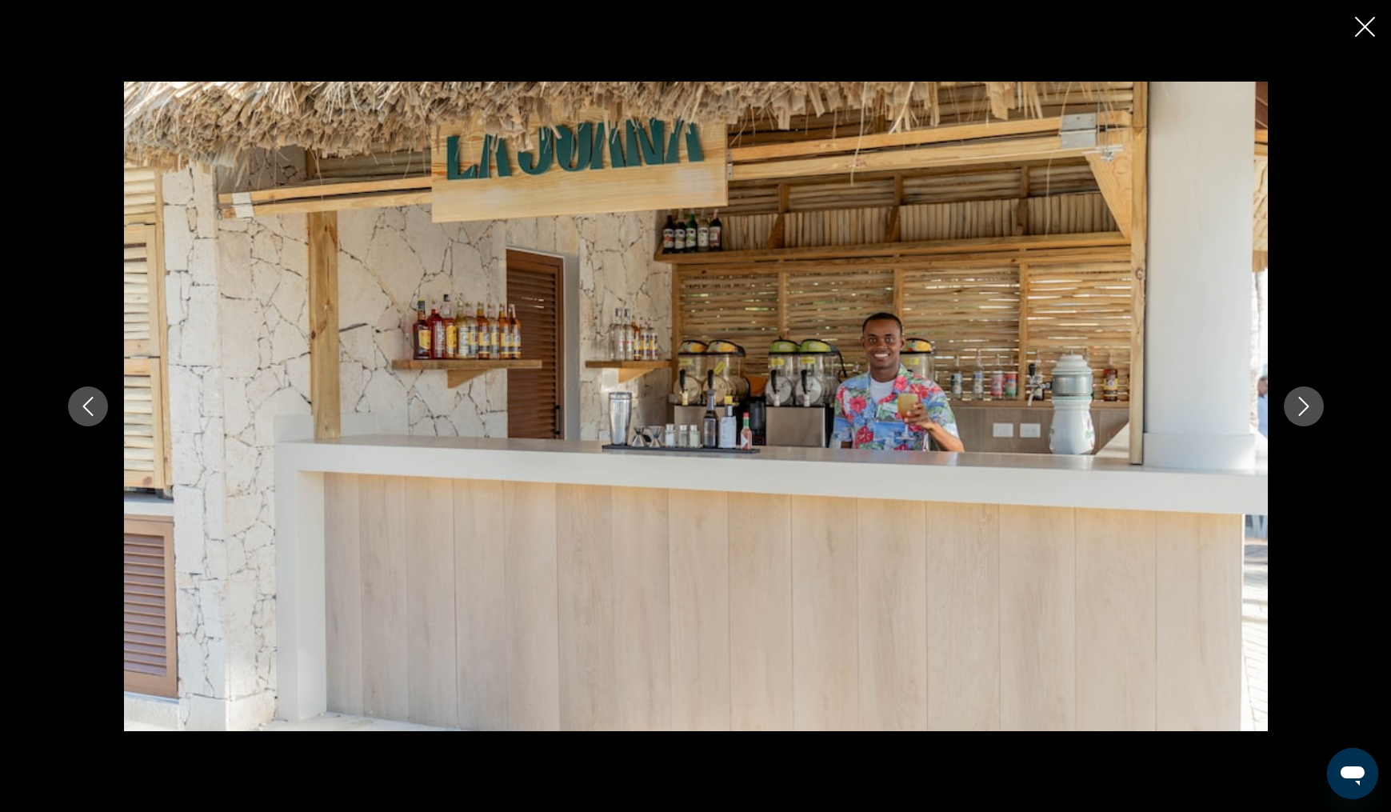
click at [1298, 404] on icon "Next image" at bounding box center [1303, 406] width 19 height 19
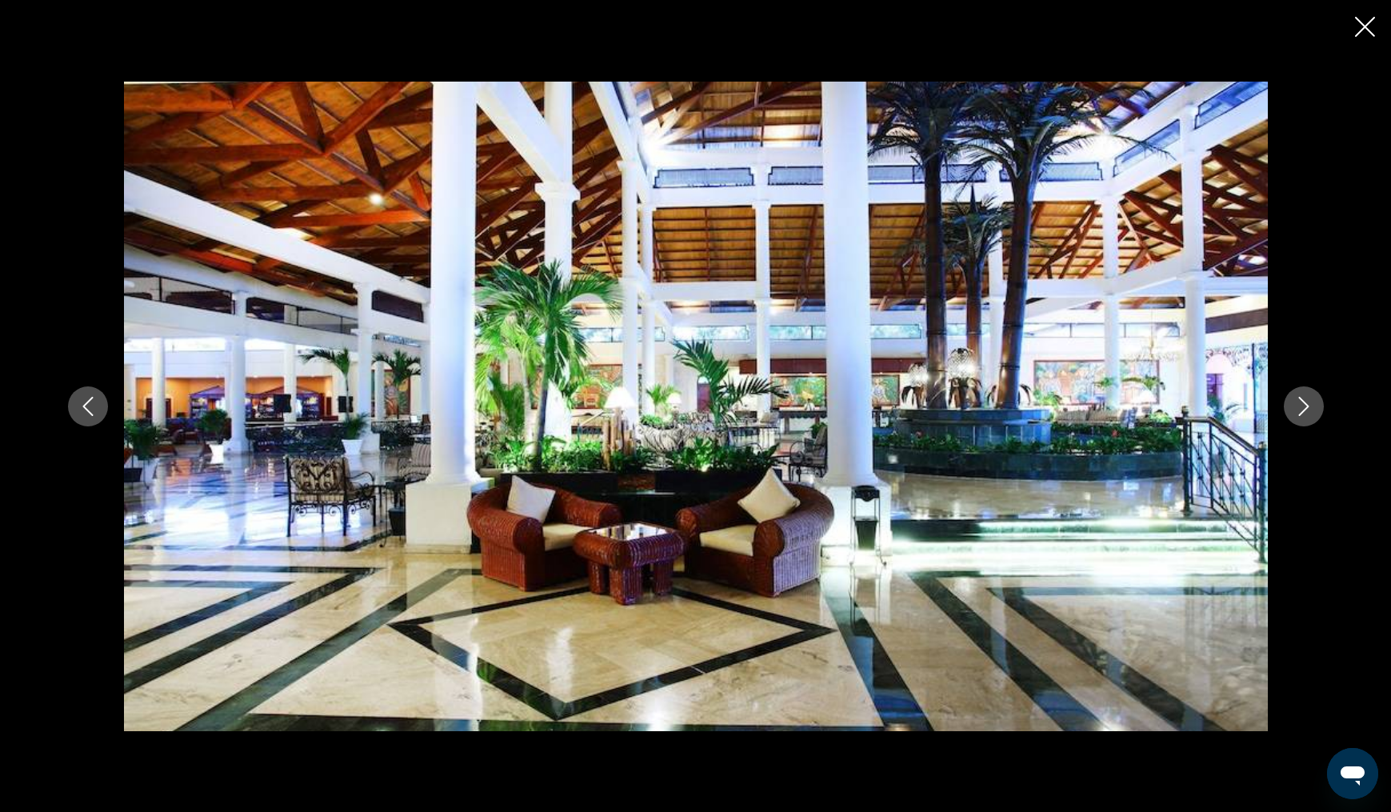
click at [1298, 404] on icon "Next image" at bounding box center [1303, 406] width 19 height 19
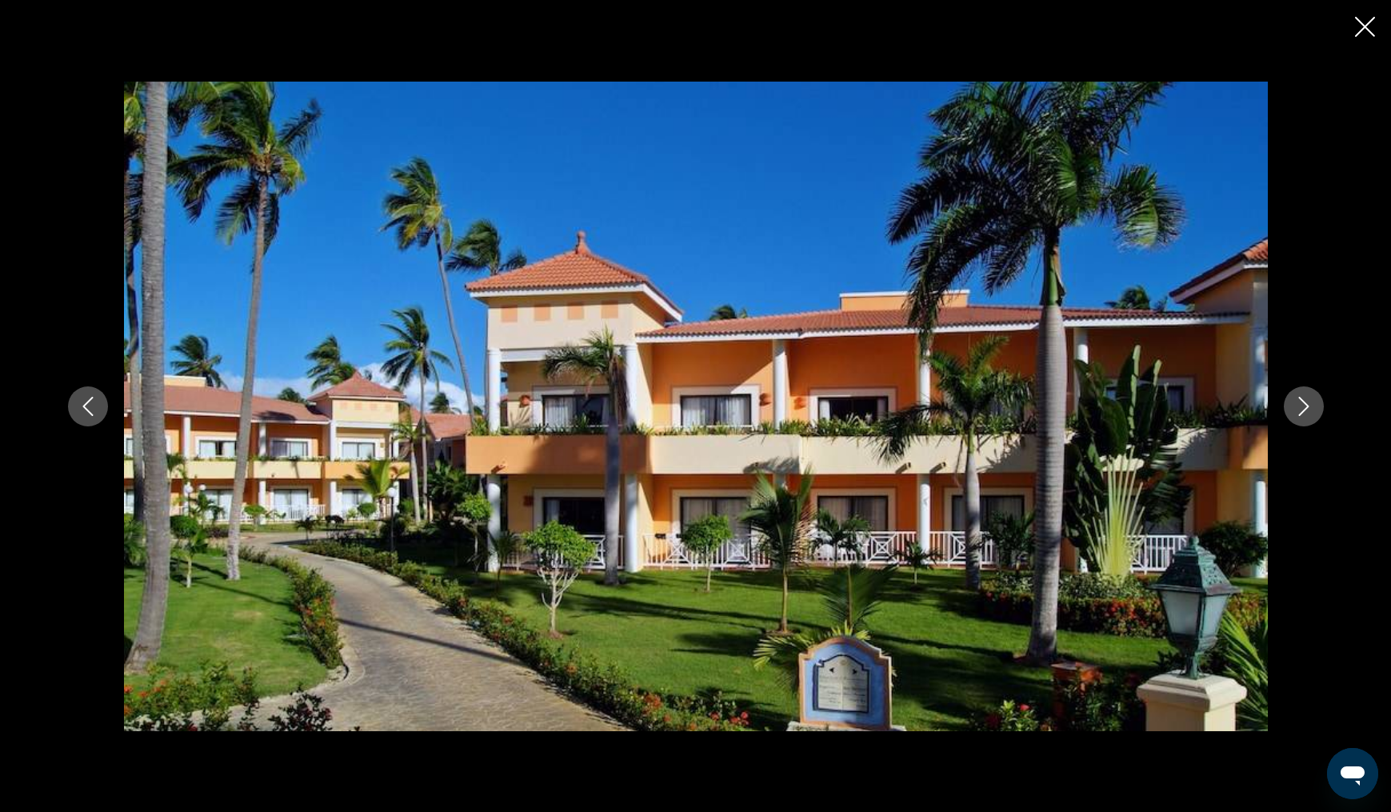
click at [1301, 400] on icon "Next image" at bounding box center [1303, 406] width 19 height 19
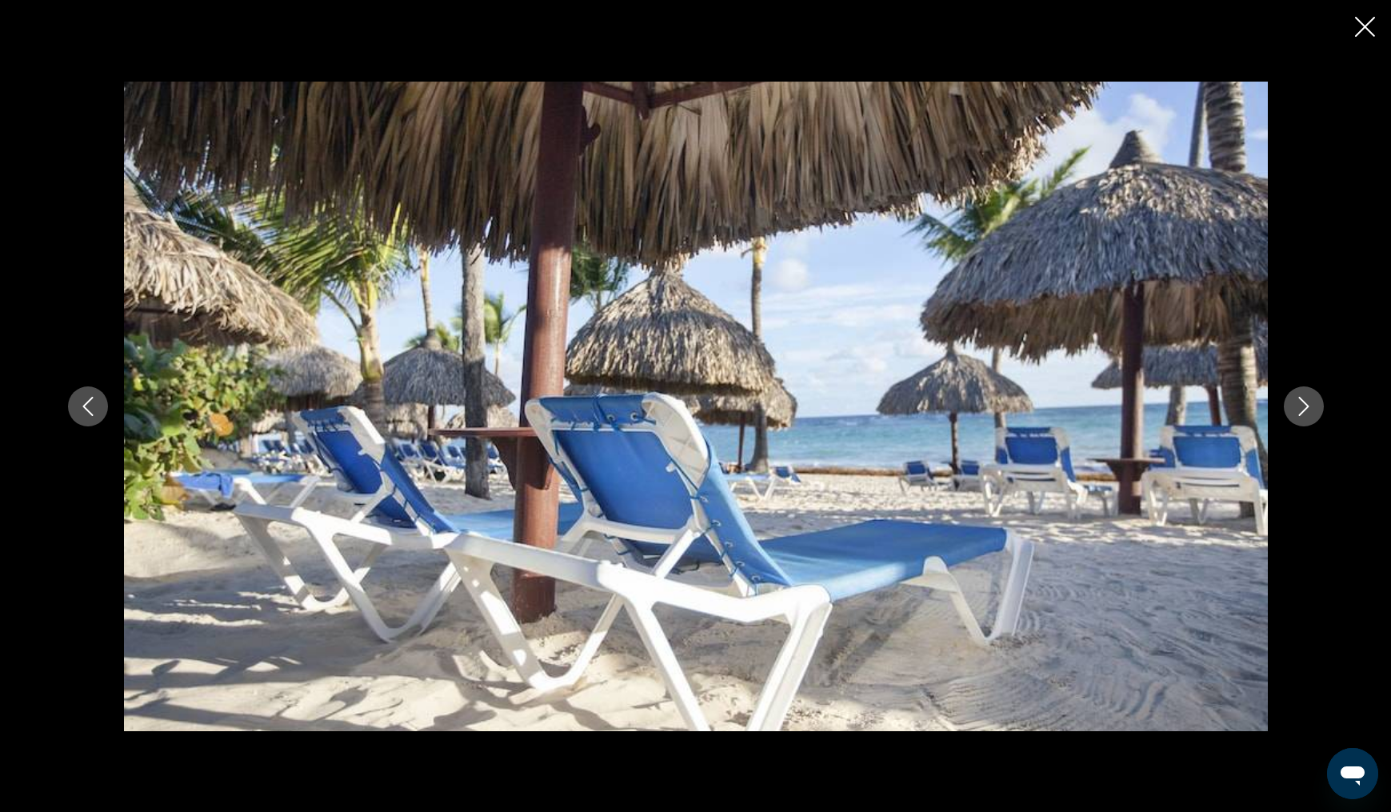
click at [1301, 400] on icon "Next image" at bounding box center [1303, 406] width 19 height 19
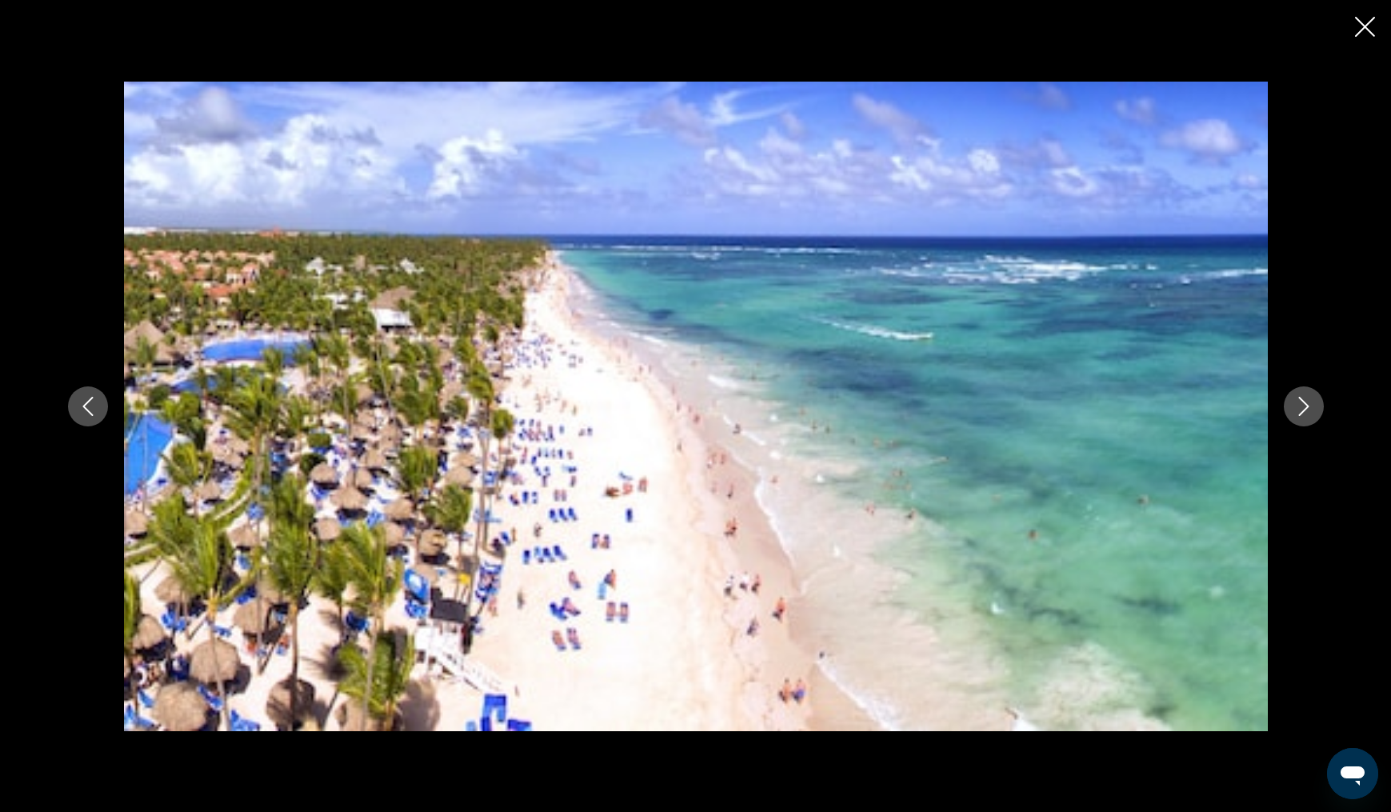
click at [1301, 400] on icon "Next image" at bounding box center [1303, 406] width 19 height 19
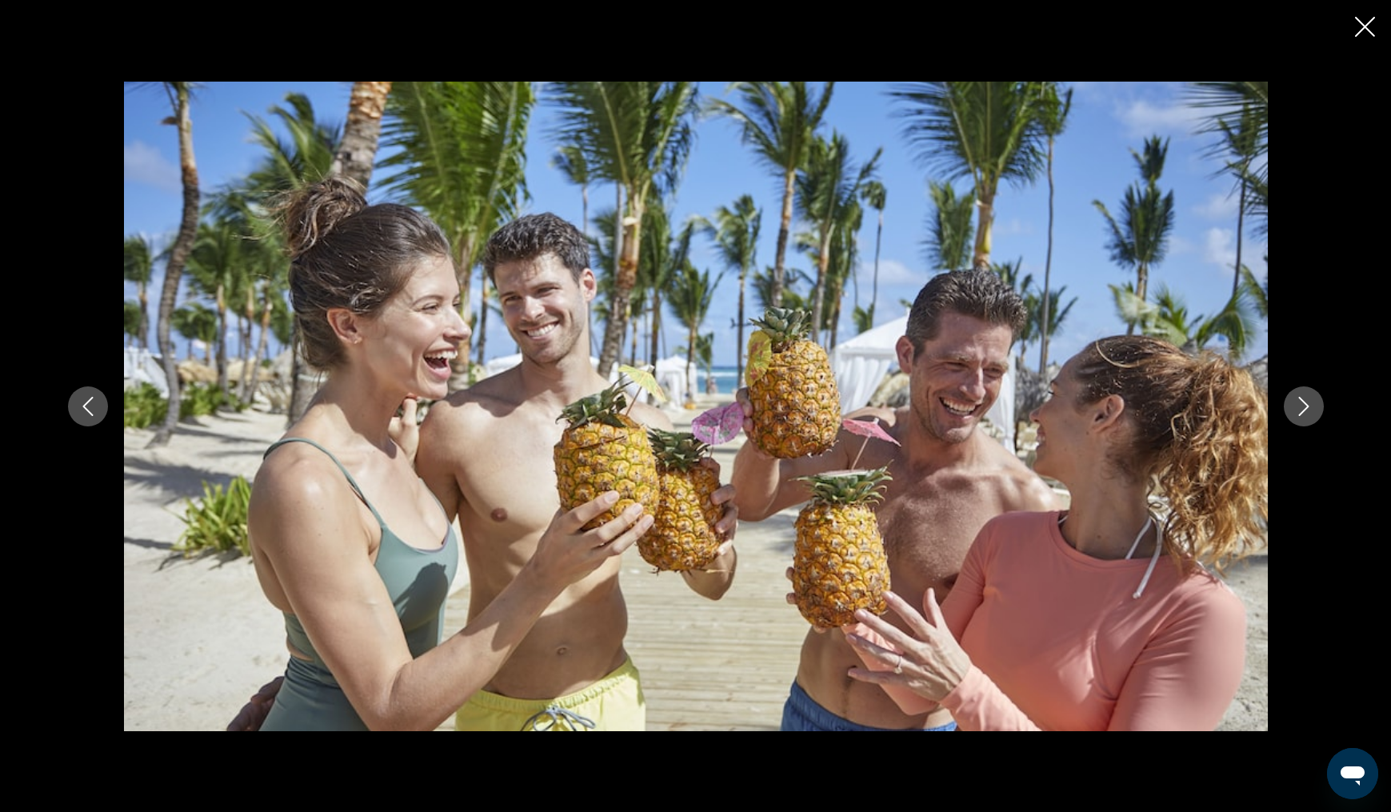
click at [1301, 400] on icon "Next image" at bounding box center [1303, 406] width 19 height 19
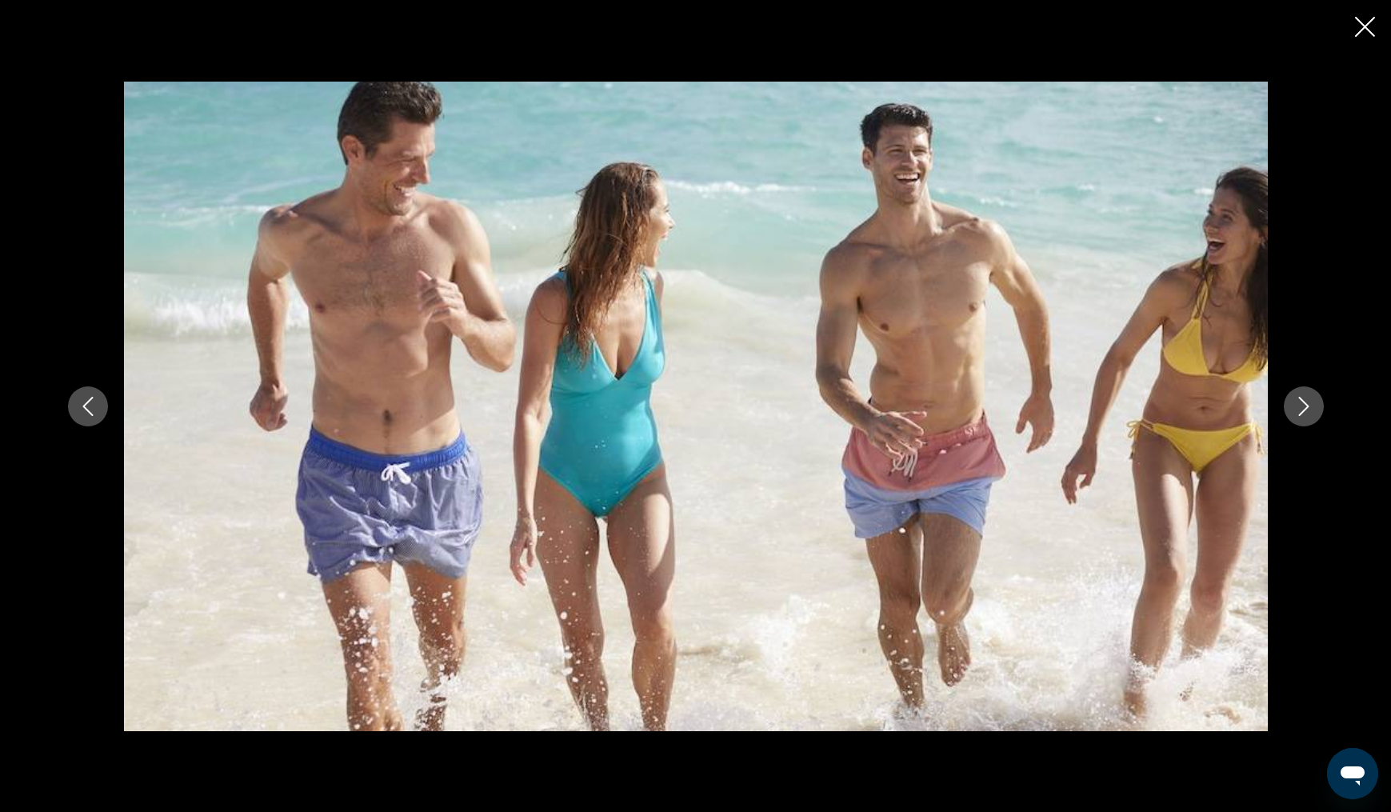
click at [1301, 400] on icon "Next image" at bounding box center [1303, 406] width 19 height 19
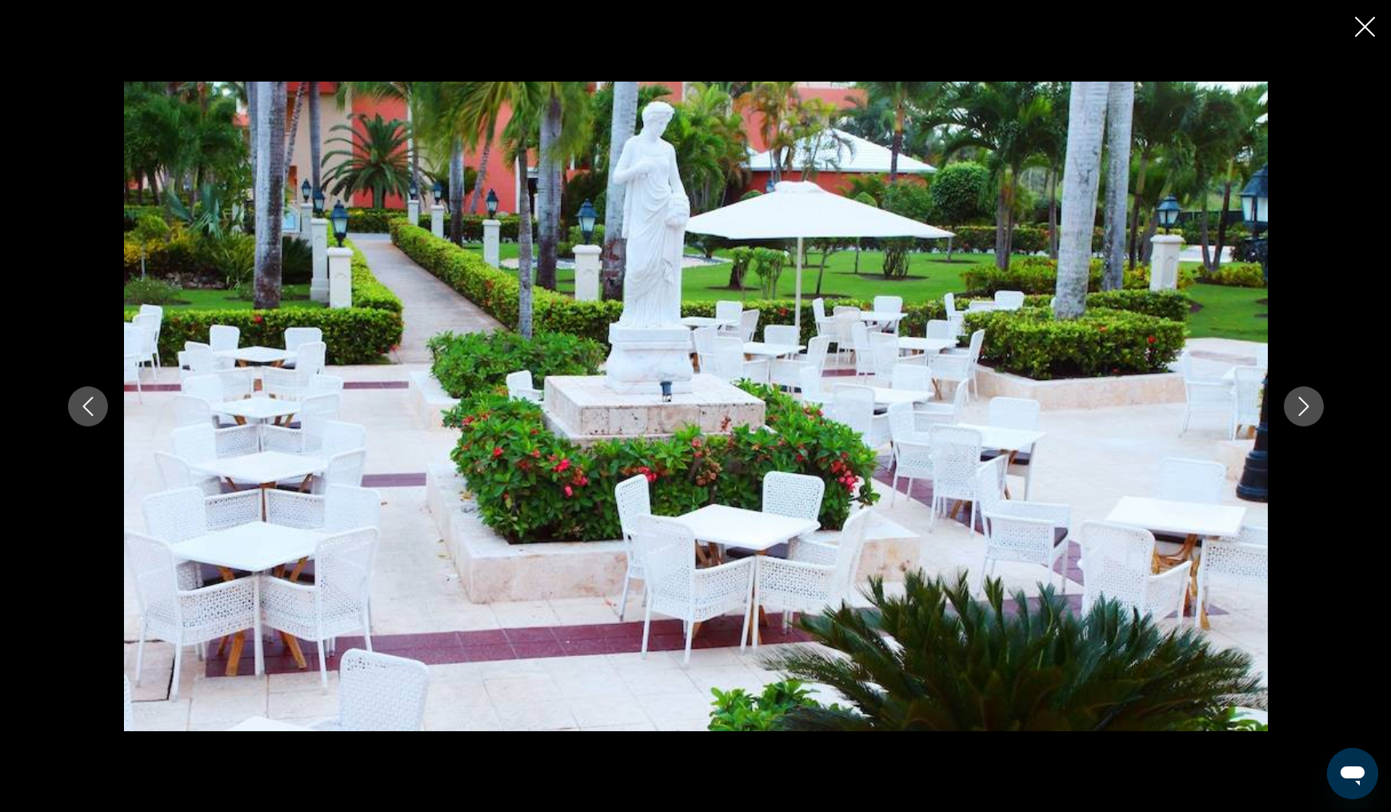
click at [1301, 400] on icon "Next image" at bounding box center [1303, 406] width 19 height 19
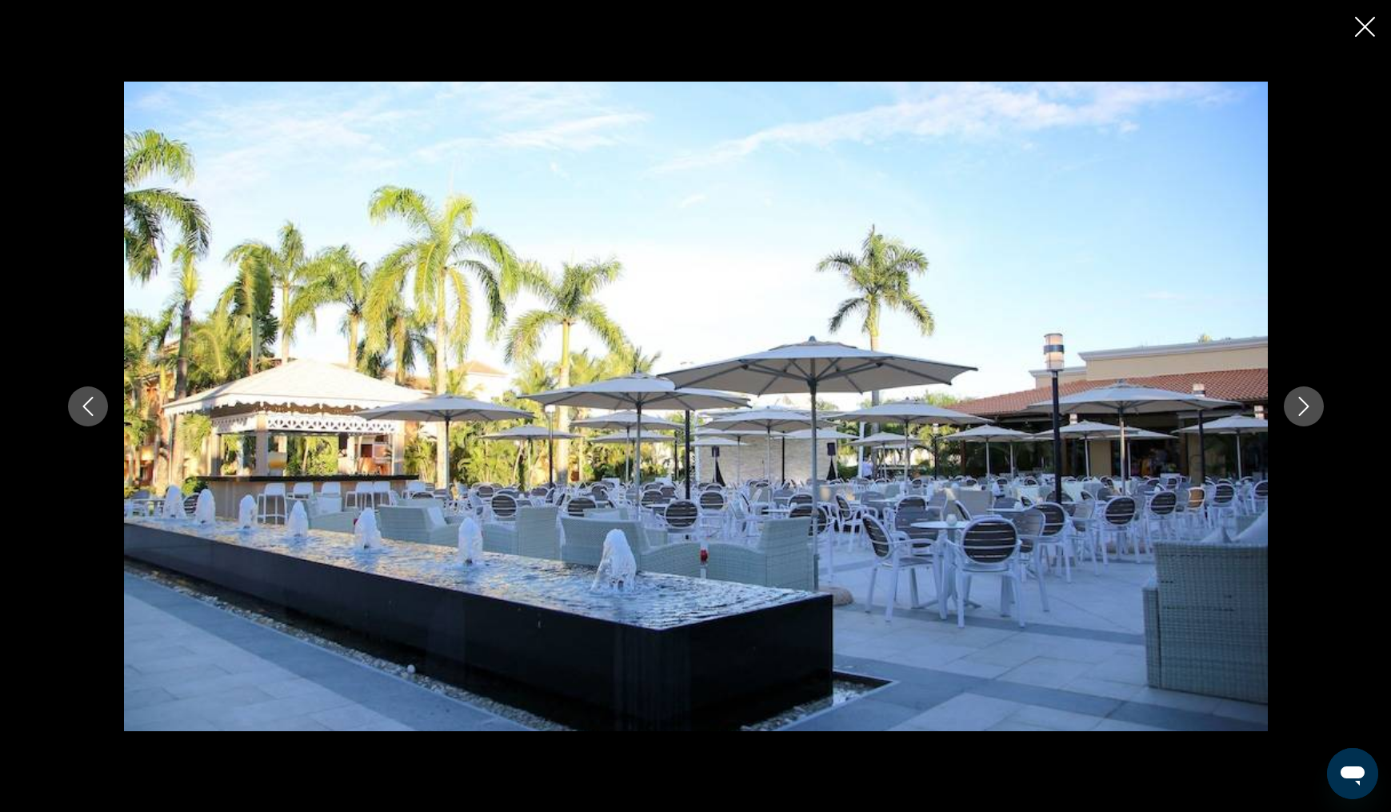
click at [1301, 400] on icon "Next image" at bounding box center [1303, 406] width 19 height 19
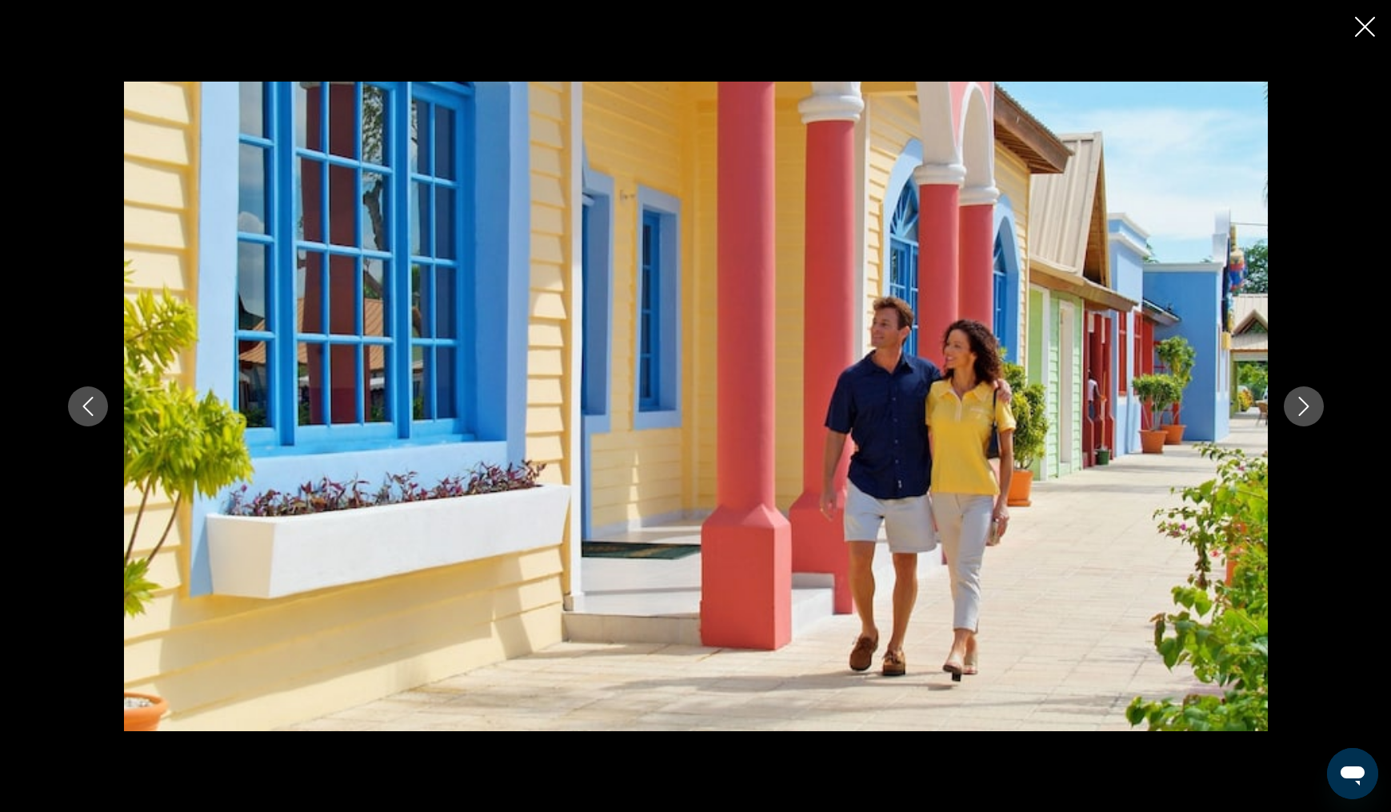
click at [1301, 400] on icon "Next image" at bounding box center [1303, 406] width 19 height 19
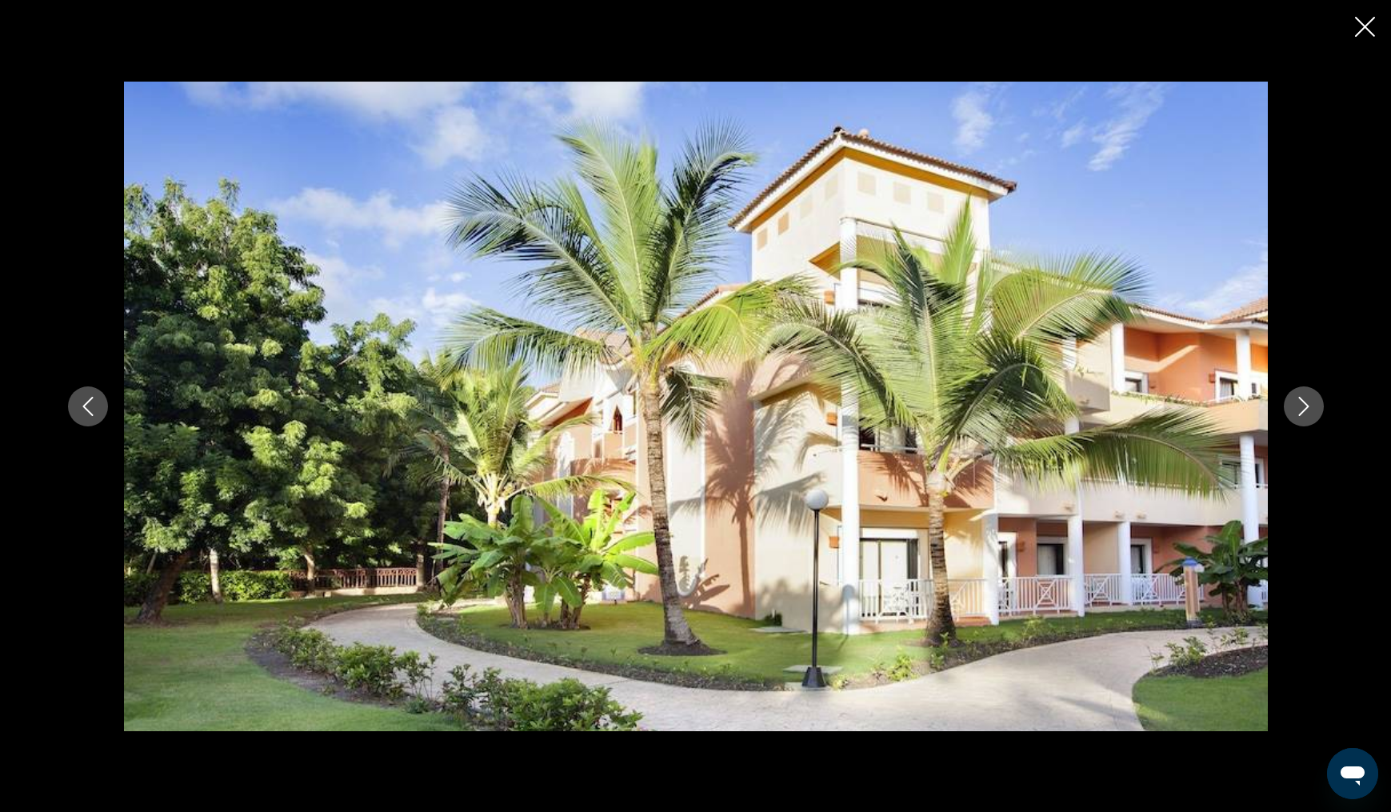
click at [1301, 400] on icon "Next image" at bounding box center [1303, 406] width 19 height 19
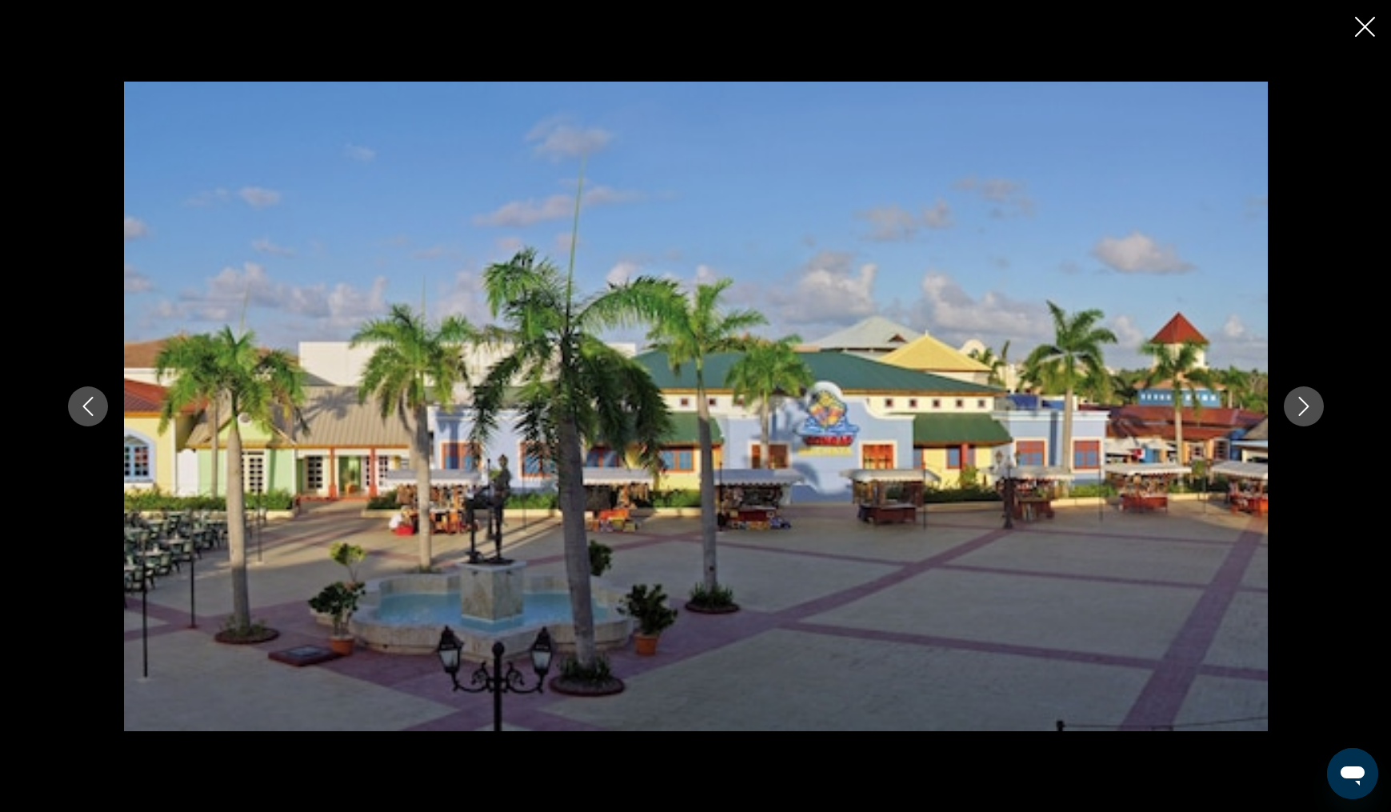
click at [1301, 400] on icon "Next image" at bounding box center [1303, 406] width 19 height 19
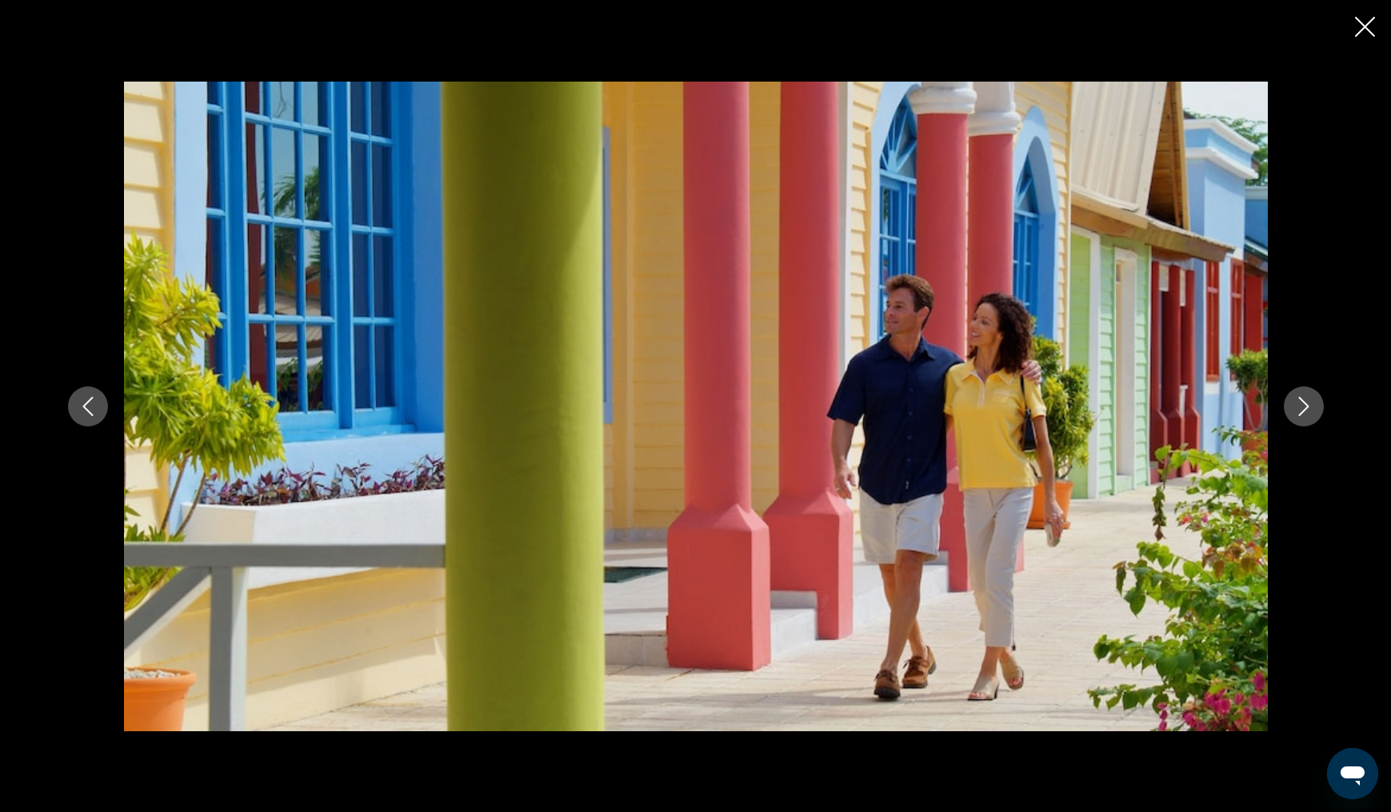
click at [1301, 400] on icon "Next image" at bounding box center [1303, 406] width 19 height 19
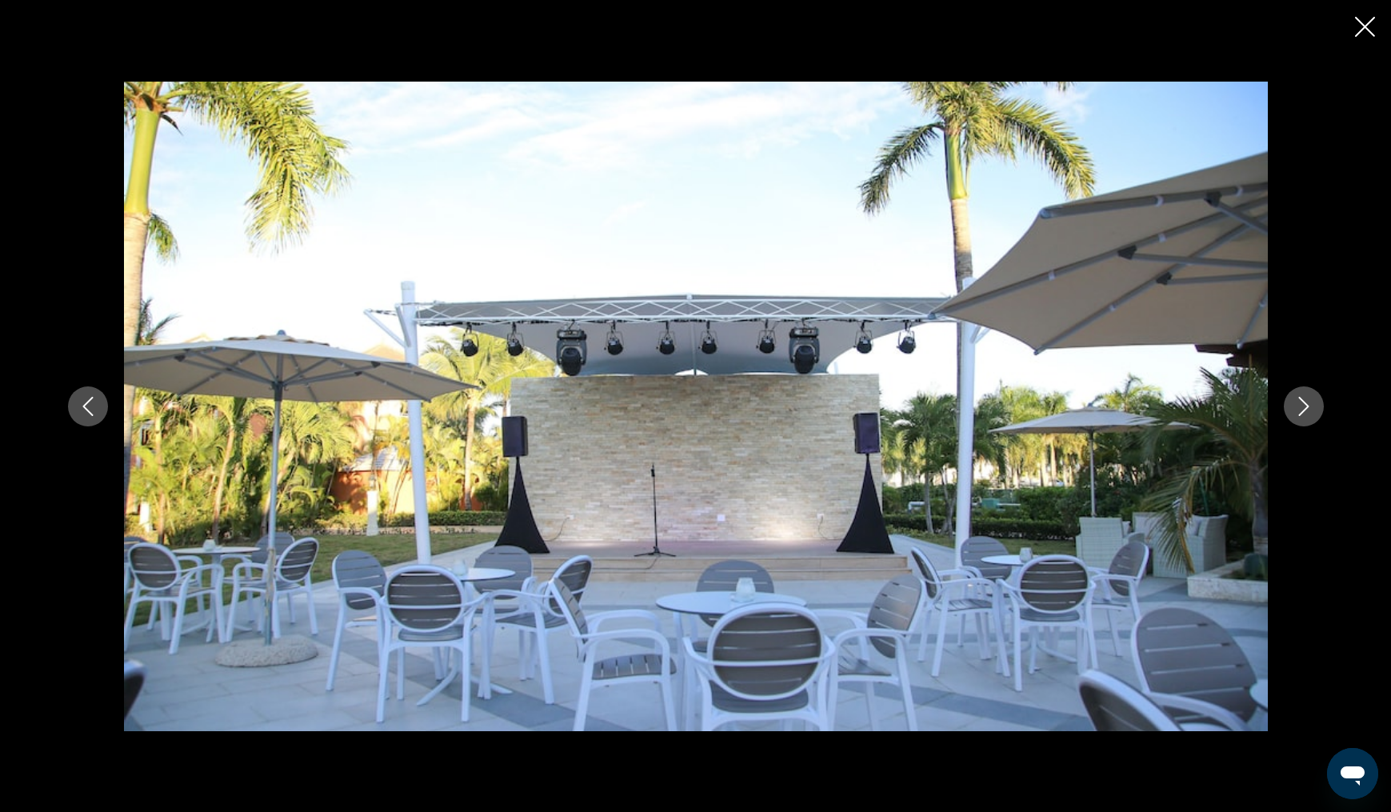
click at [1301, 400] on icon "Next image" at bounding box center [1303, 406] width 19 height 19
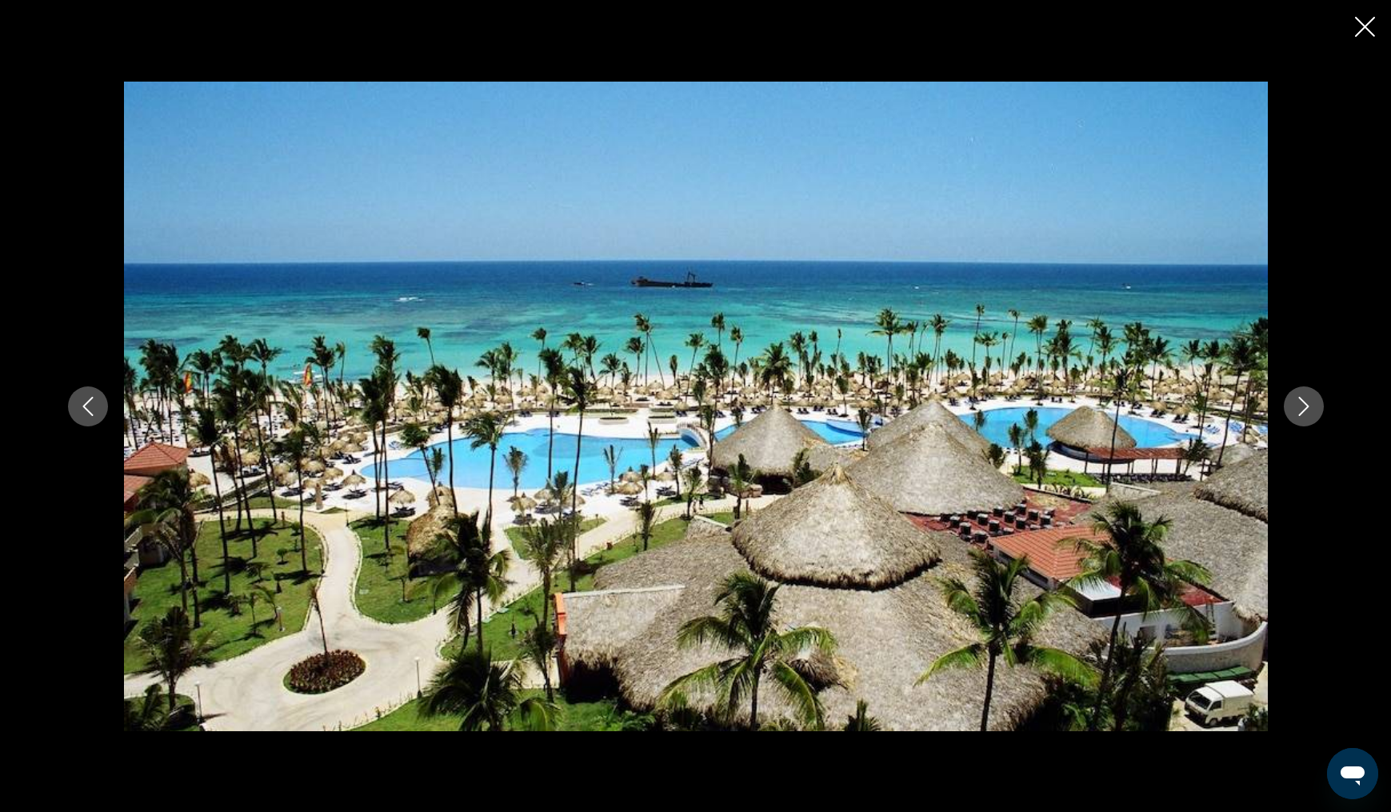
click at [1301, 400] on icon "Next image" at bounding box center [1303, 406] width 19 height 19
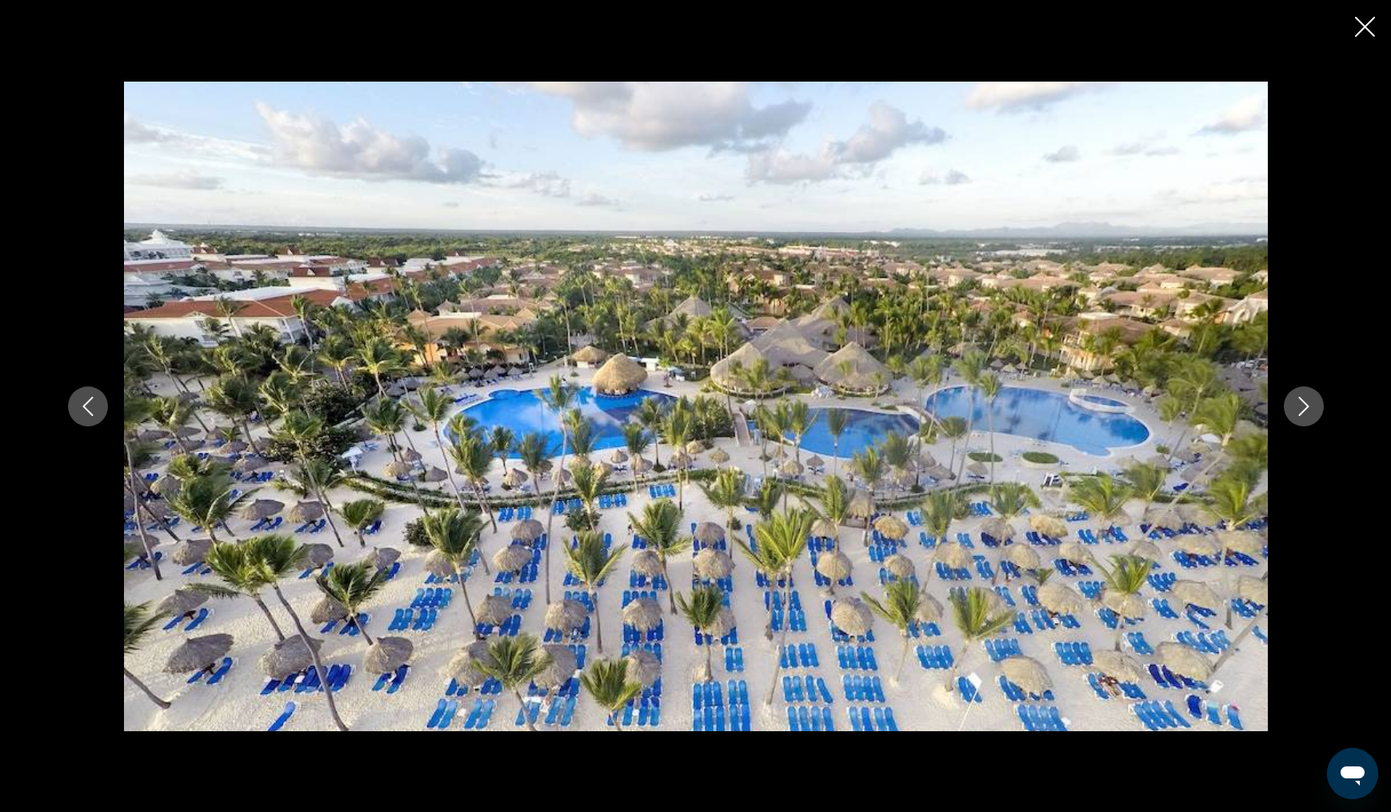
click at [1295, 409] on icon "Next image" at bounding box center [1303, 406] width 19 height 19
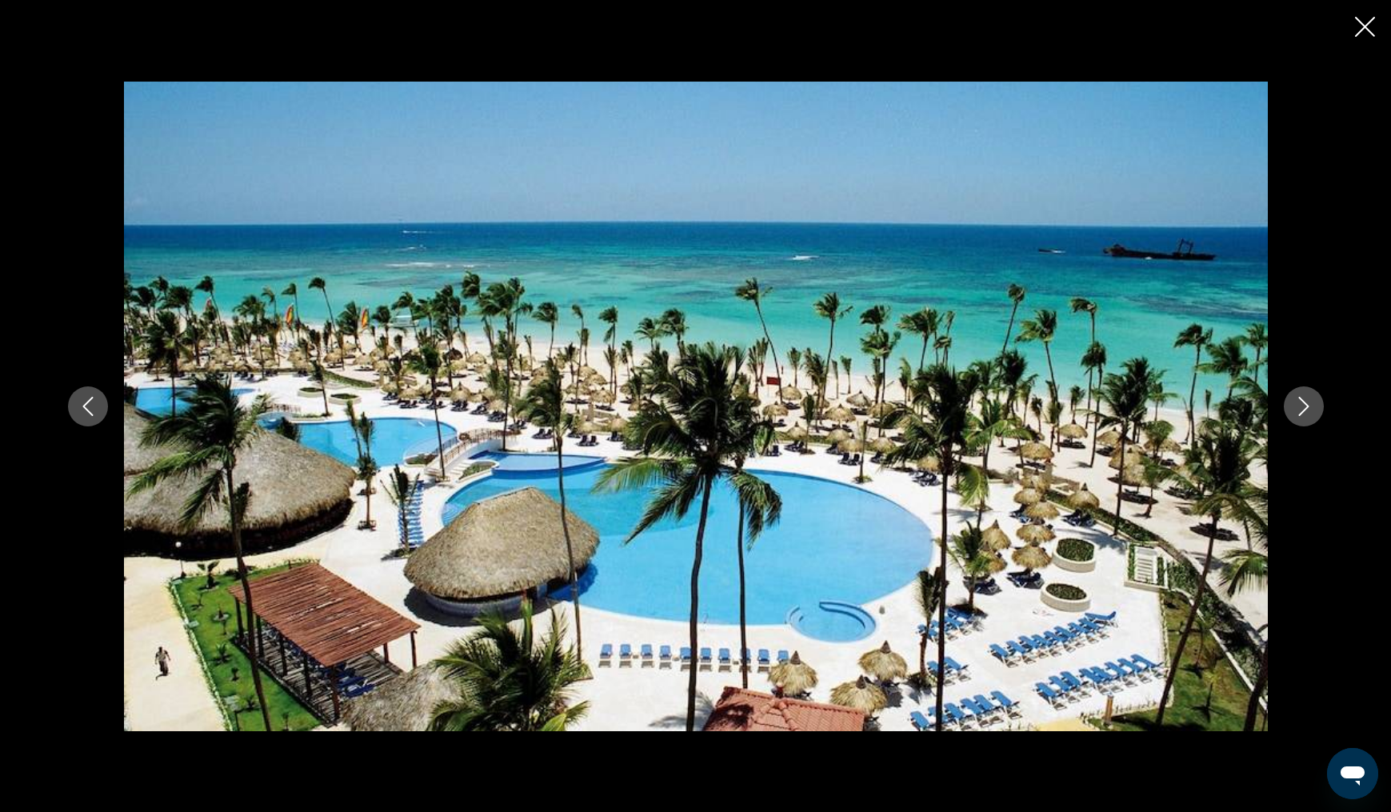
click at [1295, 407] on icon "Next image" at bounding box center [1303, 406] width 19 height 19
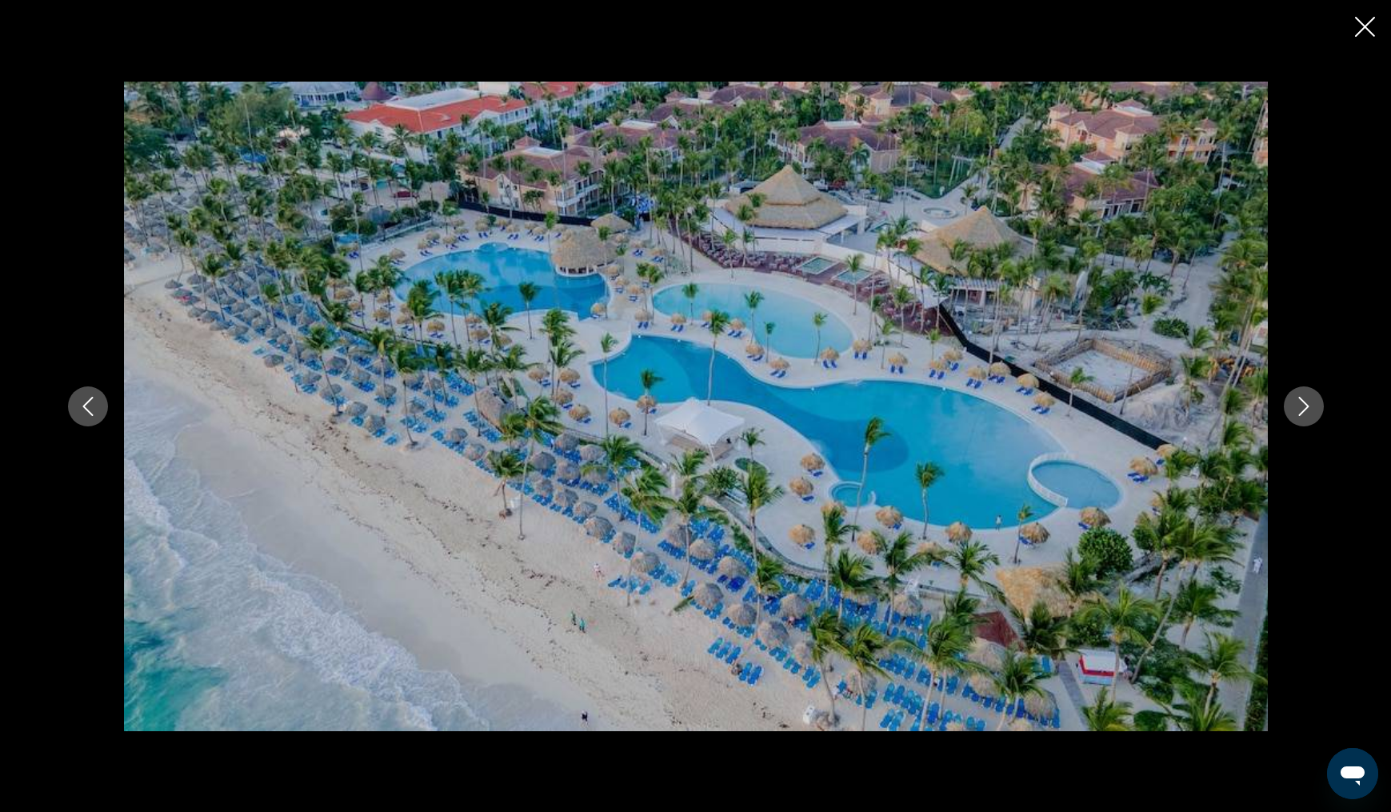
click at [1368, 34] on icon "Close slideshow" at bounding box center [1365, 27] width 20 height 20
